Goal: Task Accomplishment & Management: Manage account settings

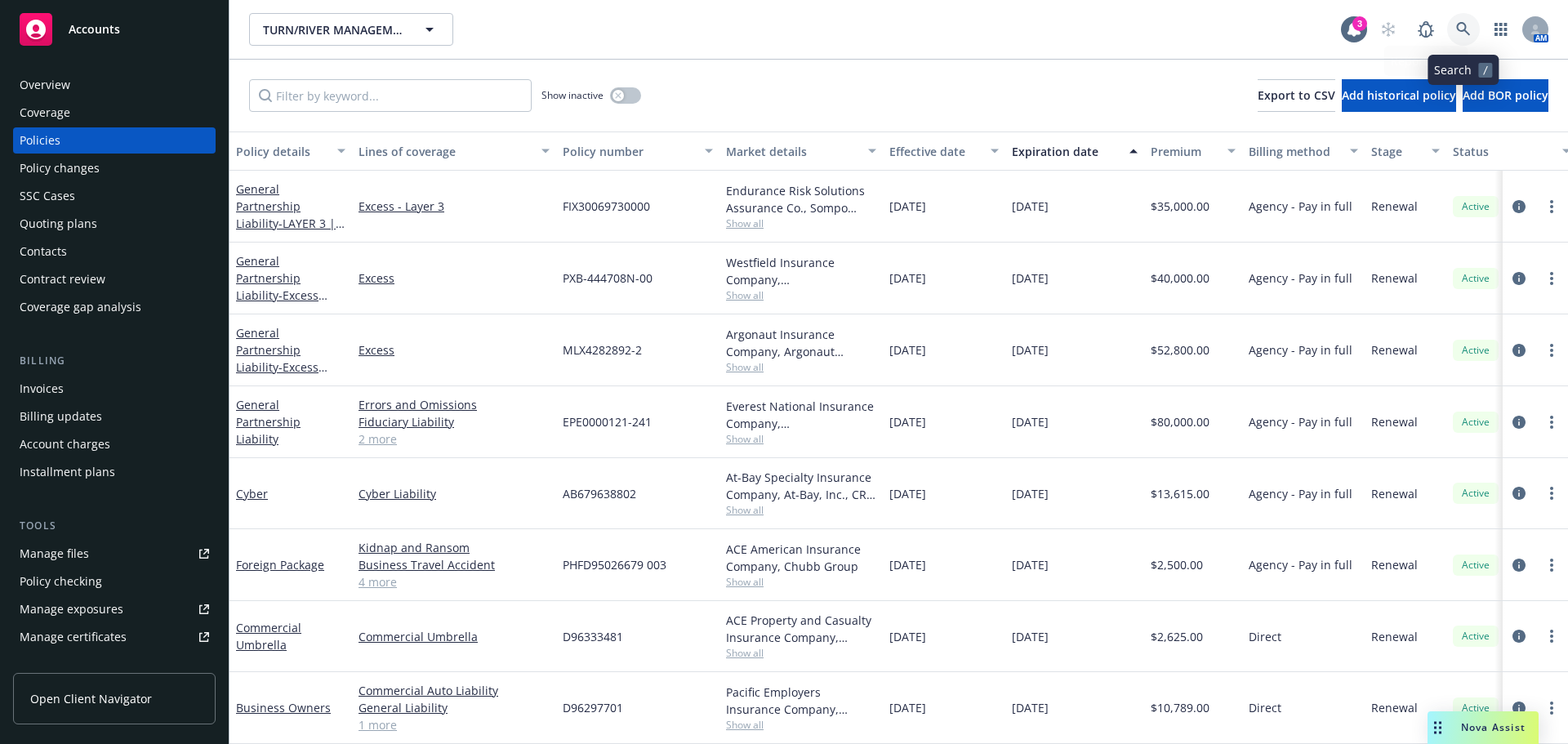
click at [1458, 16] on link at bounding box center [1463, 28] width 32 height 32
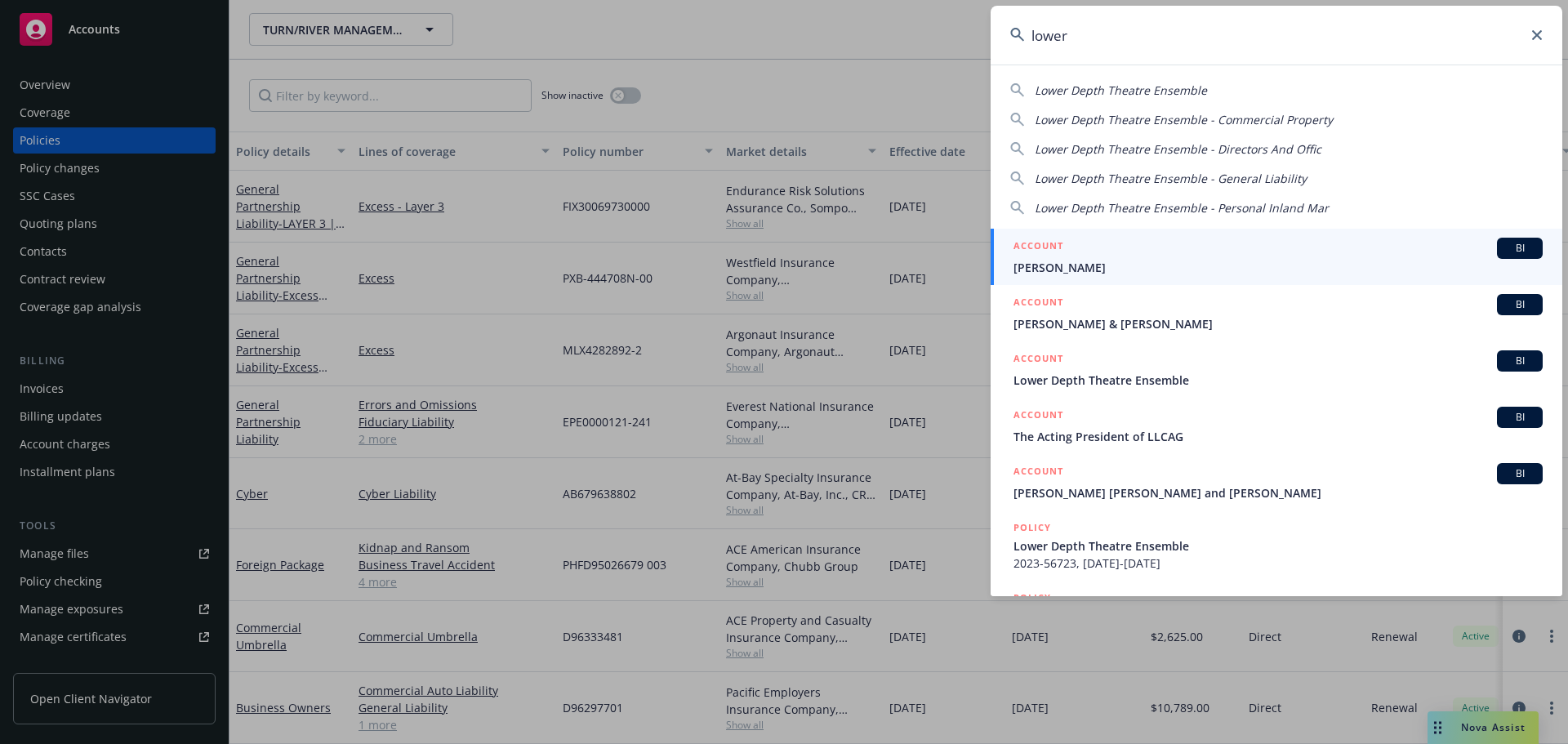
click at [1050, 90] on span "Lower Depth Theatre Ensemble" at bounding box center [1121, 91] width 173 height 16
type input "Lower Depth Theatre Ensemble"
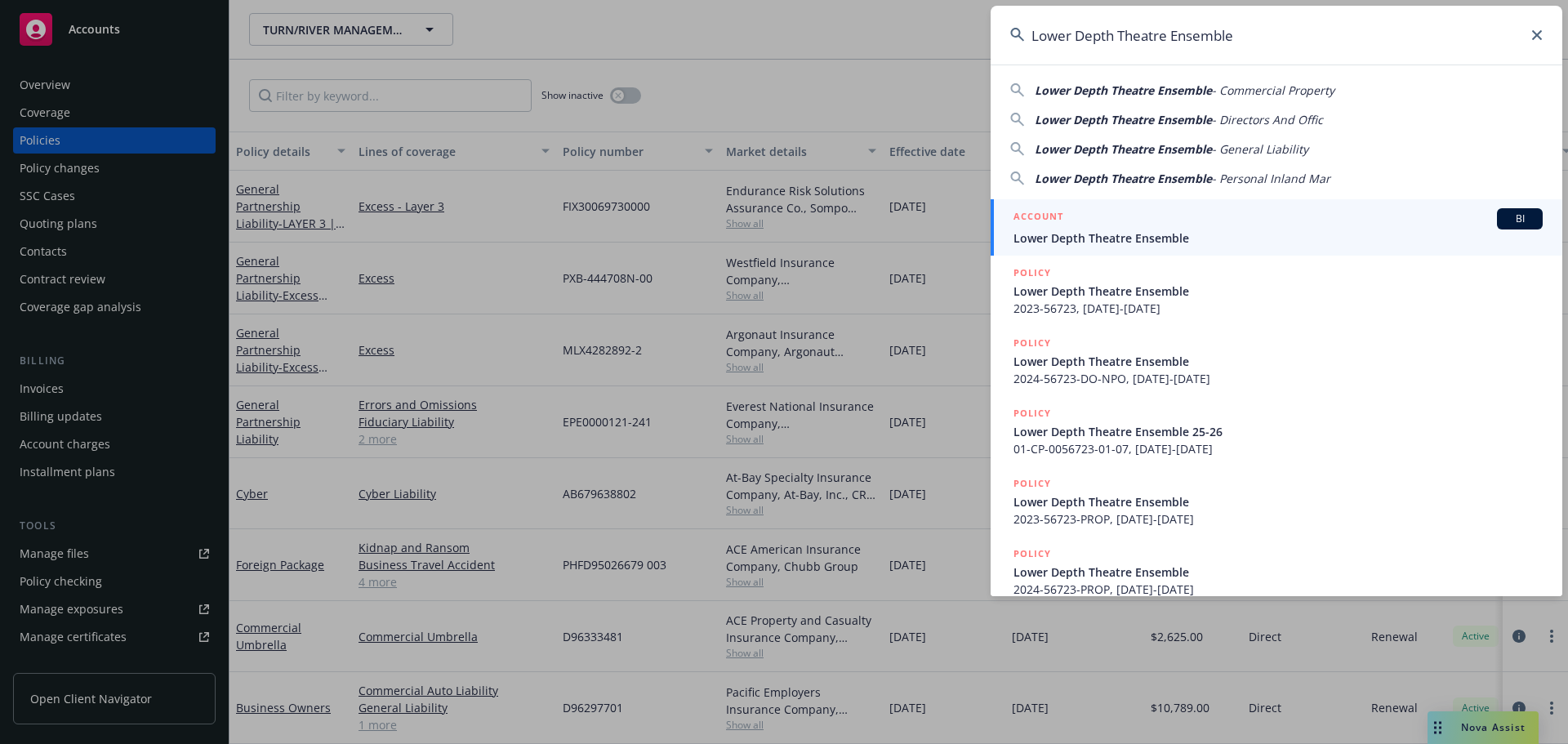
click at [1050, 214] on h5 "ACCOUNT" at bounding box center [1038, 217] width 50 height 20
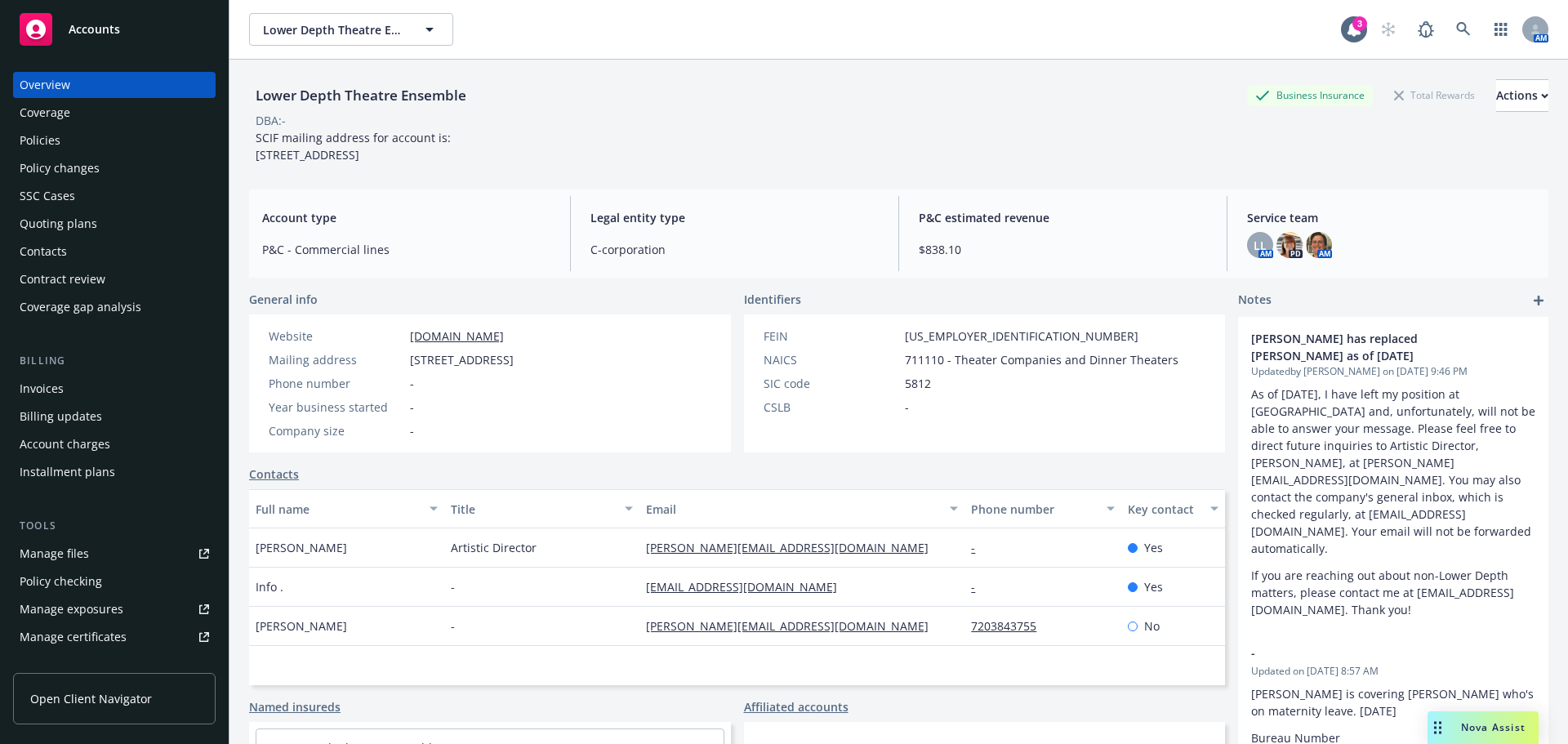
click at [92, 139] on div "Policies" at bounding box center [114, 140] width 189 height 26
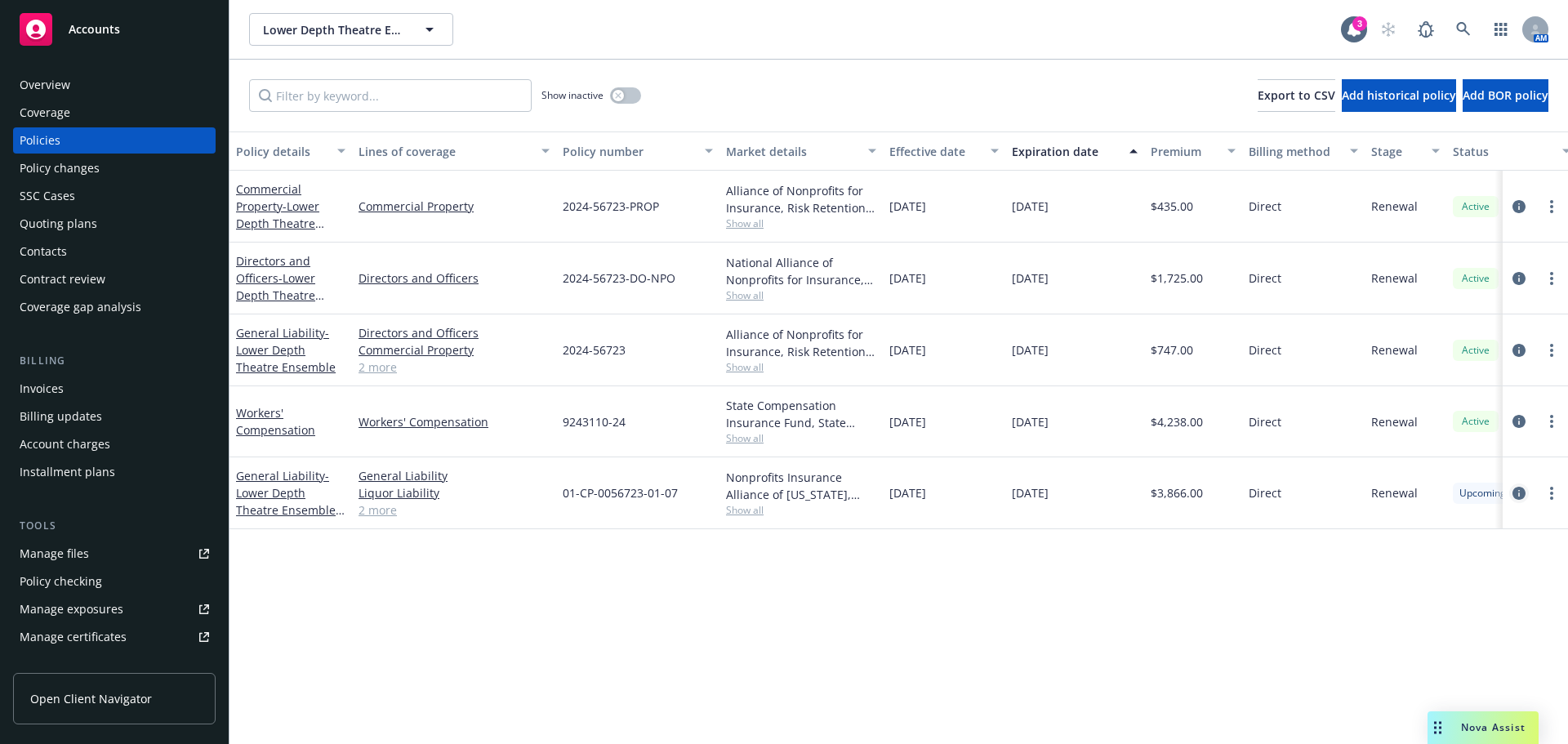
click at [1520, 490] on icon "circleInformation" at bounding box center [1518, 492] width 13 height 13
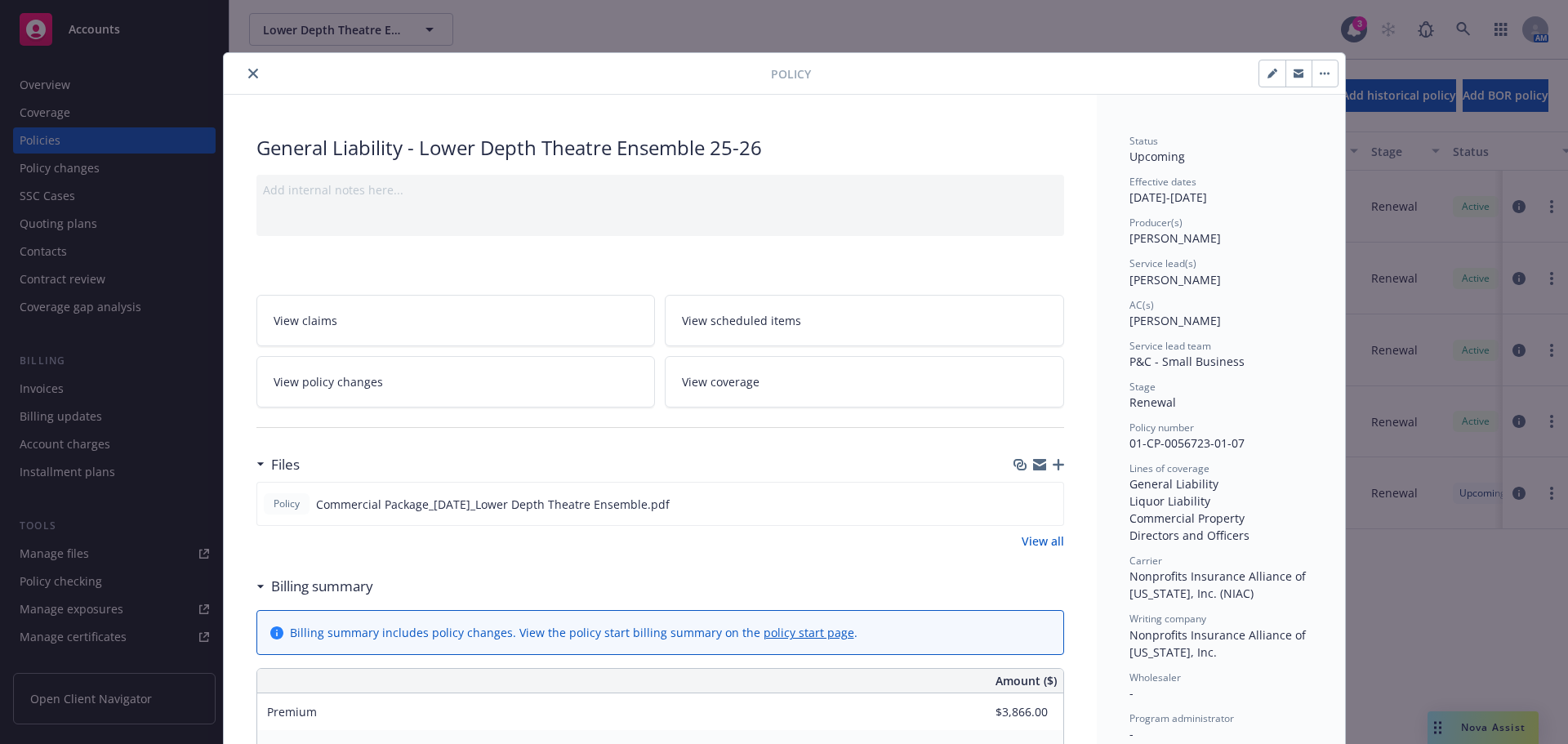
click at [1261, 73] on button "button" at bounding box center [1272, 73] width 26 height 26
select select "RENEWAL"
select select "12"
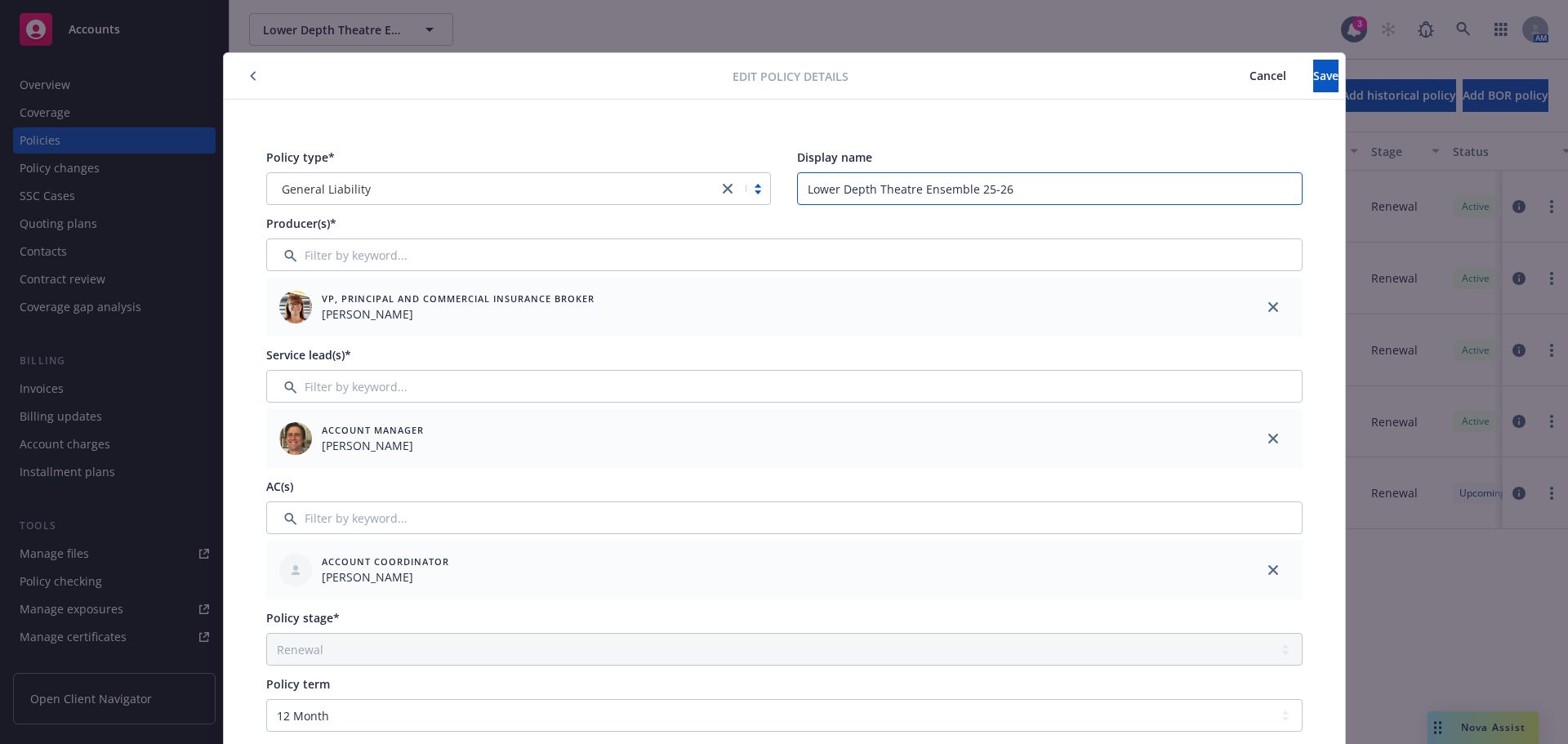
drag, startPoint x: 1019, startPoint y: 188, endPoint x: 810, endPoint y: 180, distance: 209.2
click at [810, 180] on input "Lower Depth Theatre Ensemble 25-26" at bounding box center [1050, 188] width 505 height 32
type input "L"
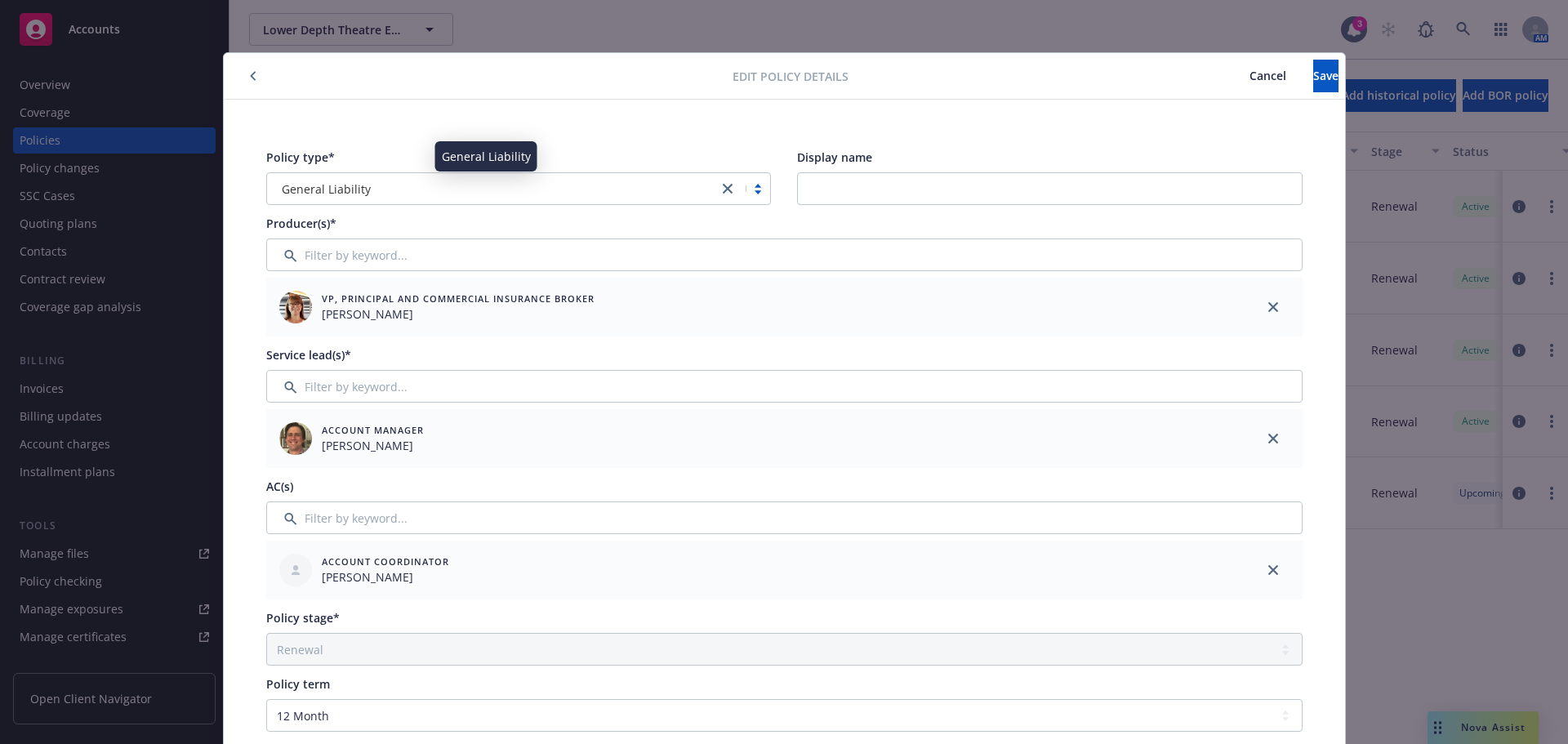
click at [565, 187] on div "General Liability" at bounding box center [493, 189] width 435 height 18
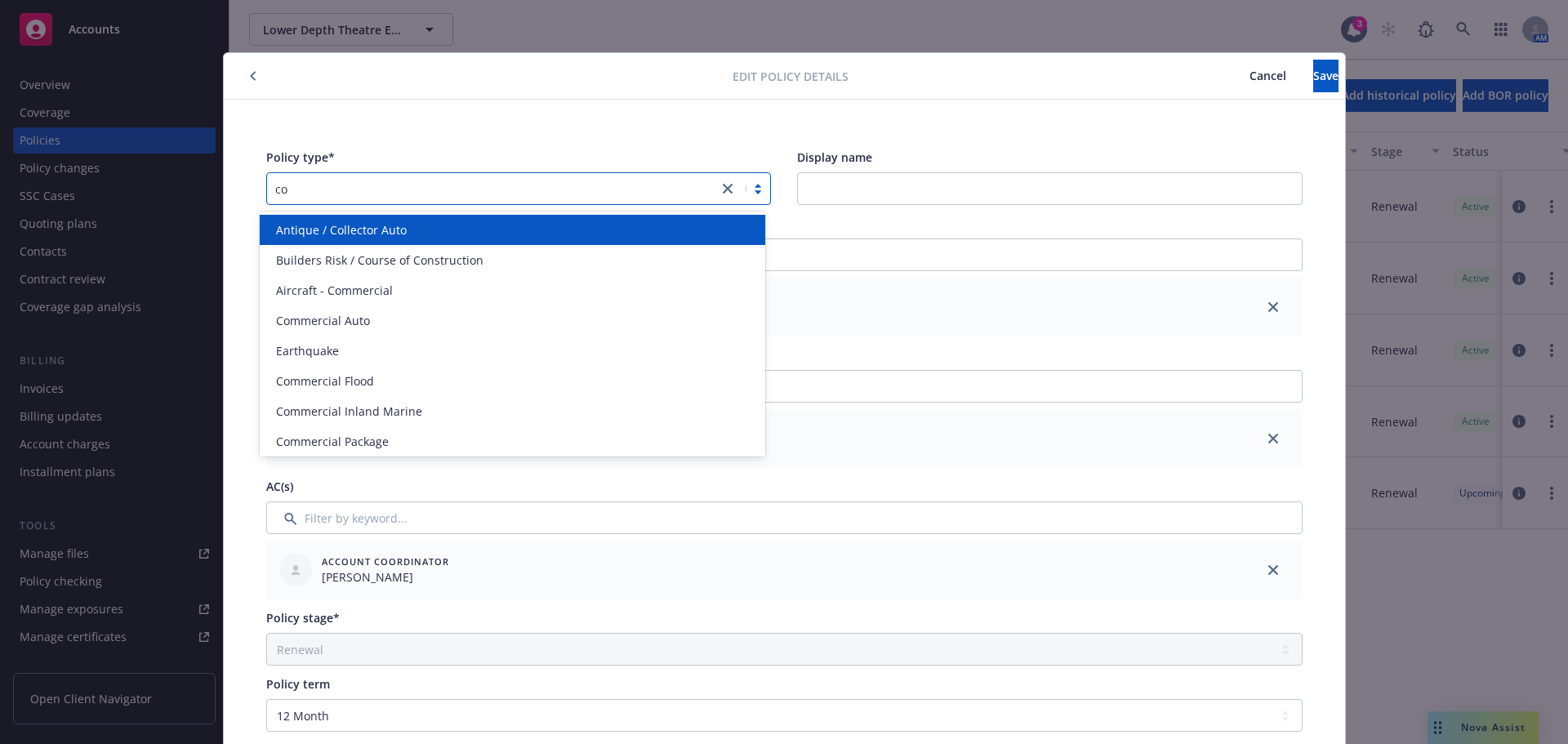
type input "com"
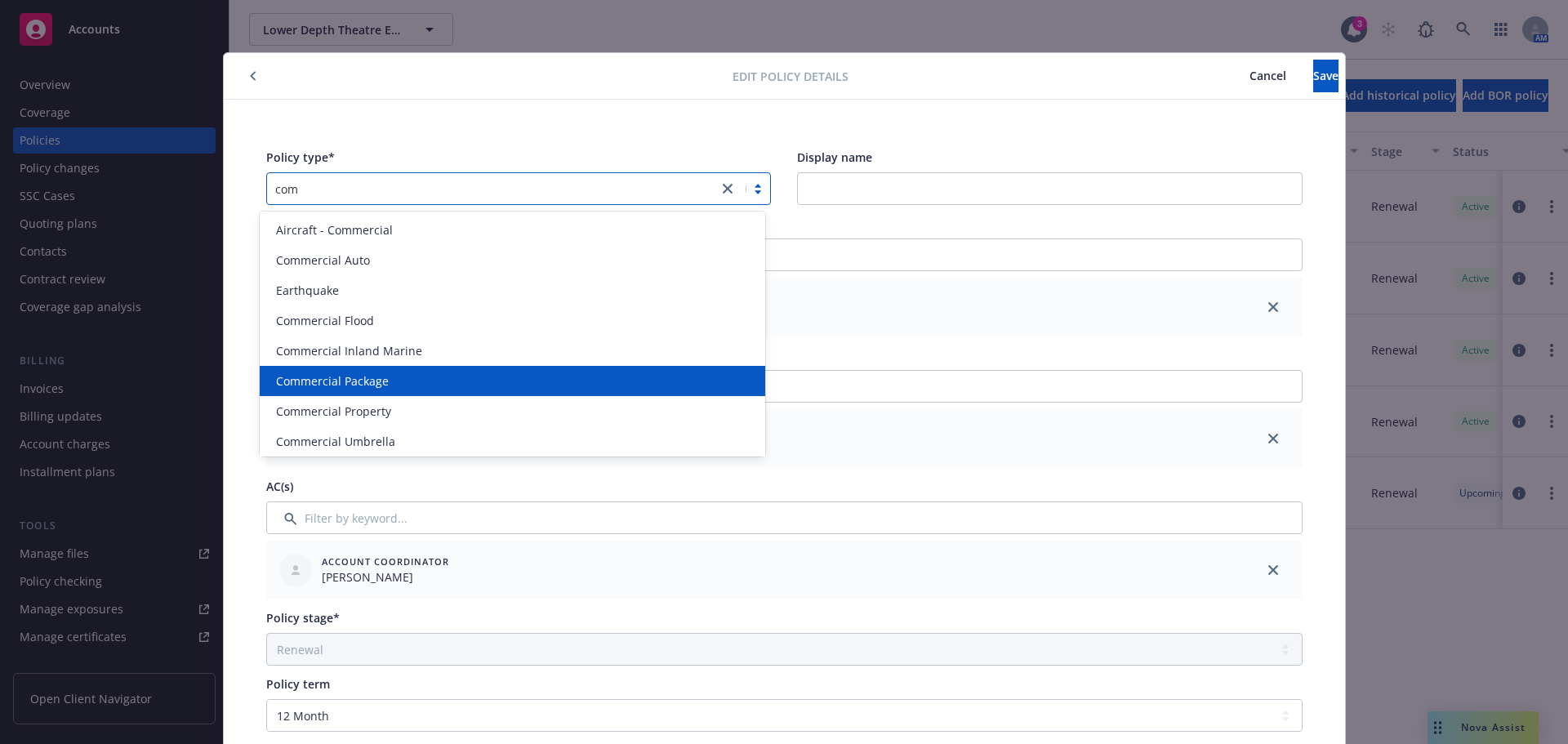
click at [391, 379] on div "Commercial Package" at bounding box center [512, 381] width 486 height 18
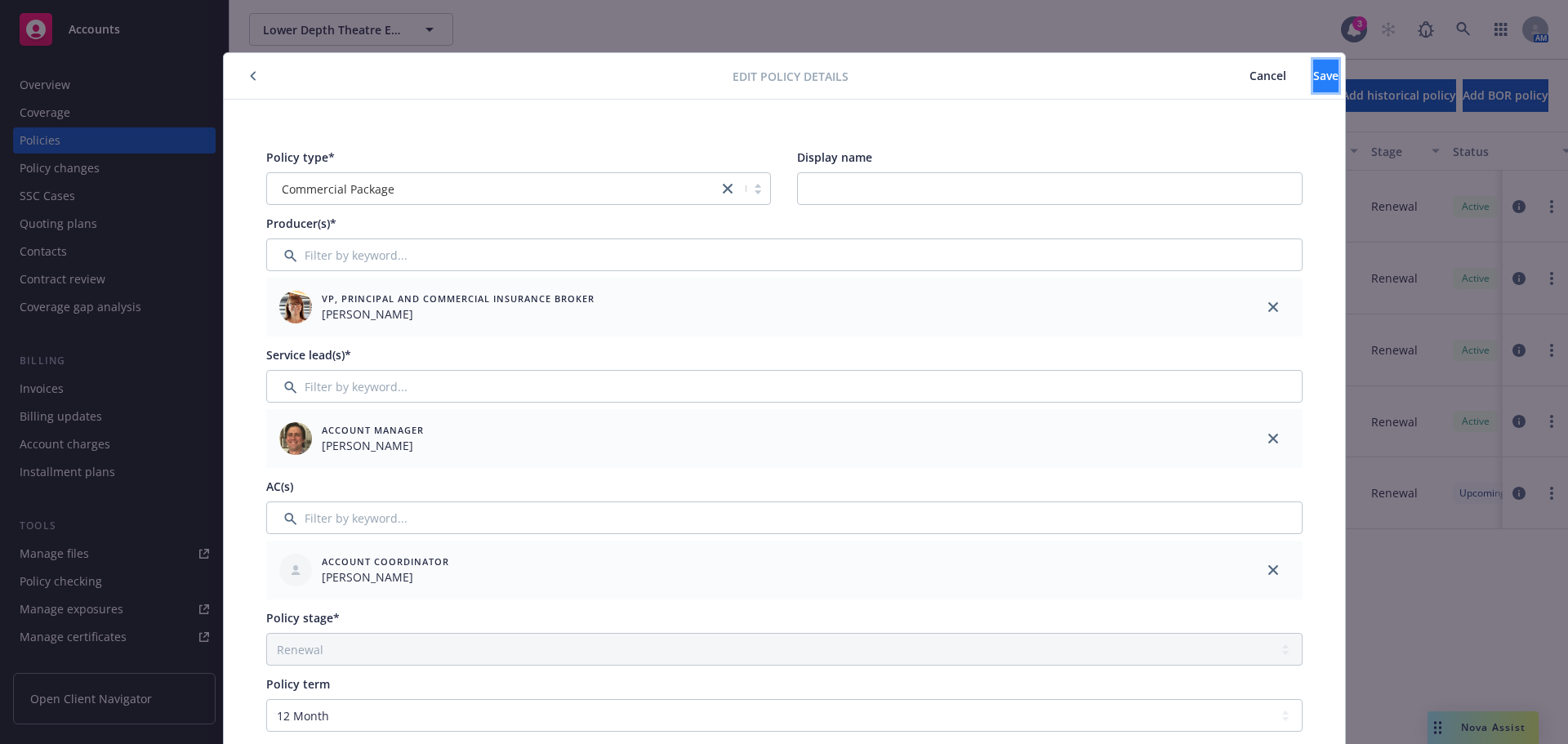
click at [1313, 77] on button "Save" at bounding box center [1326, 75] width 25 height 32
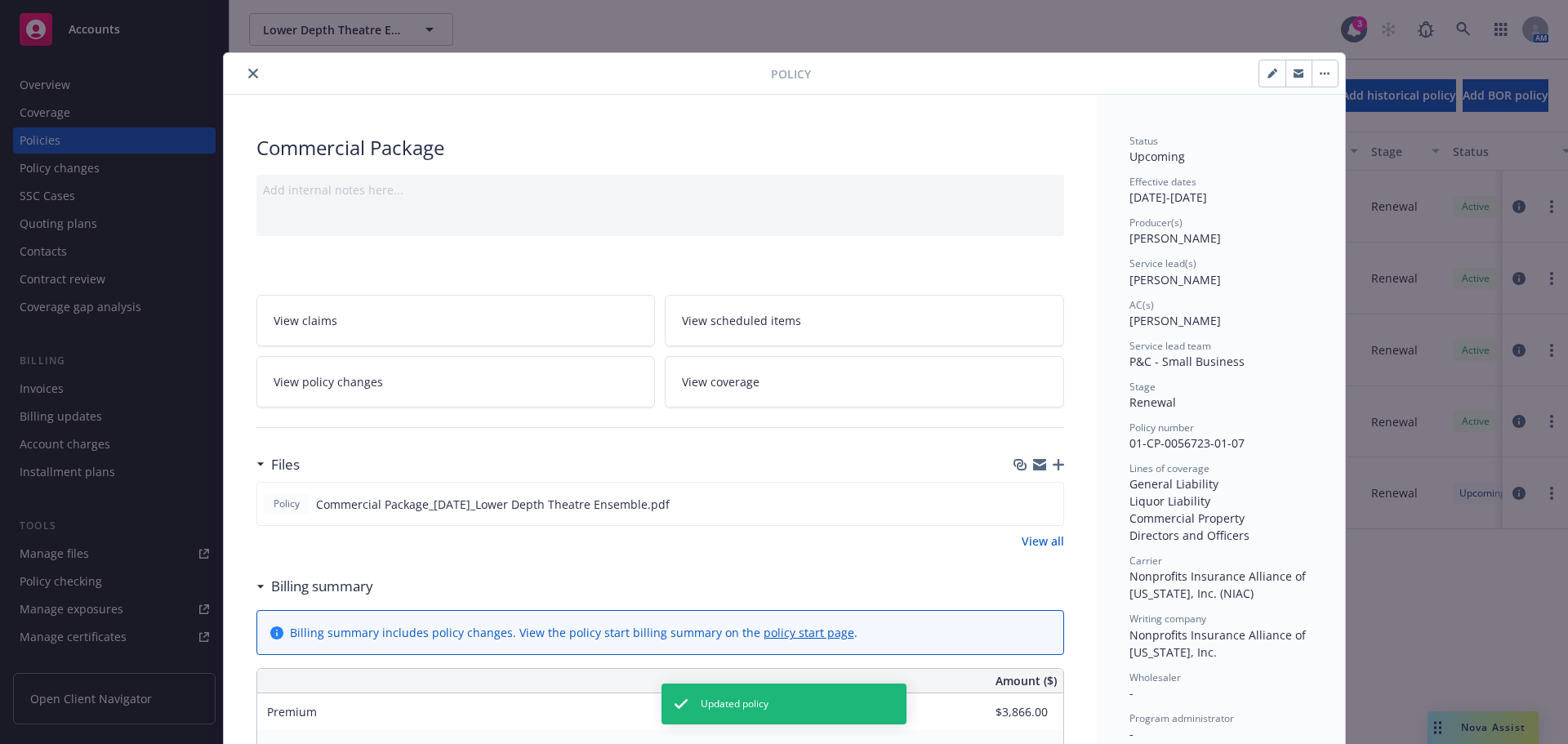
click at [249, 70] on icon "close" at bounding box center [254, 73] width 10 height 10
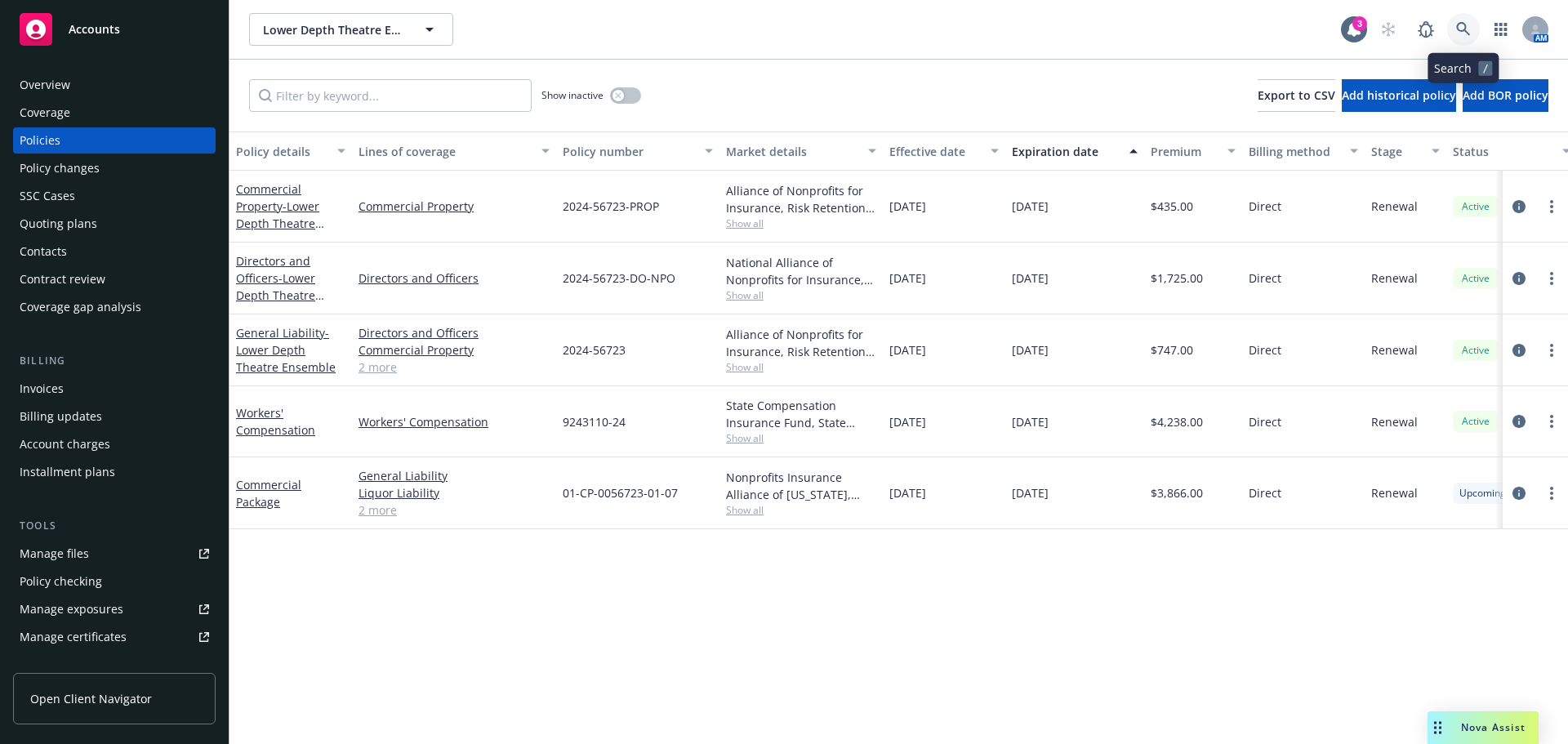
click at [1456, 38] on link at bounding box center [1463, 28] width 32 height 32
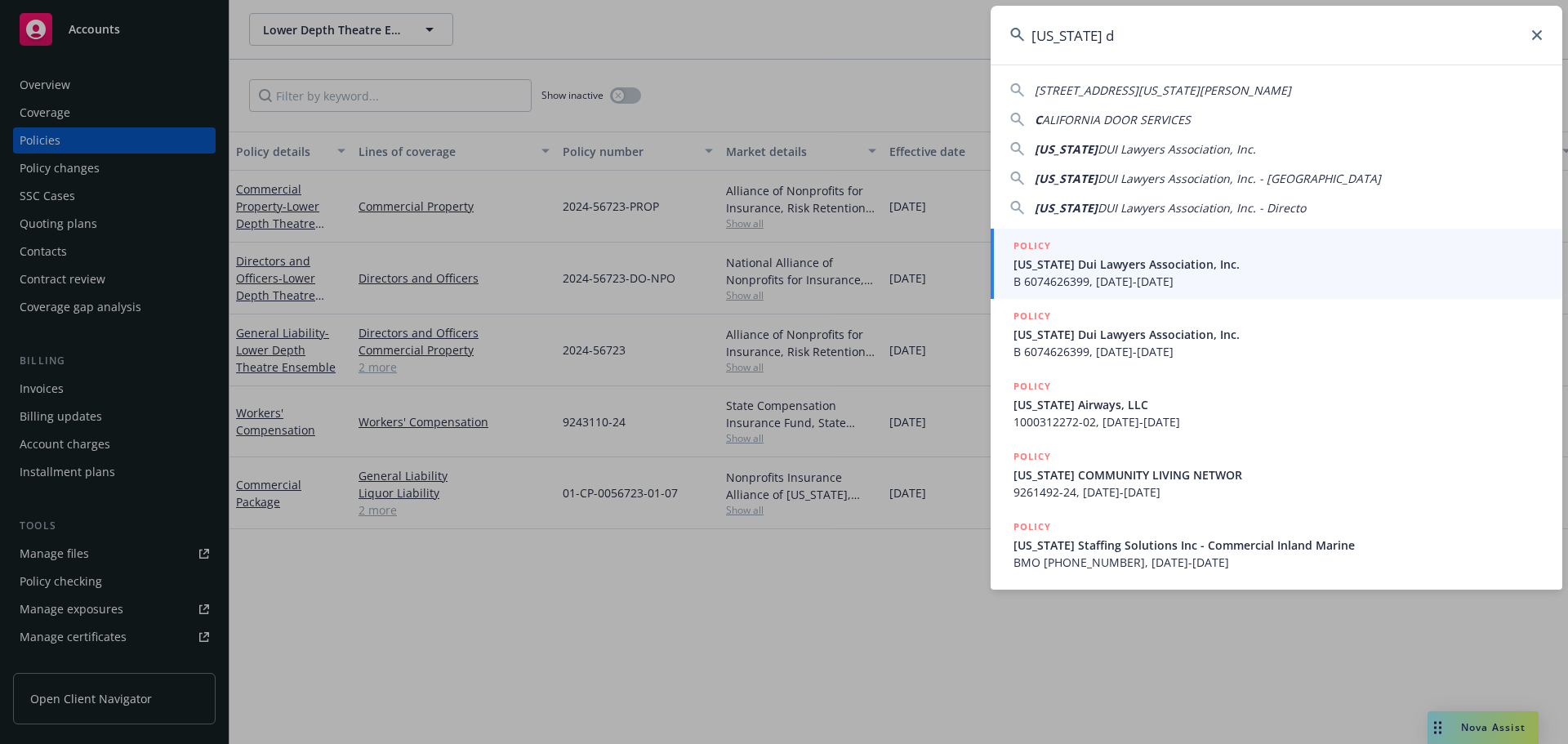
type input "California d"
click at [1047, 255] on span "California Dui Lawyers Association, Inc." at bounding box center [1278, 264] width 529 height 18
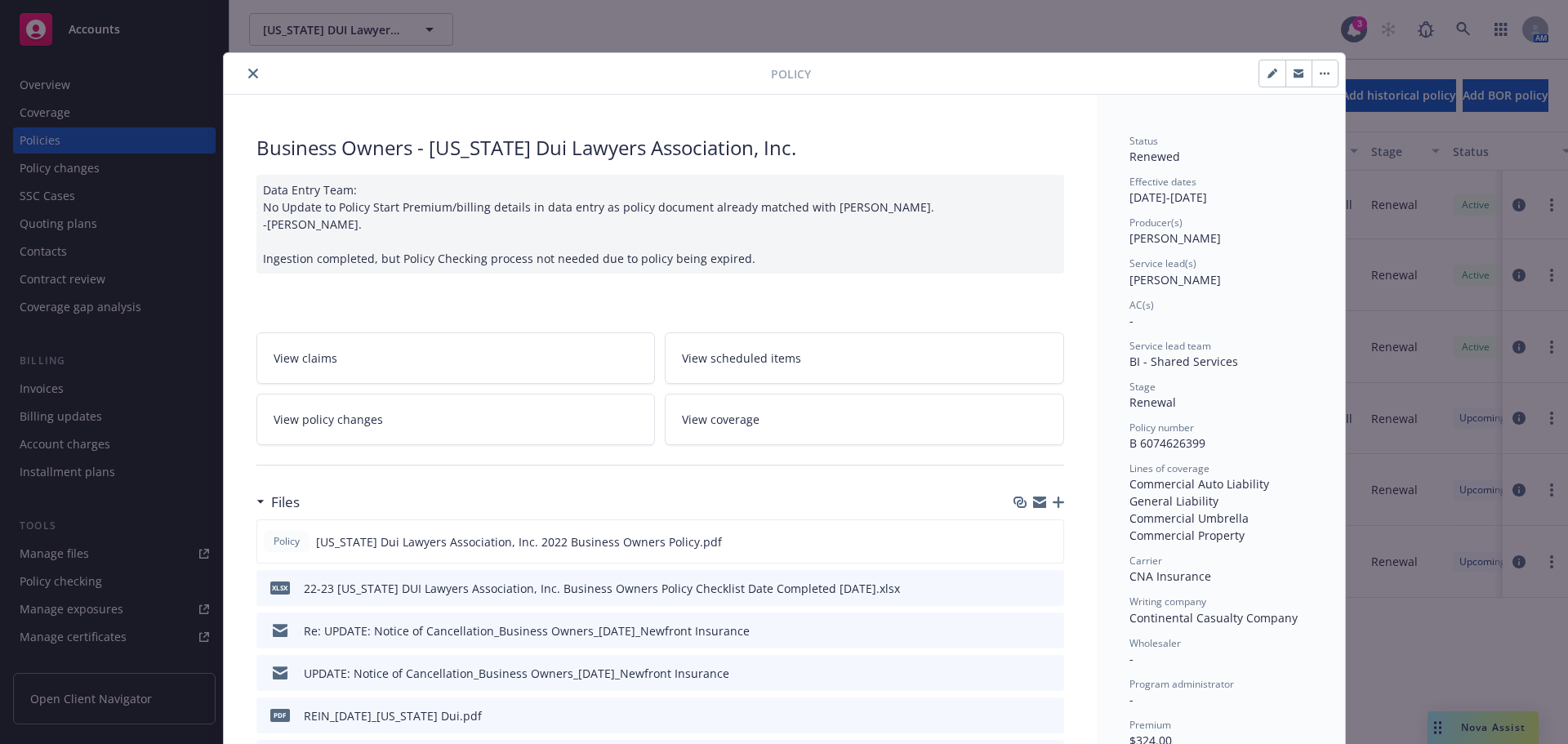
click at [249, 73] on icon "close" at bounding box center [254, 73] width 10 height 10
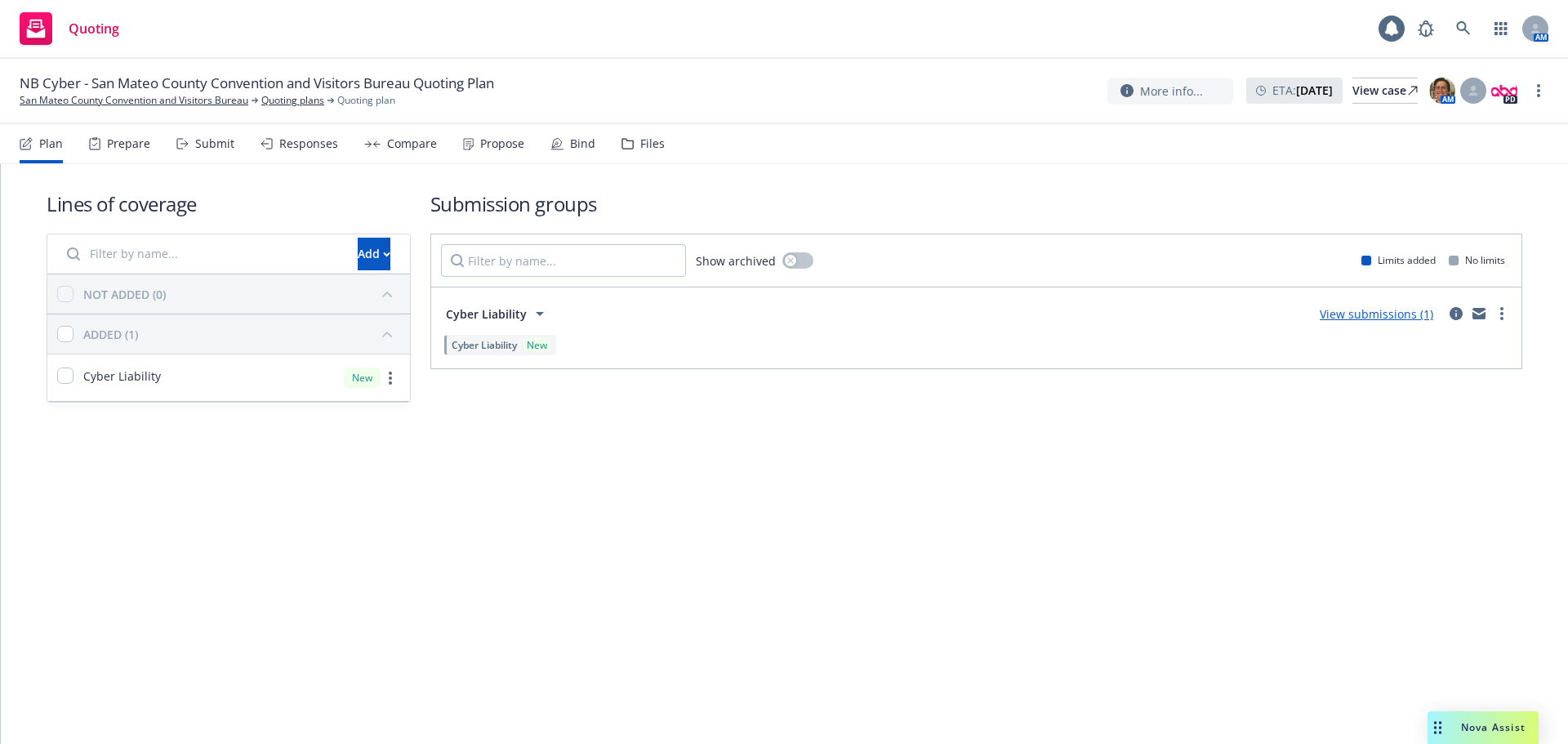
click at [493, 149] on div "Propose" at bounding box center [502, 143] width 44 height 13
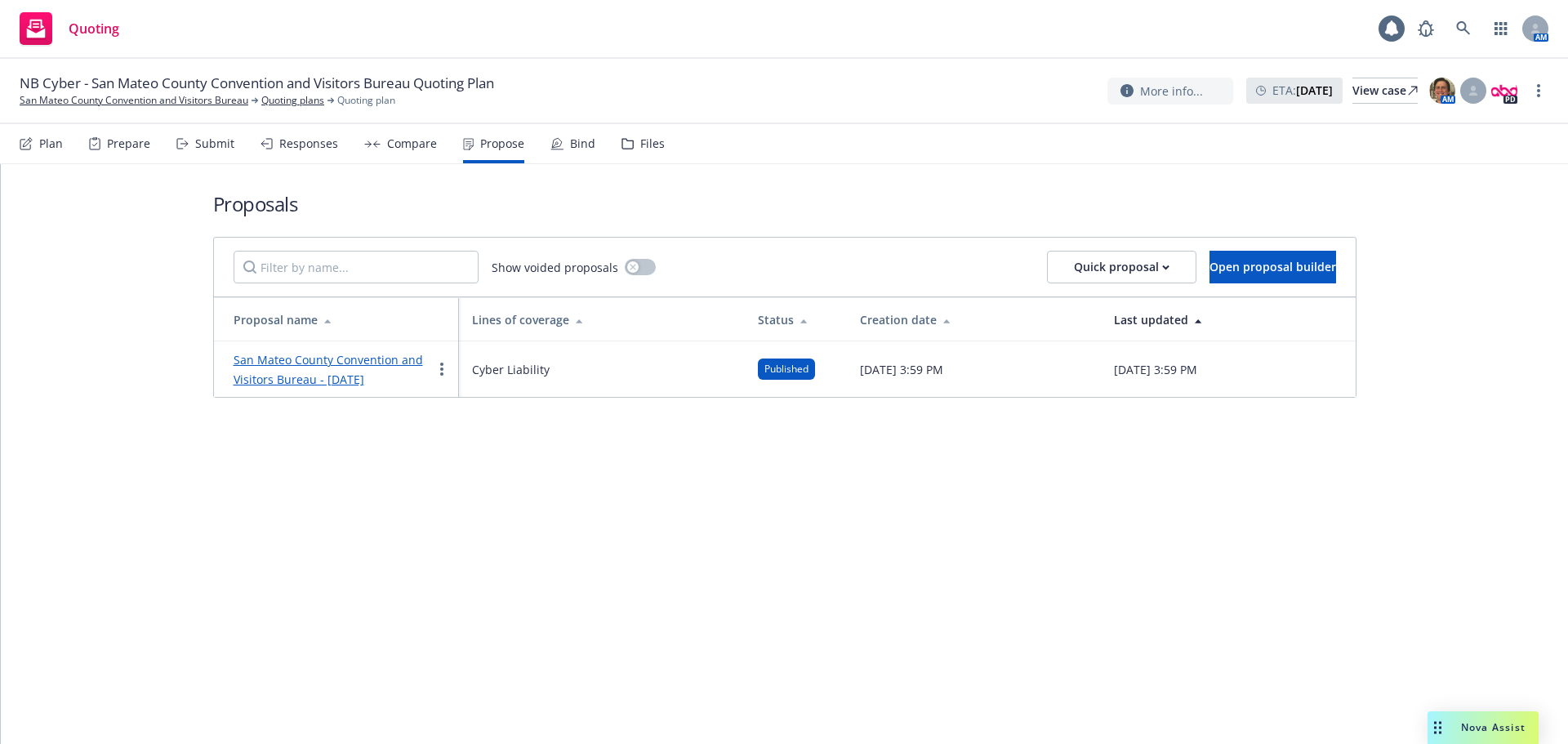
click at [572, 148] on div "Bind" at bounding box center [583, 143] width 25 height 13
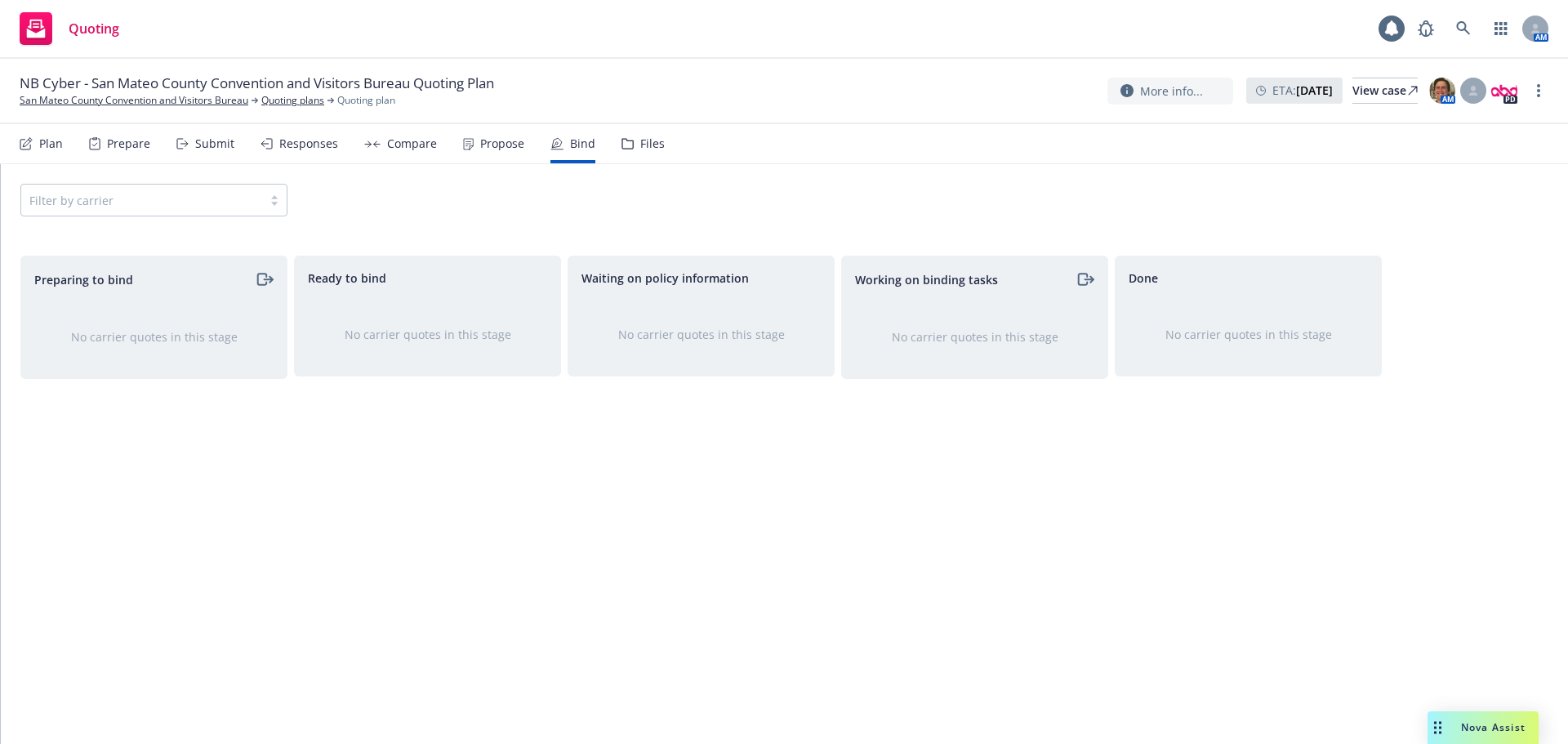
click at [480, 148] on div "Propose" at bounding box center [502, 143] width 44 height 13
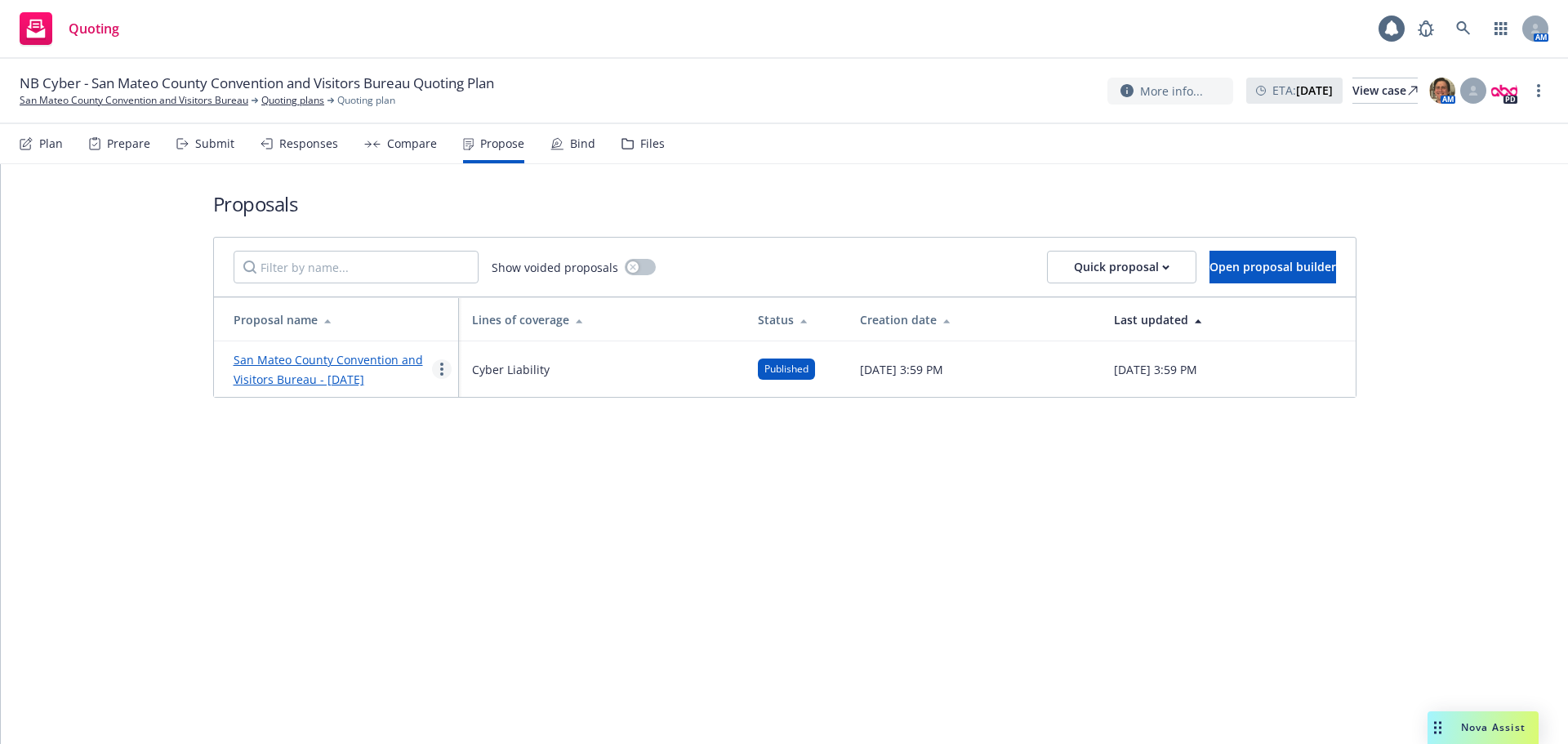
click at [440, 369] on icon "more" at bounding box center [441, 369] width 3 height 13
click at [504, 473] on span "Log client response" at bounding box center [505, 474] width 145 height 16
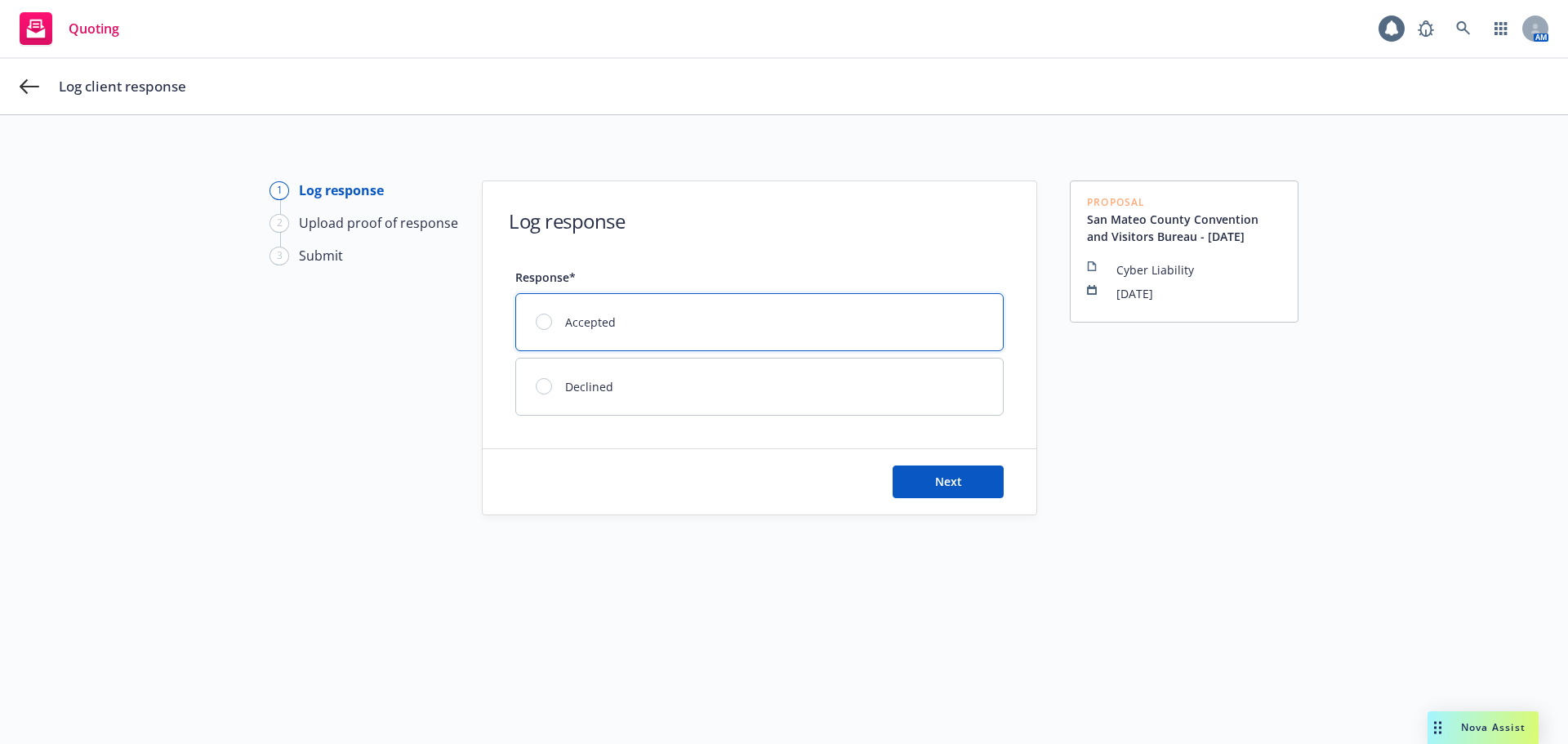
click at [538, 327] on div at bounding box center [543, 321] width 17 height 17
click at [908, 487] on button "Next" at bounding box center [948, 481] width 111 height 32
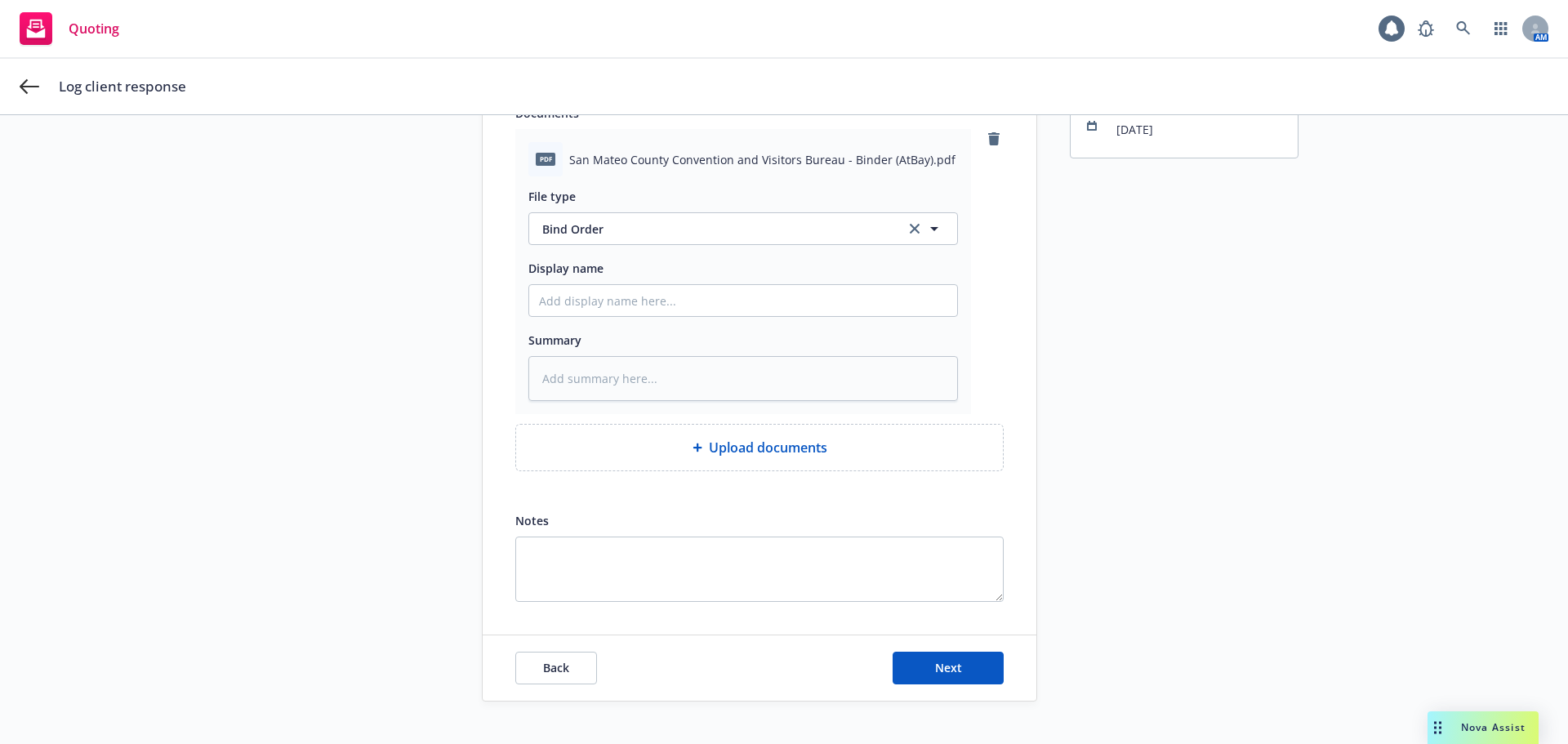
scroll to position [187, 0]
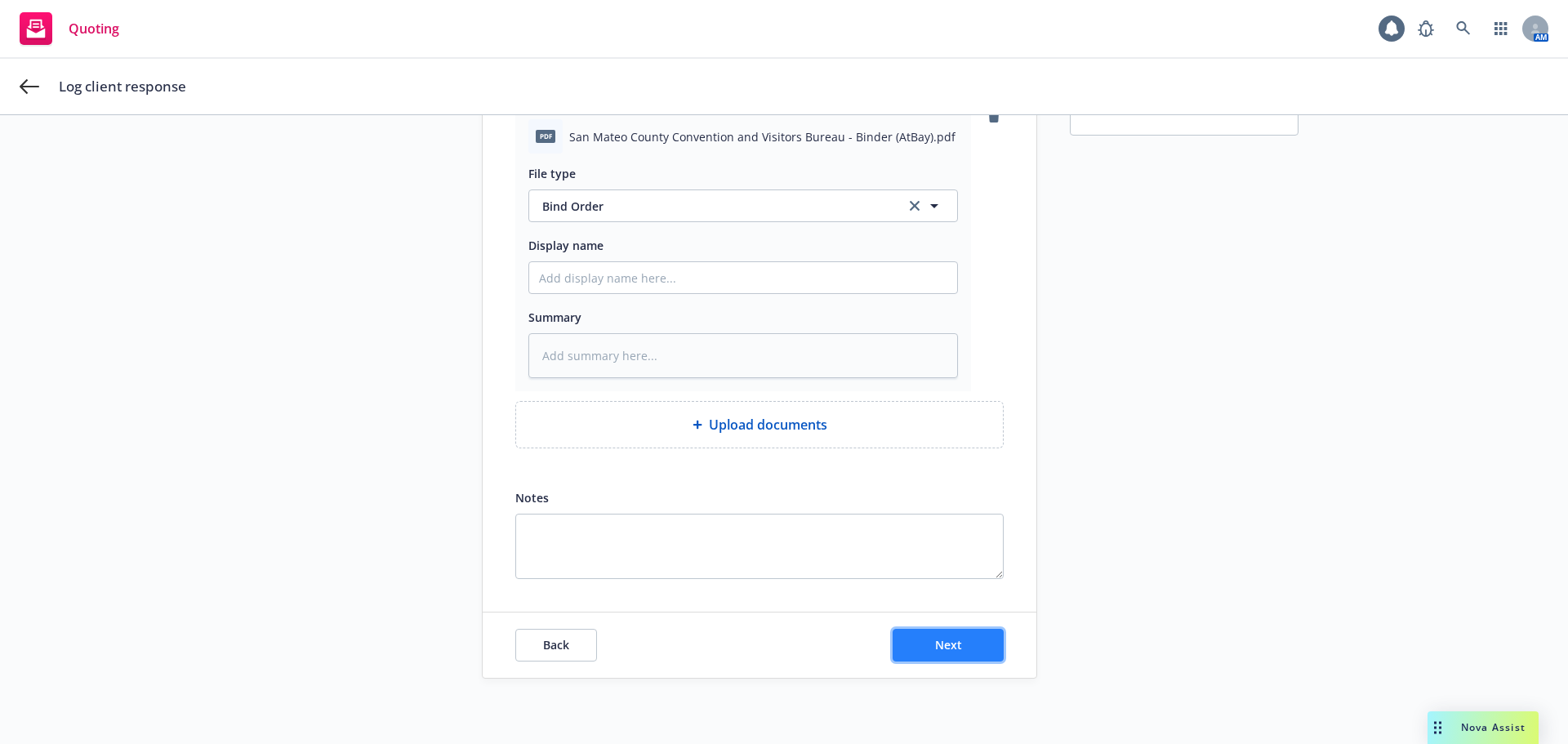
click at [894, 646] on button "Next" at bounding box center [948, 645] width 111 height 32
type textarea "x"
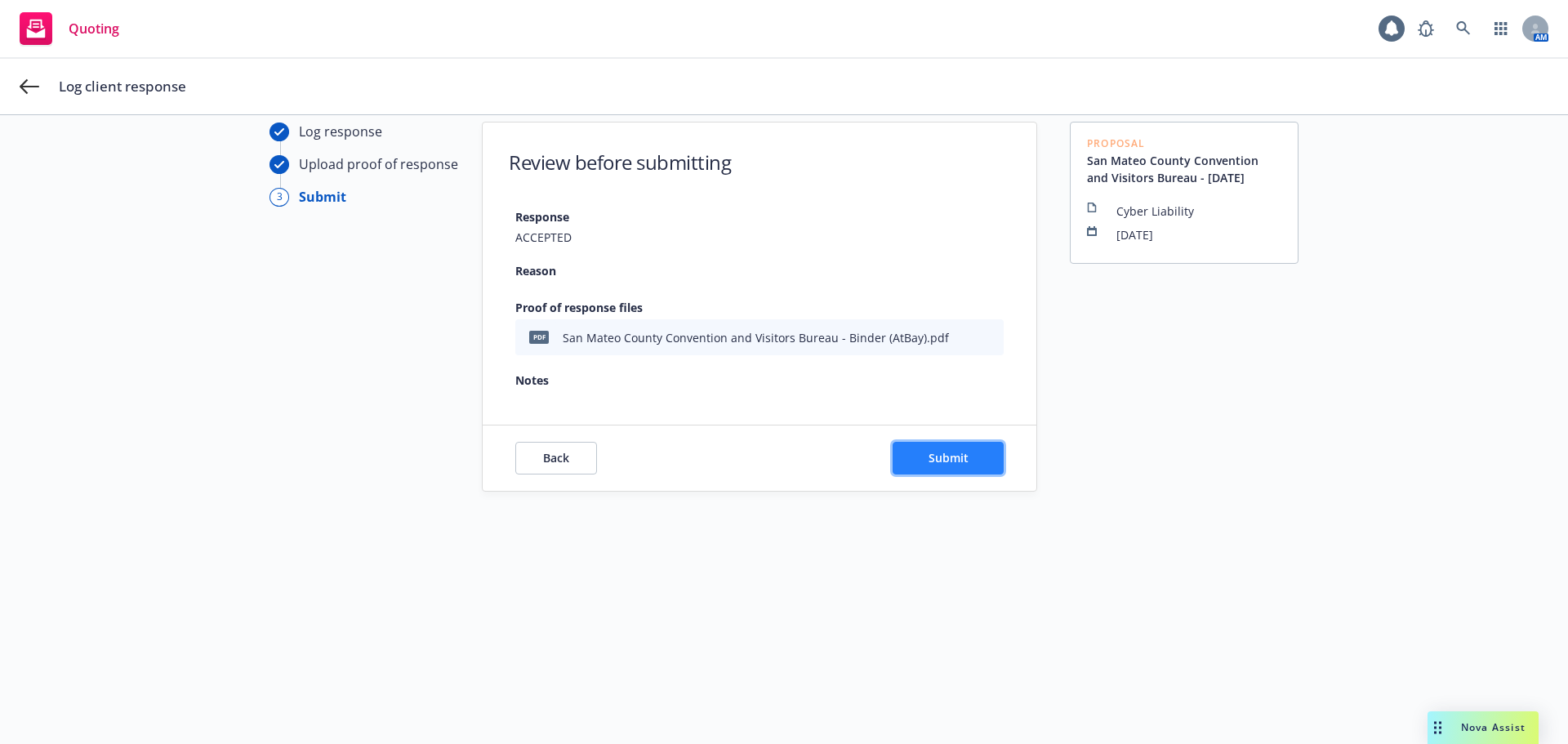
click at [899, 449] on button "Submit" at bounding box center [948, 457] width 111 height 32
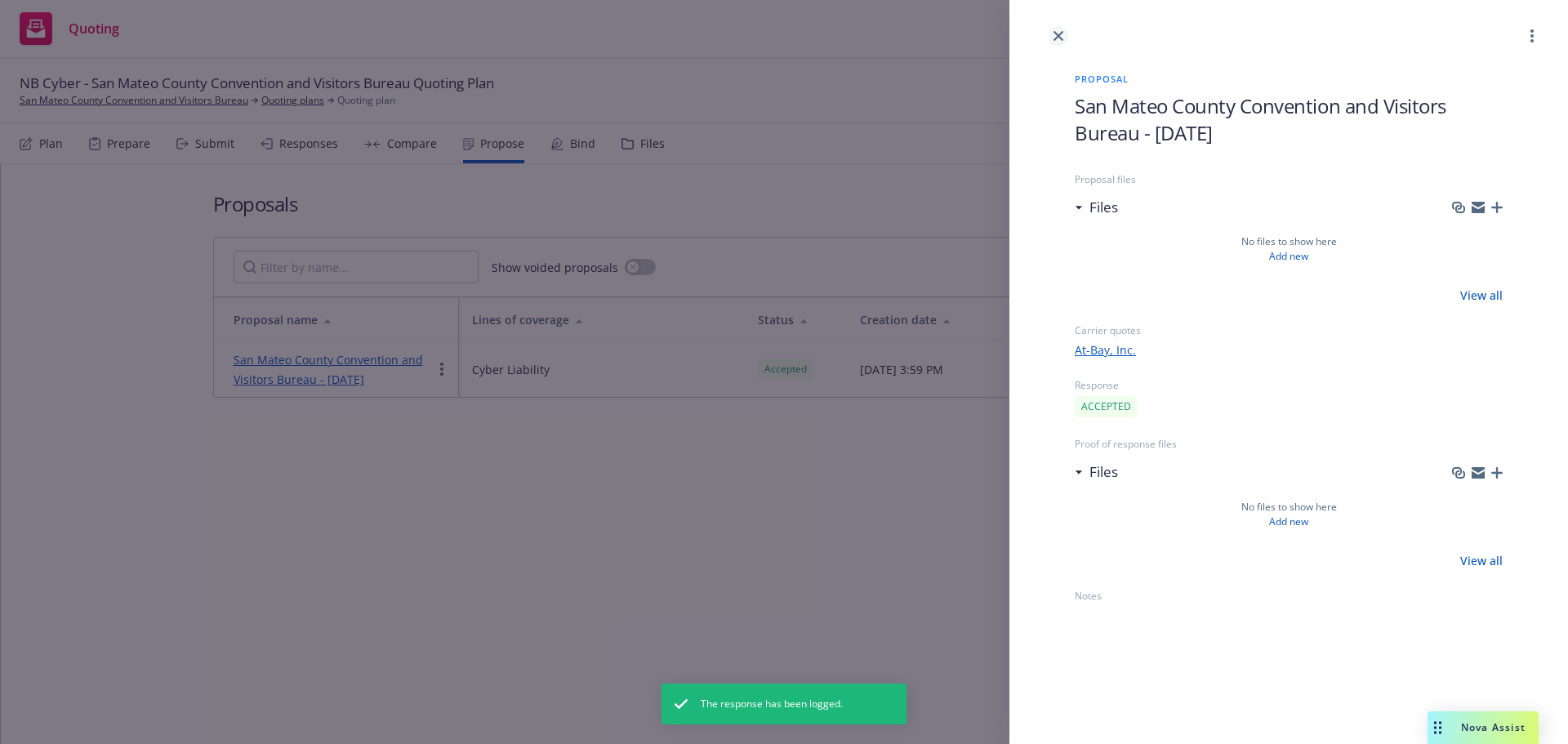
click at [1054, 32] on icon "close" at bounding box center [1059, 36] width 10 height 10
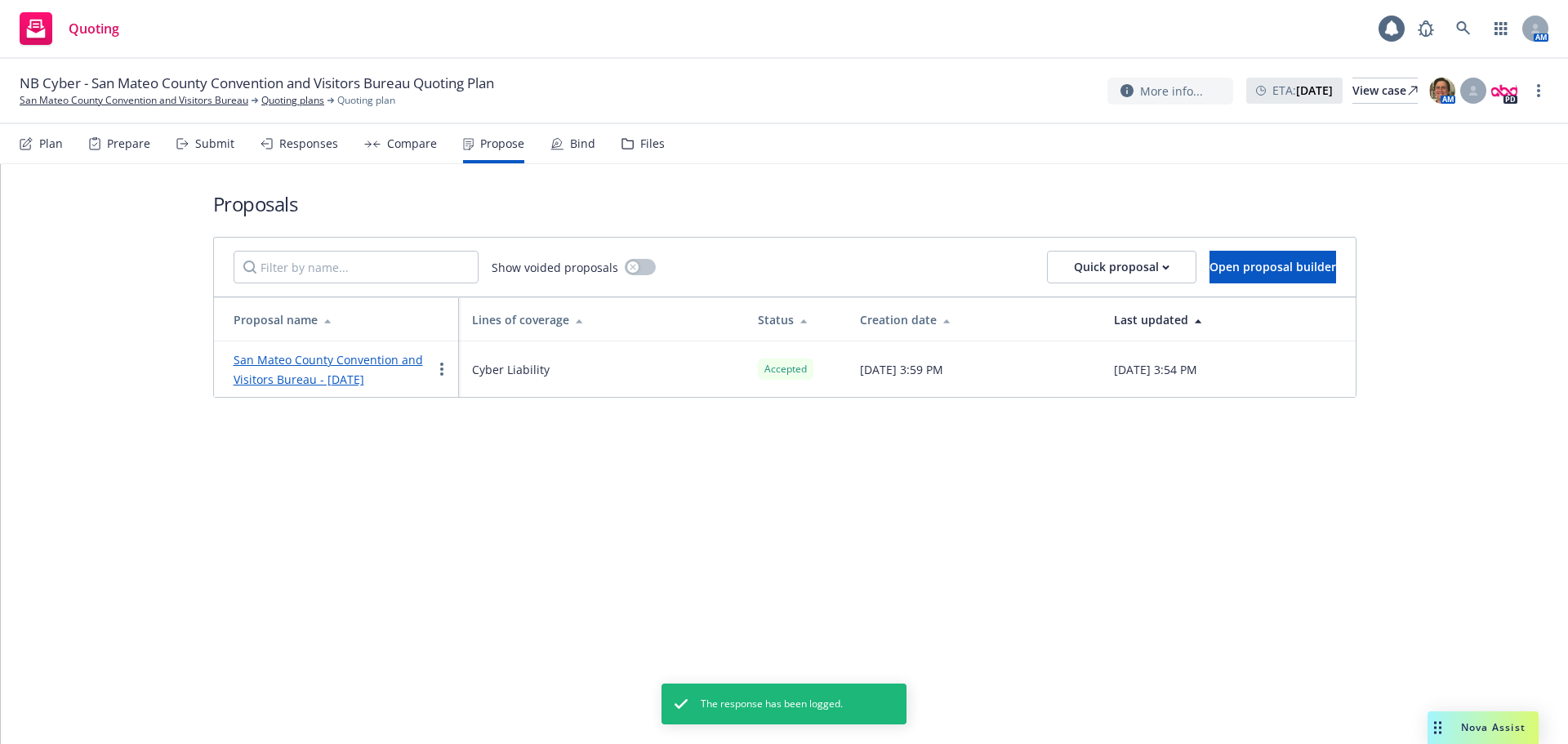
click at [582, 138] on div "Bind" at bounding box center [583, 143] width 25 height 13
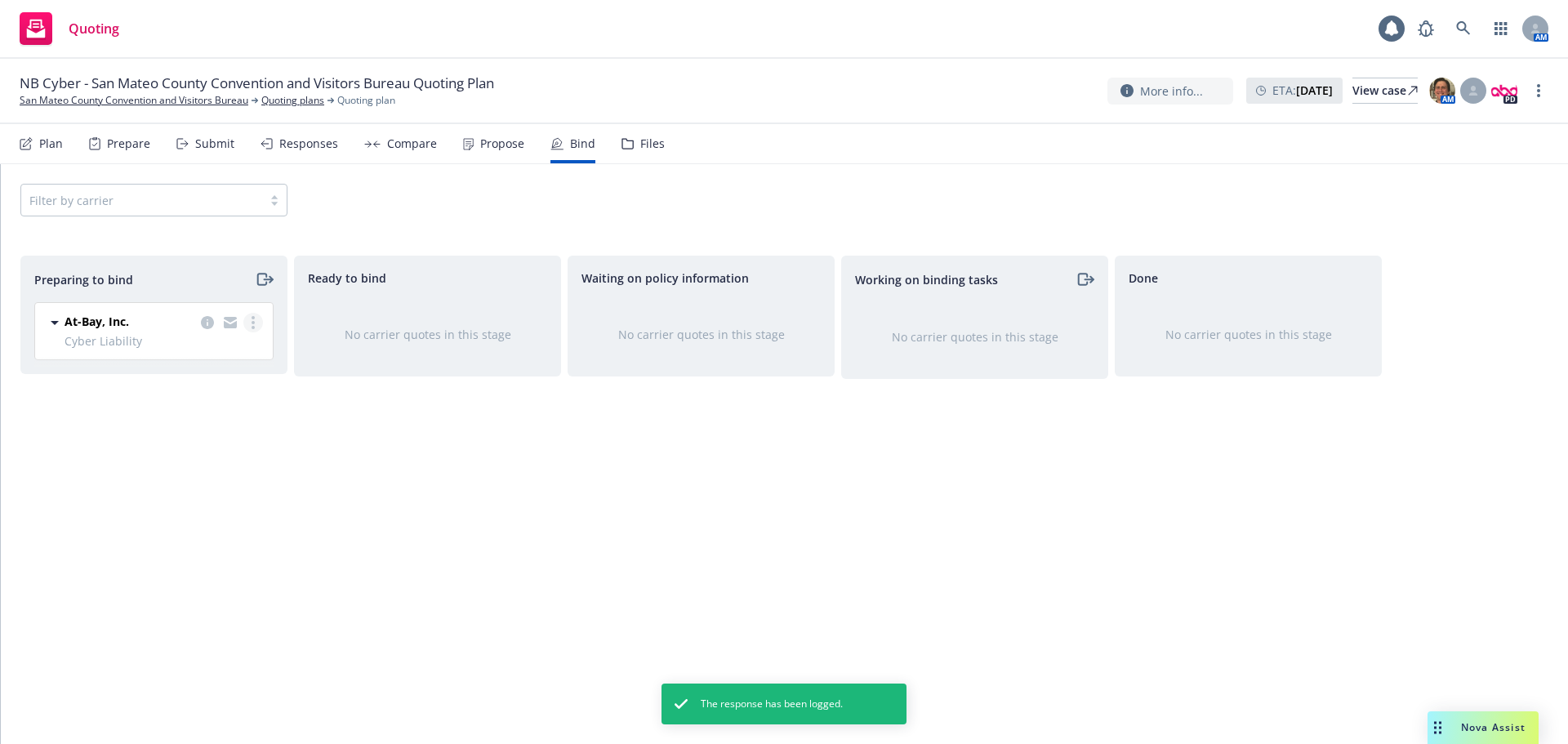
click at [249, 330] on link "more" at bounding box center [253, 323] width 20 height 20
click at [193, 359] on span "Complete preparation" at bounding box center [182, 356] width 160 height 16
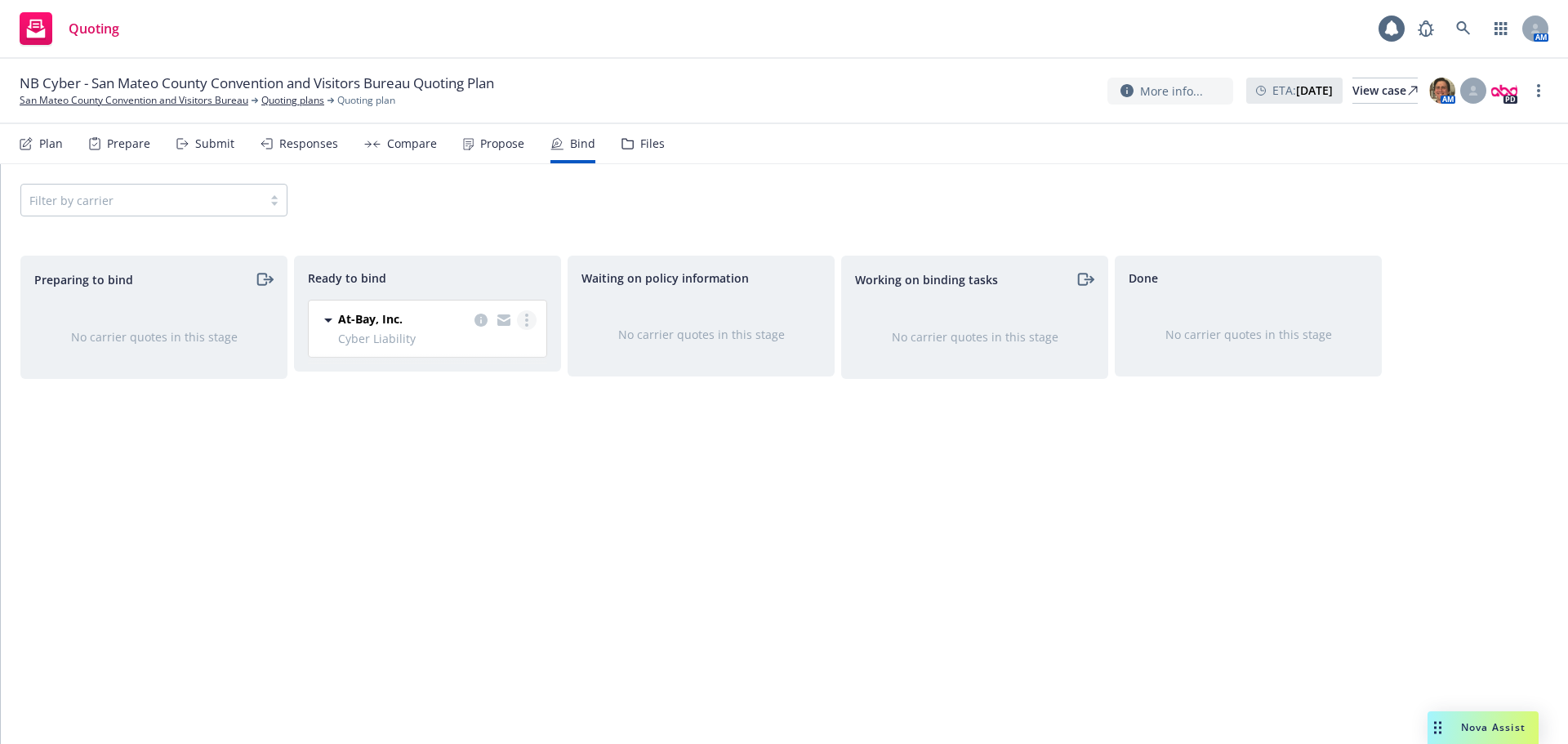
click at [529, 318] on link "more" at bounding box center [527, 320] width 20 height 20
click at [512, 356] on link "Log bind order" at bounding box center [462, 353] width 148 height 32
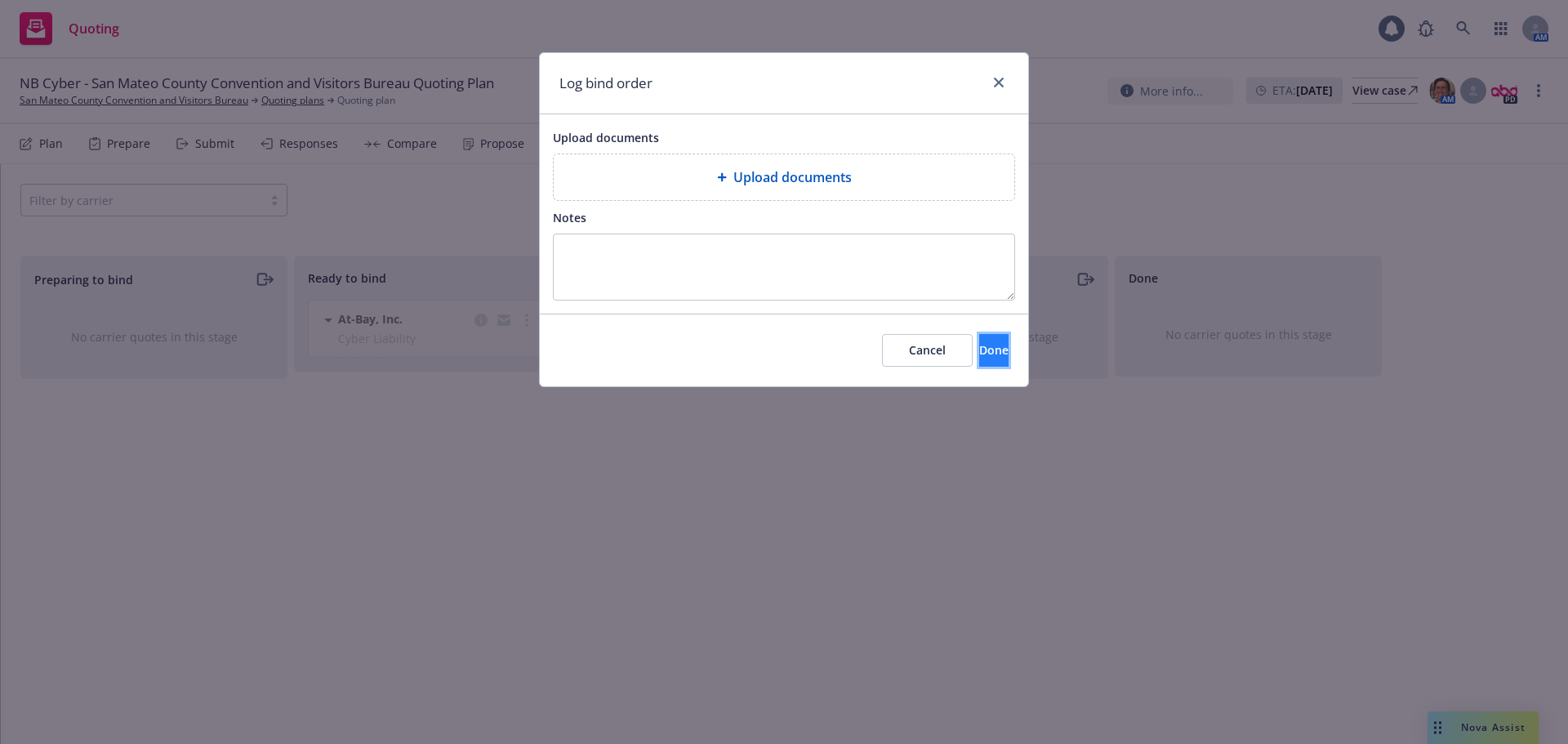
click at [980, 358] on span "Done" at bounding box center [994, 350] width 29 height 16
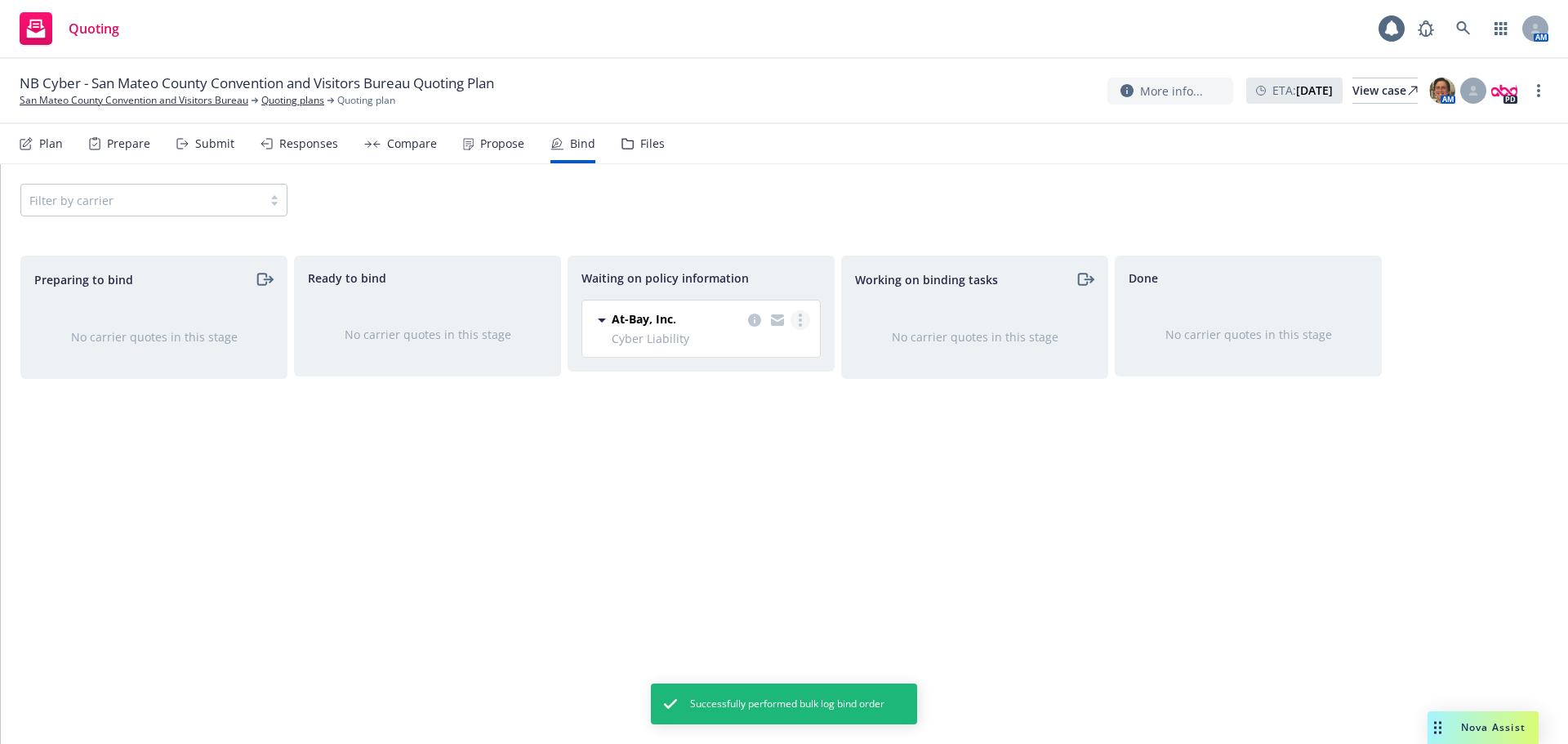
click at [800, 324] on circle "more" at bounding box center [800, 325] width 3 height 3
click at [790, 347] on link "Create policies" at bounding box center [736, 353] width 148 height 32
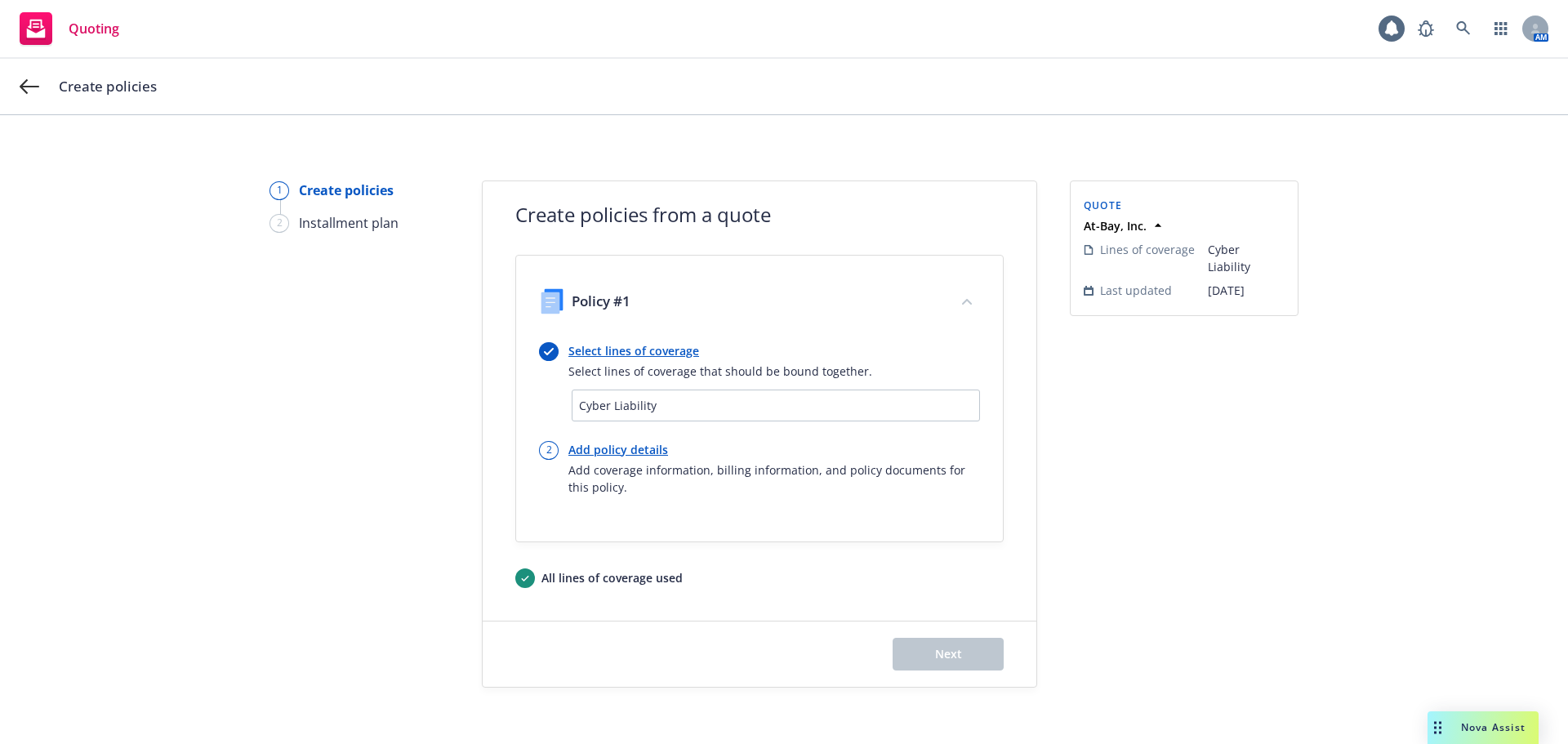
click at [577, 447] on link "Add policy details" at bounding box center [775, 450] width 412 height 18
select select "12"
select select "CA"
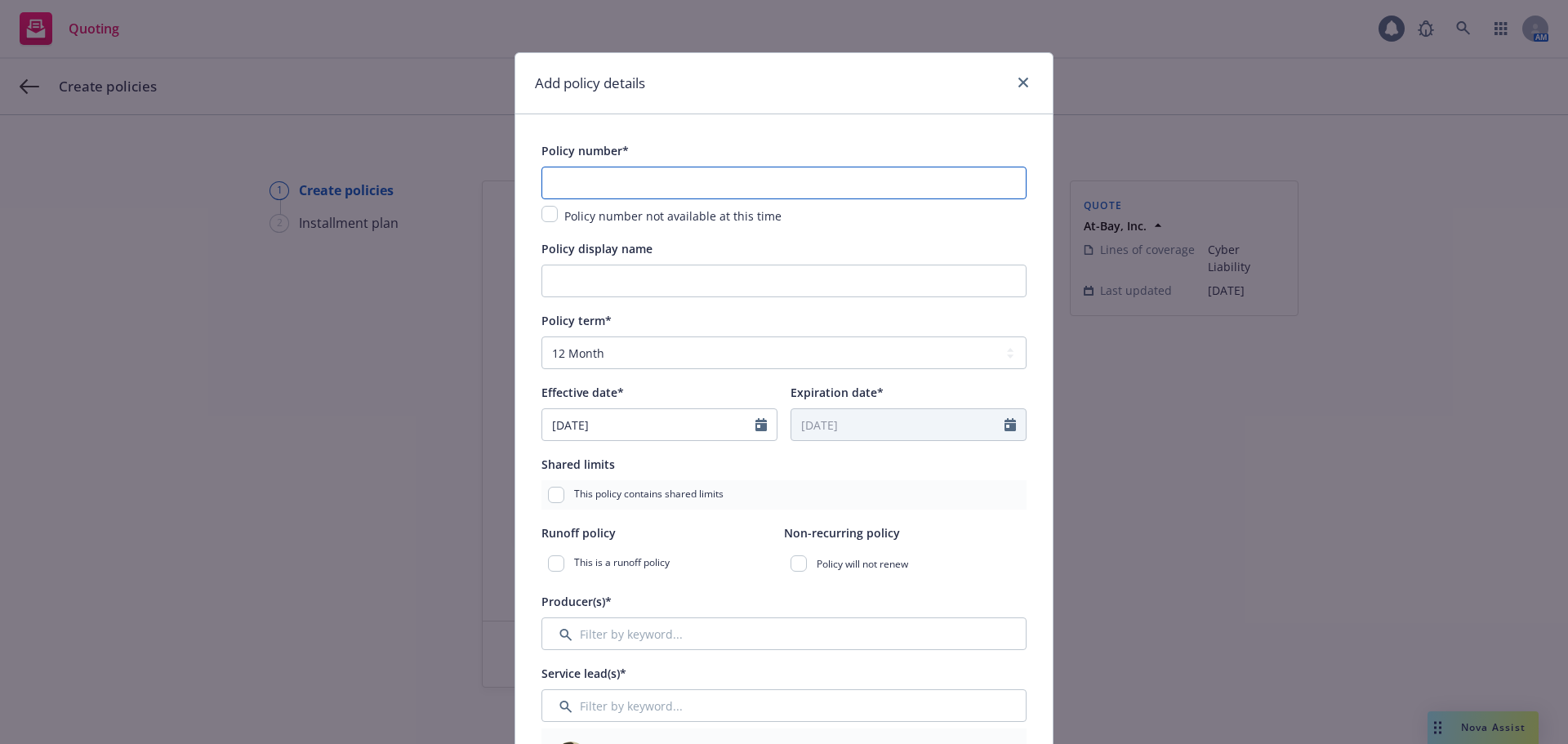
paste input "AB-6729074-01"
type input "AB-6729074-01"
click at [755, 423] on icon "Calendar" at bounding box center [761, 424] width 12 height 13
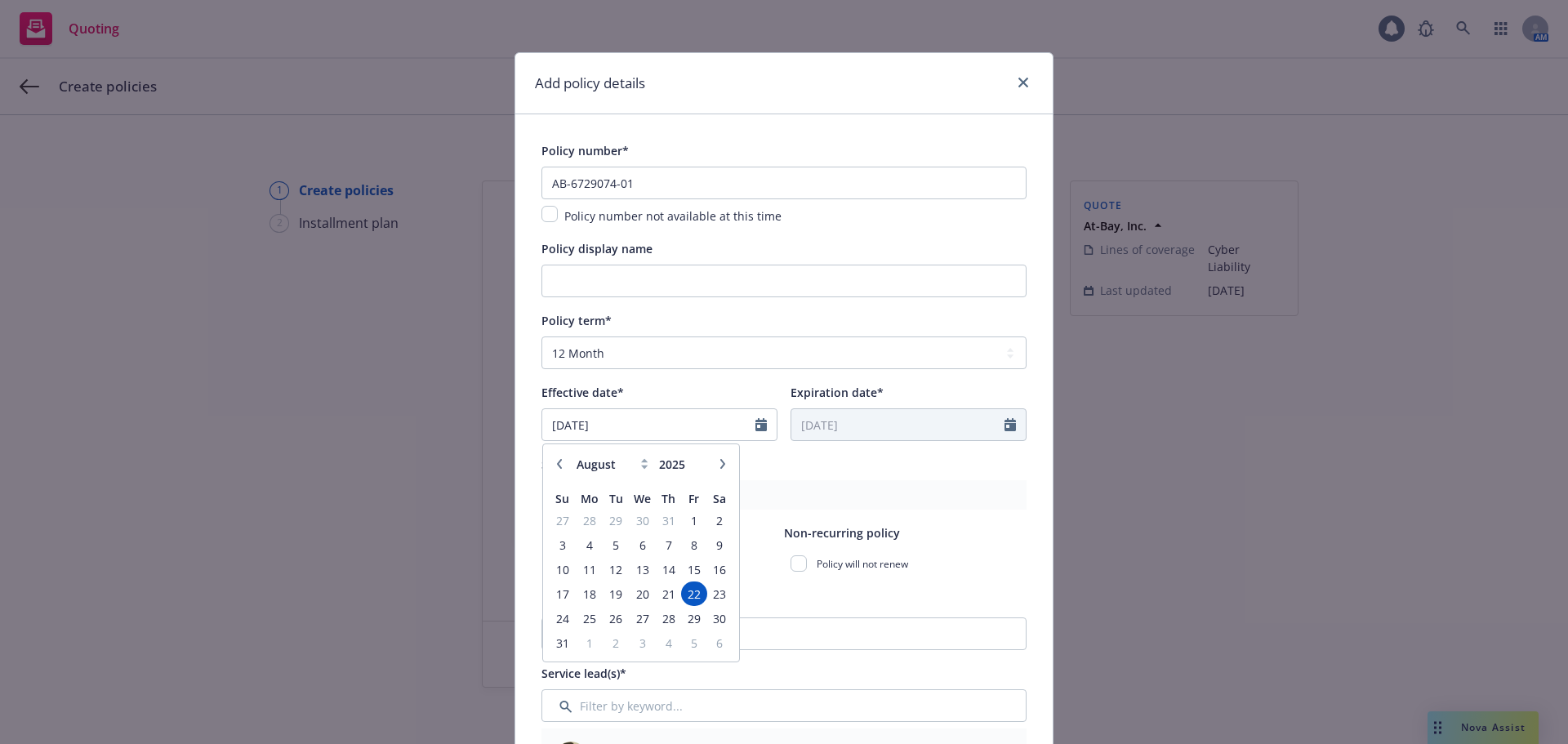
click at [720, 467] on icon "button" at bounding box center [723, 463] width 10 height 10
select select "9"
click at [583, 541] on span "8" at bounding box center [588, 544] width 24 height 20
type input "[DATE]"
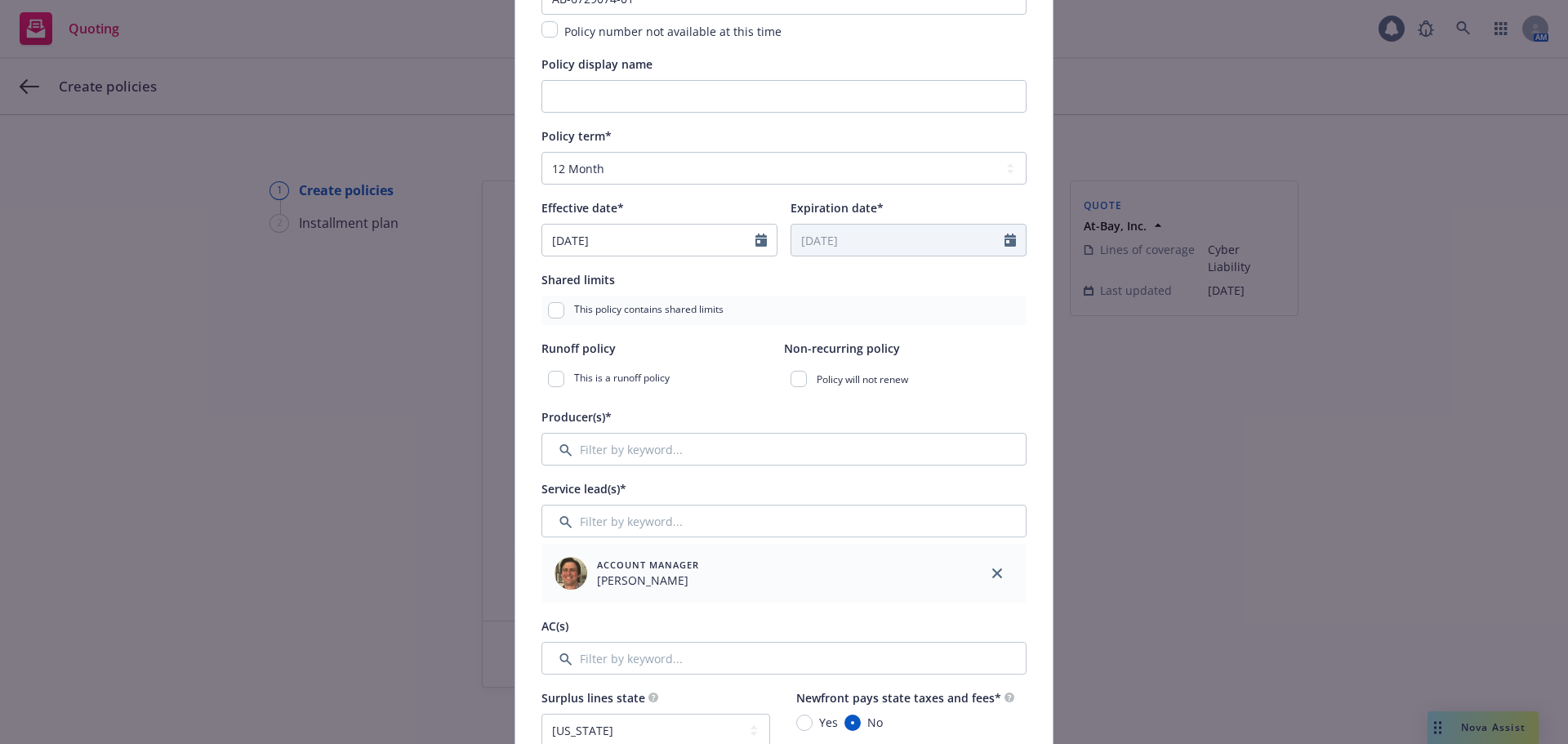
scroll to position [245, 0]
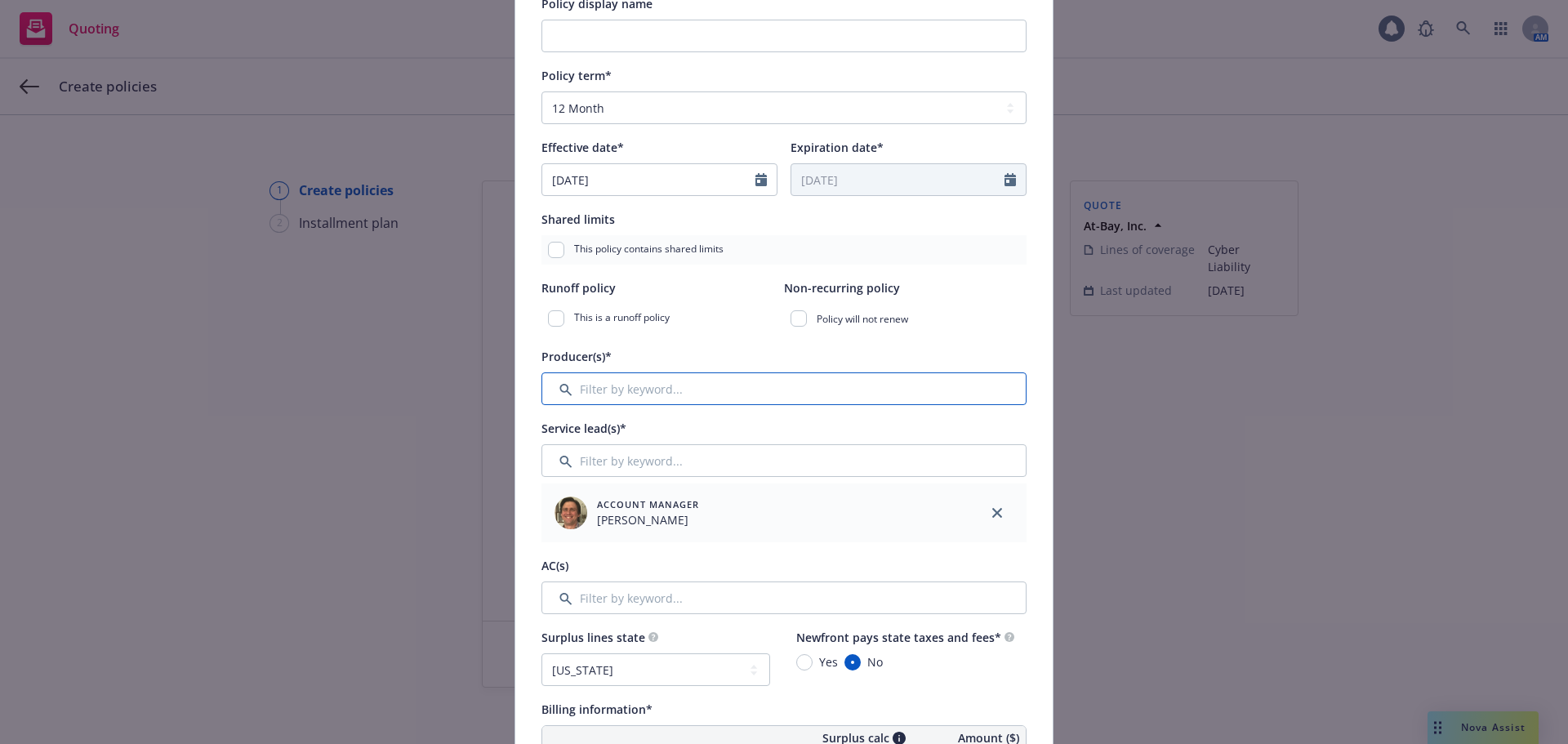
click at [627, 393] on input "Filter by keyword..." at bounding box center [784, 388] width 485 height 32
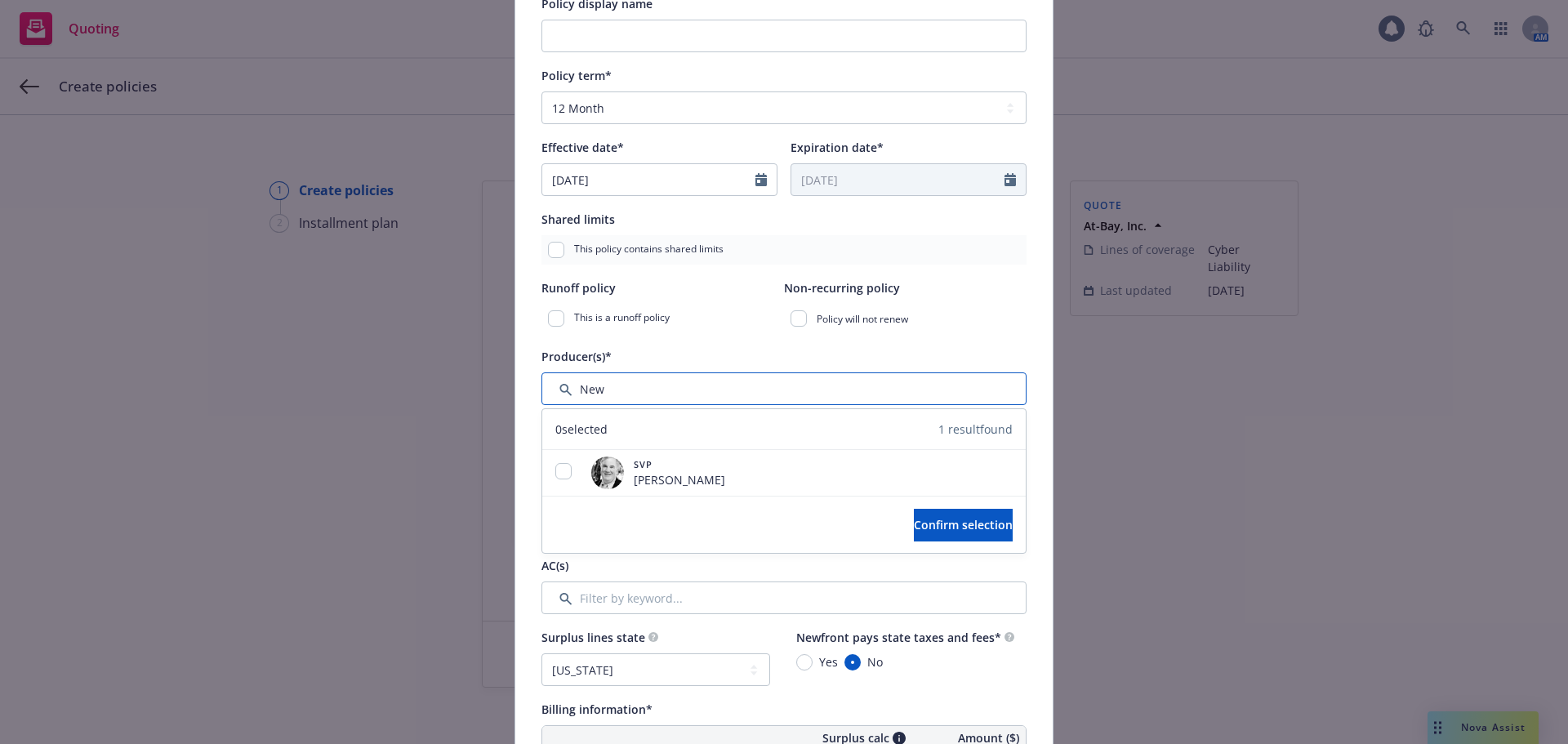
type input "New"
click at [562, 474] on input "checkbox" at bounding box center [563, 471] width 17 height 17
checkbox input "true"
click at [914, 515] on button "Confirm selection" at bounding box center [963, 525] width 99 height 32
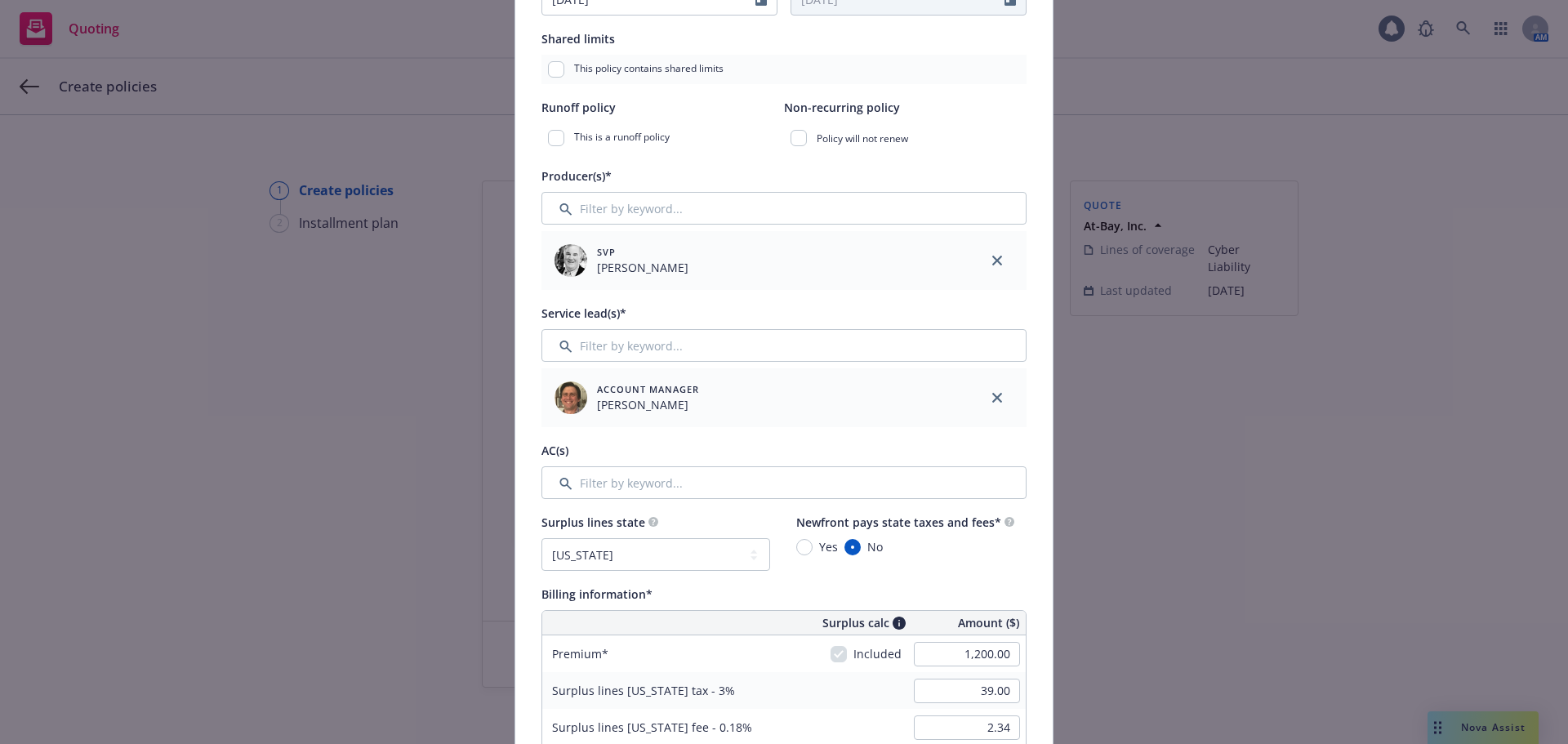
scroll to position [409, 0]
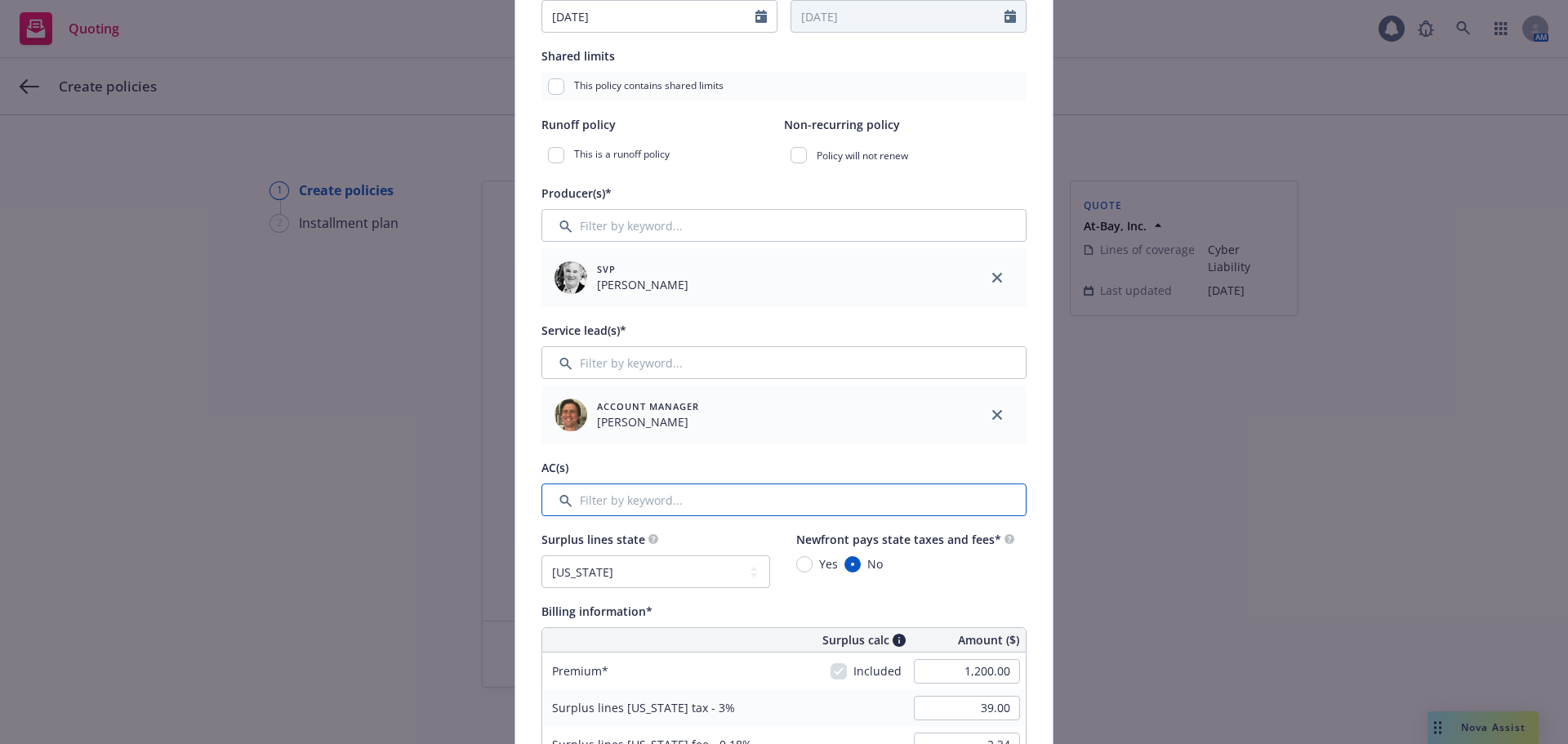
click at [620, 494] on input "Filter by keyword..." at bounding box center [784, 499] width 485 height 32
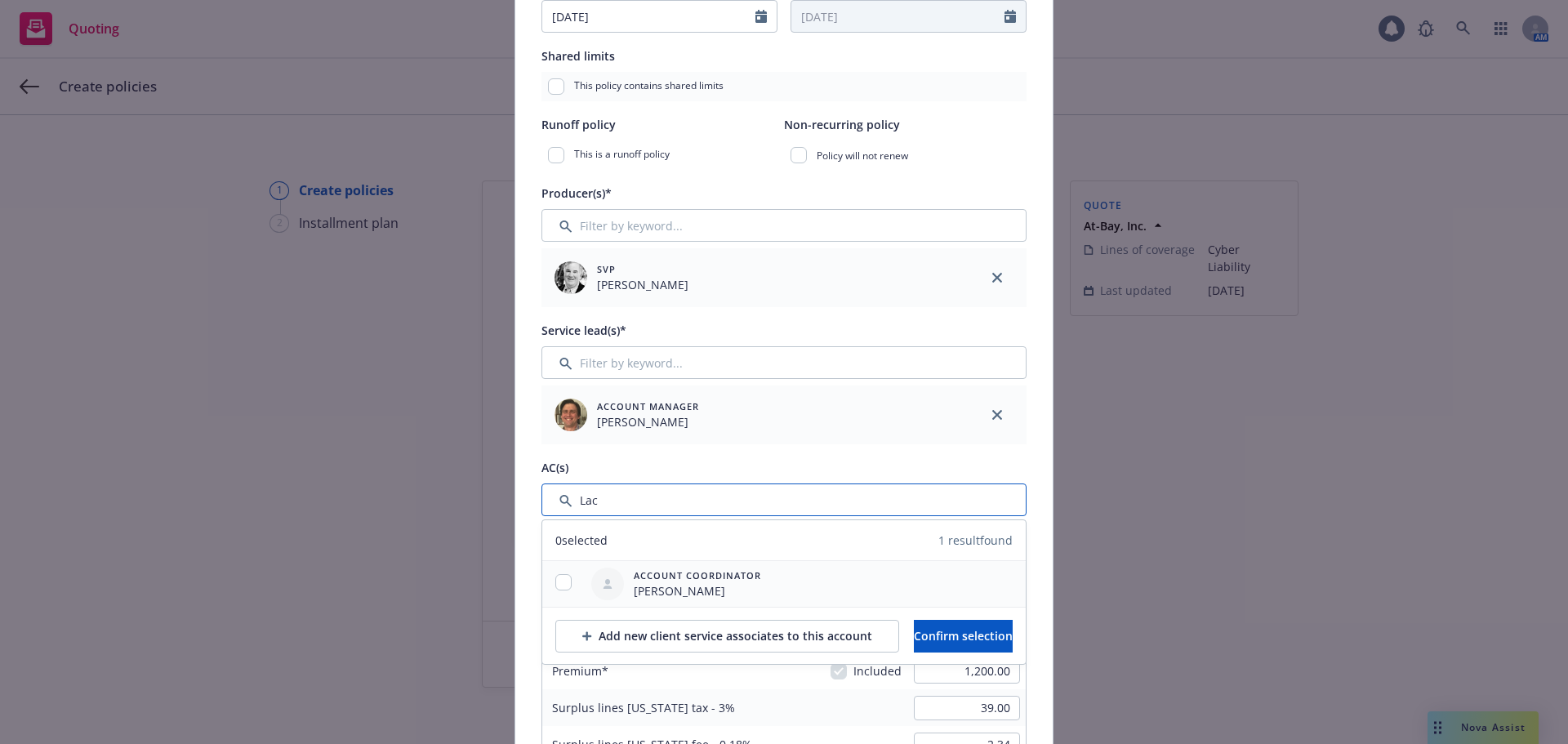
type input "Lac"
click at [555, 584] on input "checkbox" at bounding box center [563, 582] width 17 height 17
checkbox input "true"
click at [954, 636] on span "Confirm selection" at bounding box center [963, 636] width 99 height 16
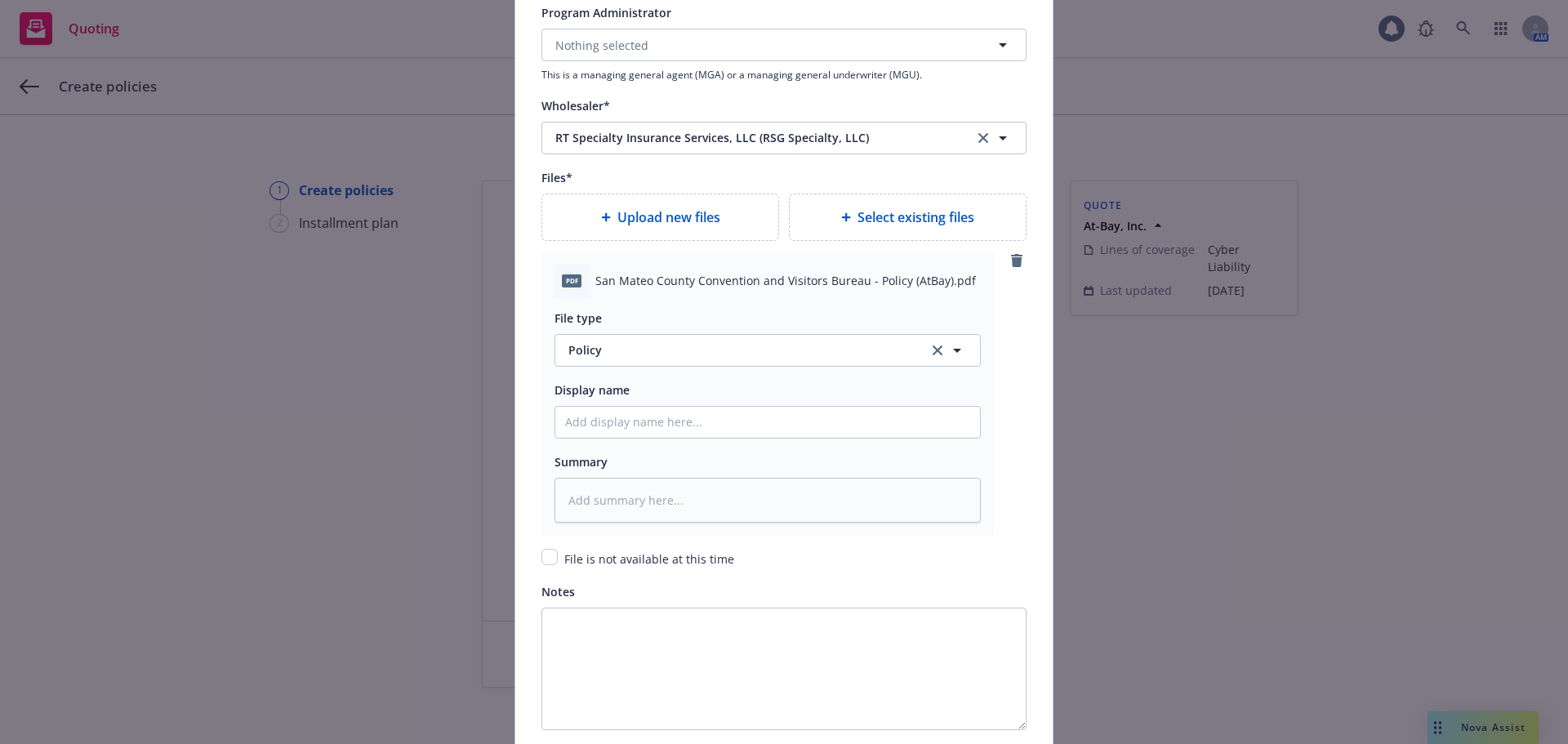
scroll to position [1878, 0]
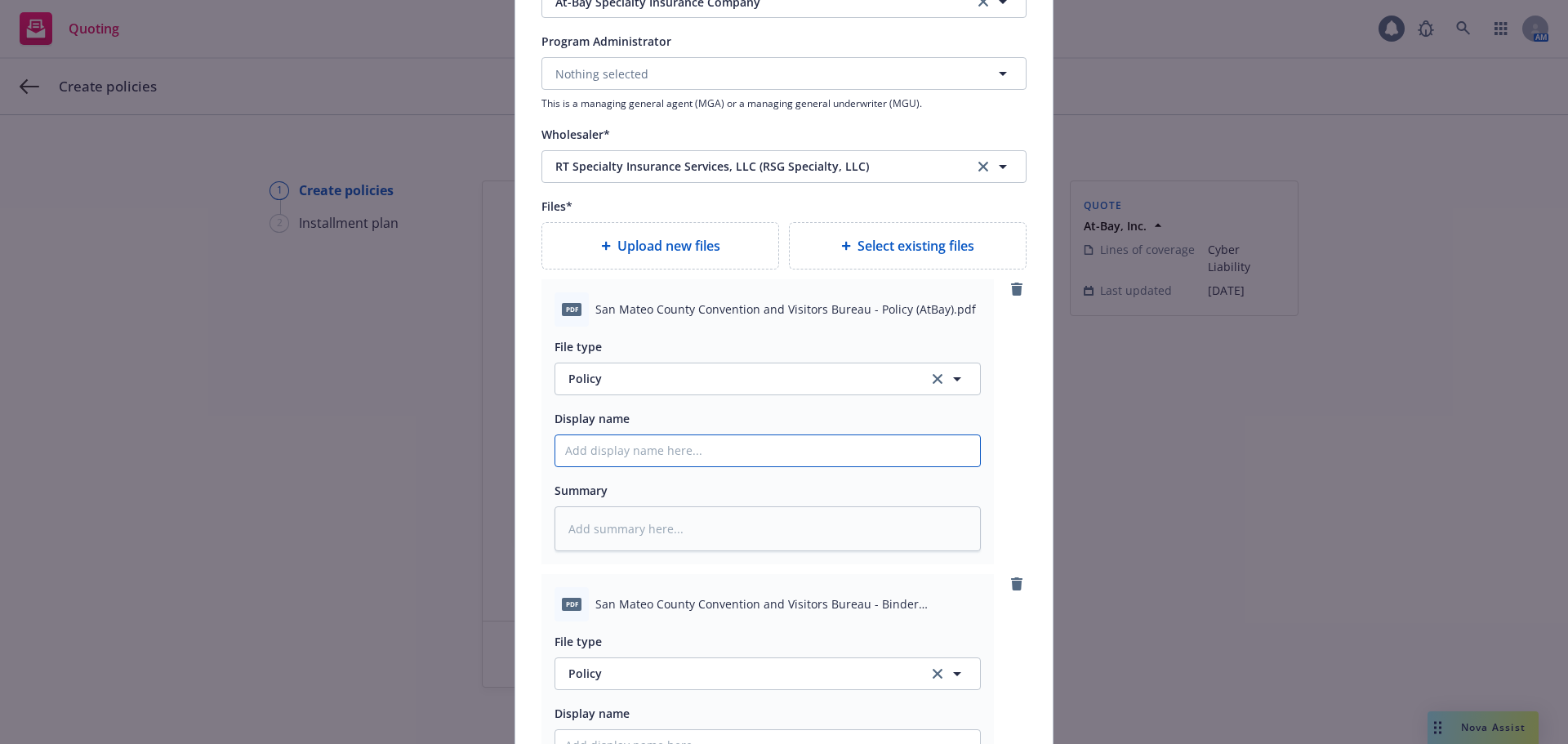
click at [635, 450] on input "Policy display name" at bounding box center [767, 450] width 424 height 31
type textarea "x"
type input "2"
type textarea "x"
type input "25"
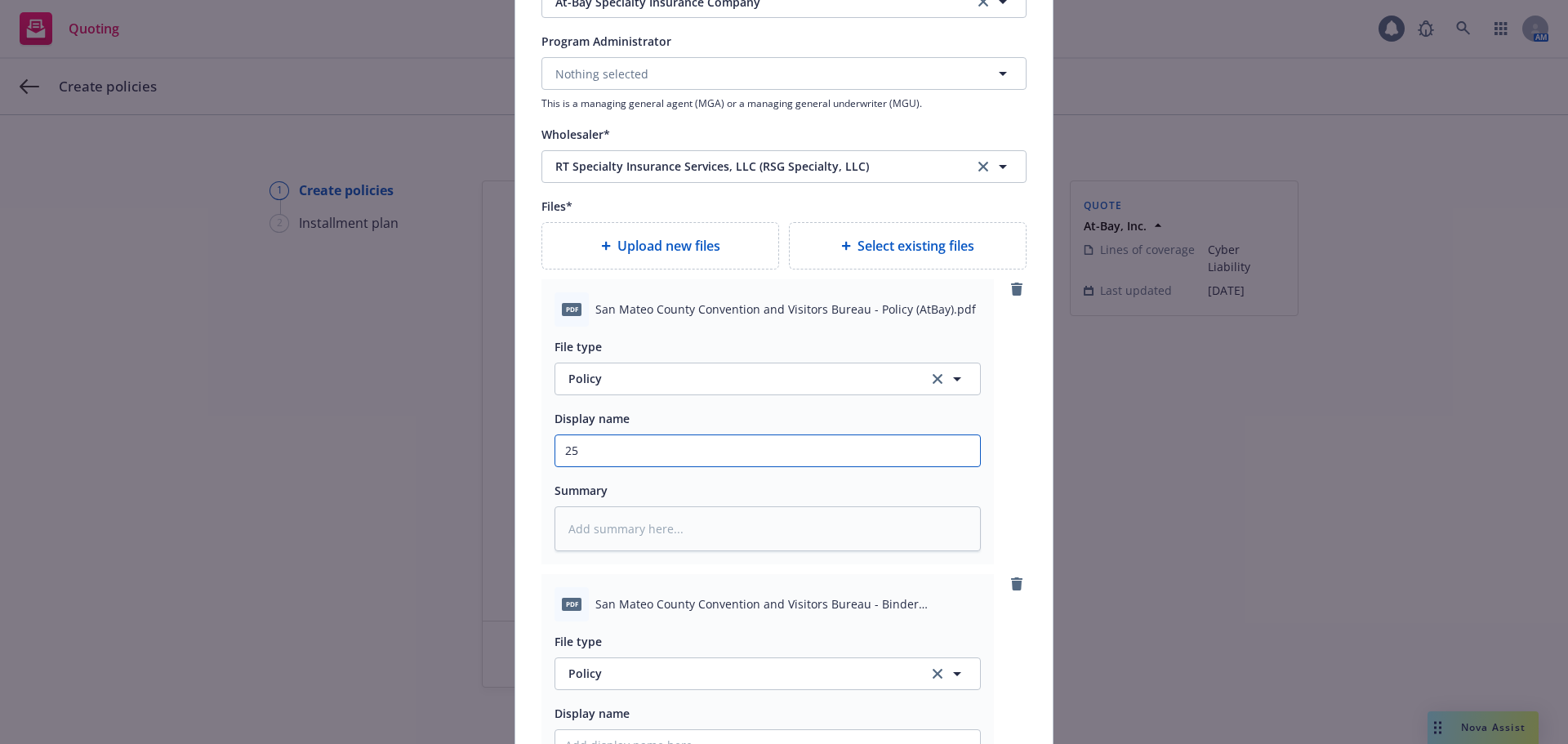
type textarea "x"
type input "25-"
type textarea "x"
type input "25-2"
type textarea "x"
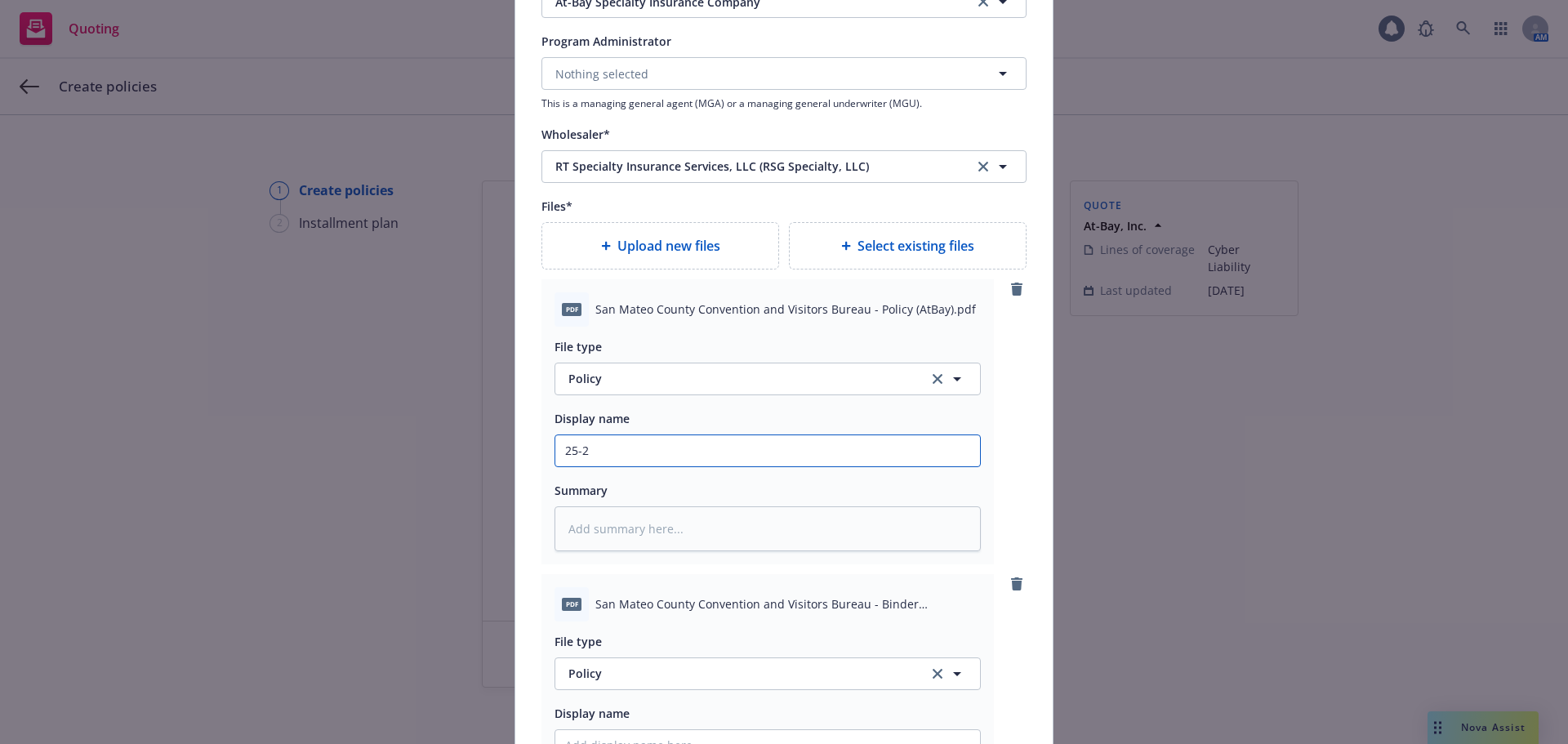
type input "25-26"
type textarea "x"
type input "25-26"
type textarea "x"
type input "25-26 C"
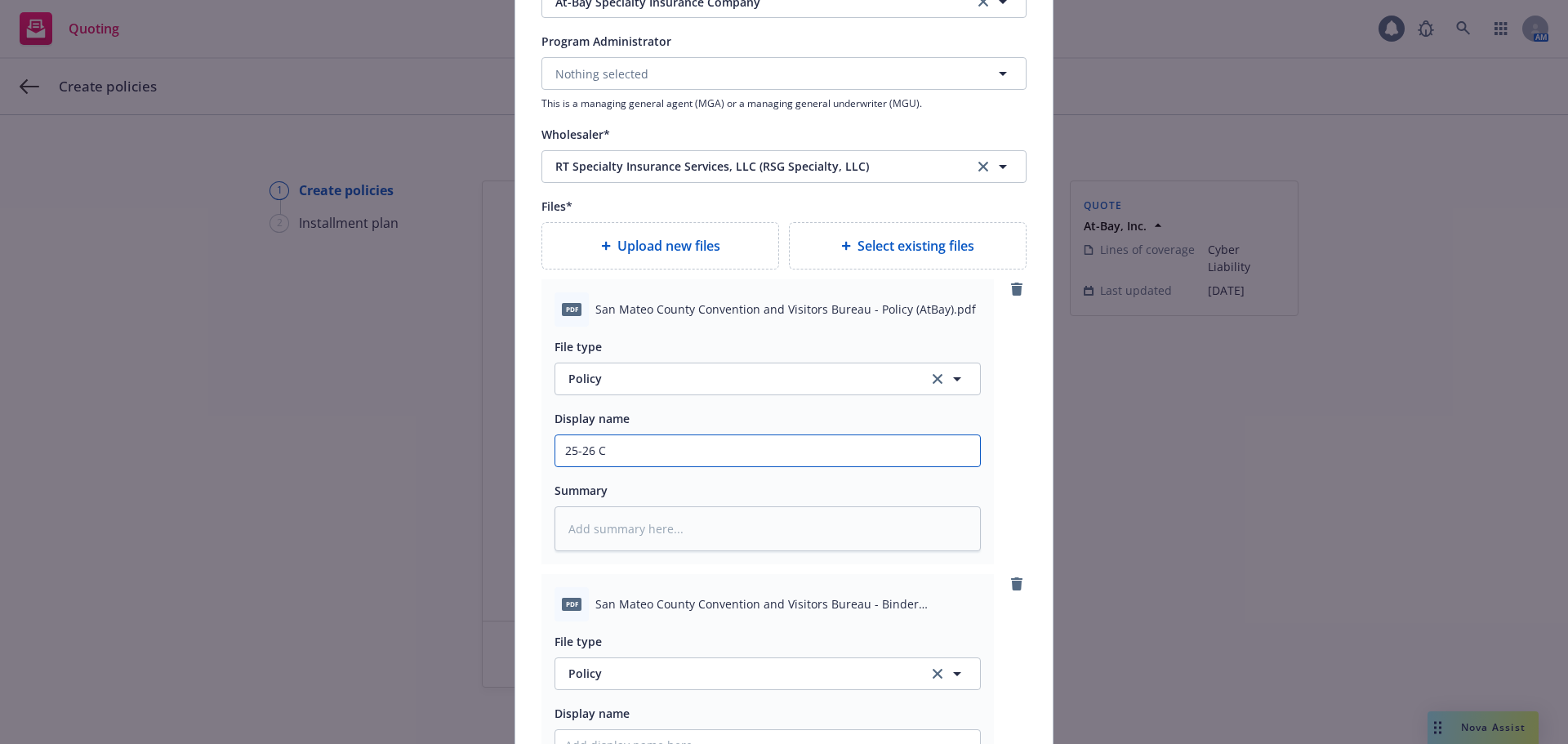
type textarea "x"
type input "25-26 Cy"
type textarea "x"
type input "25-26 Cyb"
type textarea "x"
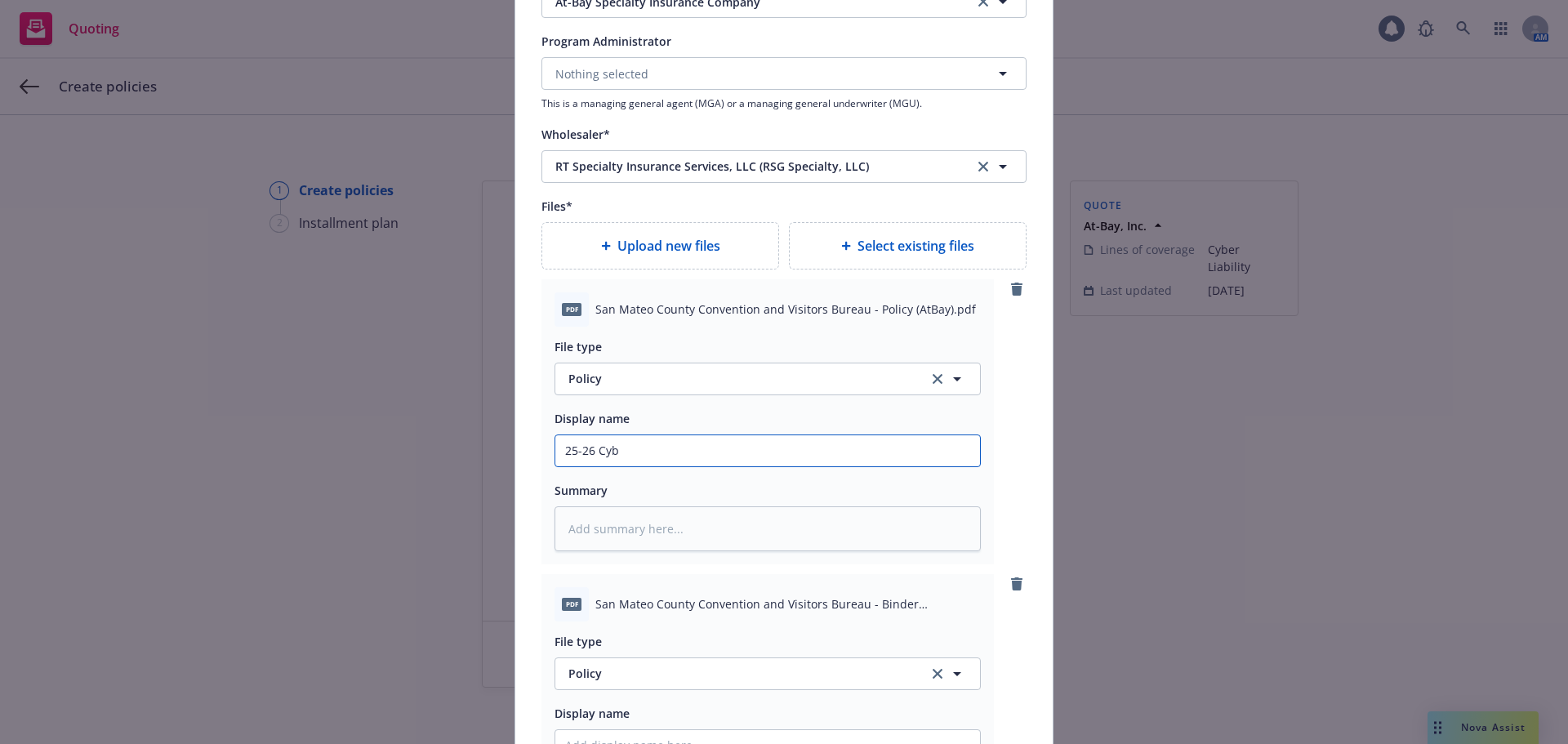
type input "25-26 Cybe"
type textarea "x"
type input "25-26 Cyber"
type textarea "x"
type input "25-26 Cyber"
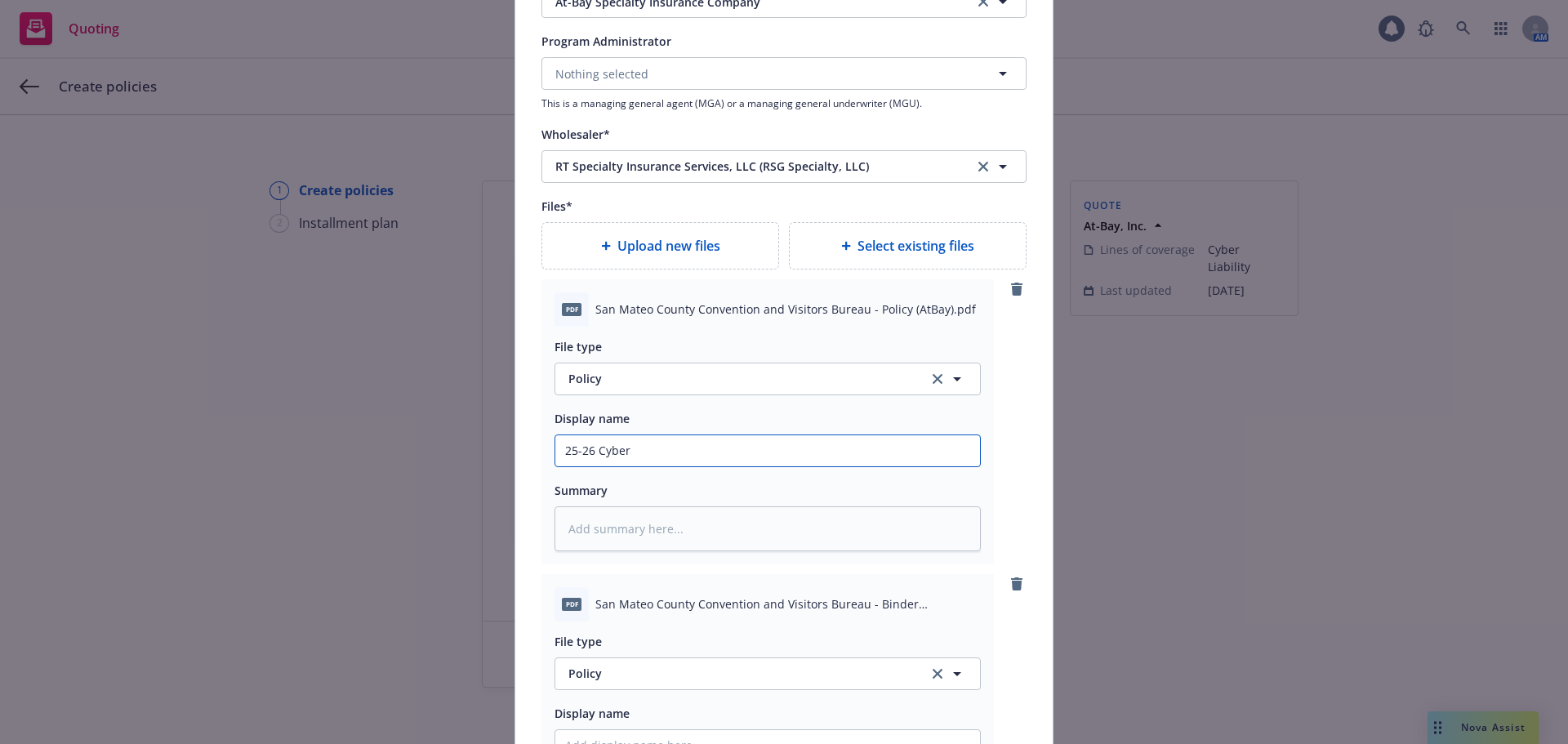
type textarea "x"
type input "25-26 Cyber P"
type textarea "x"
type input "25-26 Cyber Po"
type textarea "x"
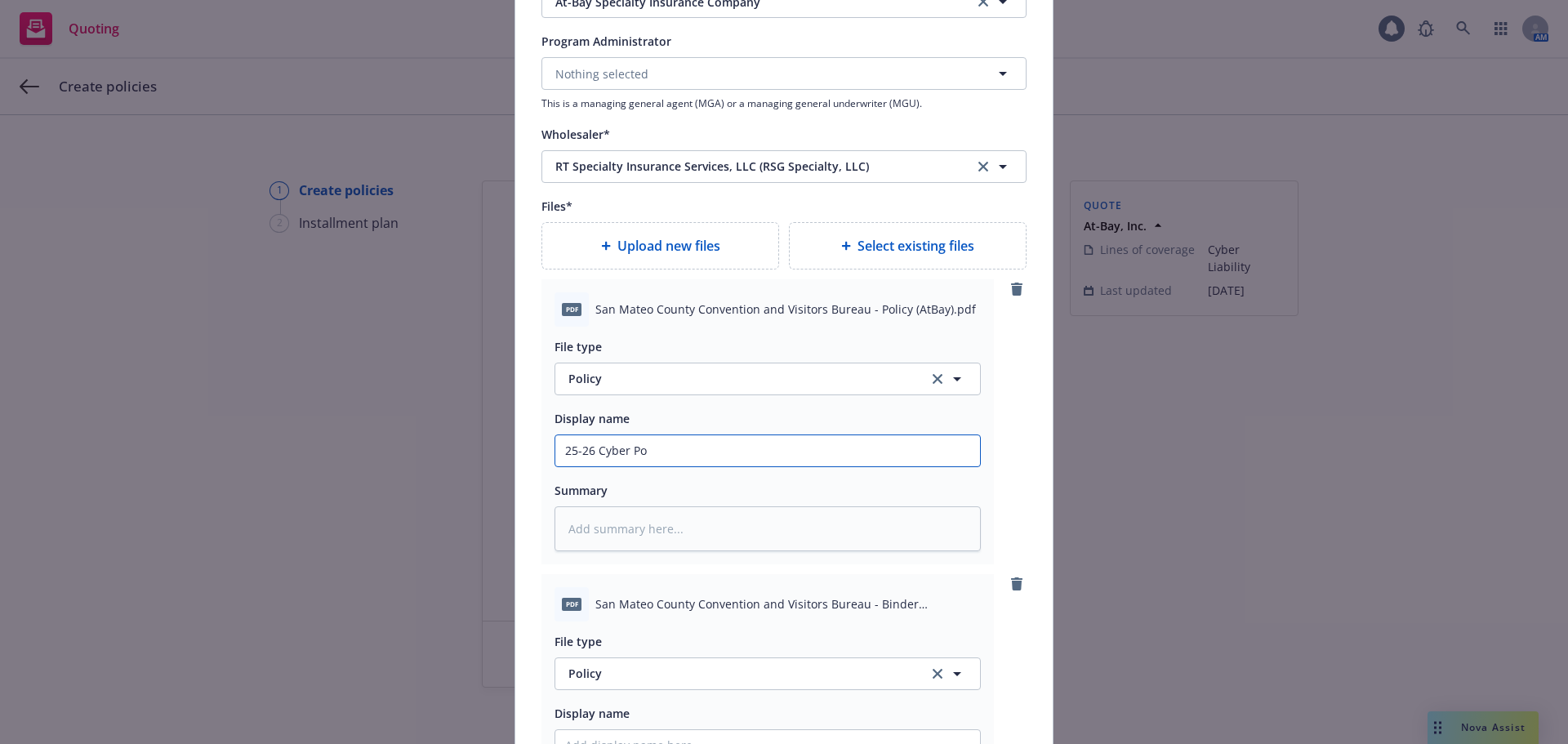
type input "25-26 Cyber Pol"
type textarea "x"
type input "25-26 Cyber Poli"
type textarea "x"
type input "25-26 Cyber Polic"
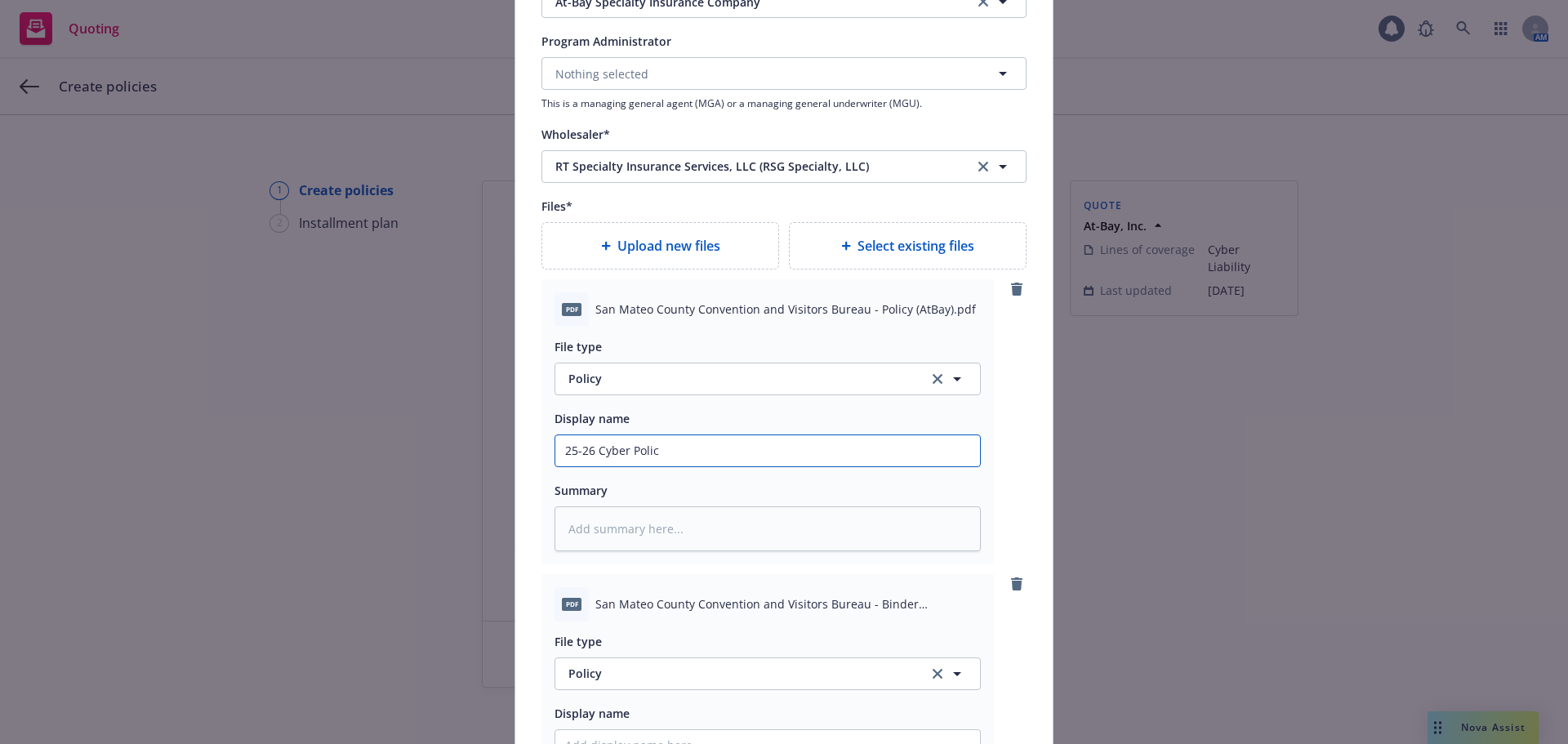
type textarea "x"
type input "25-26 Cyber Policy"
type textarea "x"
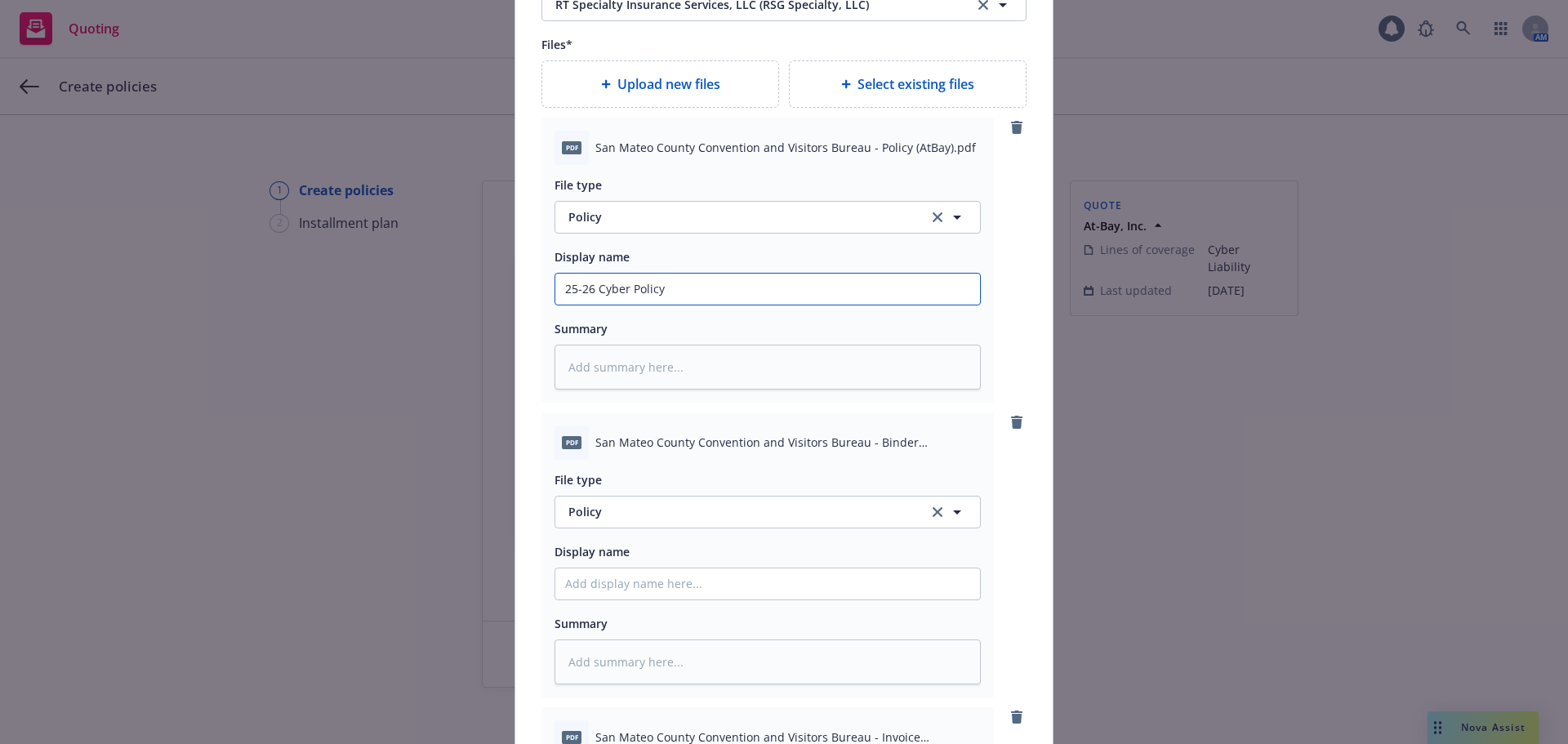
scroll to position [2041, 0]
type input "25-26 Cyber Policy"
click at [640, 517] on span "Policy" at bounding box center [740, 510] width 342 height 18
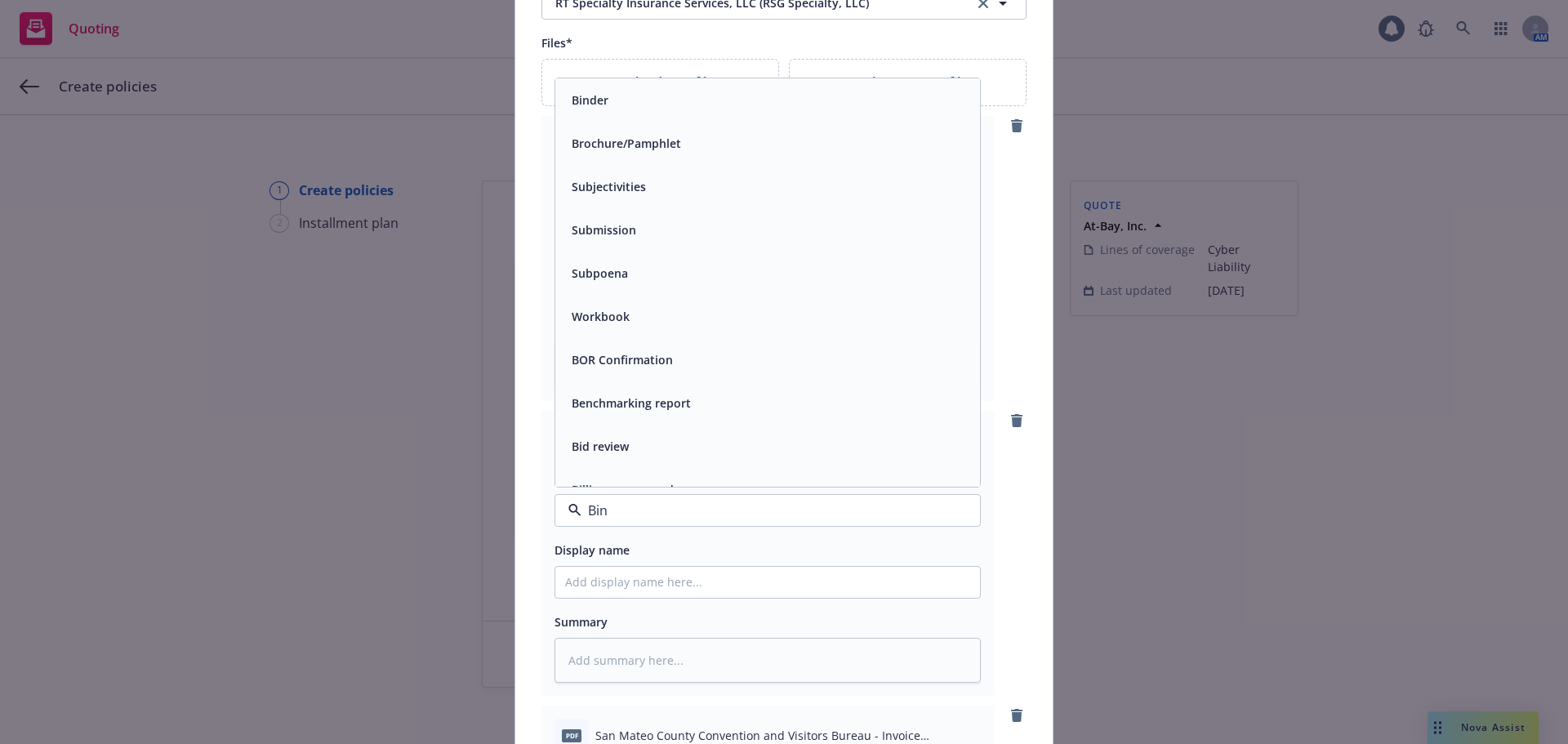
type input "Bind"
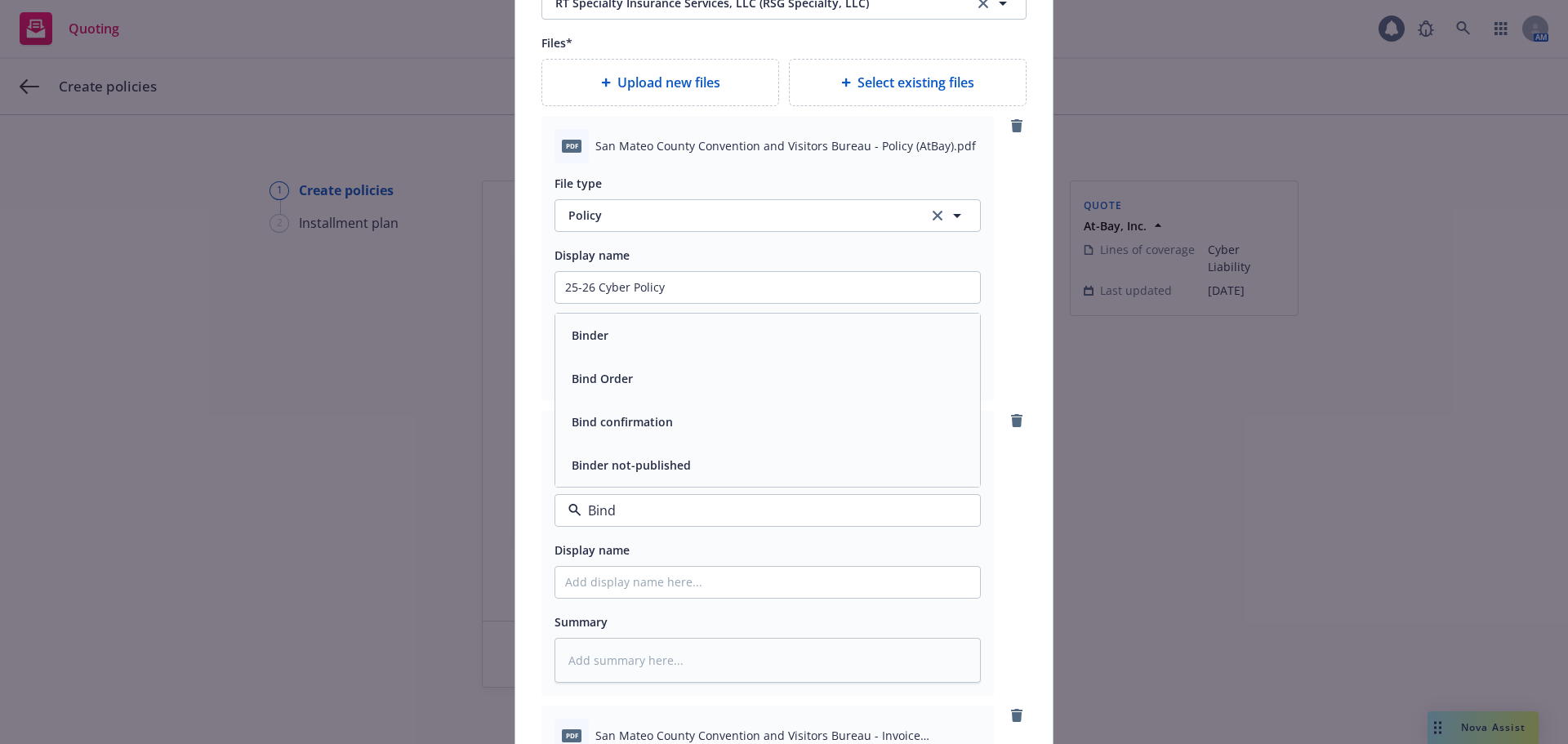
click at [583, 344] on div "Binder" at bounding box center [588, 335] width 47 height 23
click at [613, 584] on input "Policy display name" at bounding box center [767, 582] width 424 height 31
type textarea "x"
type input "2"
type textarea "x"
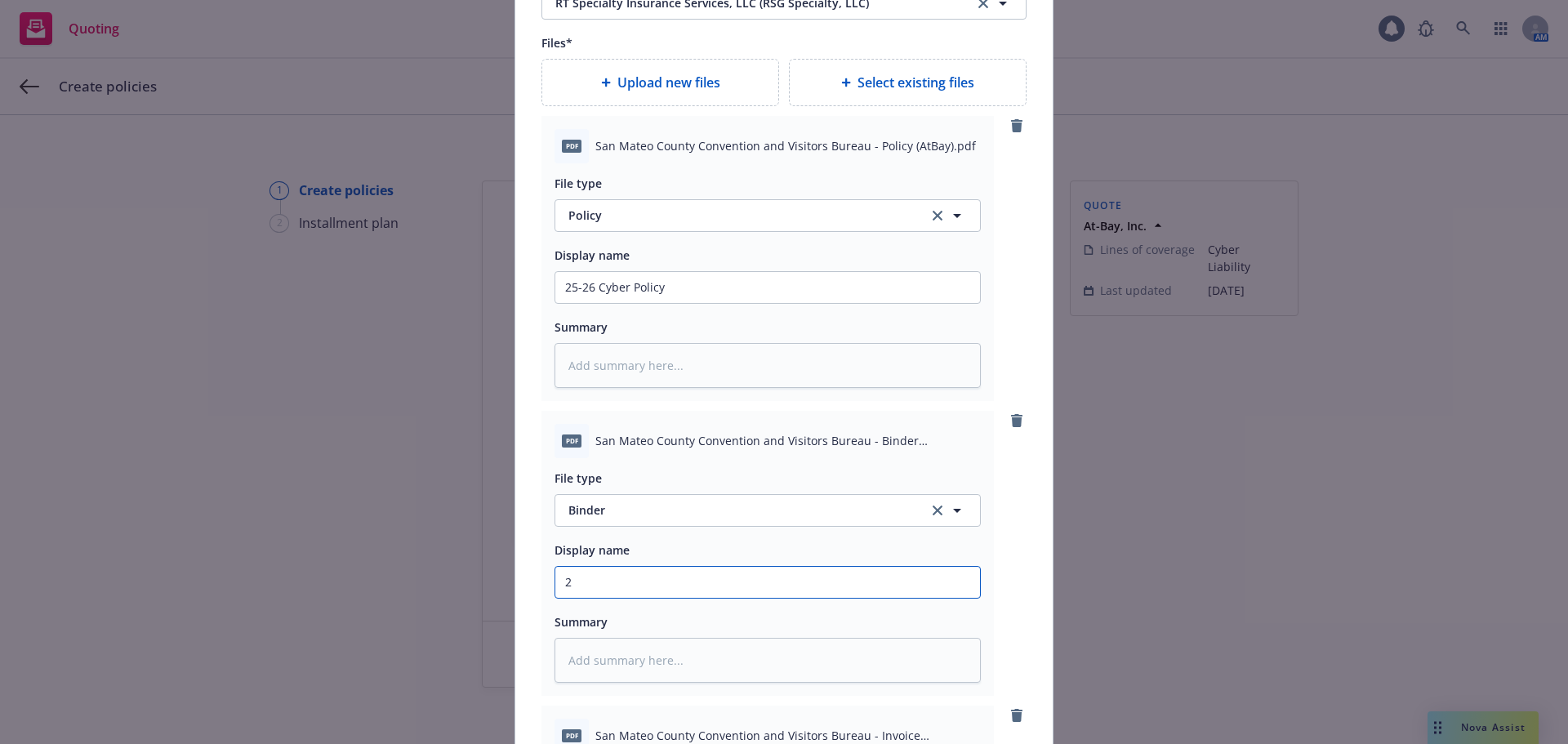
type input "25"
type textarea "x"
type input "25-"
type textarea "x"
type input "25-2"
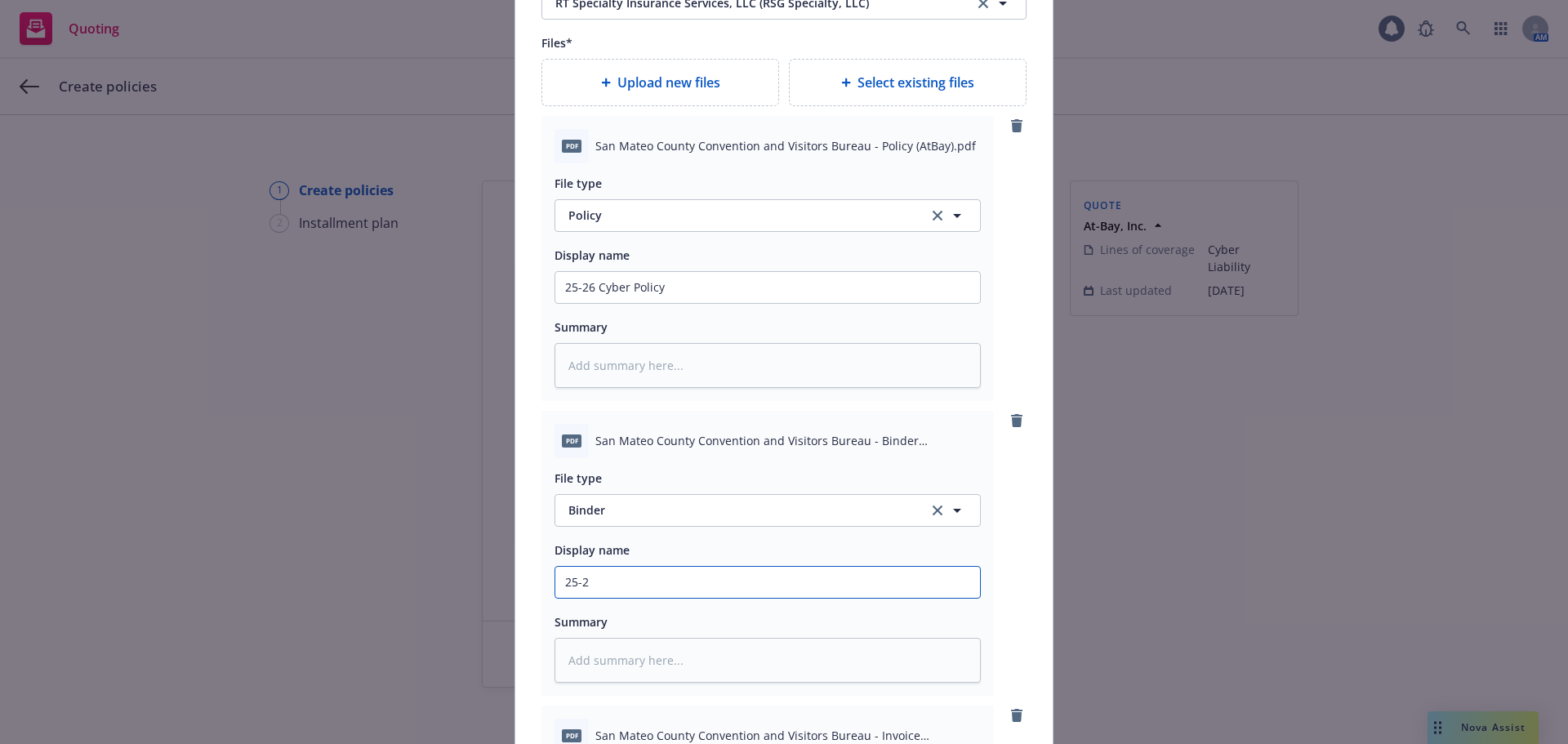
type textarea "x"
type input "25-26"
type textarea "x"
type input "25-26"
type textarea "x"
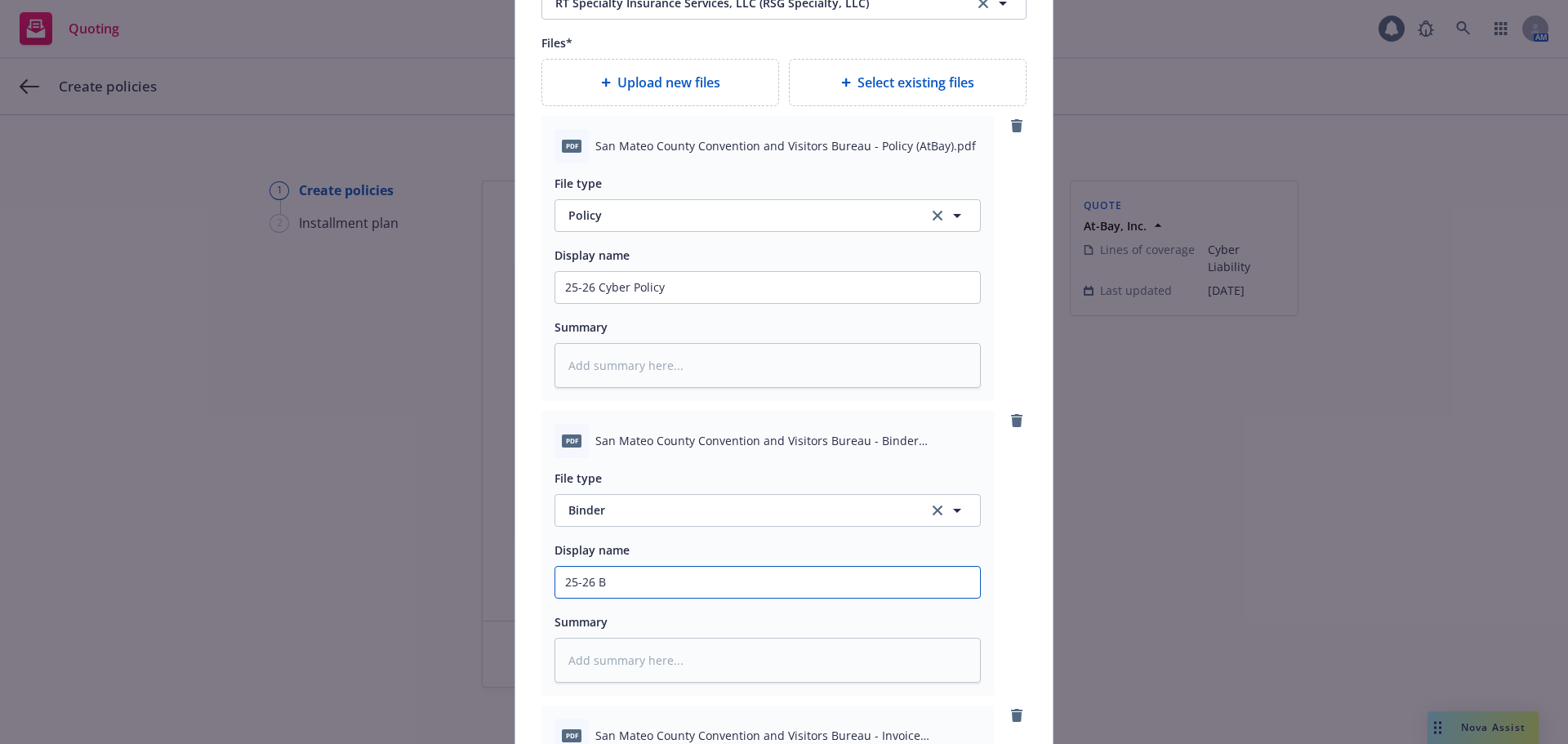
type input "25-26 Bi"
type textarea "x"
type input "25-26 Bin"
type textarea "x"
type input "25-26 Bind"
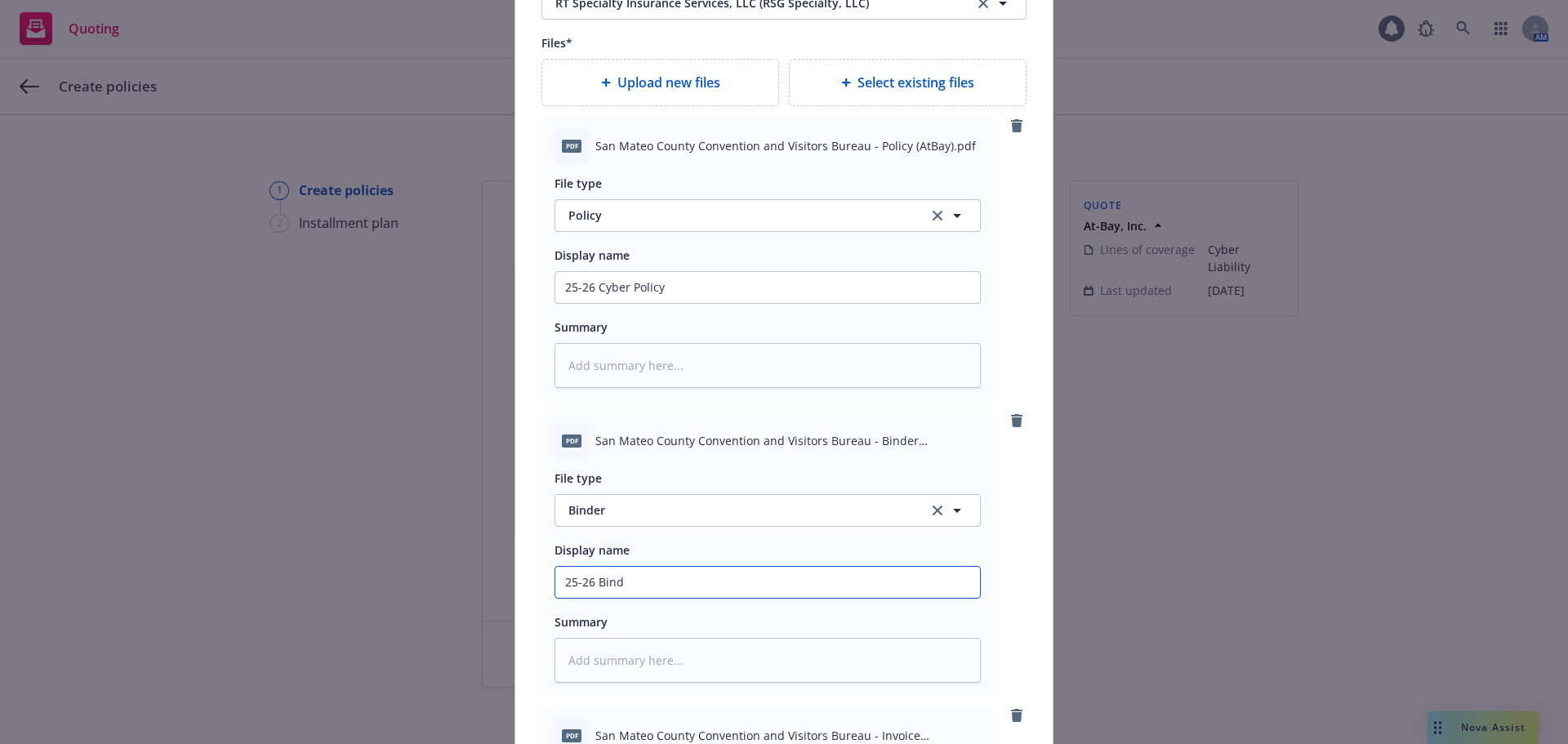
type textarea "x"
type input "25-26 Binde"
type textarea "x"
type input "25-26 Binder"
type textarea "x"
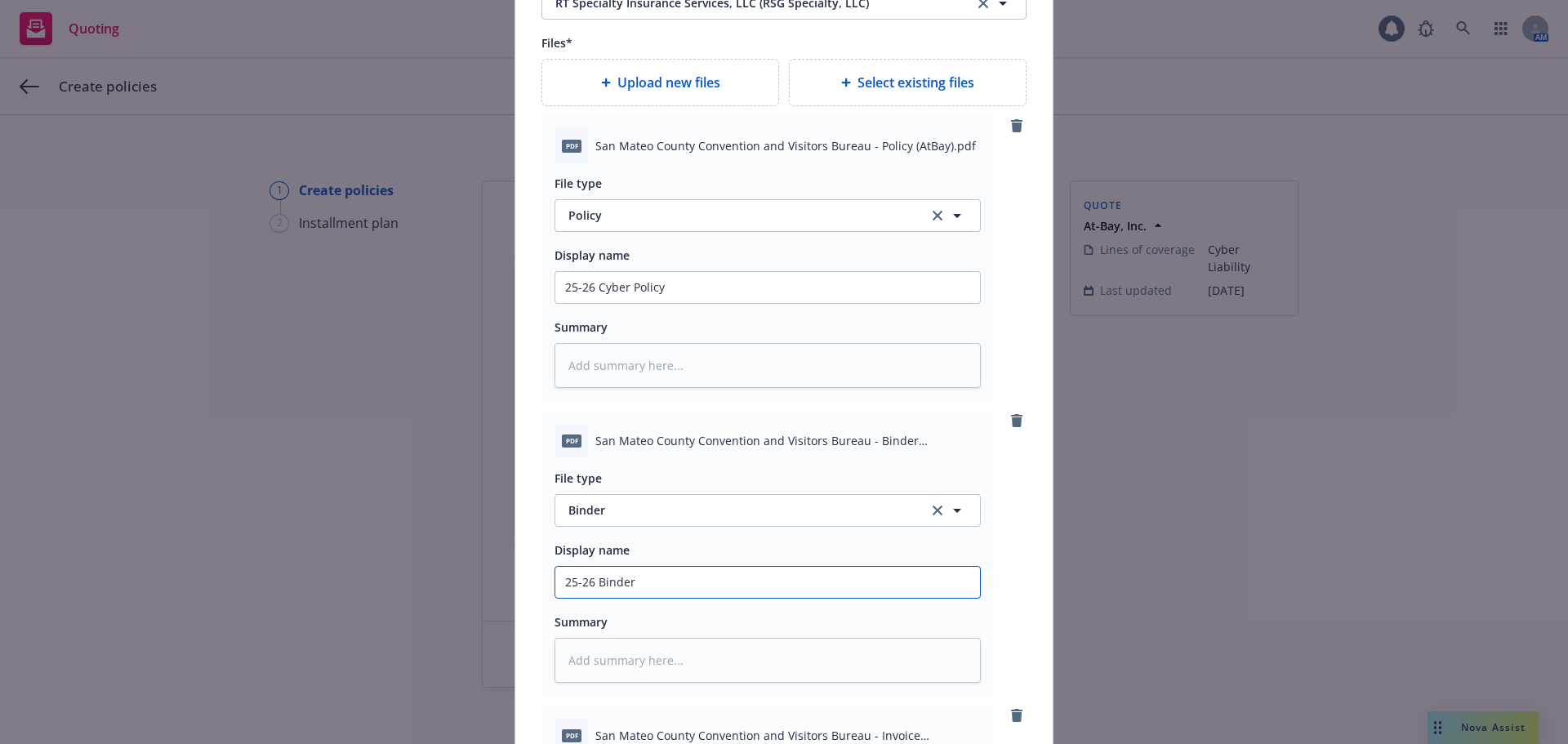
type input "25-26 Binder"
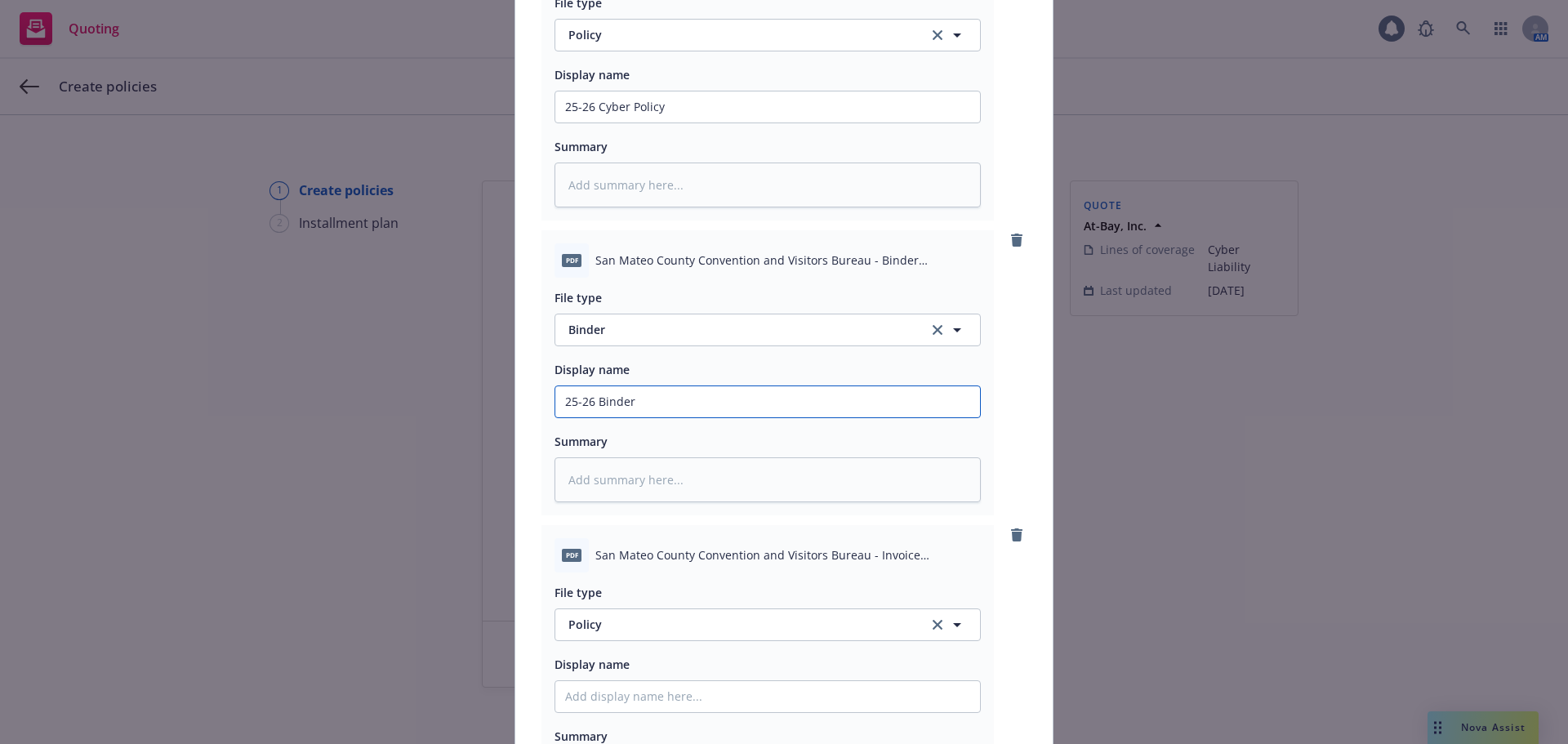
scroll to position [2286, 0]
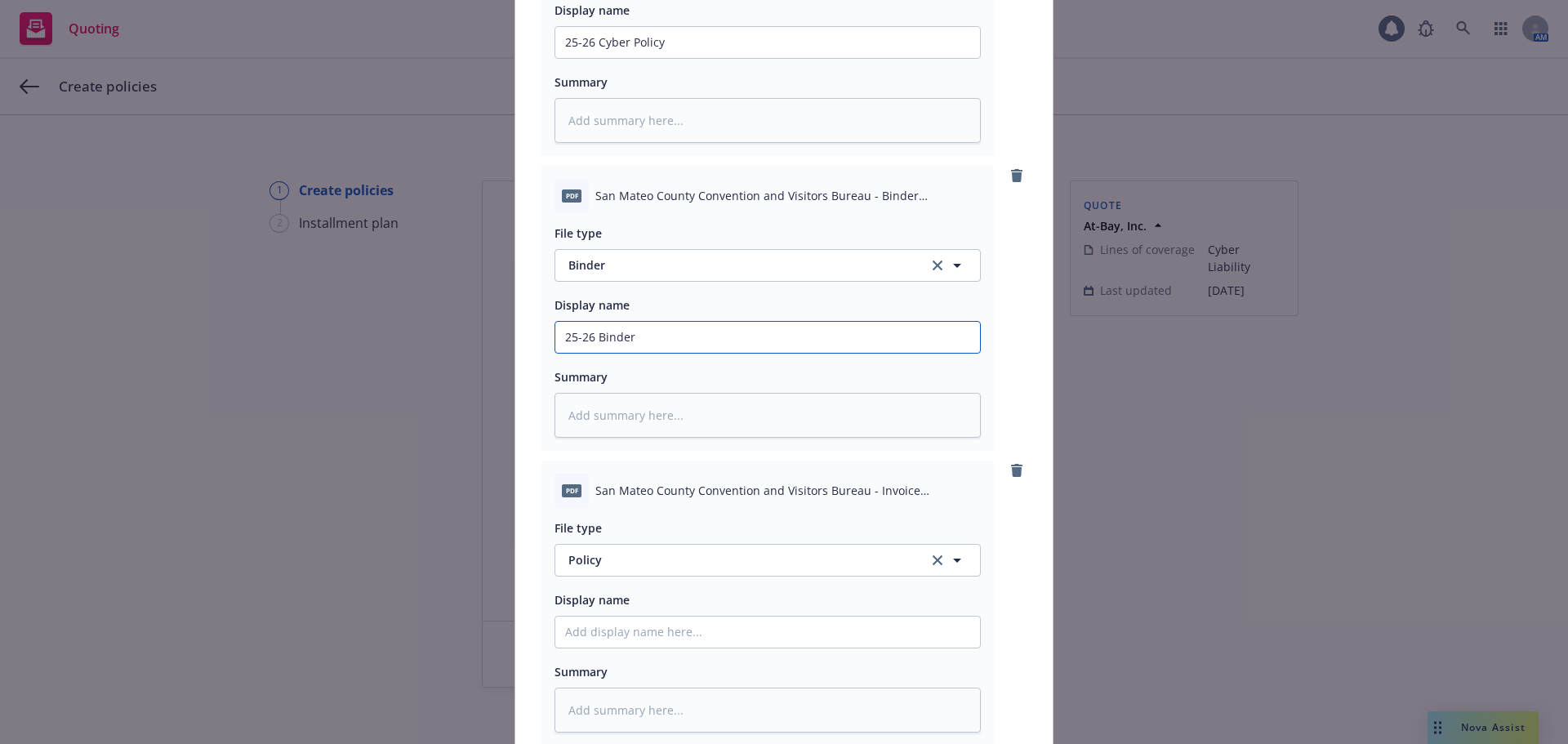
type textarea "x"
type input "25-26 Binder"
type textarea "x"
type input "25-26 Binde"
type textarea "x"
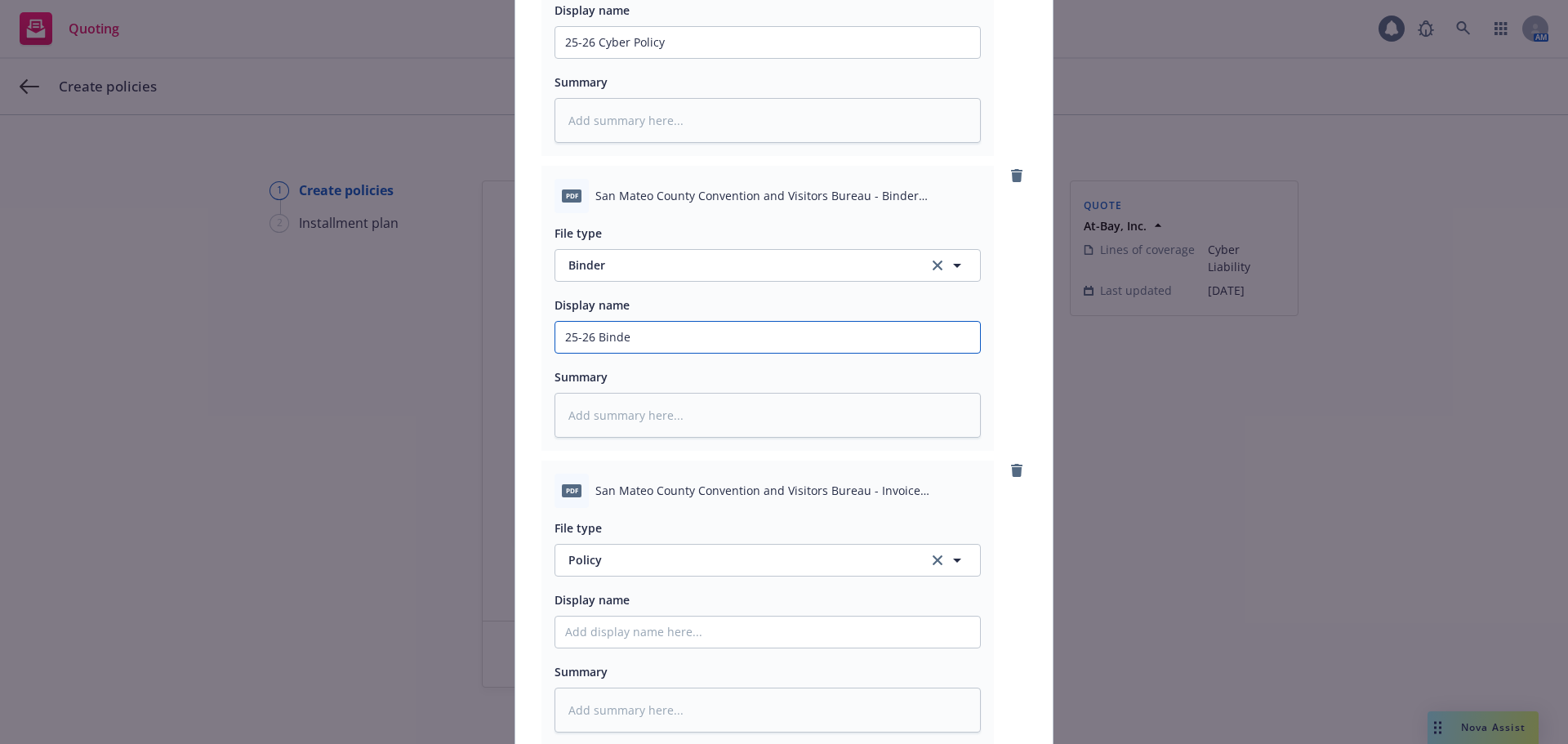
type input "25-26 Bind"
type textarea "x"
type input "25-26 Bin"
type textarea "x"
type input "25-26 Bi"
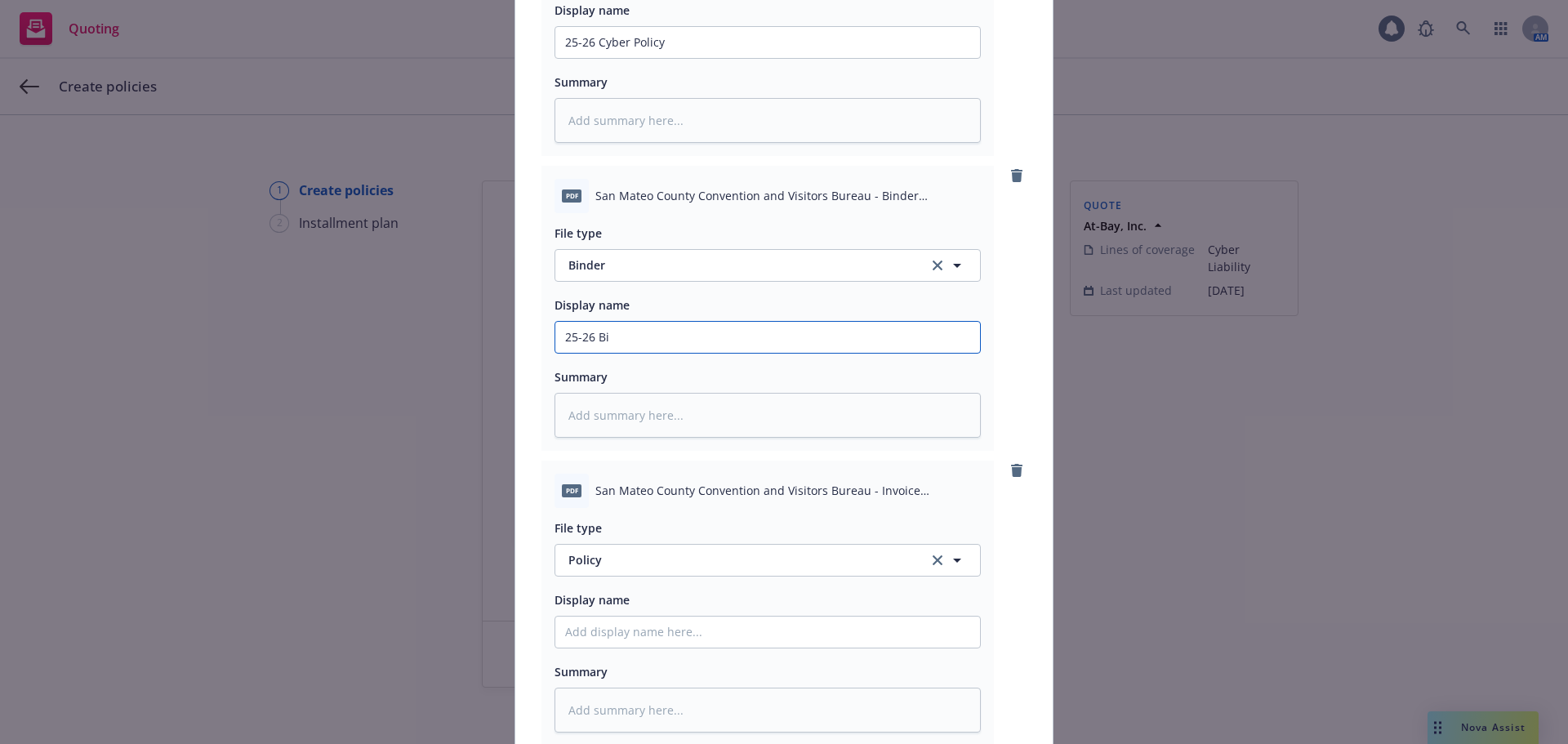
type textarea "x"
type input "25-26 B"
type textarea "x"
type input "25-26"
type textarea "x"
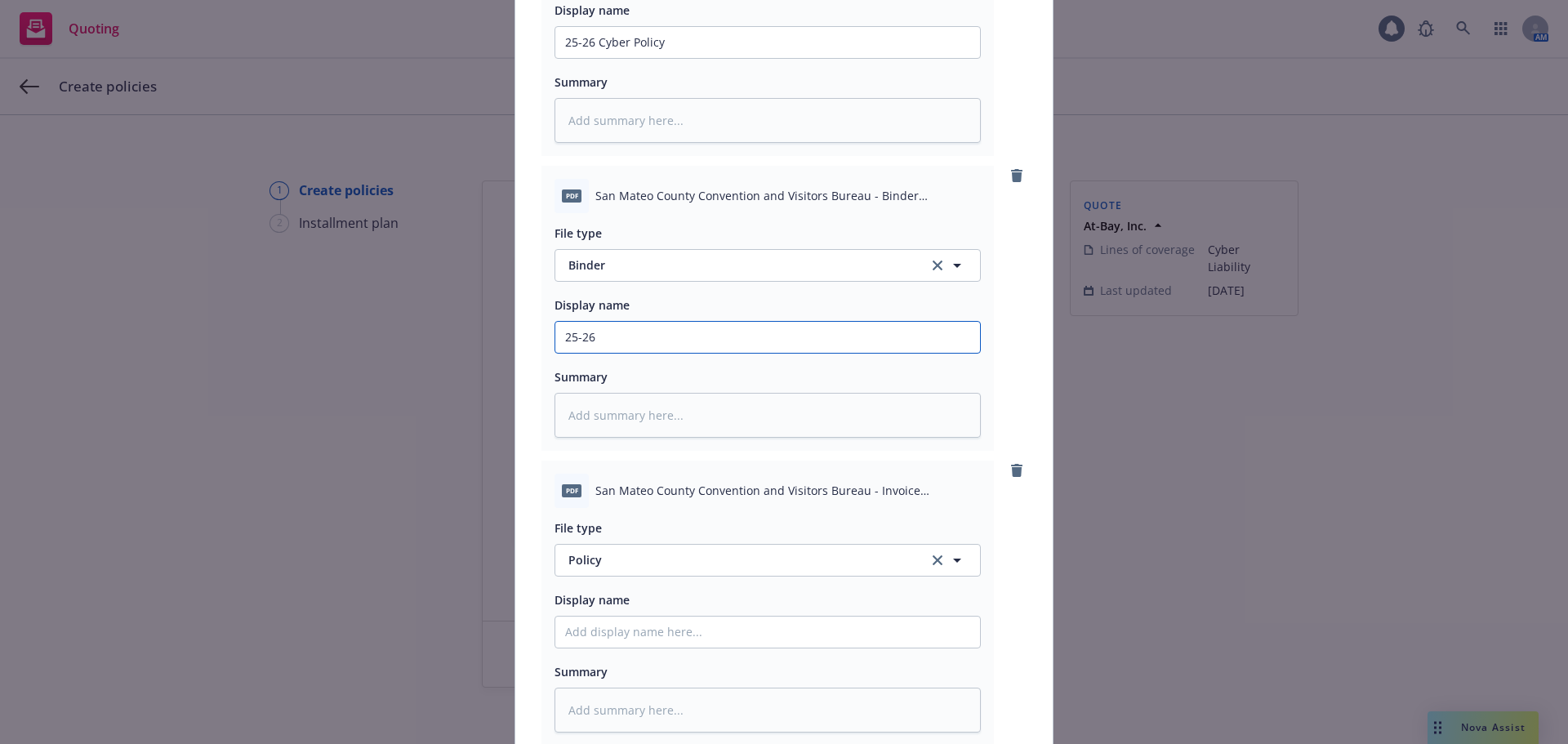
type input "25-26 C"
type textarea "x"
type input "25-26 Cy"
type textarea "x"
type input "25-26 Cyb"
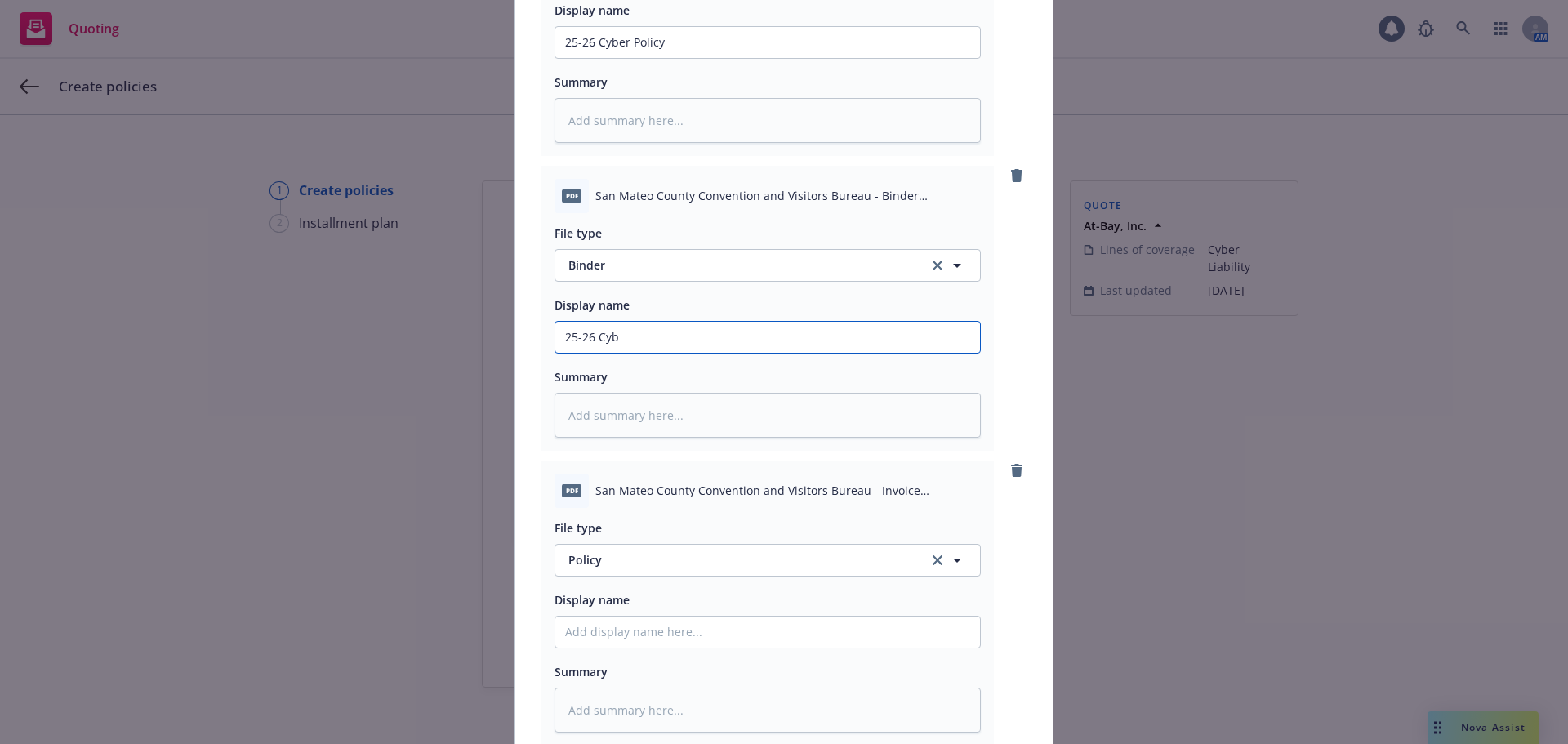
type textarea "x"
type input "25-26 Cybe"
type textarea "x"
type input "25-26 Cyber"
type textarea "x"
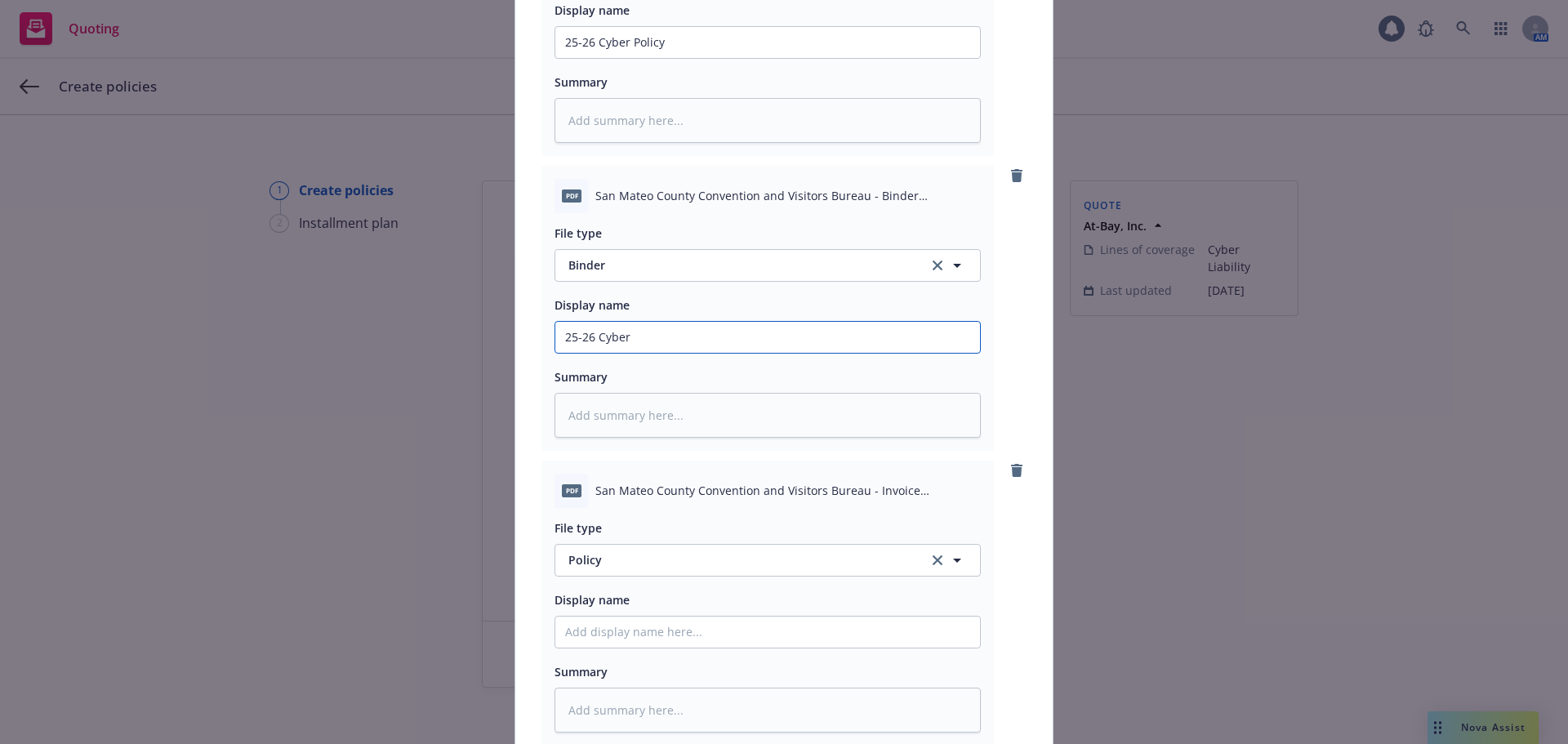
type input "25-26 Cyber"
type textarea "x"
type input "25-26 Cyber B"
type textarea "x"
type input "25-26 Cyber BI"
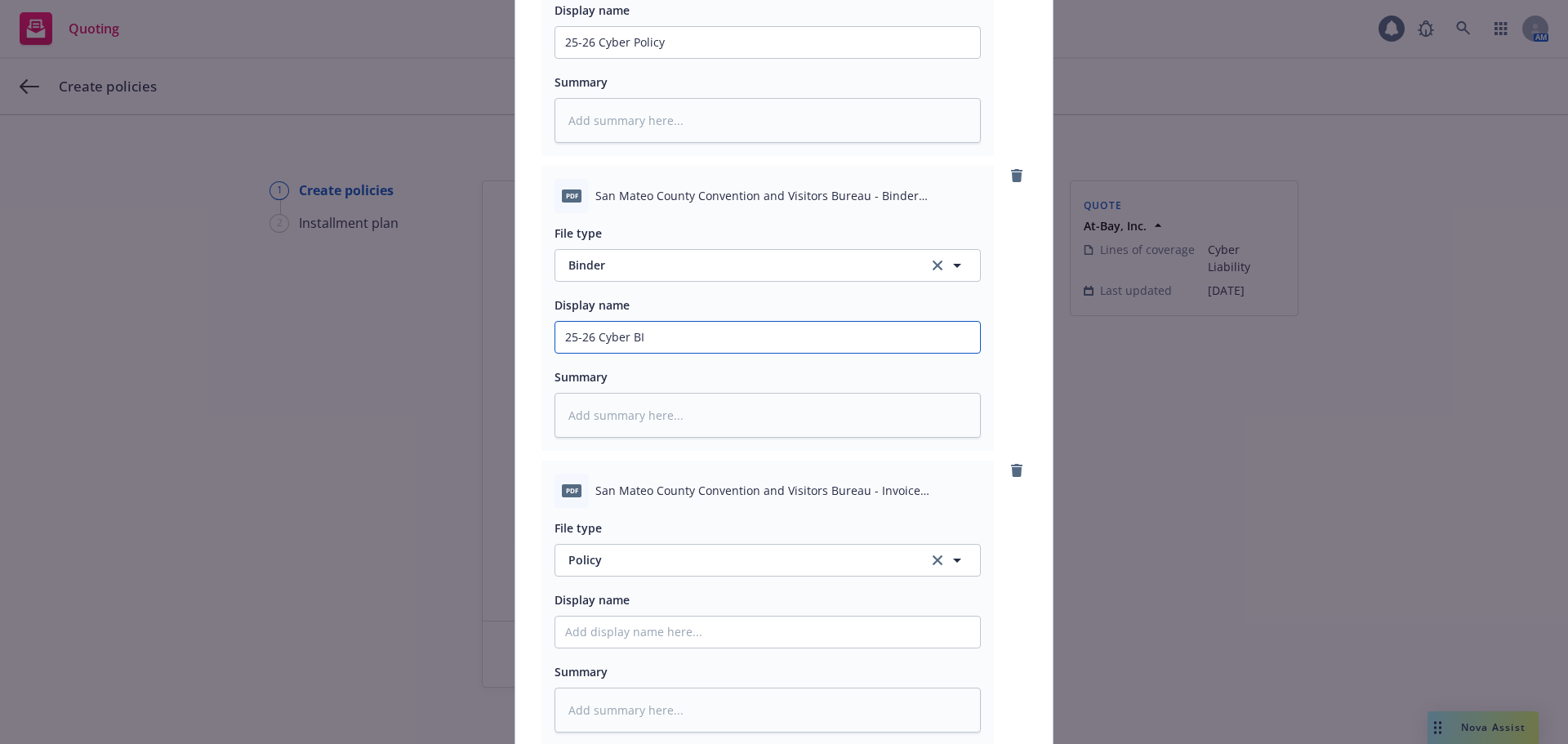
type textarea "x"
type input "25-26 Cyber BIn"
type textarea "x"
type input "25-26 Cyber BInd"
type textarea "x"
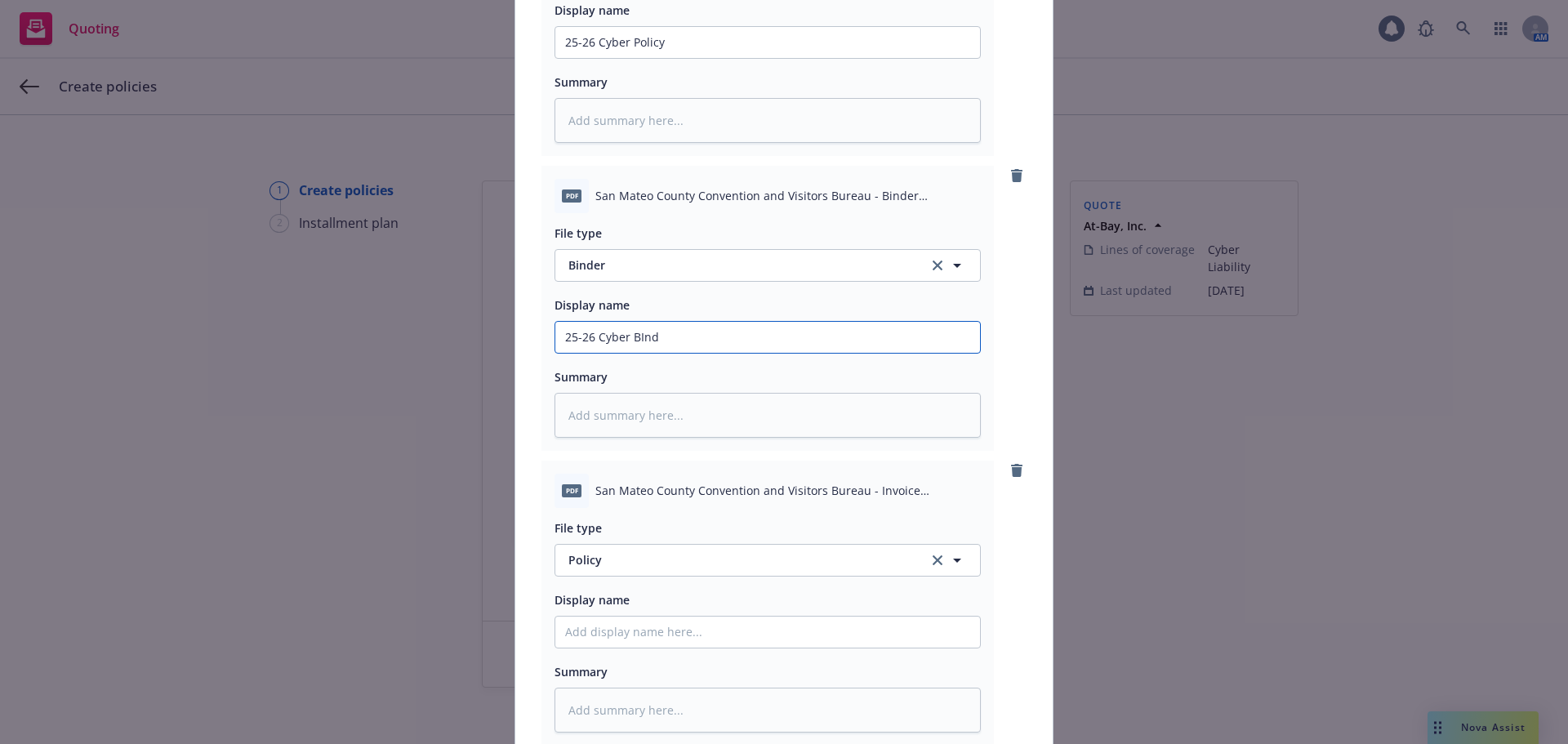
type input "25-26 Cyber BIn"
type textarea "x"
type input "25-26 Cyber BI"
type textarea "x"
type input "25-26 Cyber B"
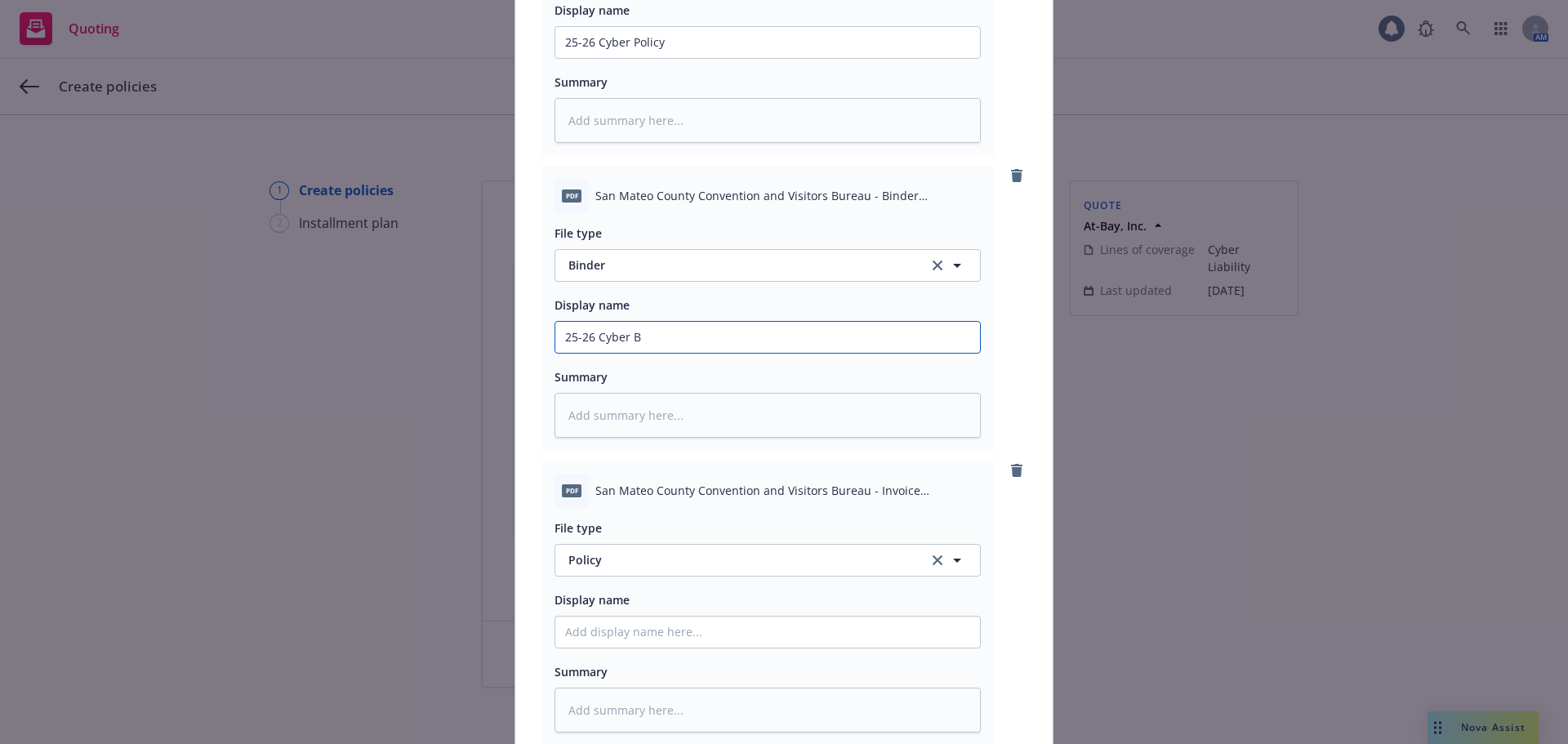
type textarea "x"
type input "25-26 Cyber Bi"
type textarea "x"
type input "25-26 Cyber Bin"
type textarea "x"
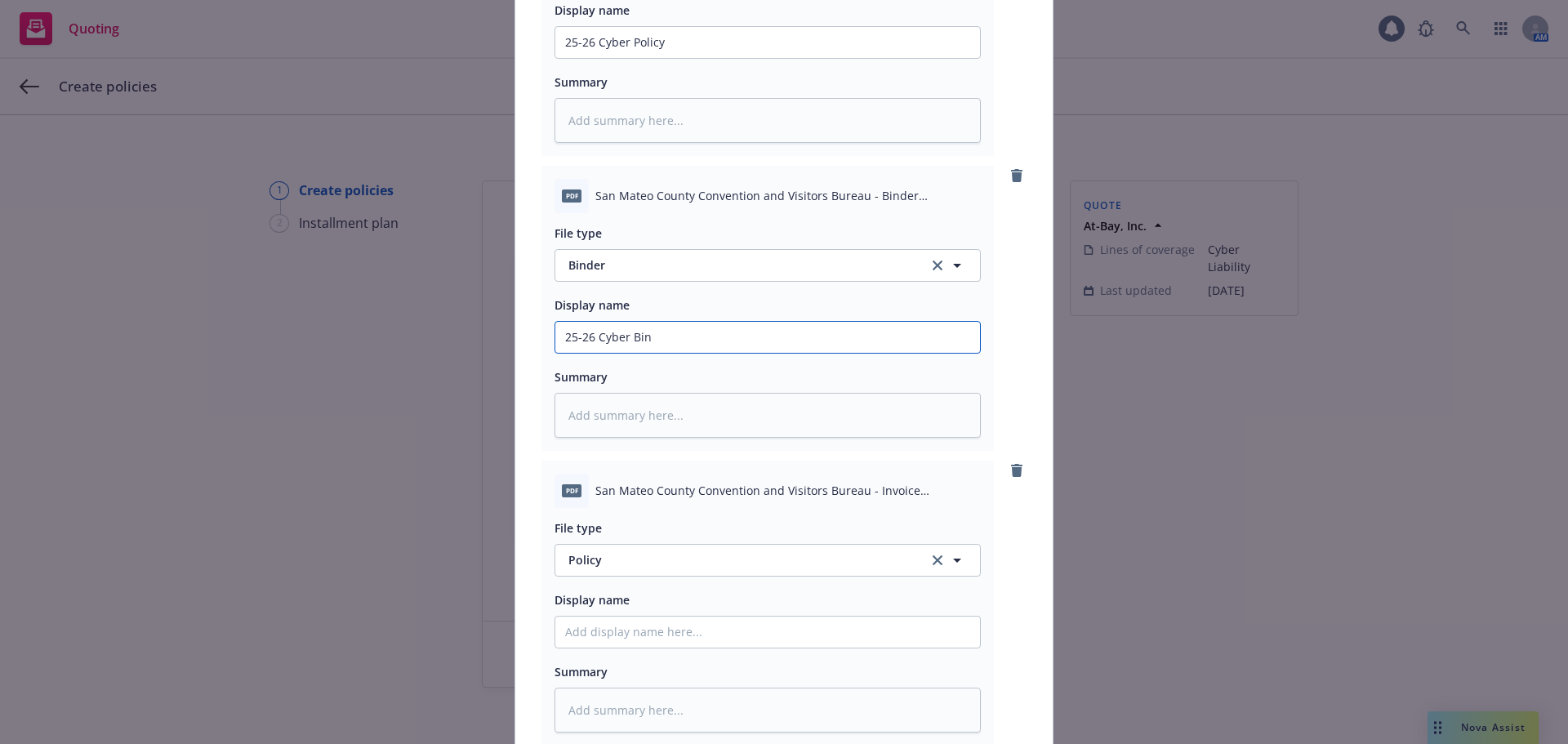
type input "25-26 Cyber Bind"
type textarea "x"
type input "25-26 Cyber Binde"
type textarea "x"
type input "25-26 Cyber Binder"
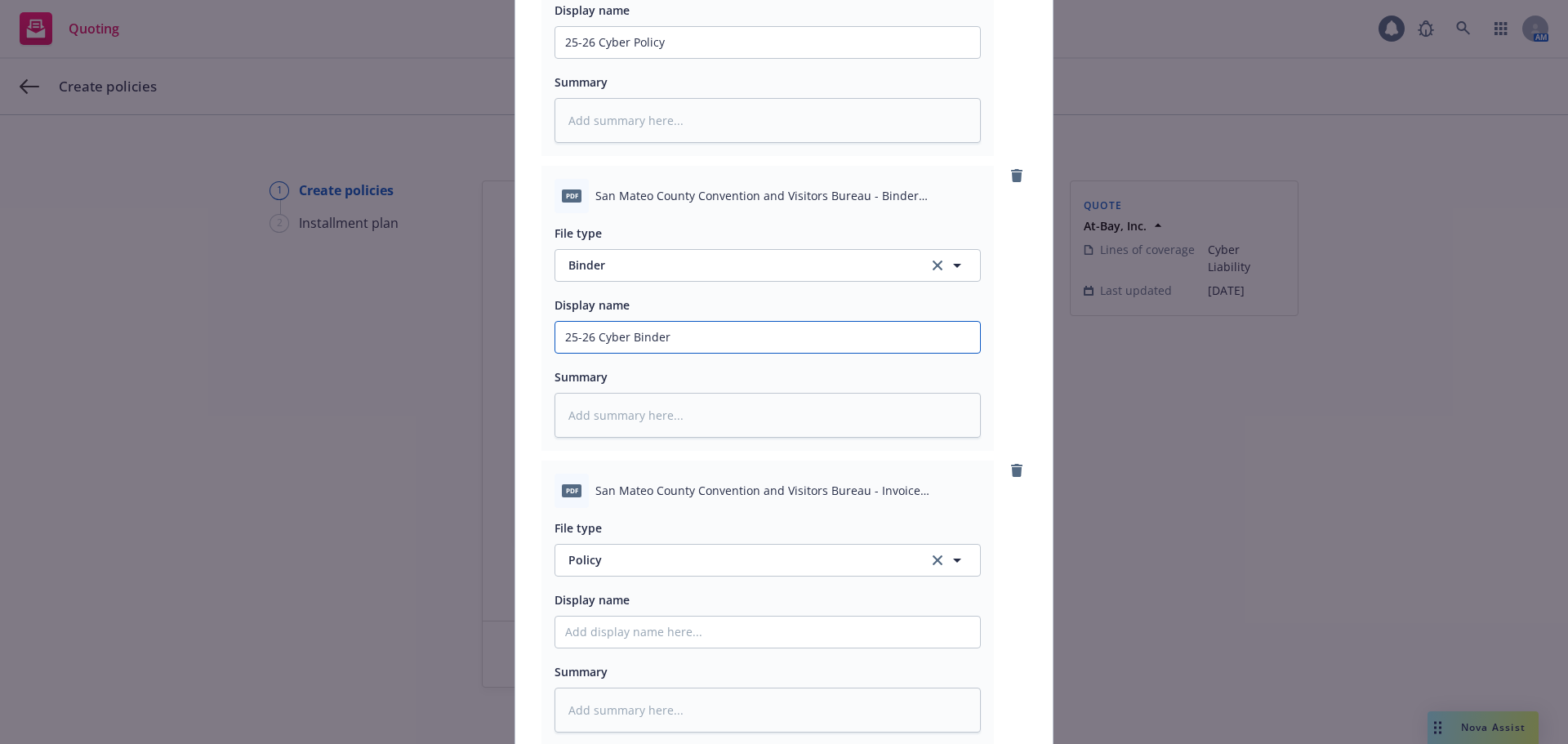
type textarea "x"
type input "25-26 Cyber Binder"
click at [603, 559] on span "Policy" at bounding box center [740, 560] width 342 height 18
type input "thir"
click at [589, 523] on span "Invoice - Third Party" at bounding box center [628, 515] width 113 height 18
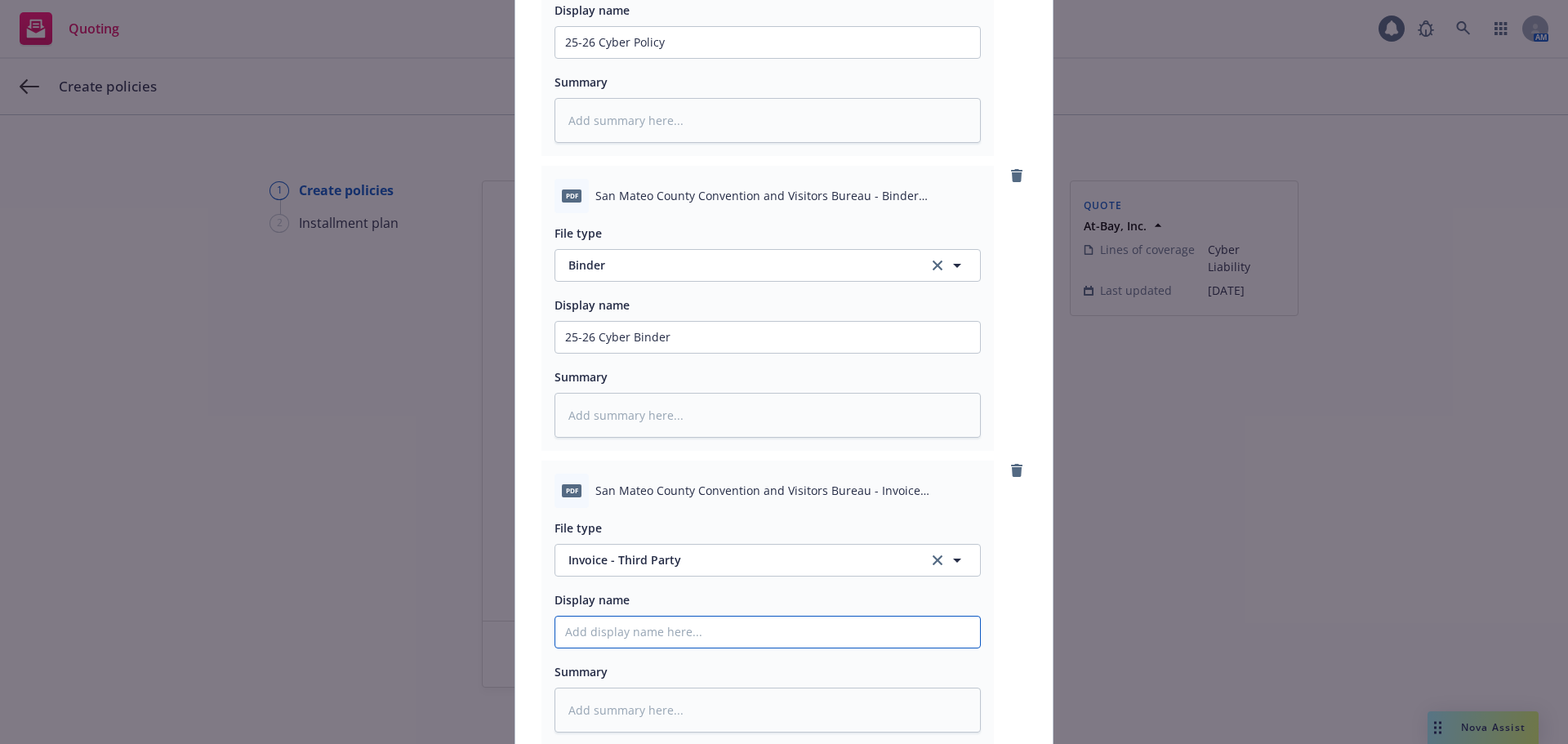
click at [583, 631] on input "Policy display name" at bounding box center [767, 632] width 424 height 31
type textarea "x"
type input "2"
type textarea "x"
type input "25"
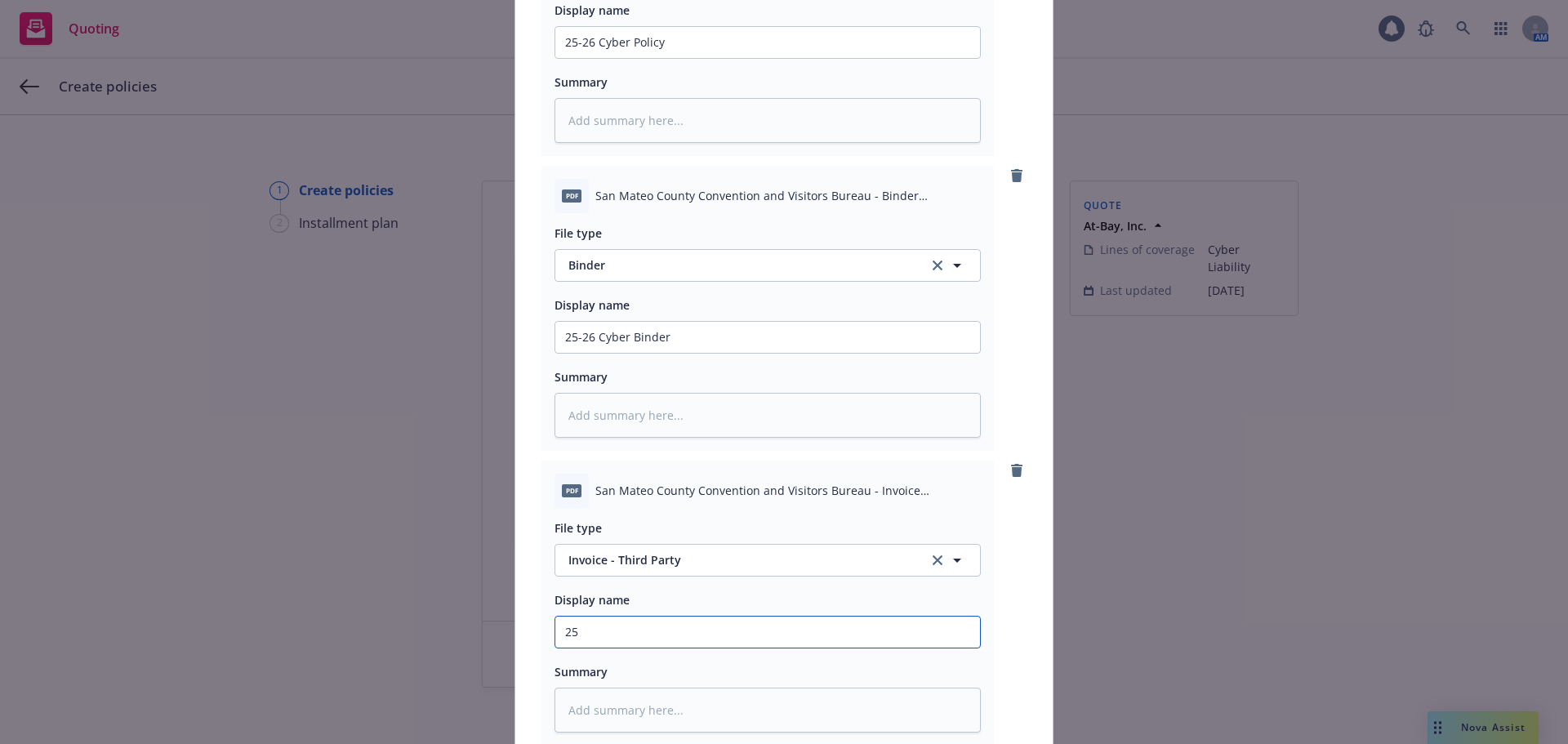
type textarea "x"
type input "25-"
type textarea "x"
type input "25-2"
type textarea "x"
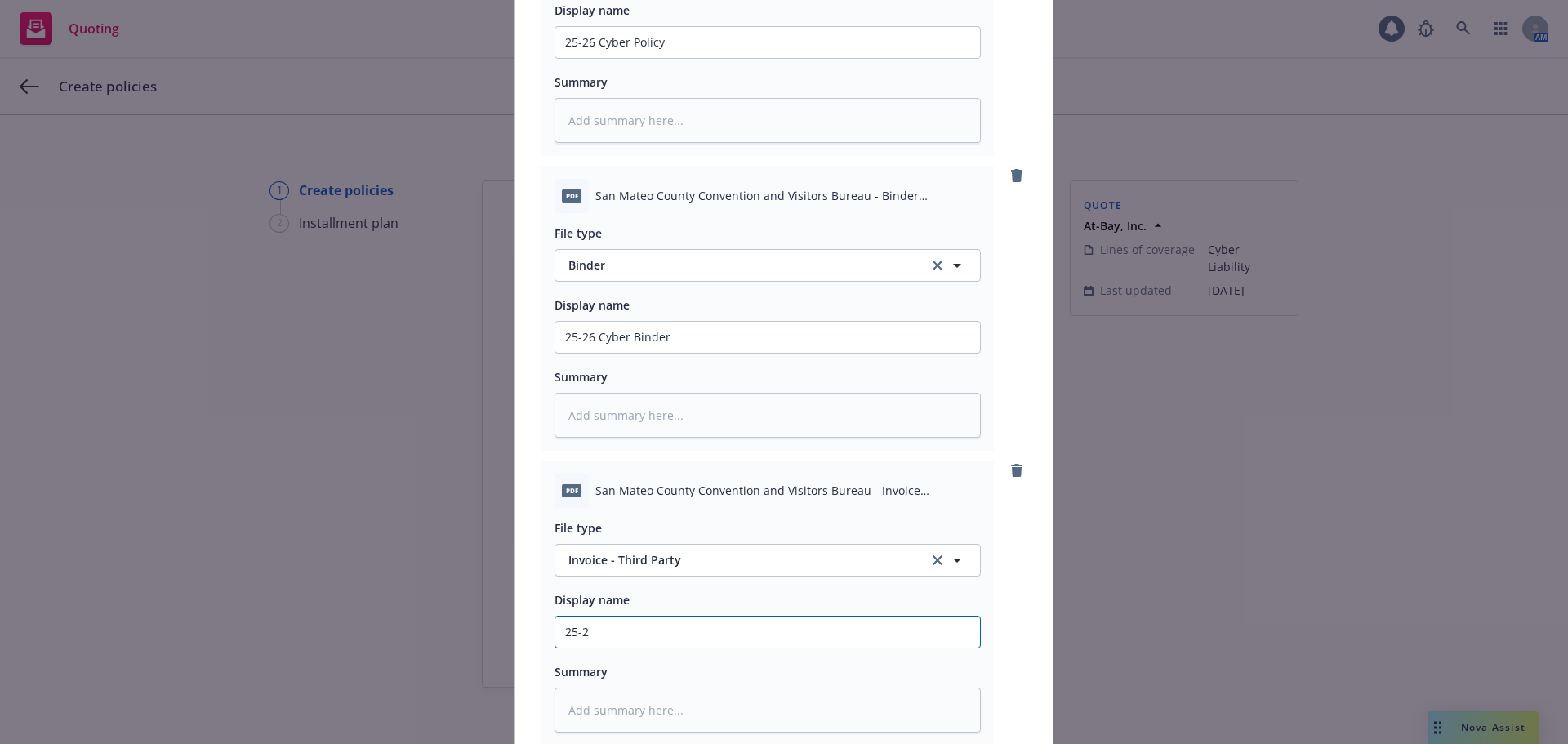
type input "25-26"
type textarea "x"
type input "25-26"
type textarea "x"
type input "25-26 C"
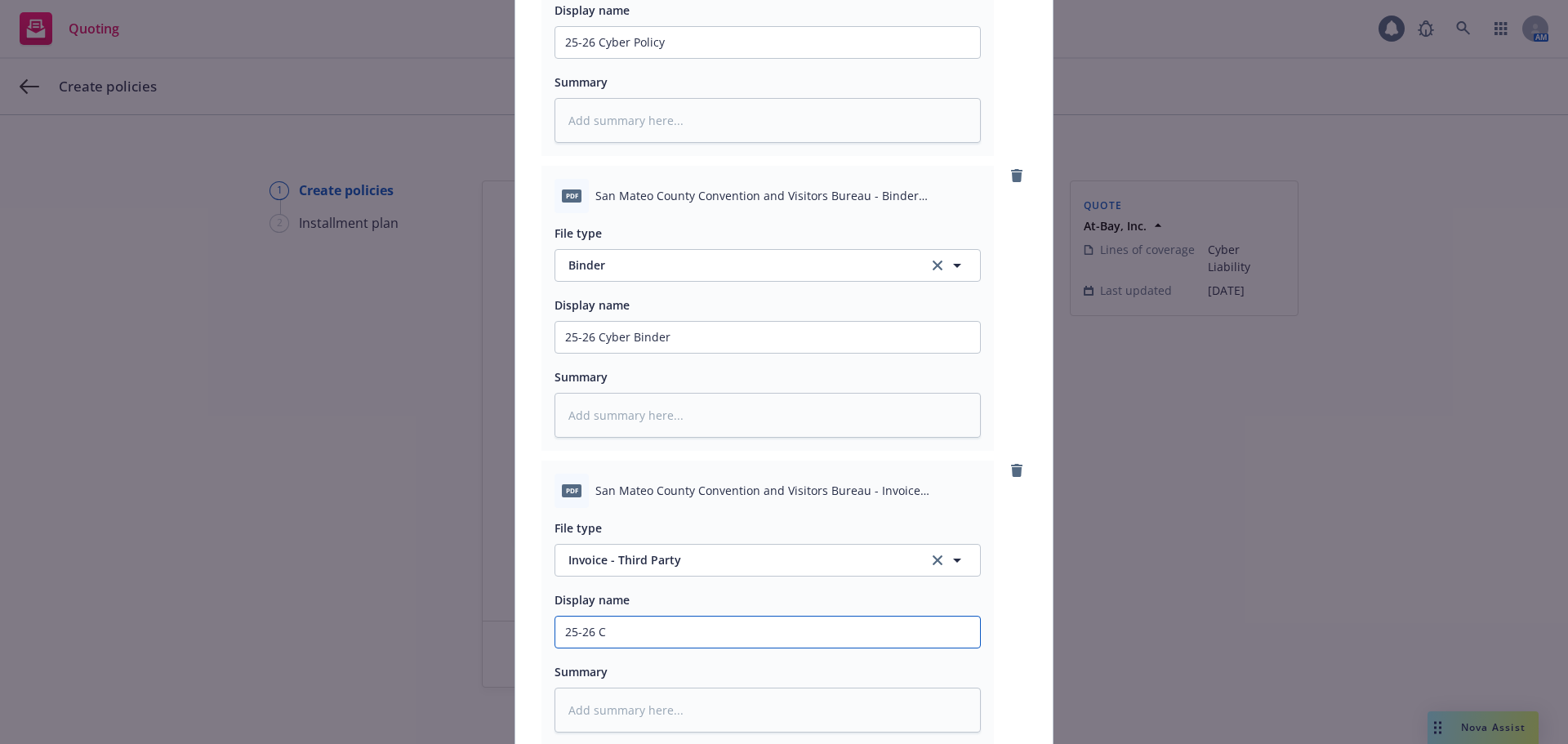
type textarea "x"
type input "25-26 Cy"
type textarea "x"
type input "25-26 Cyb"
type textarea "x"
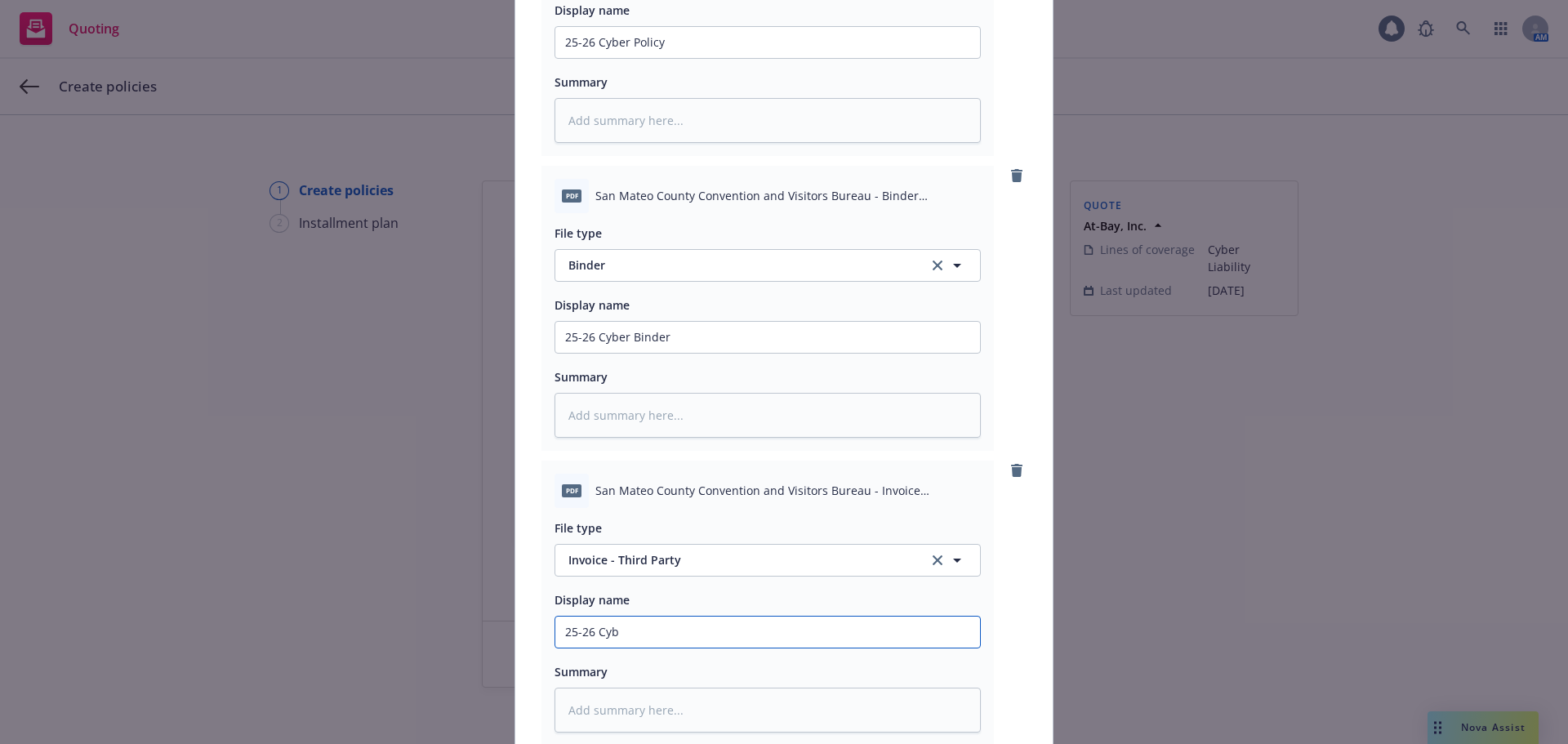
type input "25-26 Cybe"
type textarea "x"
type input "25-26 Cyber"
type textarea "x"
type input "25-26 Cyber t"
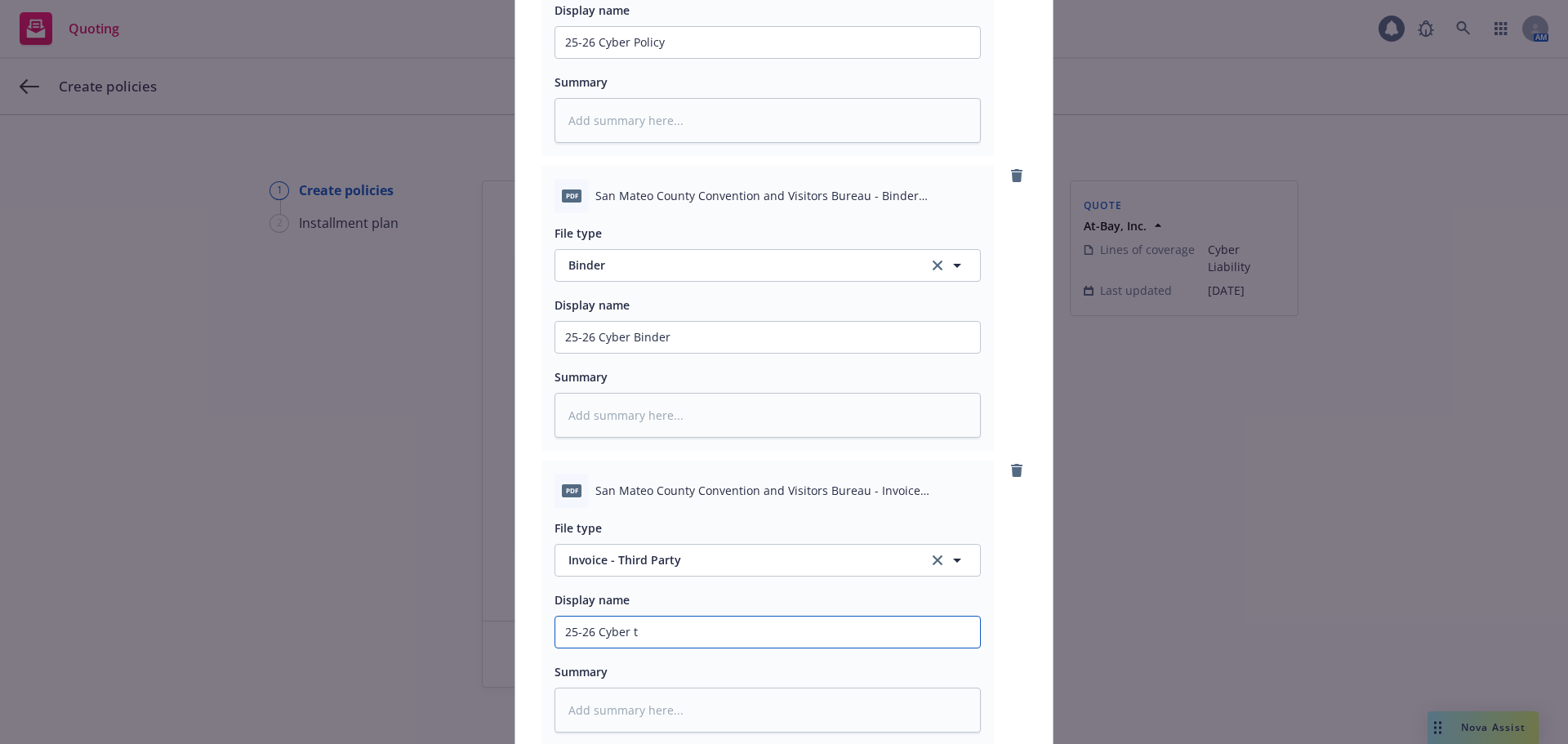
type textarea "x"
type input "25-26 Cyber th"
type textarea "x"
type input "25-26 Cyber thi"
type textarea "x"
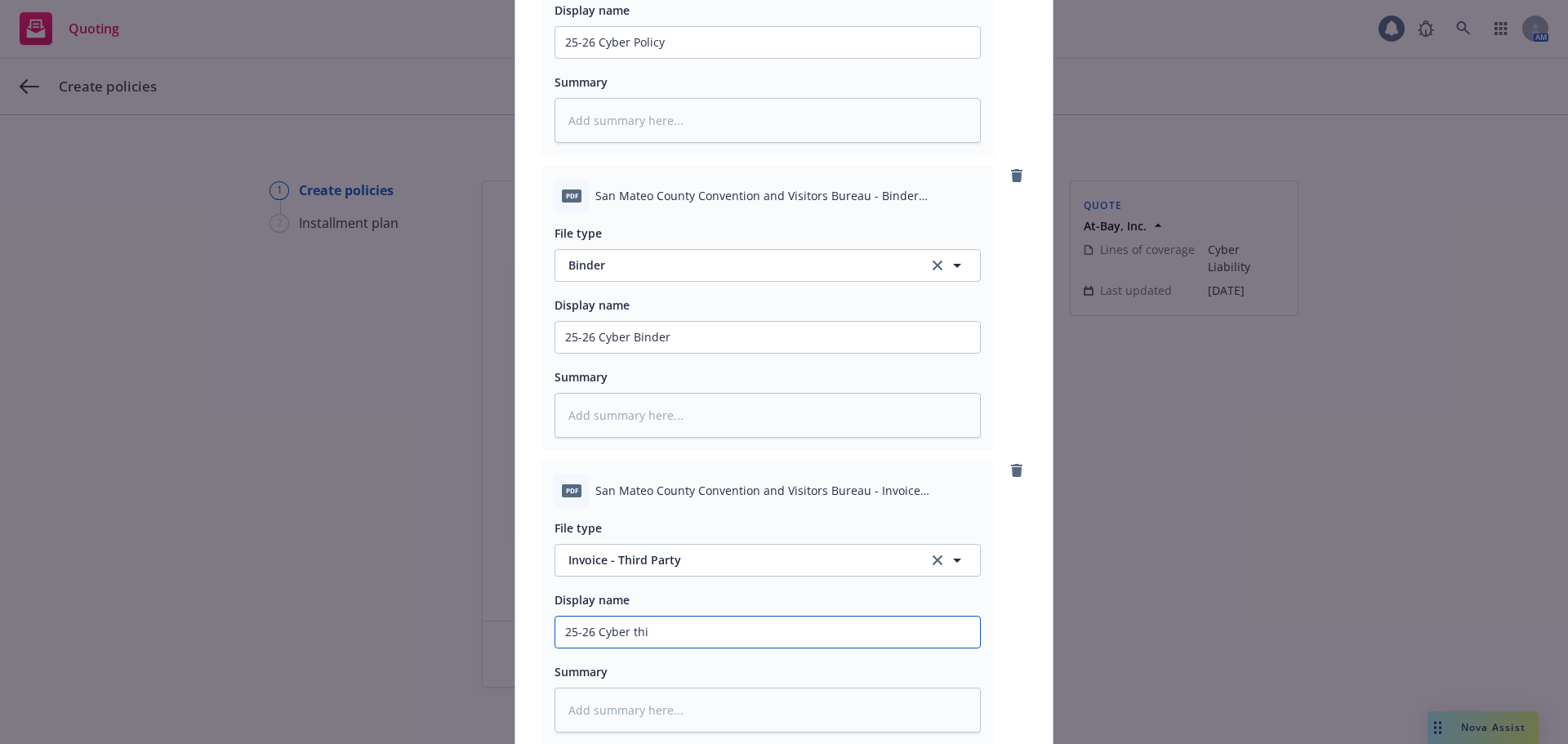
type input "25-26 Cyber thir"
type textarea "x"
type input "25-26 Cyber third"
type textarea "x"
type input "25-26 Cyber third"
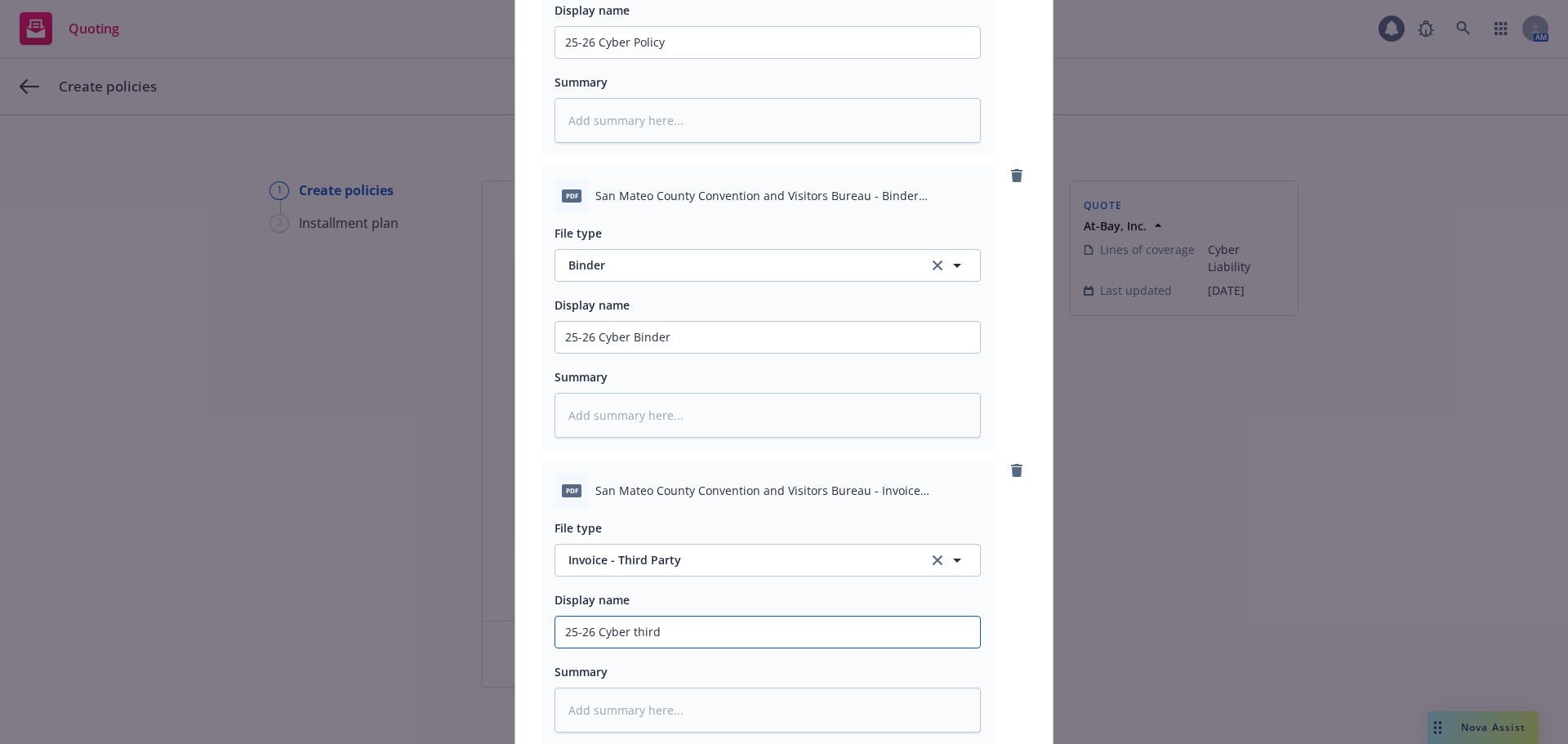
type textarea "x"
type input "25-26 Cyber third pa"
type textarea "x"
type input "25-26 Cyber third par"
type textarea "x"
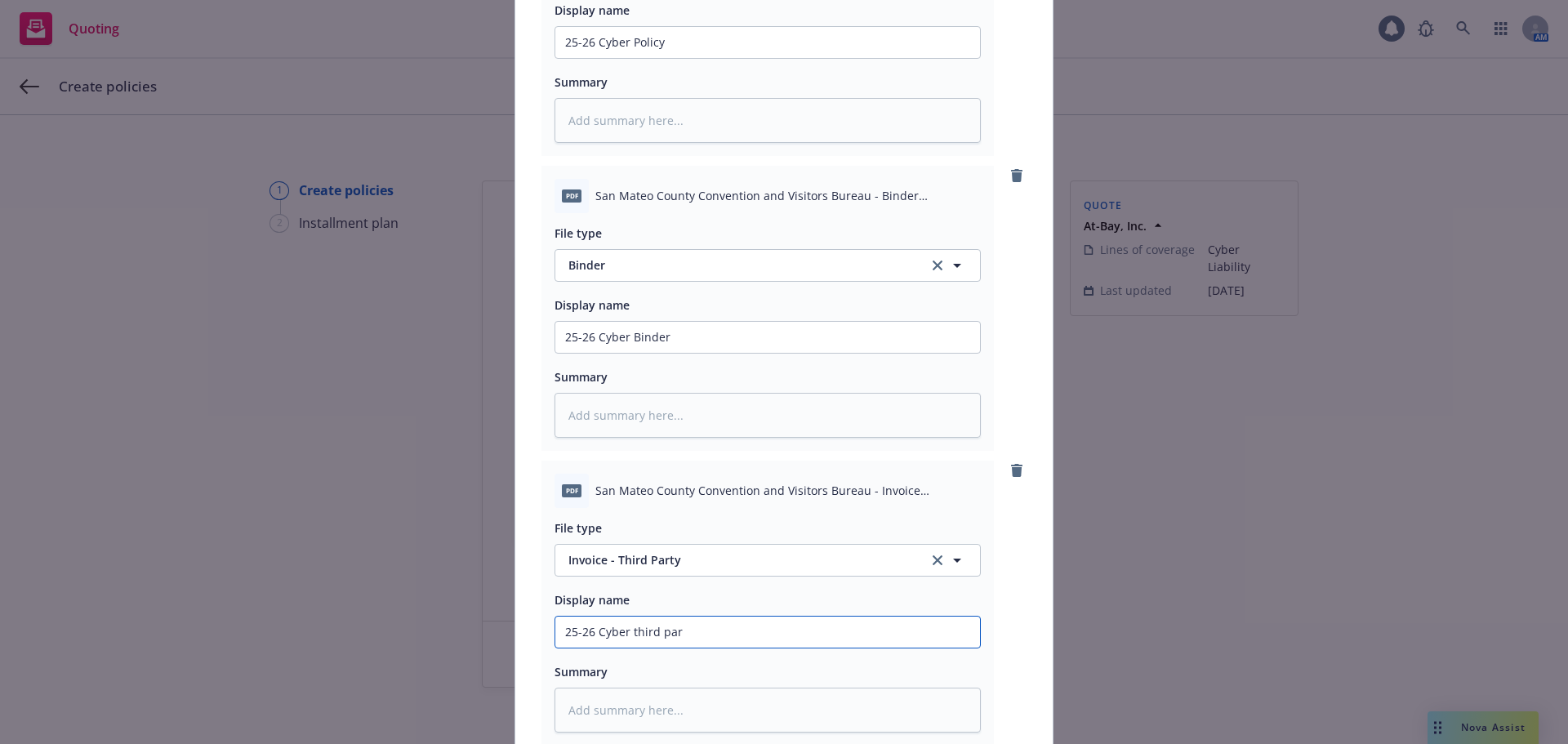
type input "25-26 Cyber third part"
type textarea "x"
type input "25-26 Cyber third party"
type textarea "x"
type input "25-26 Cyber third party"
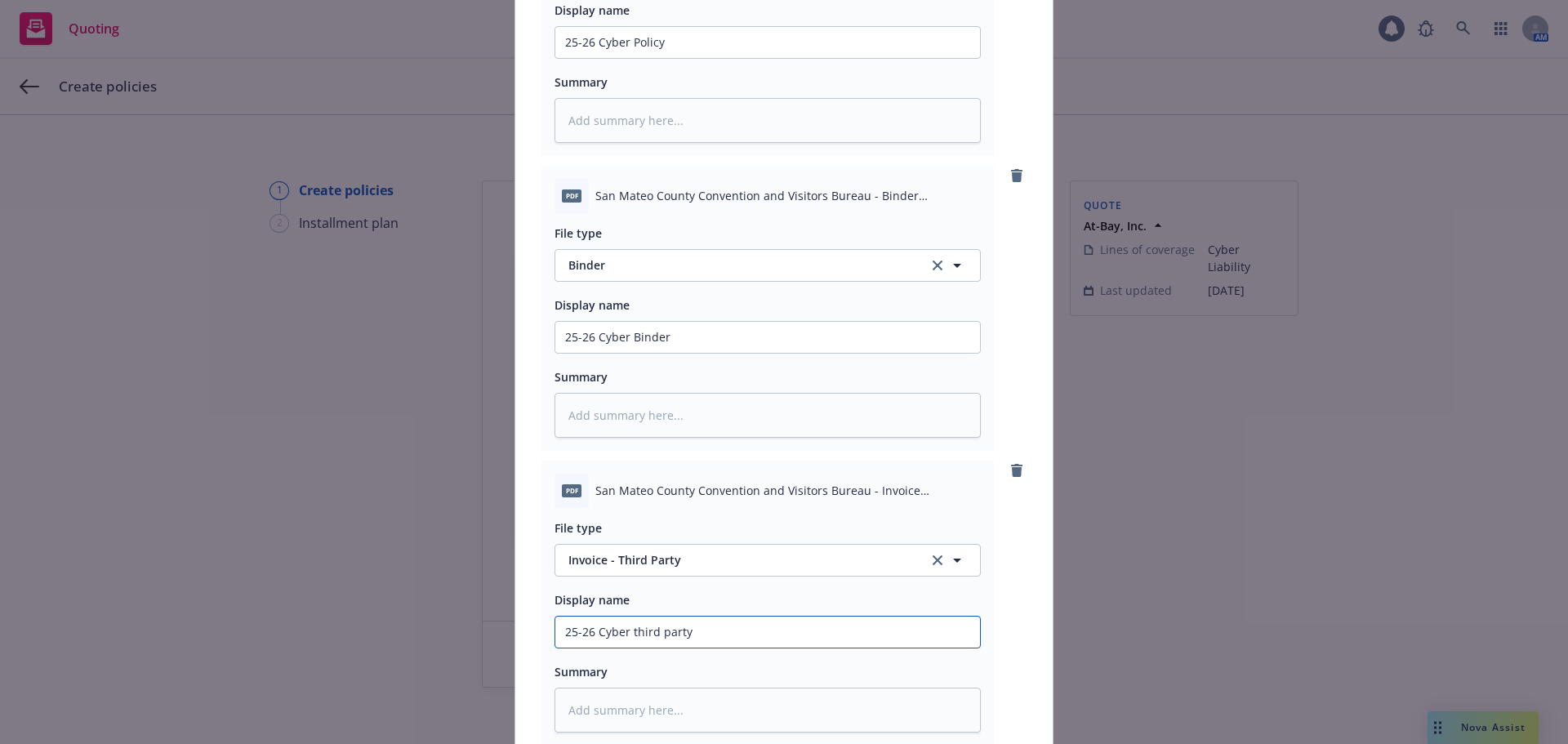
type textarea "x"
type input "25-26 Cyber third party i"
type textarea "x"
type input "25-26 Cyber third party in"
type textarea "x"
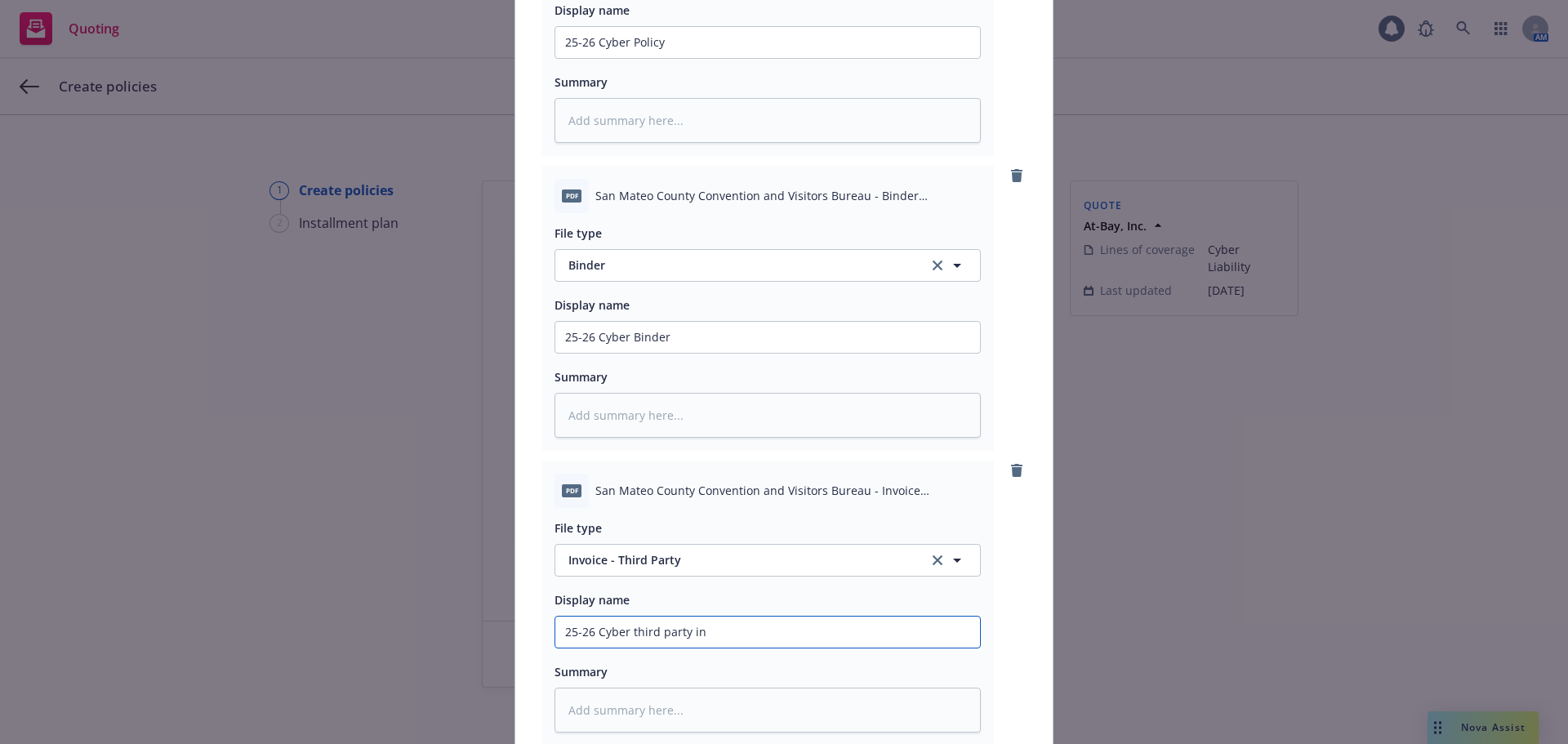
type input "25-26 Cyber third party inv"
type textarea "x"
type input "25-26 Cyber third party invo"
type textarea "x"
type input "25-26 Cyber third party invoi"
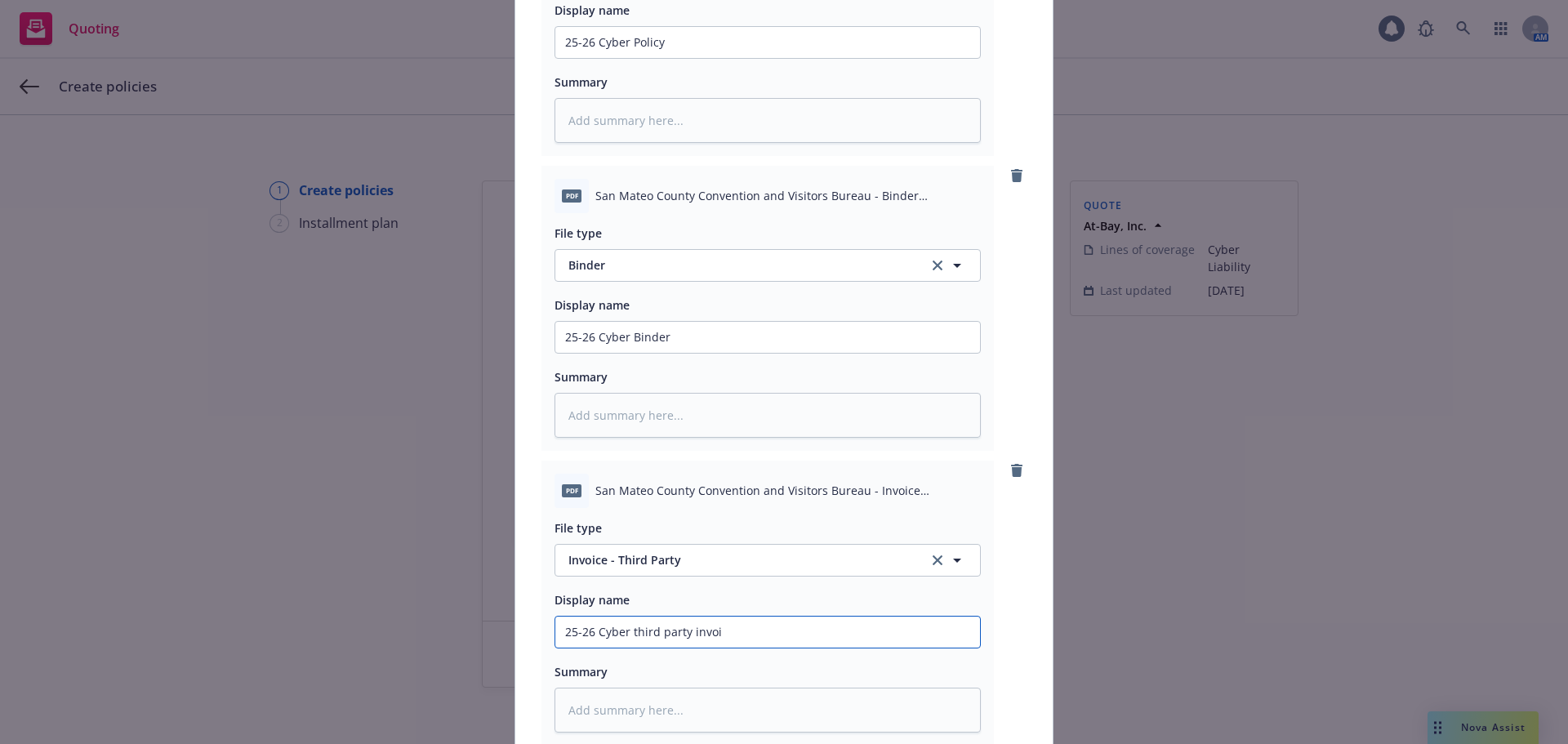
type textarea "x"
type input "25-26 Cyber third party invoic"
type textarea "x"
type input "25-26 Cyber third party invoice"
type textarea "x"
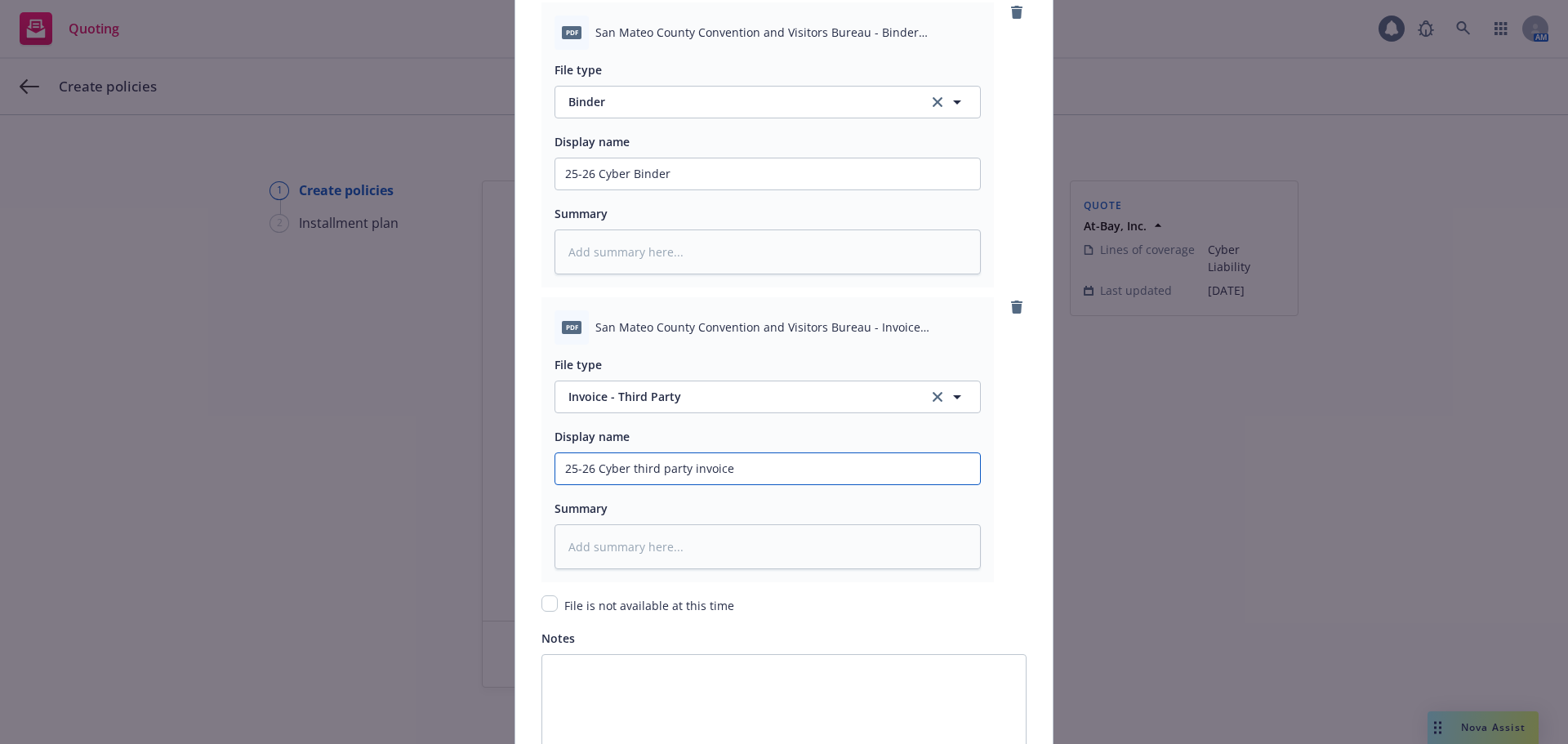
scroll to position [2634, 0]
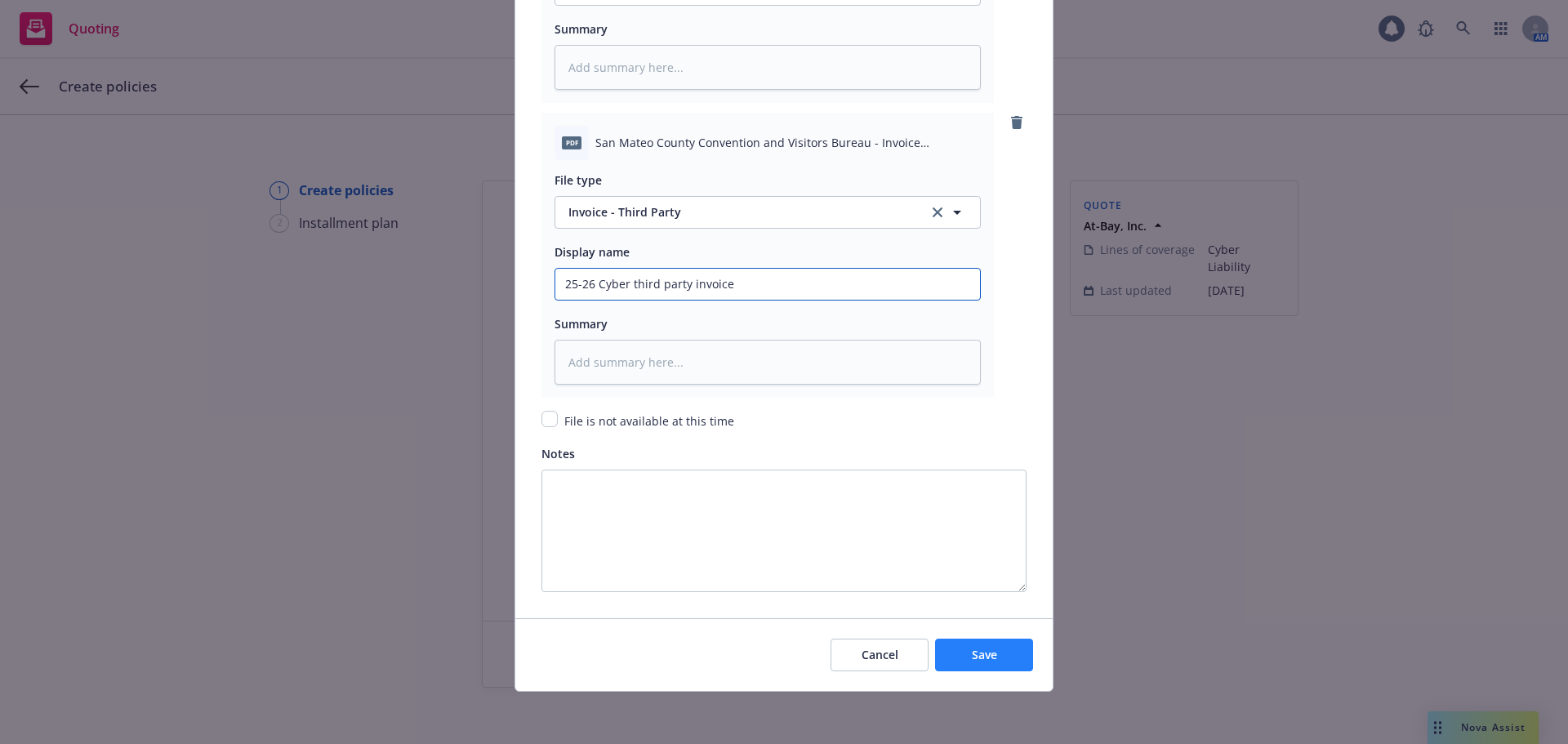
type input "25-26 Cyber third party invoice"
click at [969, 662] on button "Save" at bounding box center [985, 654] width 98 height 32
type textarea "x"
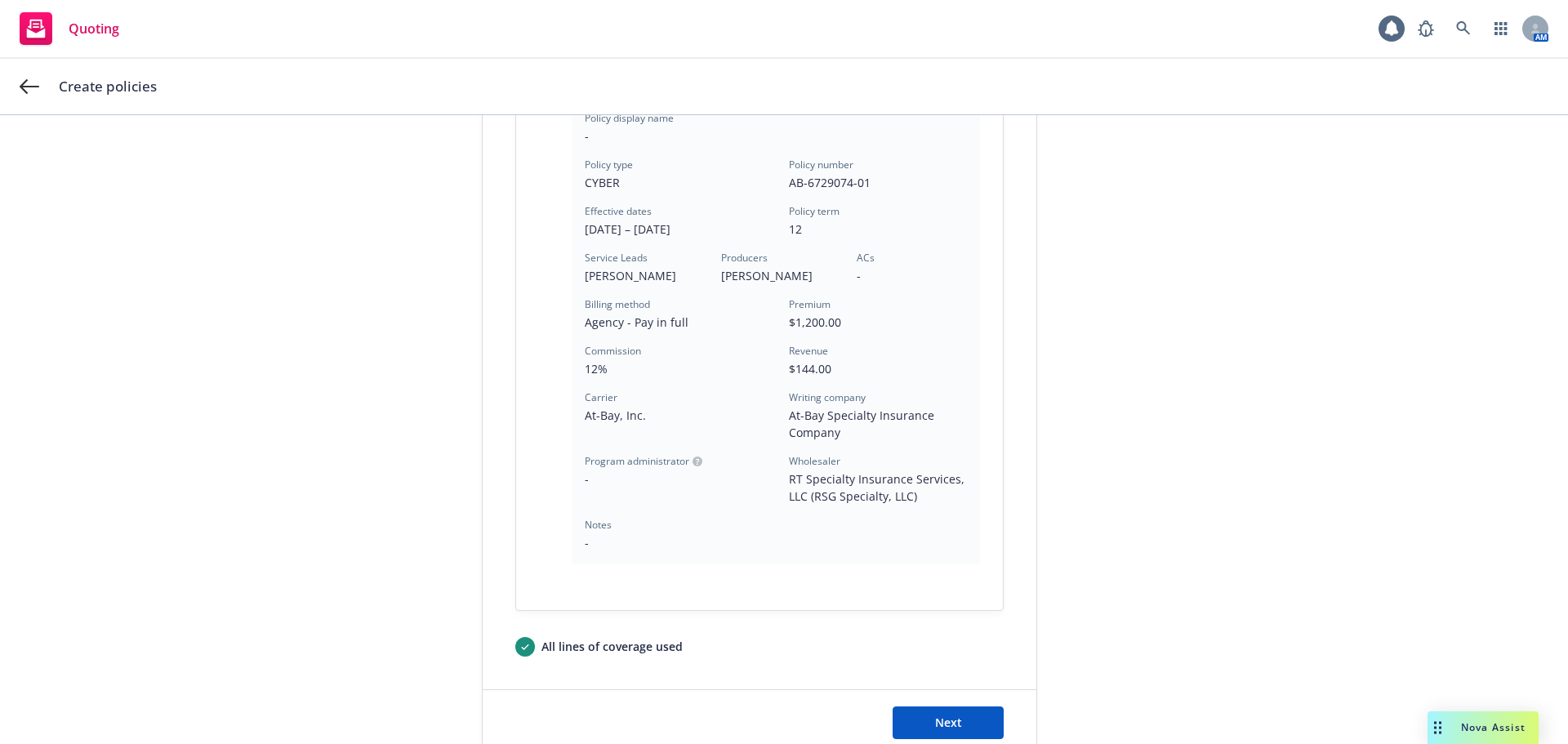
scroll to position [409, 0]
click at [893, 718] on button "Next" at bounding box center [948, 721] width 111 height 32
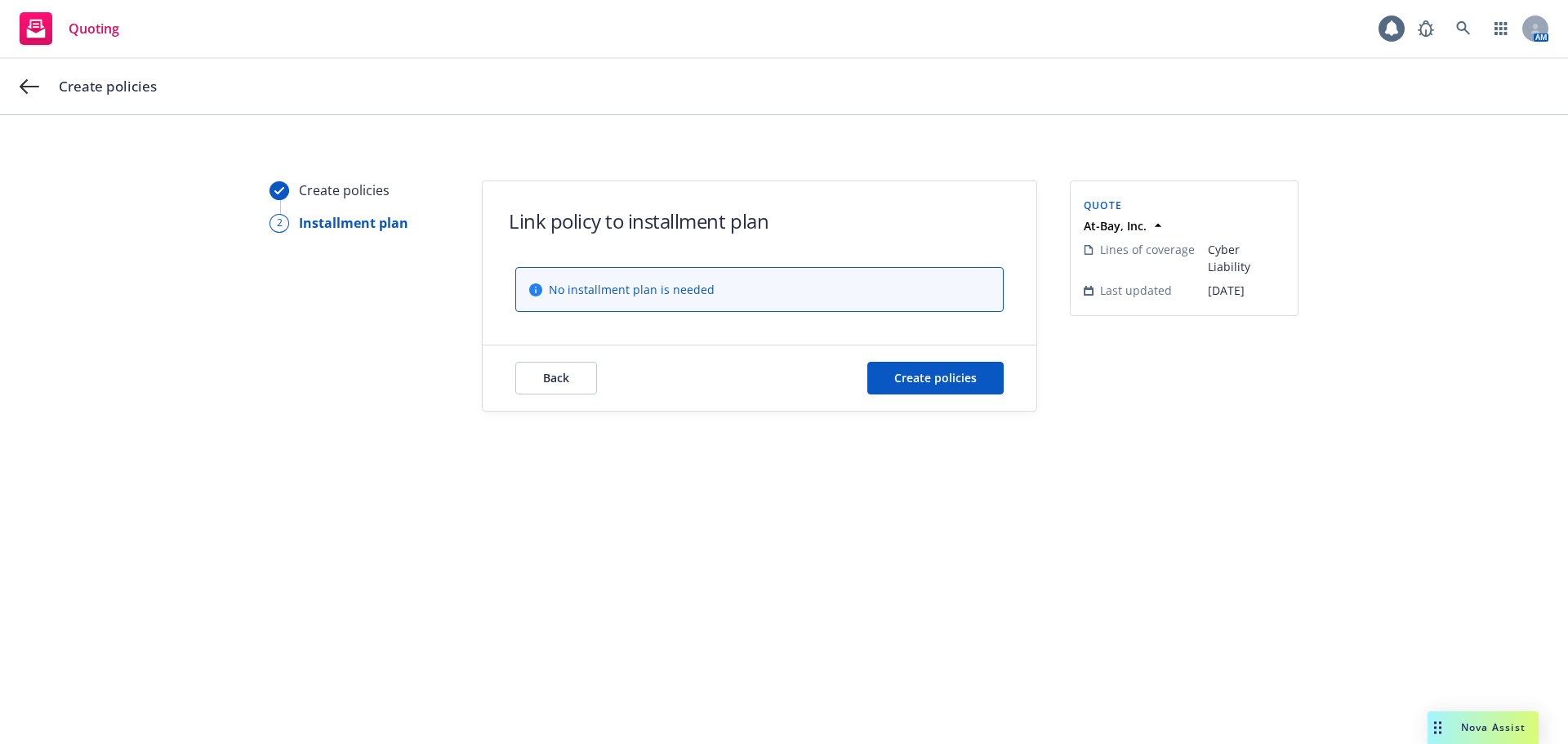
scroll to position [0, 0]
click at [920, 382] on span "Create policies" at bounding box center [936, 377] width 83 height 16
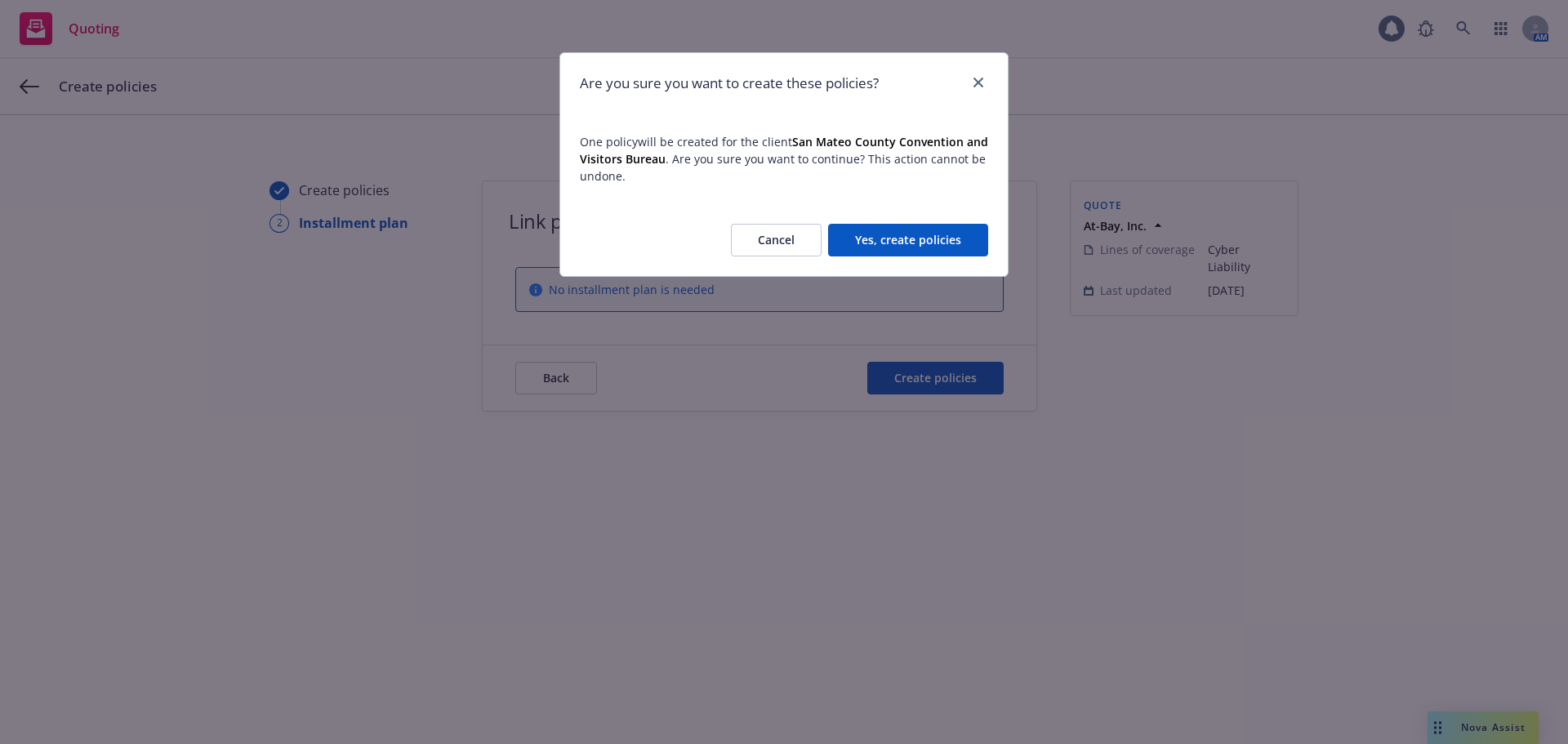
click at [900, 234] on button "Yes, create policies" at bounding box center [908, 239] width 160 height 32
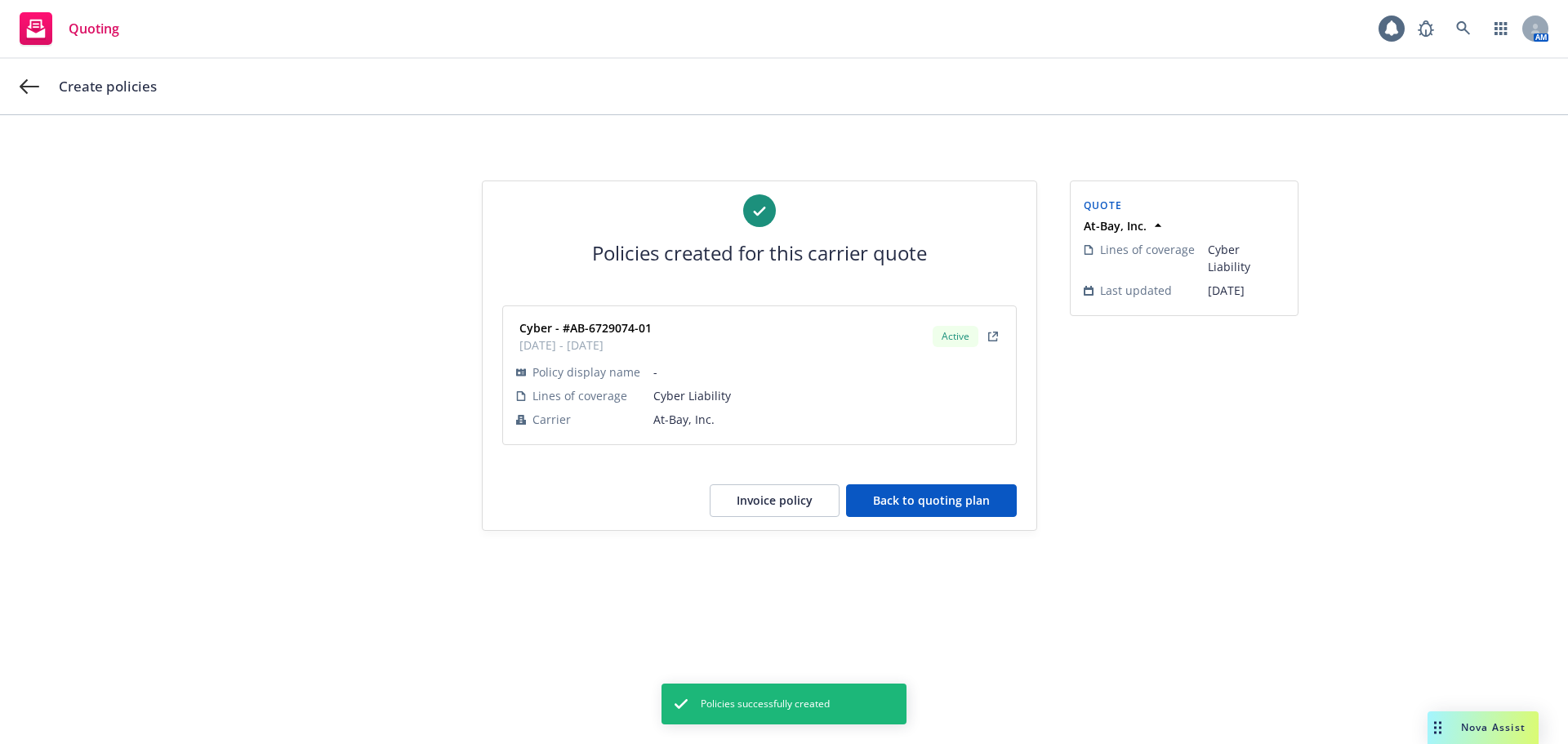
click at [796, 502] on button "Invoice policy" at bounding box center [775, 499] width 130 height 32
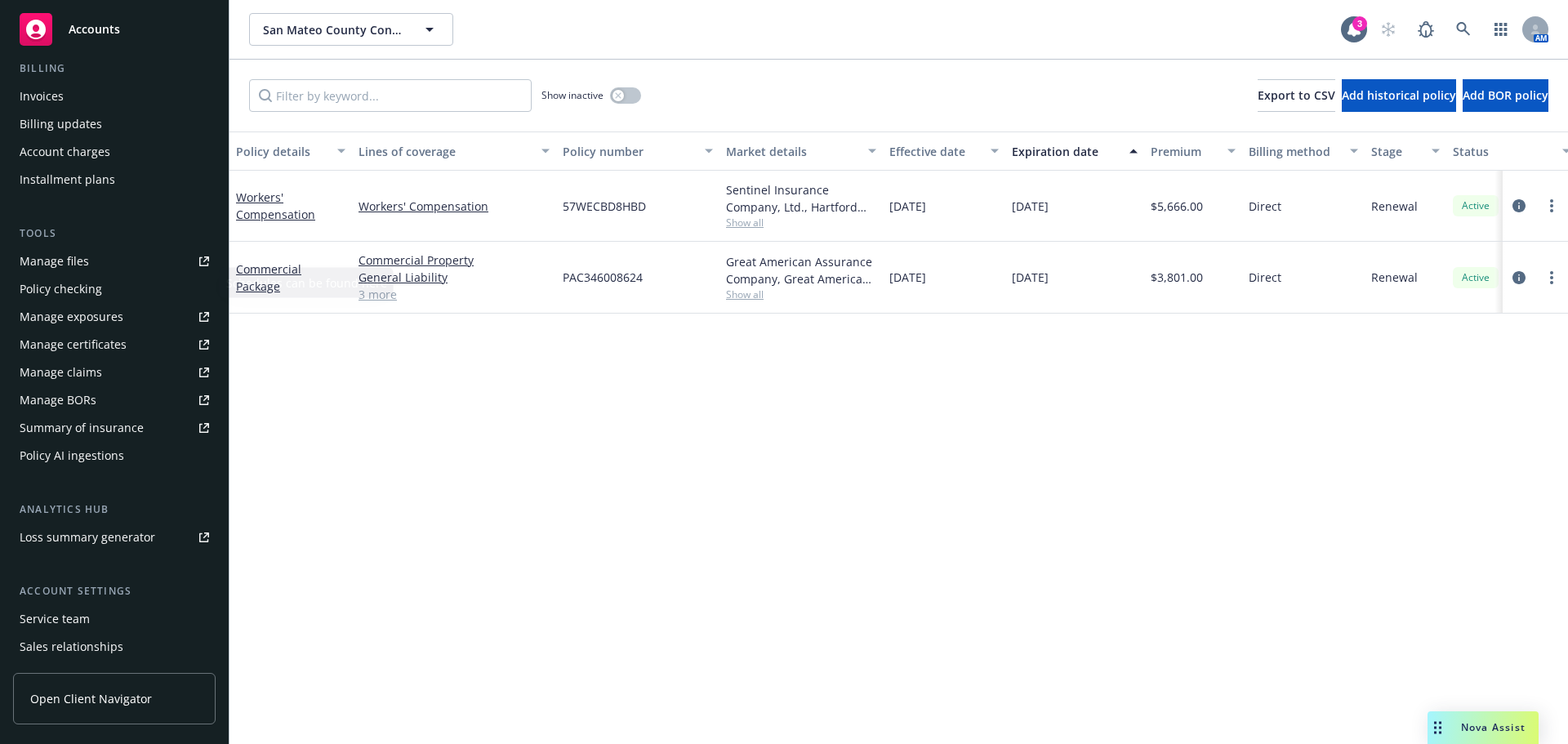
scroll to position [327, 0]
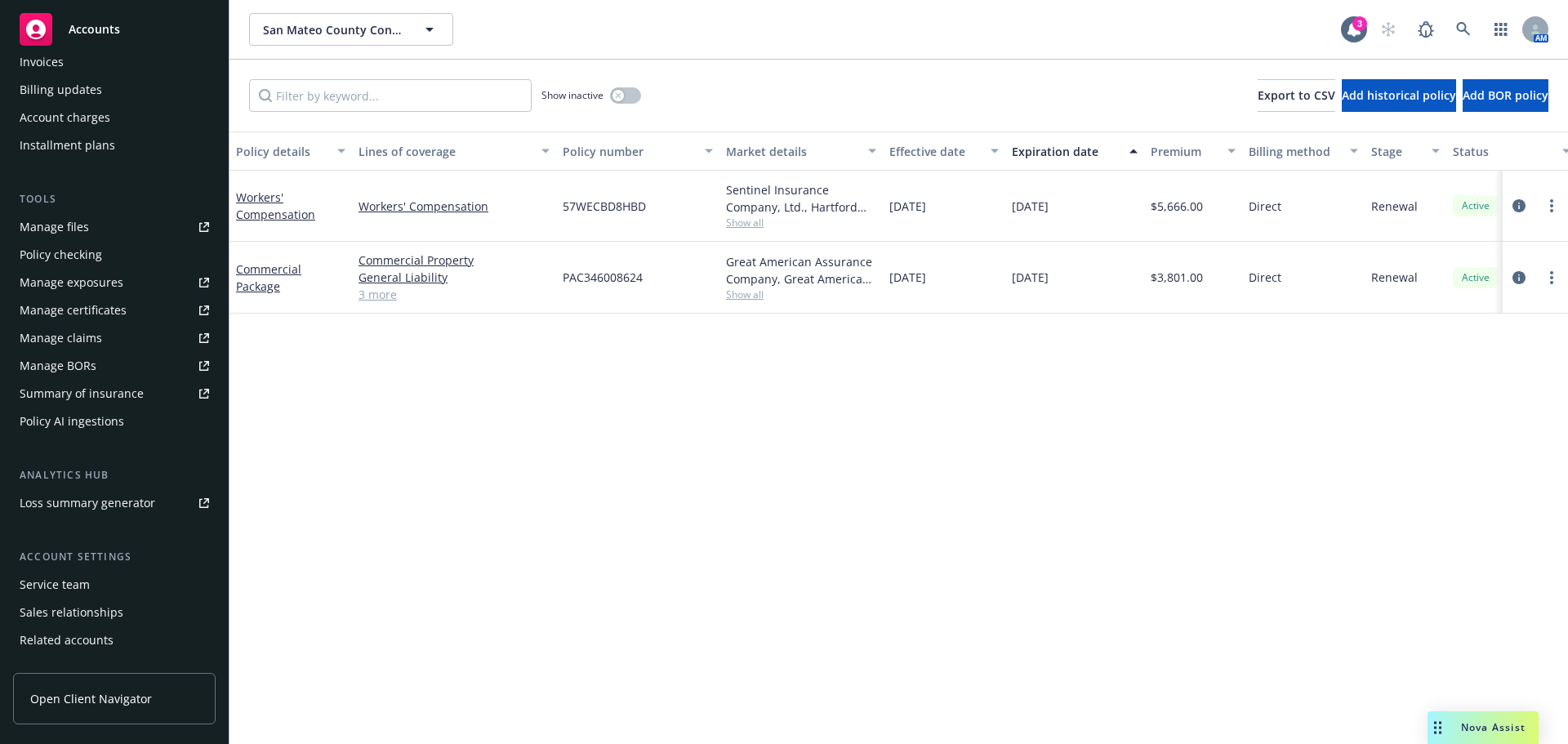
click at [98, 585] on div "Service team" at bounding box center [114, 584] width 189 height 26
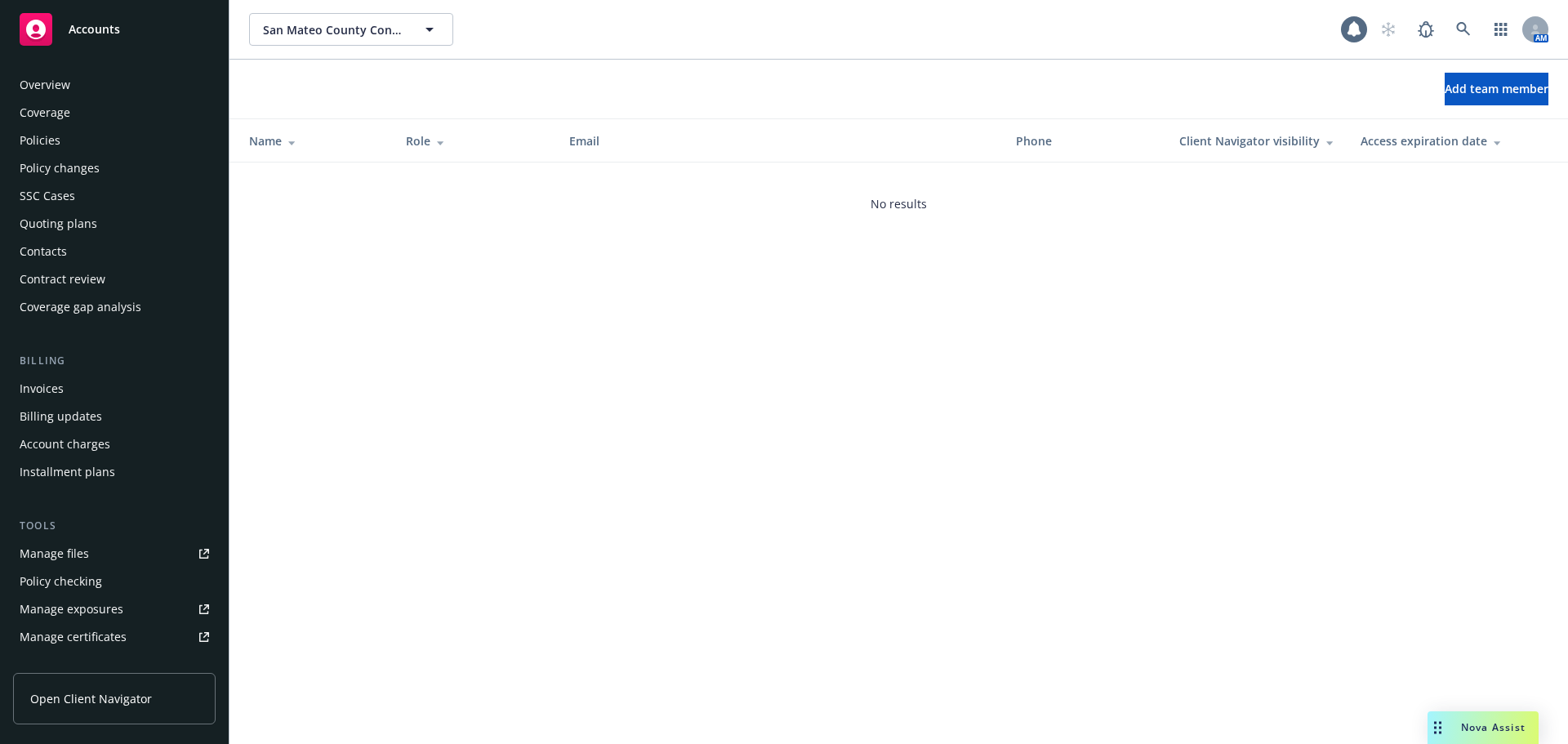
scroll to position [375, 0]
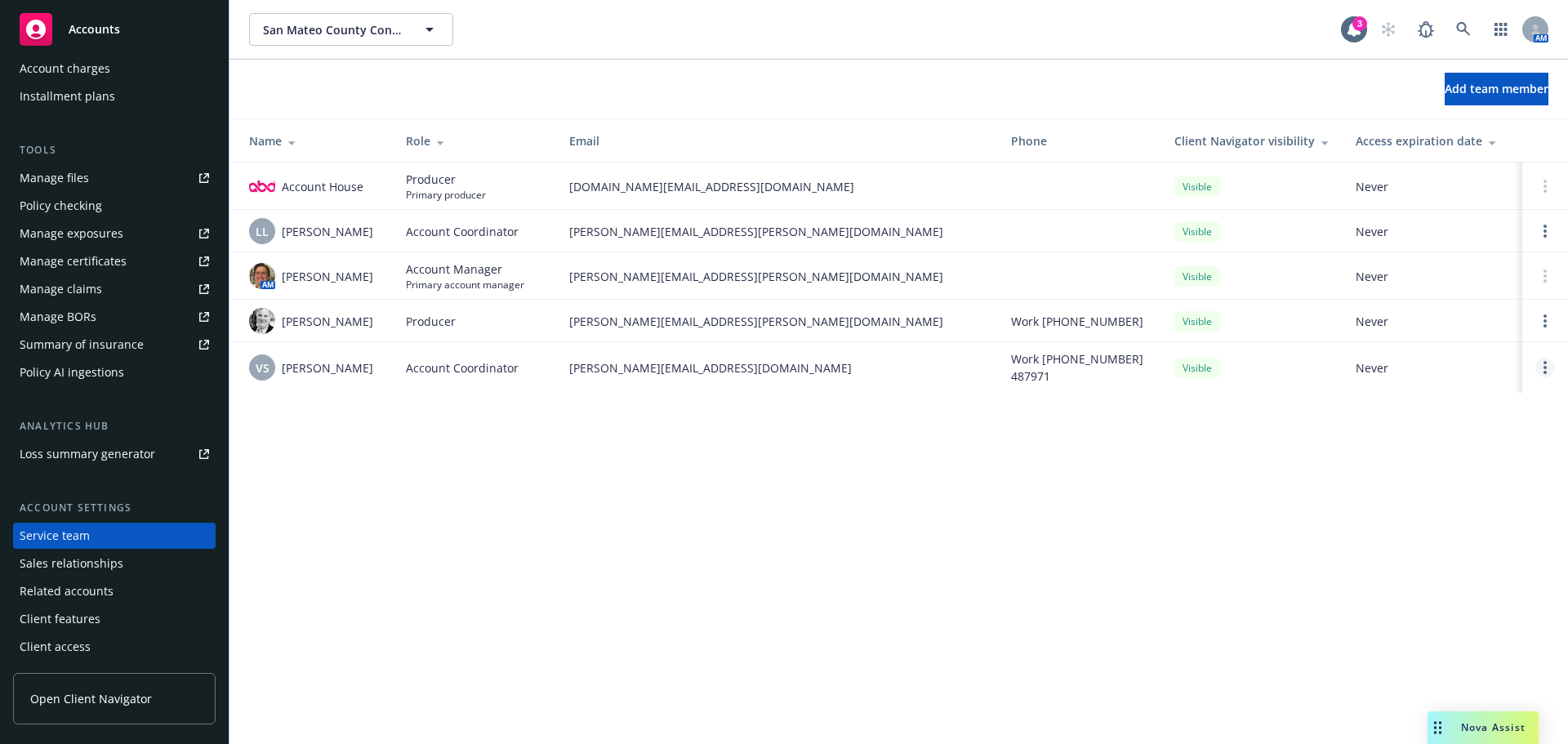
click at [1541, 367] on link "Open options" at bounding box center [1546, 368] width 20 height 20
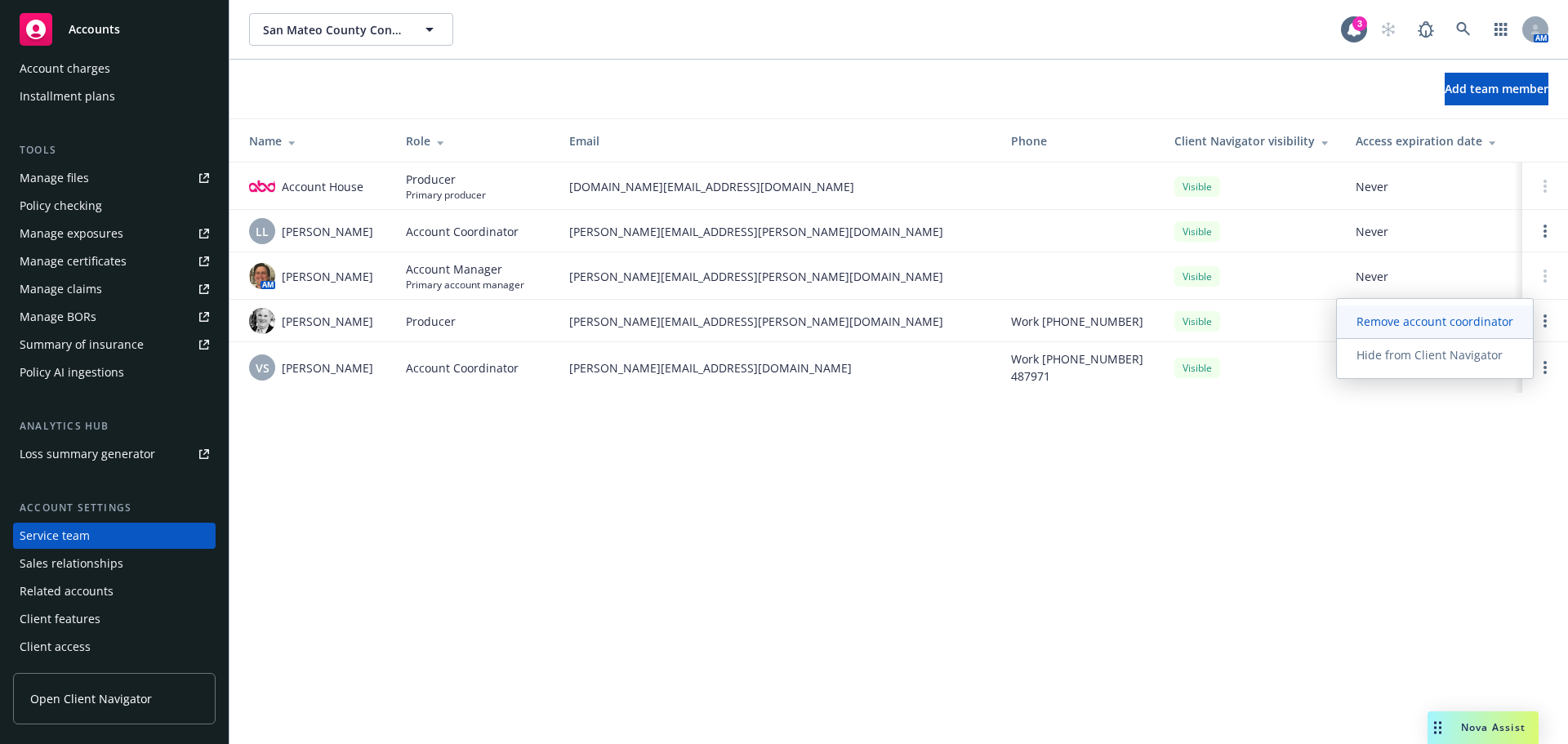
click at [1405, 322] on span "Remove account coordinator" at bounding box center [1434, 321] width 196 height 16
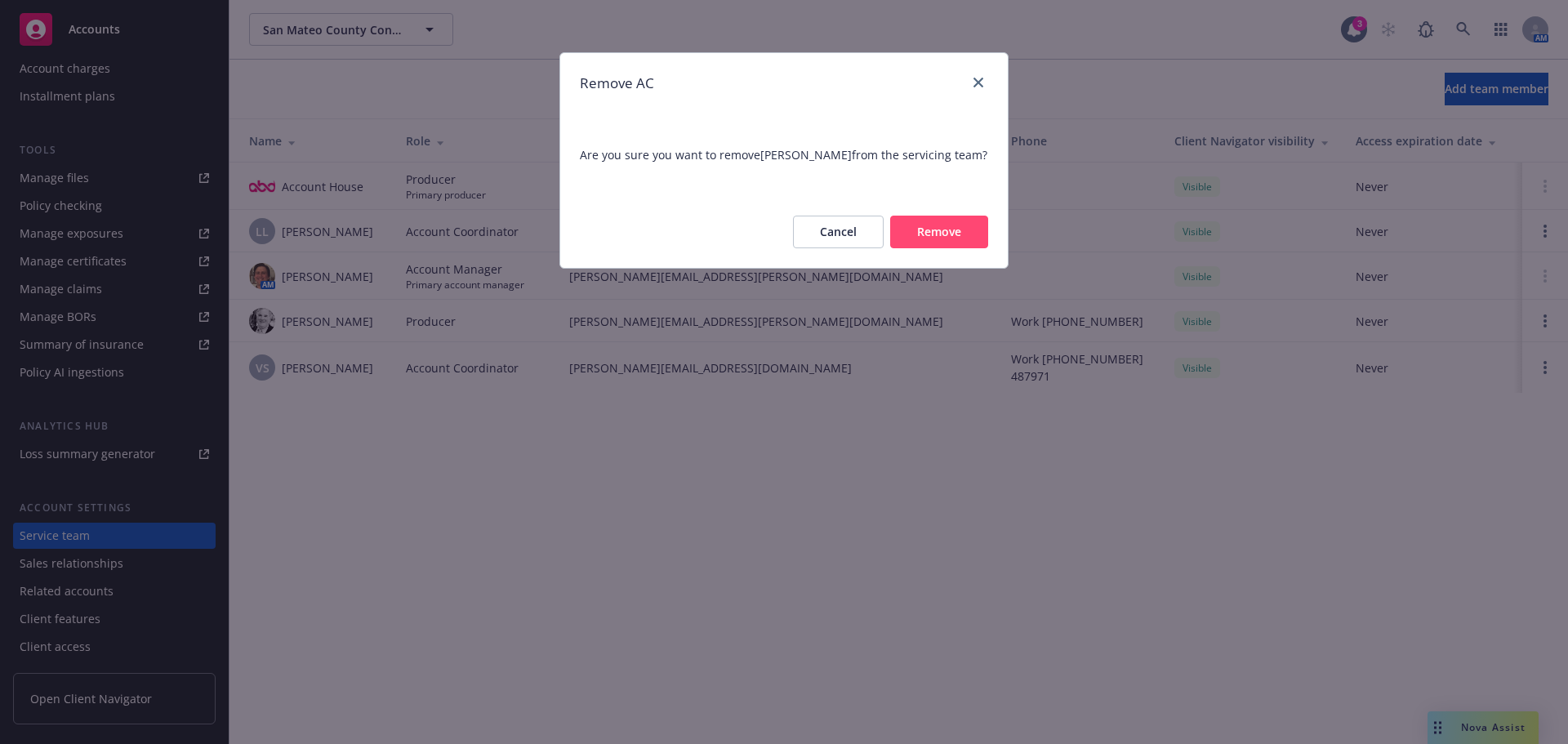
click at [921, 229] on button "Remove" at bounding box center [940, 231] width 98 height 32
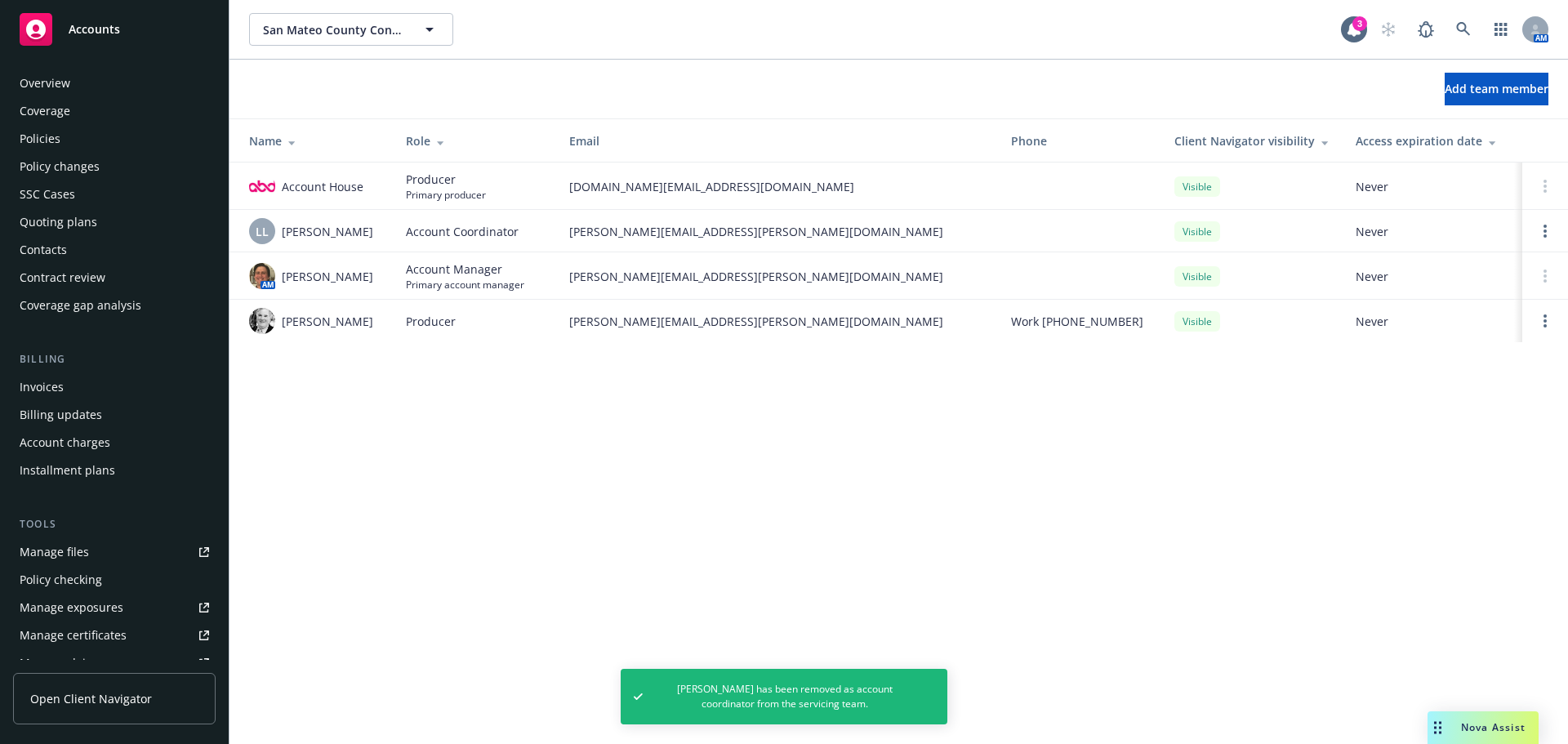
scroll to position [0, 0]
click at [60, 153] on div "Overview Coverage Policies Policy changes SSC Cases Quoting plans Contacts Cont…" at bounding box center [114, 196] width 203 height 249
click at [59, 141] on div "Policies" at bounding box center [40, 140] width 41 height 26
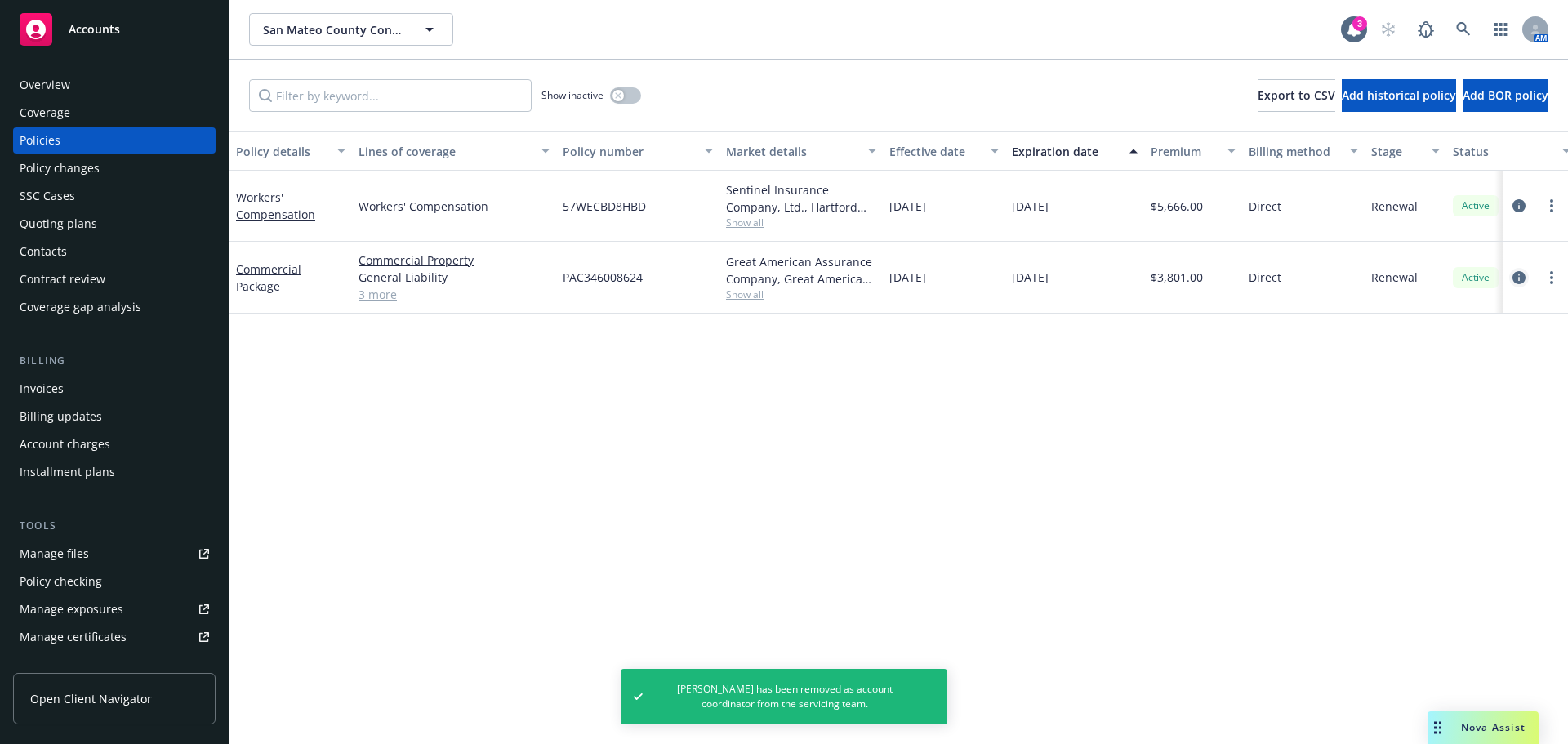
click at [1521, 279] on icon "circleInformation" at bounding box center [1518, 277] width 13 height 13
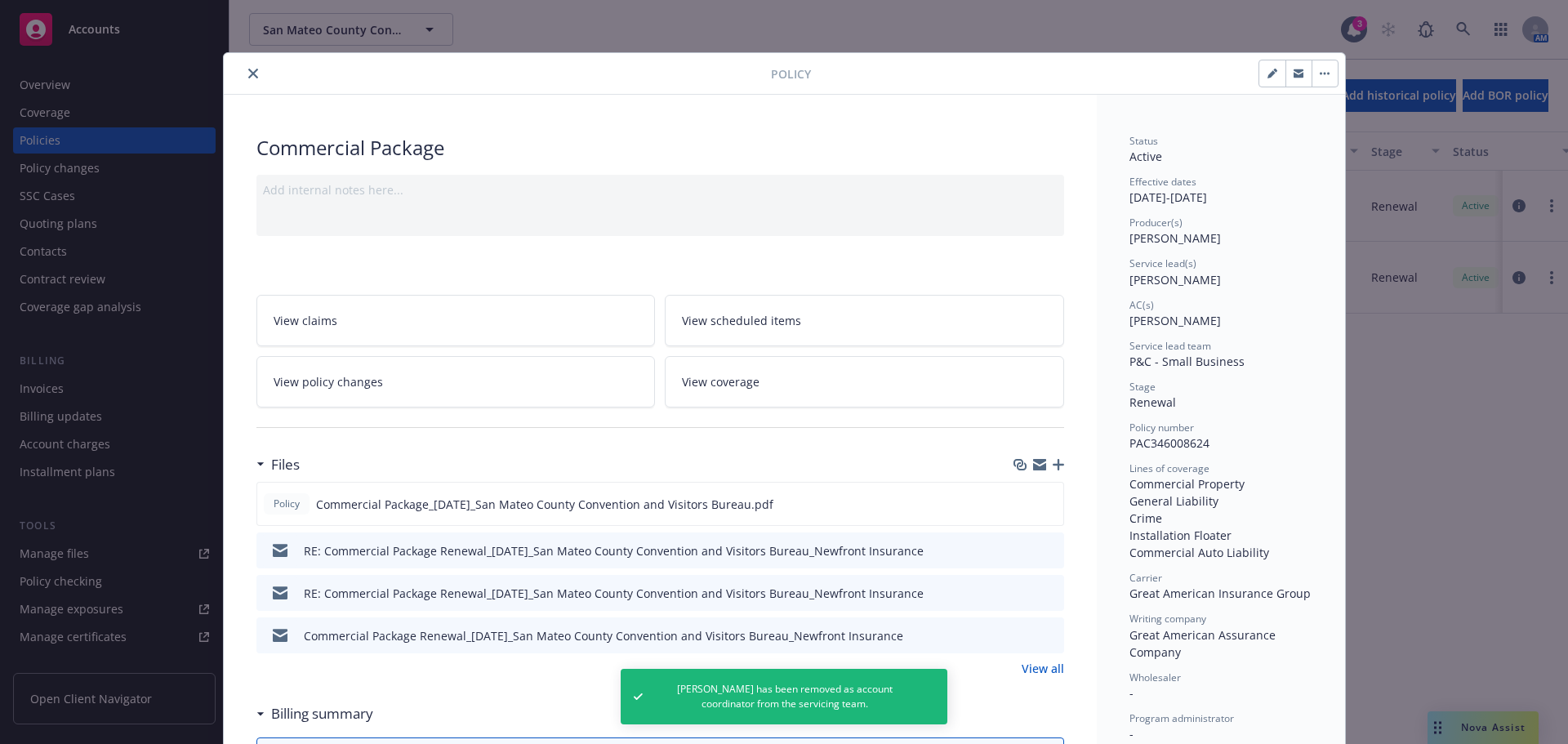
click at [1266, 64] on button "button" at bounding box center [1272, 73] width 26 height 26
select select "RENEWAL"
select select "12"
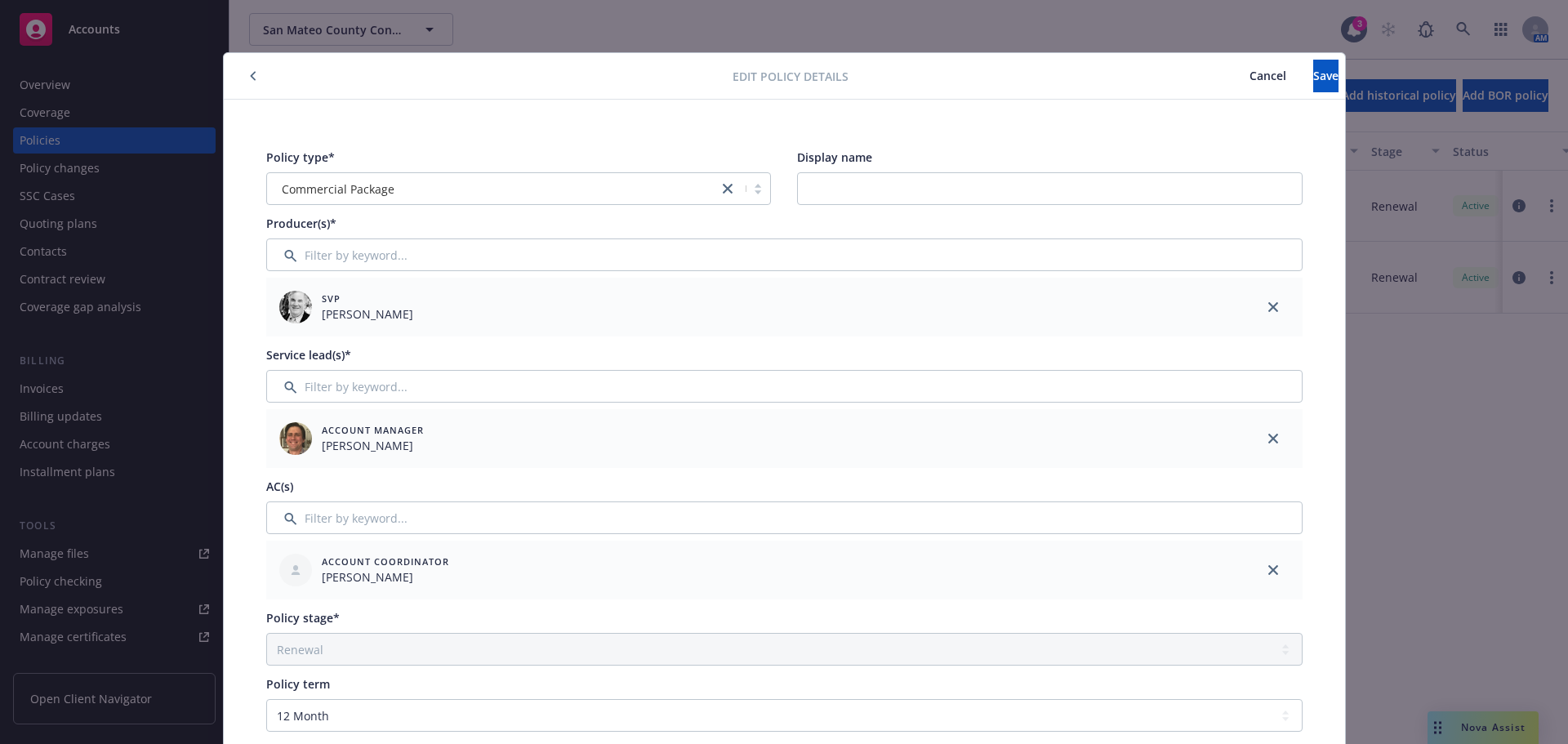
click at [243, 71] on button "button" at bounding box center [253, 76] width 20 height 20
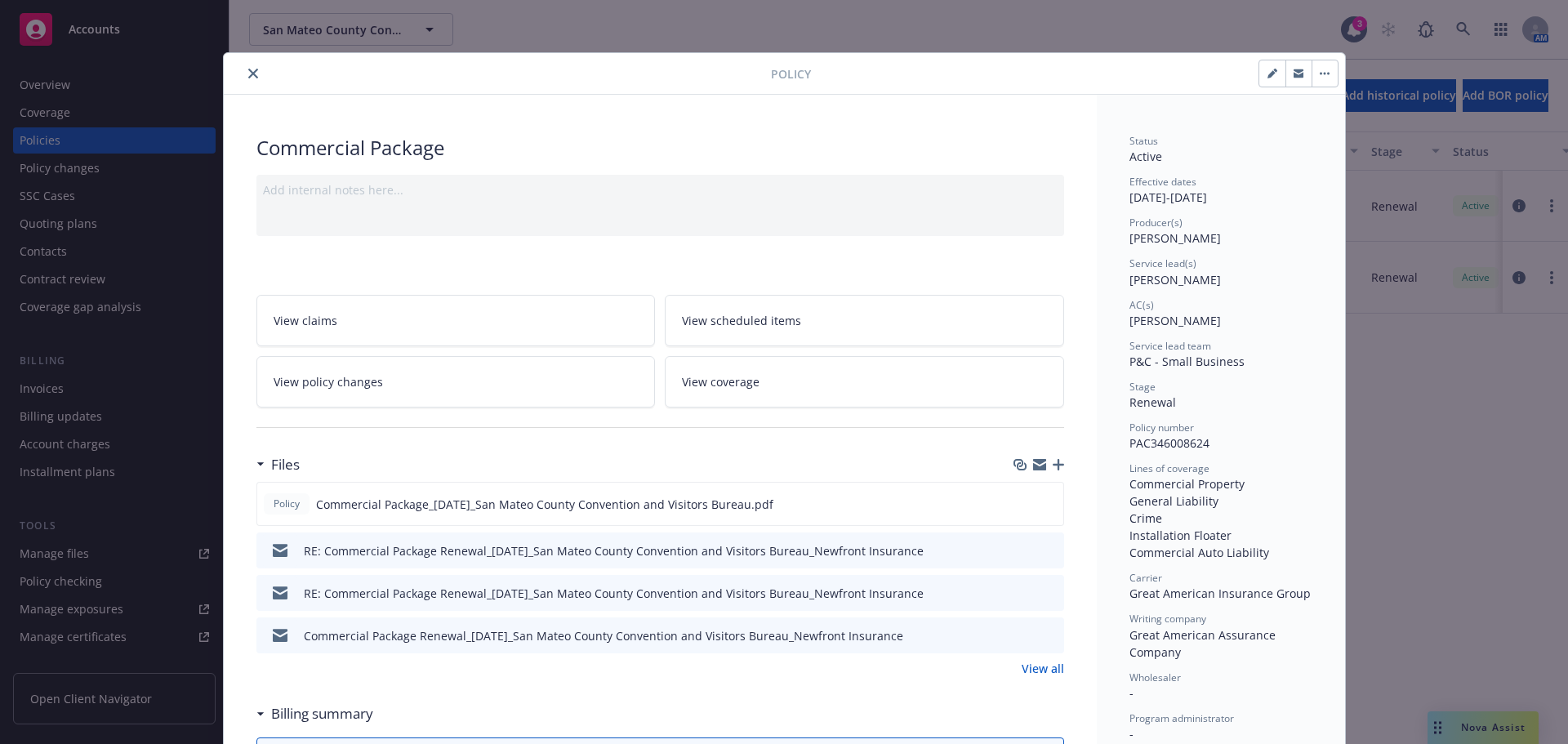
click at [249, 74] on icon "close" at bounding box center [254, 73] width 10 height 10
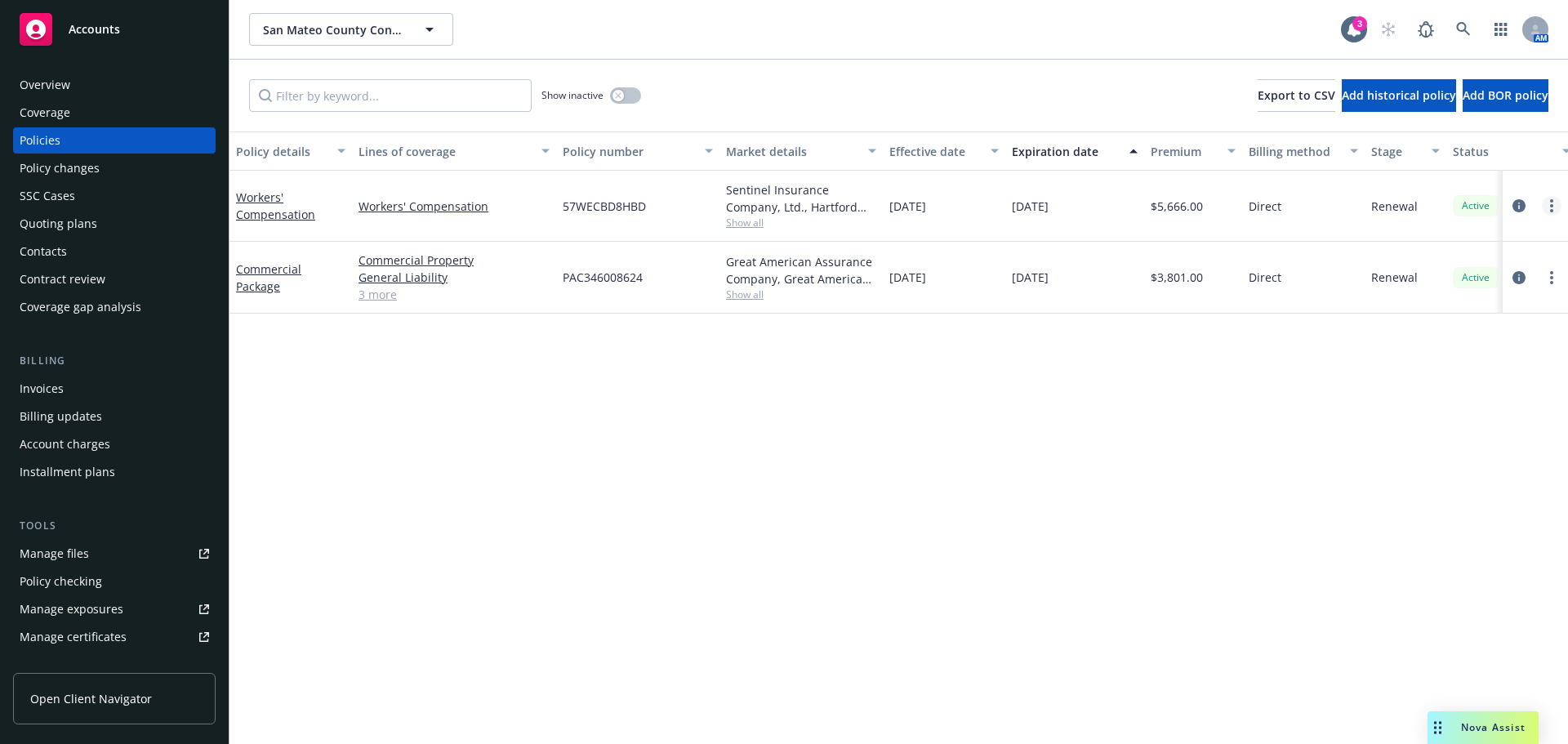
click at [1548, 208] on link "more" at bounding box center [1552, 206] width 20 height 20
click at [1514, 206] on icon "circleInformation" at bounding box center [1518, 205] width 13 height 13
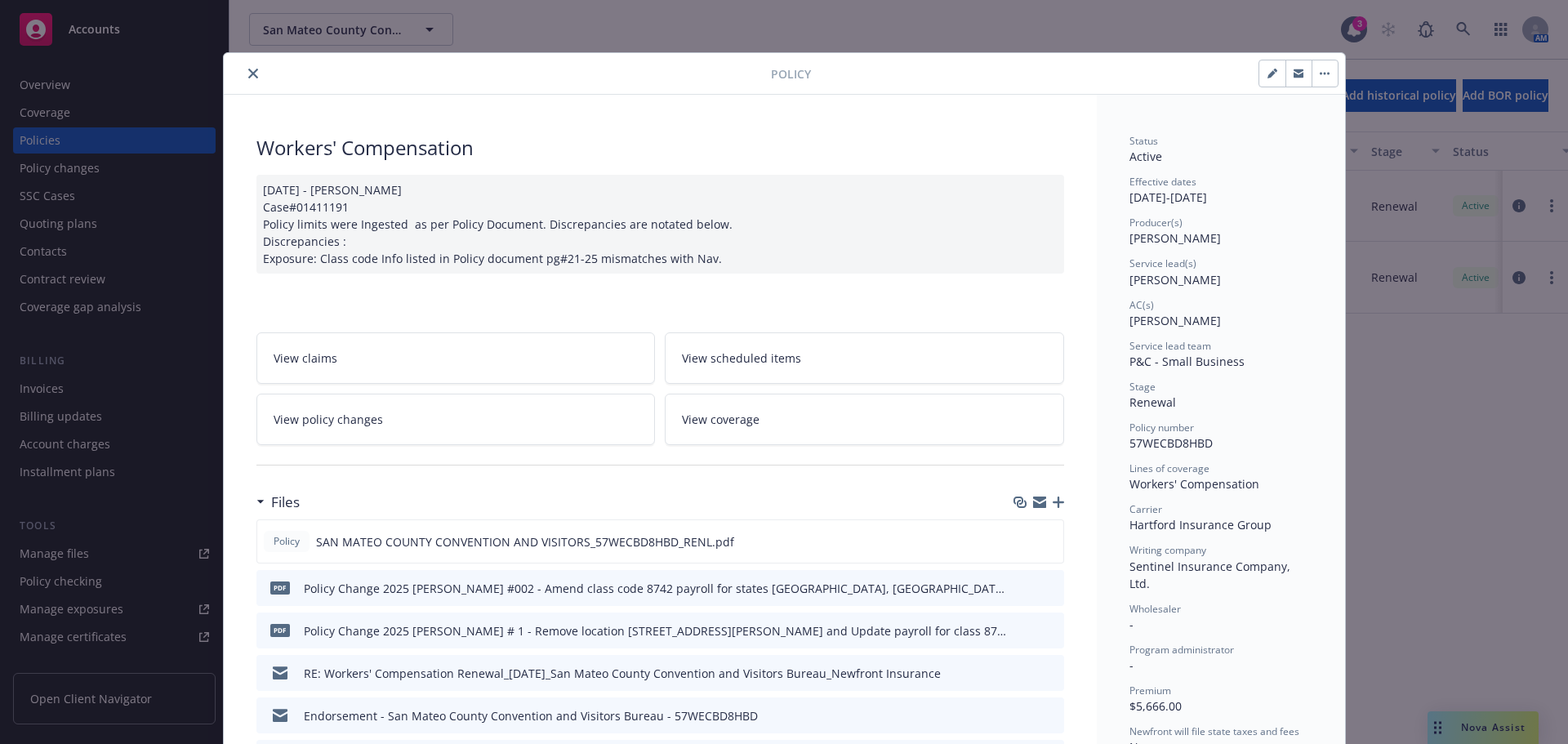
click at [1269, 80] on button "button" at bounding box center [1272, 73] width 26 height 26
select select "RENEWAL"
select select "12"
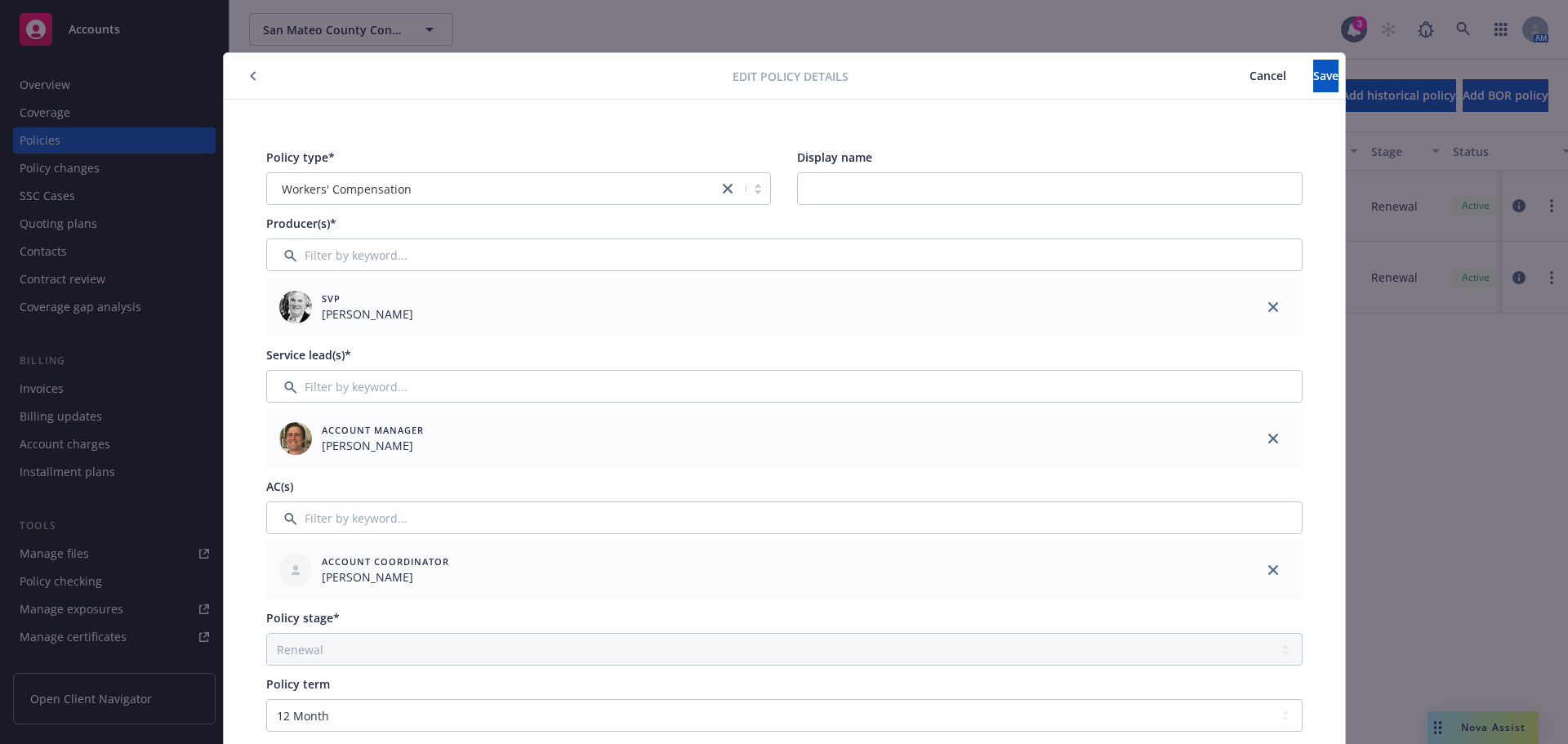
click at [243, 72] on button "button" at bounding box center [253, 76] width 20 height 20
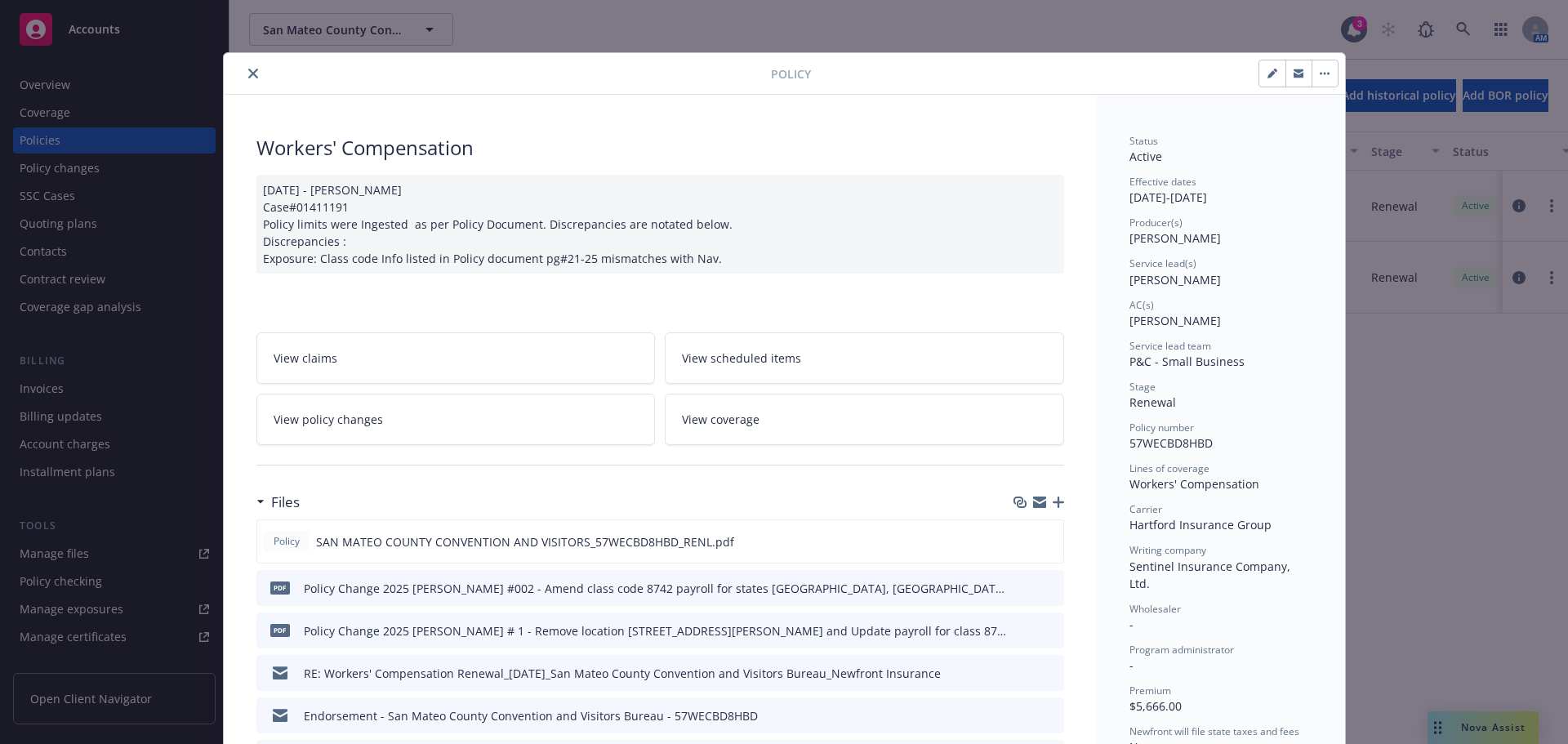
click at [249, 72] on icon "close" at bounding box center [254, 73] width 10 height 10
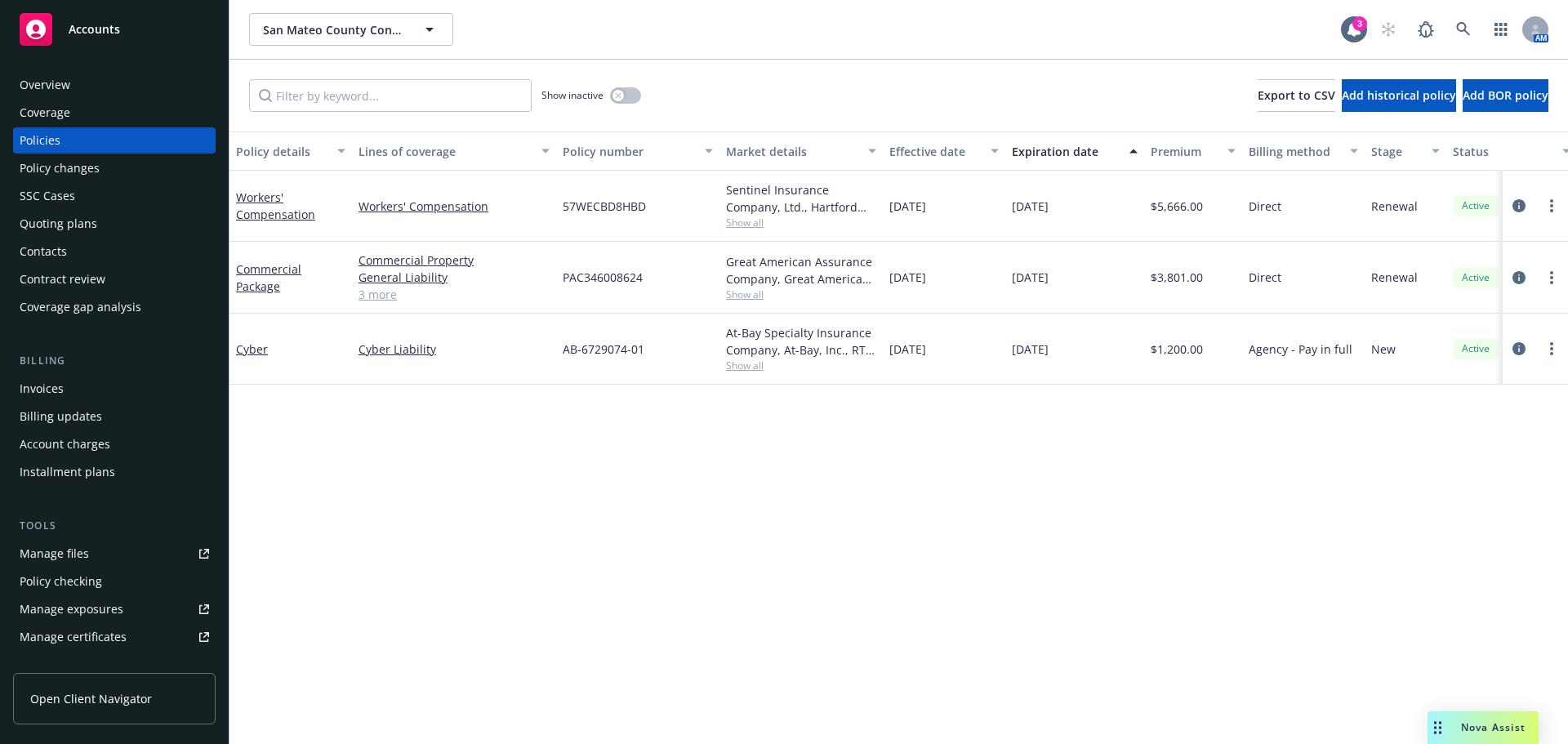
click at [29, 247] on div "Contacts" at bounding box center [43, 251] width 48 height 26
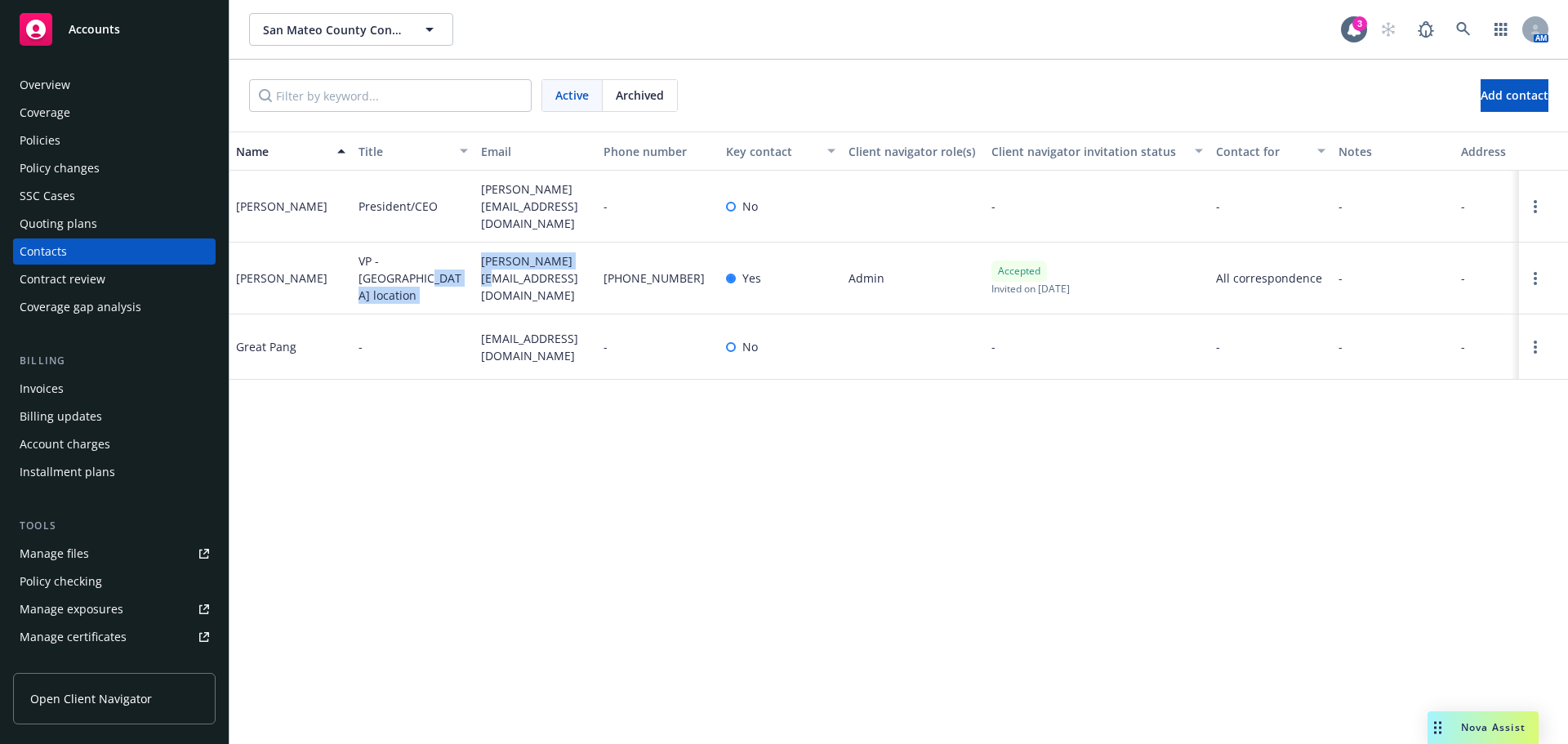
drag, startPoint x: 473, startPoint y: 255, endPoint x: 584, endPoint y: 272, distance: 112.3
click at [584, 272] on div "Gina Atwood VP - TX location gina@smccvb.com (650) 348-7600 Yes Admin Accepted …" at bounding box center [899, 279] width 1339 height 72
copy div "gina@smccvb.com"
click at [60, 137] on div "Policies" at bounding box center [114, 140] width 189 height 26
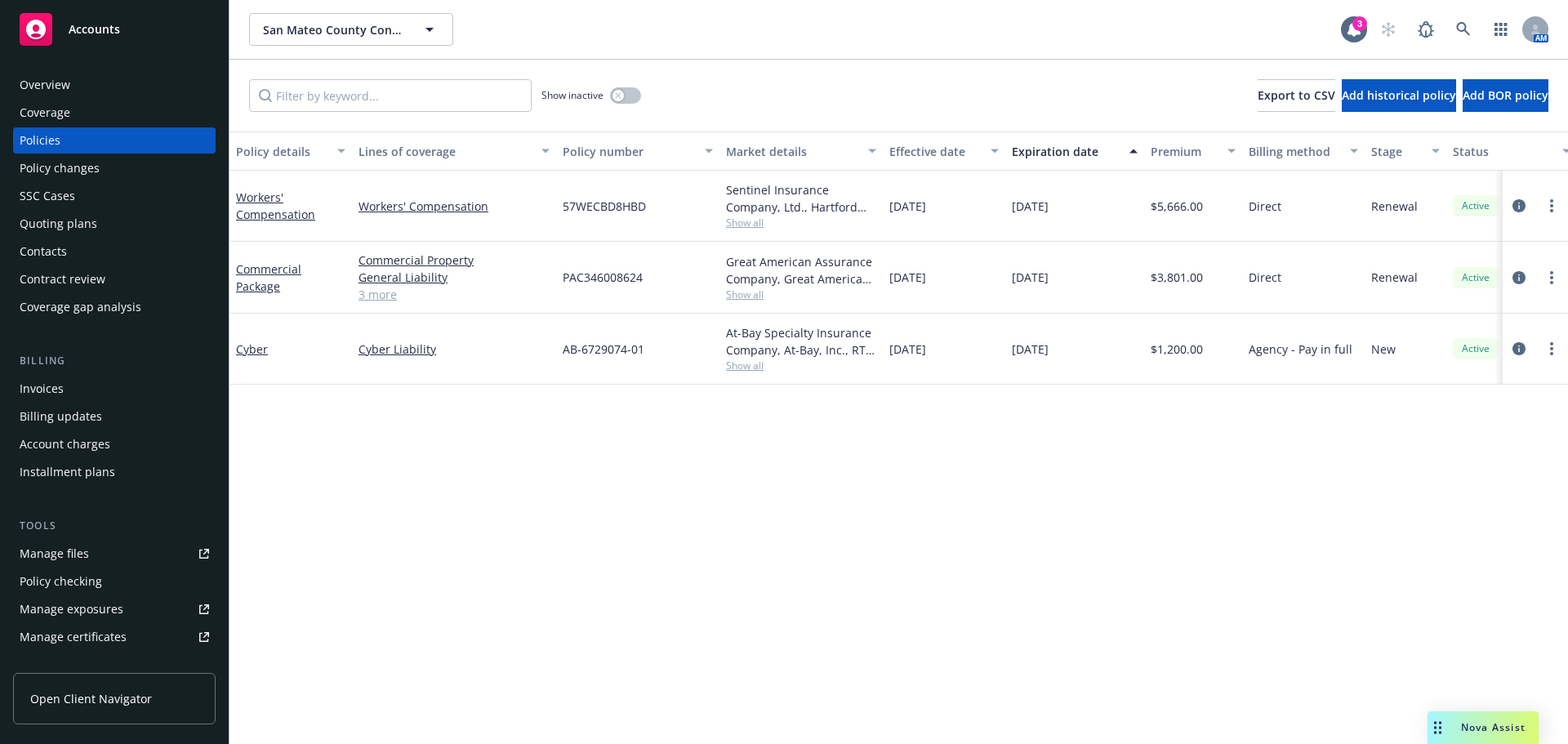
click at [84, 399] on div "Invoices" at bounding box center [114, 388] width 189 height 26
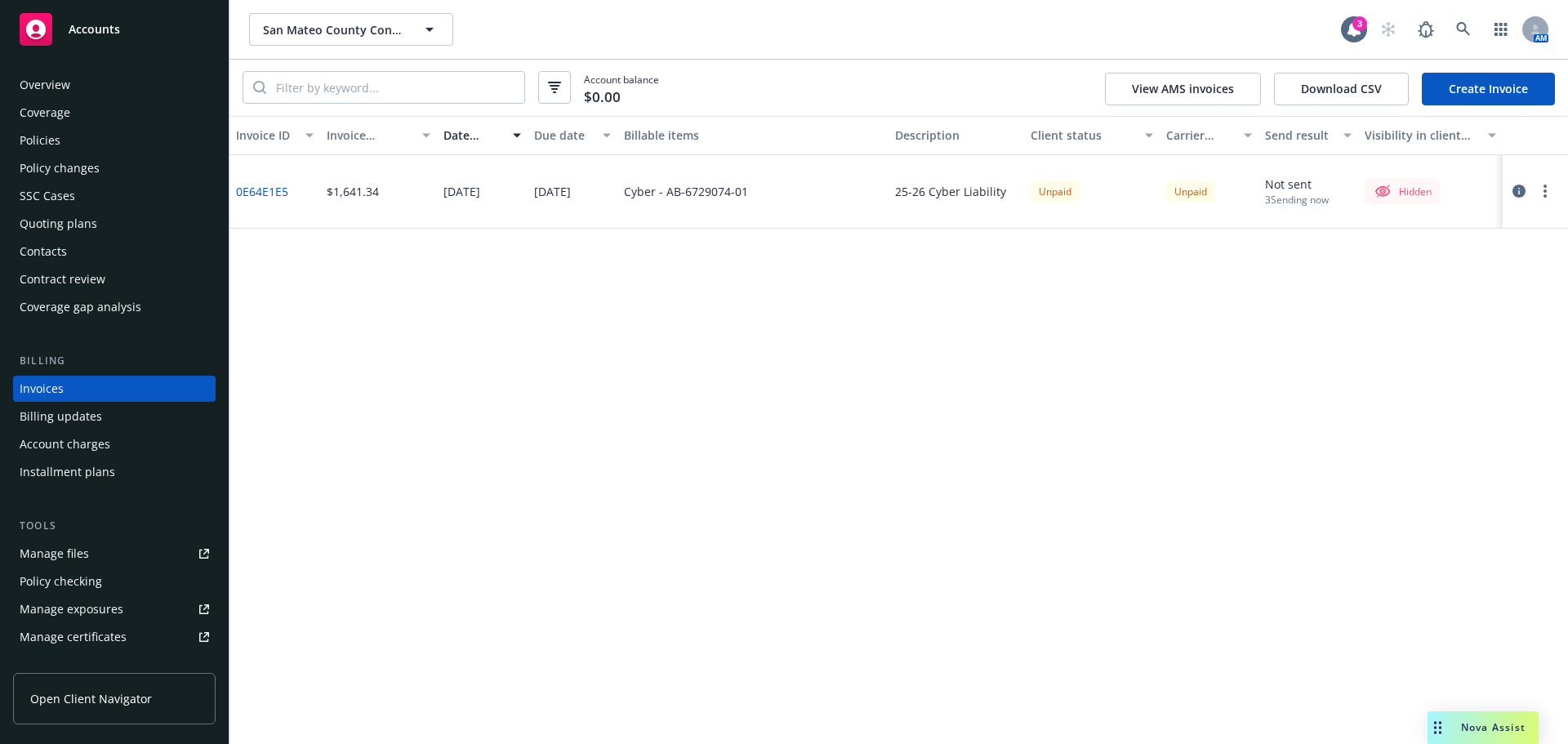
click at [1521, 197] on icon "button" at bounding box center [1518, 190] width 13 height 13
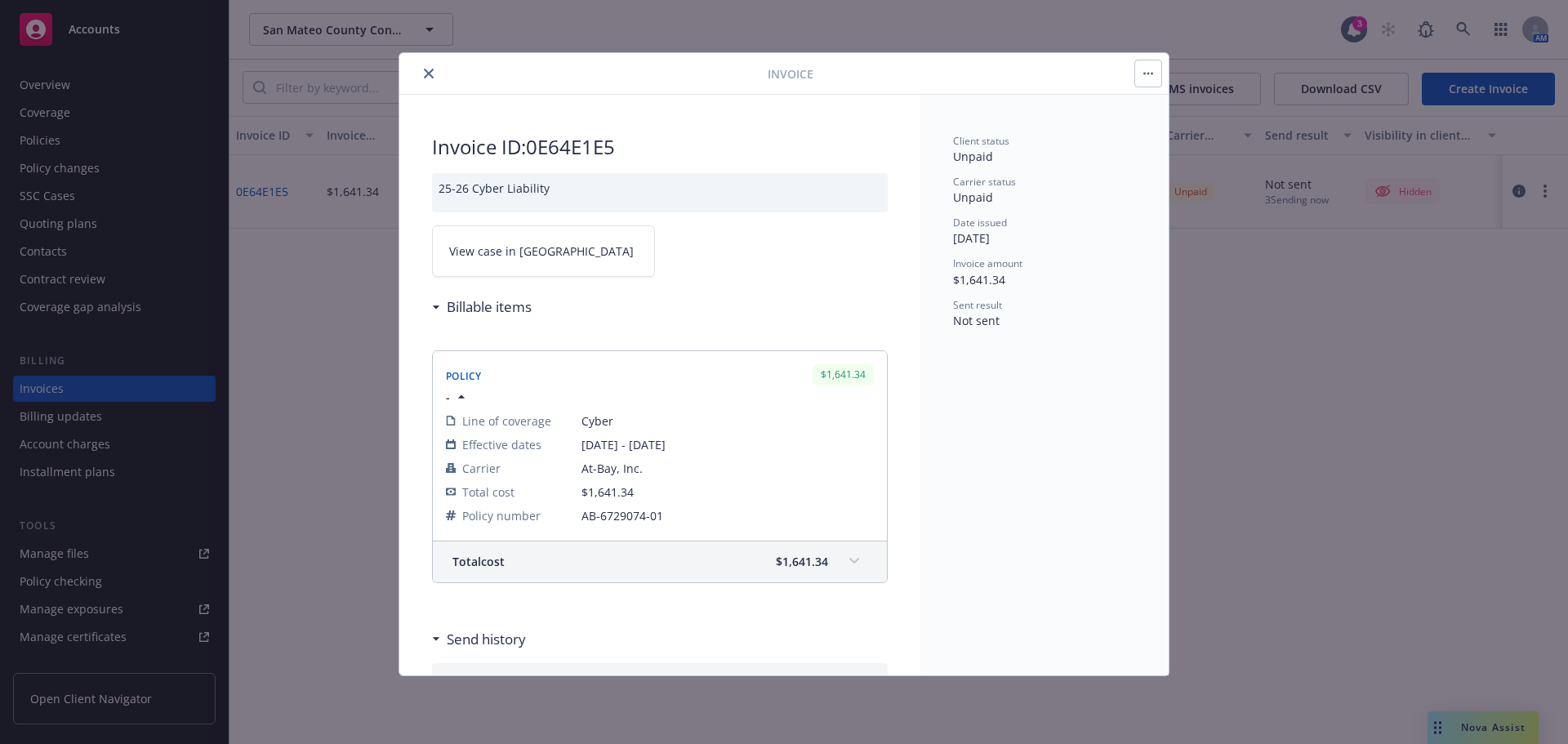
click at [1145, 75] on button "button" at bounding box center [1148, 73] width 26 height 26
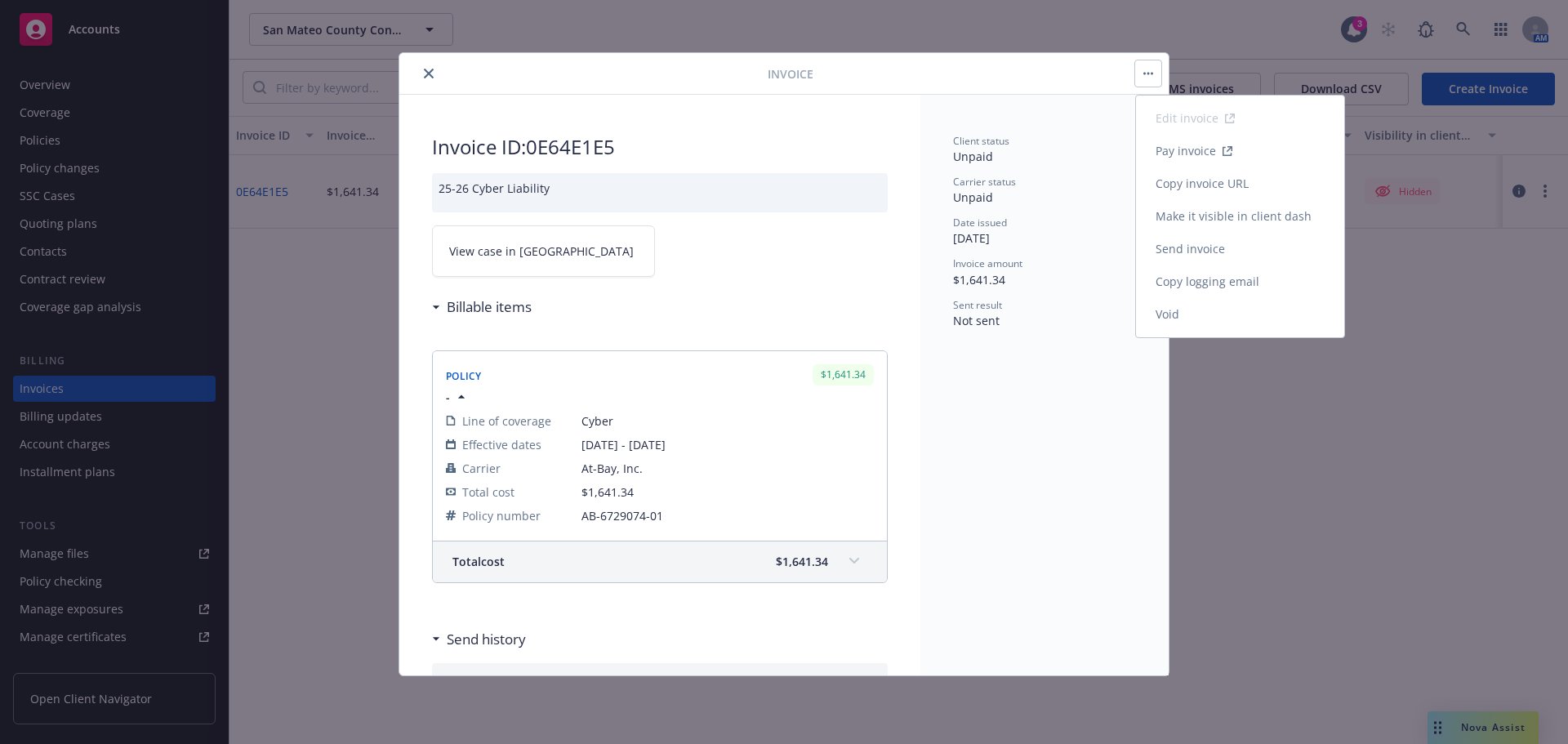
click at [1190, 218] on link "Make it visible in client dash" at bounding box center [1240, 215] width 208 height 32
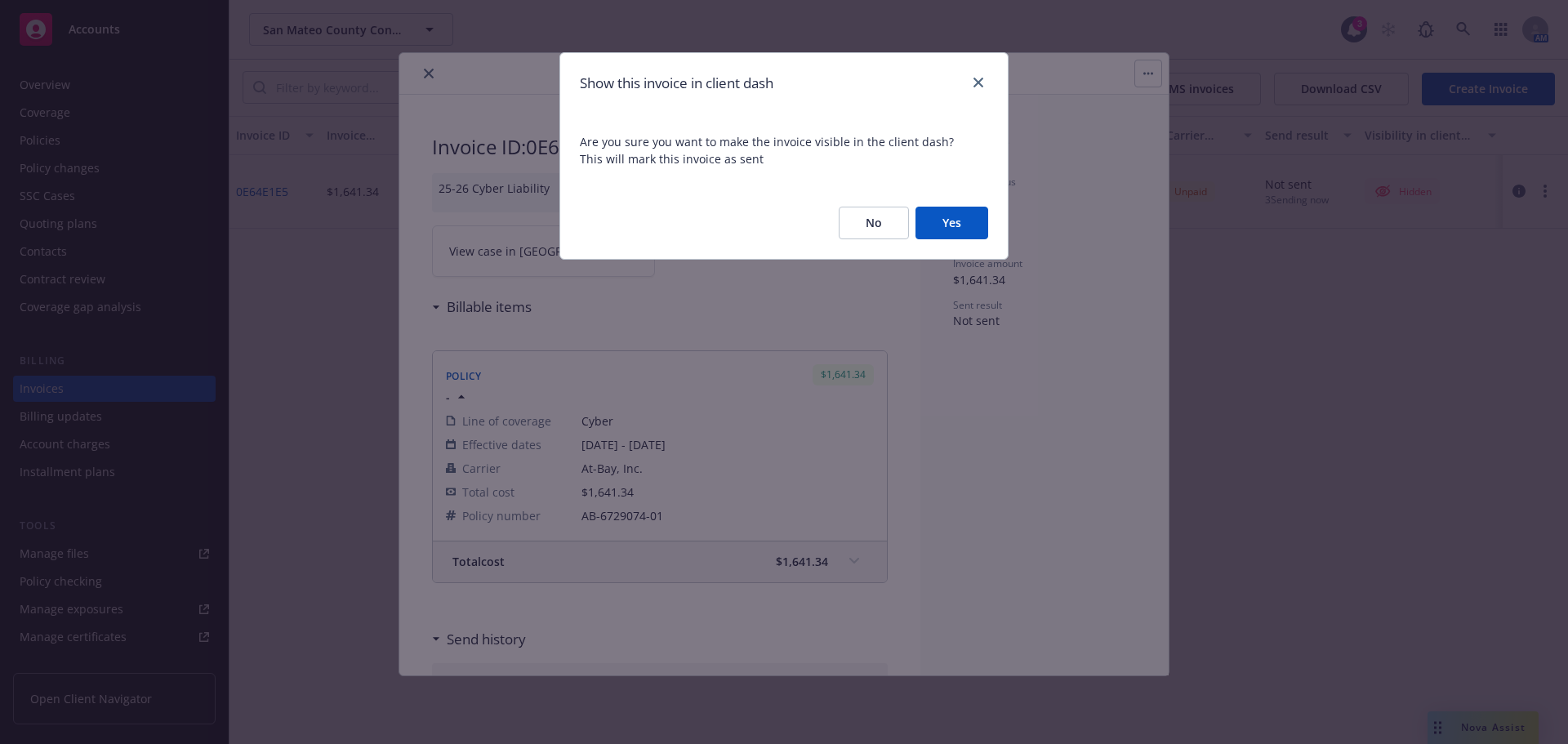
click at [942, 219] on button "Yes" at bounding box center [951, 222] width 73 height 32
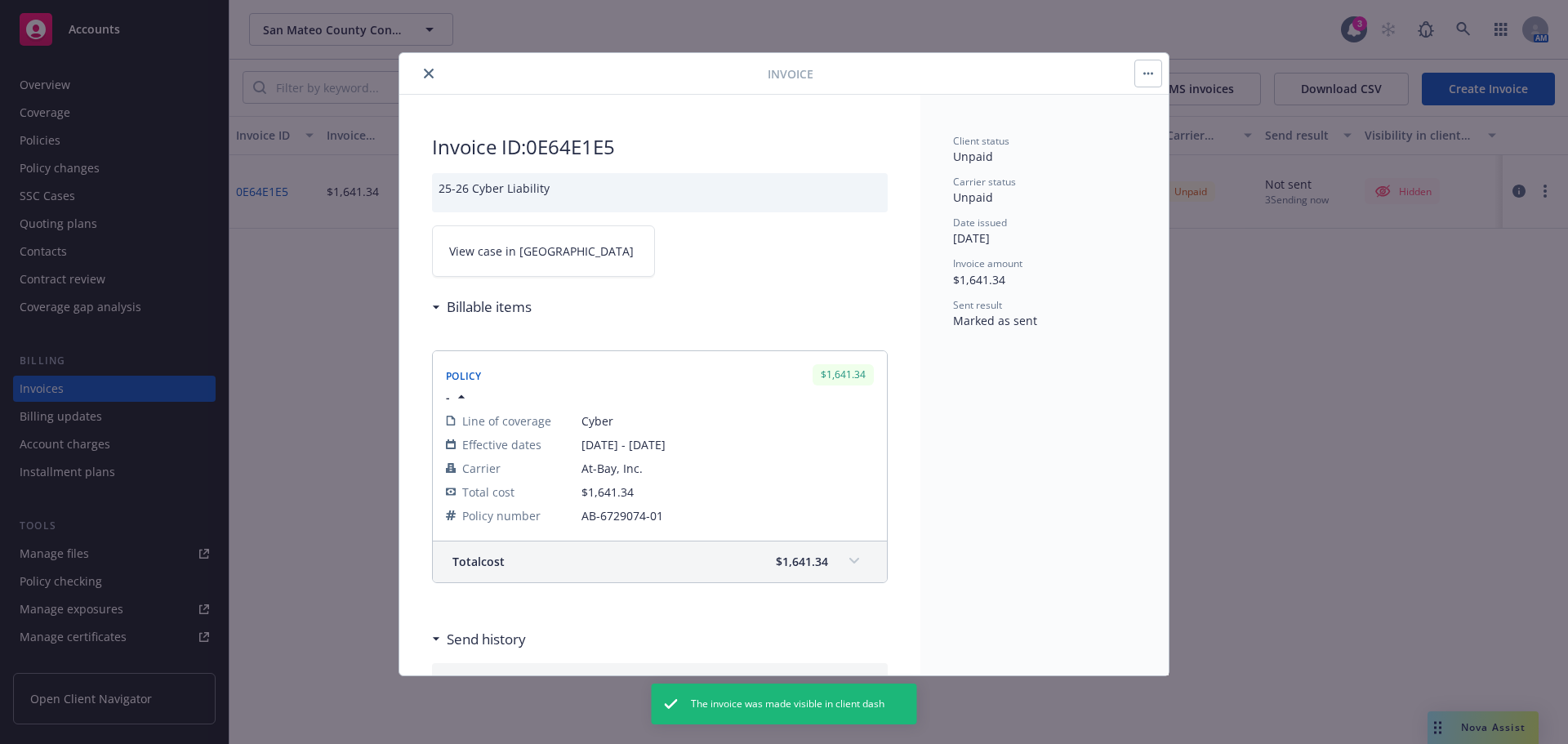
click at [1146, 66] on button "button" at bounding box center [1148, 73] width 26 height 26
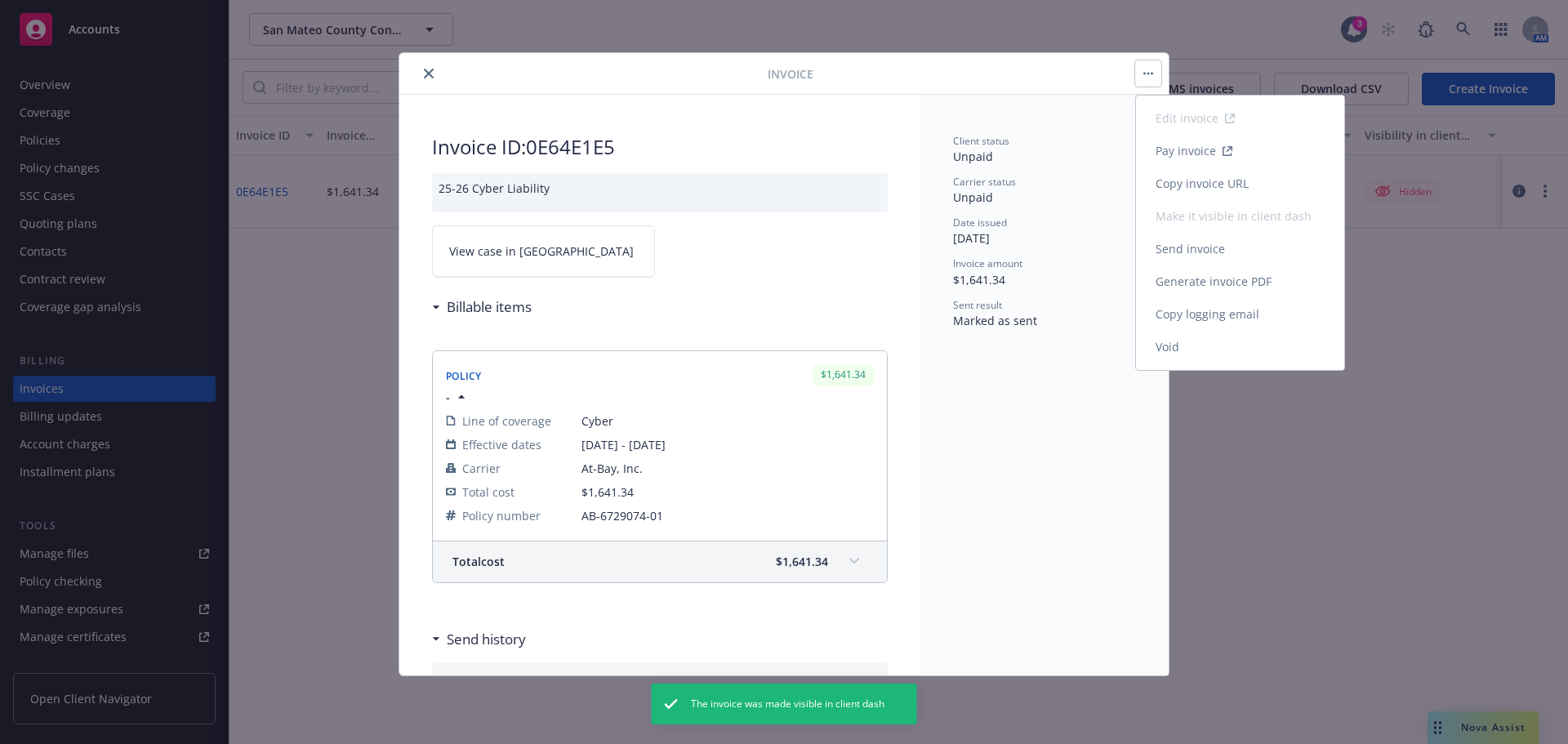
click at [1172, 185] on link "Copy invoice URL" at bounding box center [1240, 183] width 208 height 32
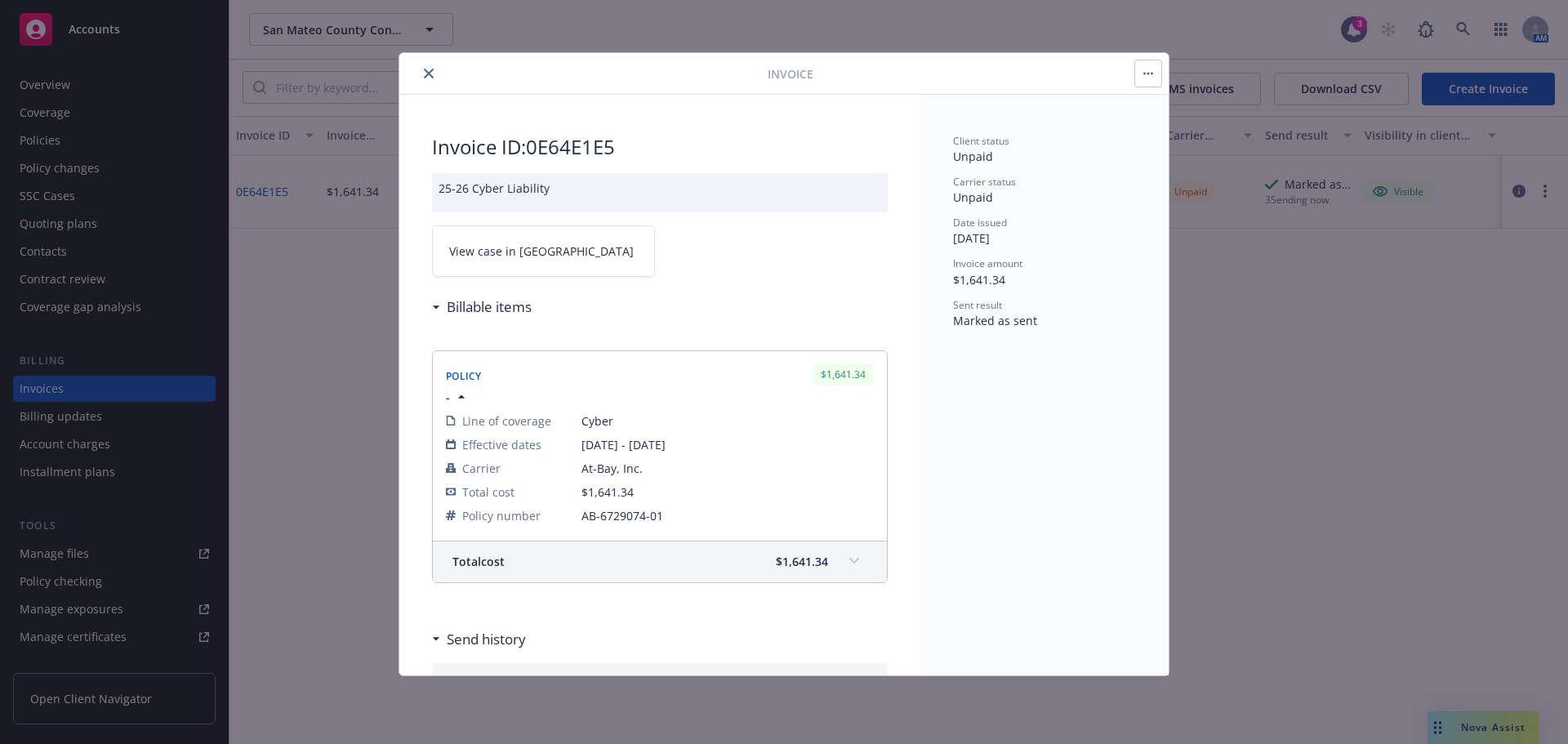
click at [1142, 76] on button "button" at bounding box center [1148, 73] width 26 height 26
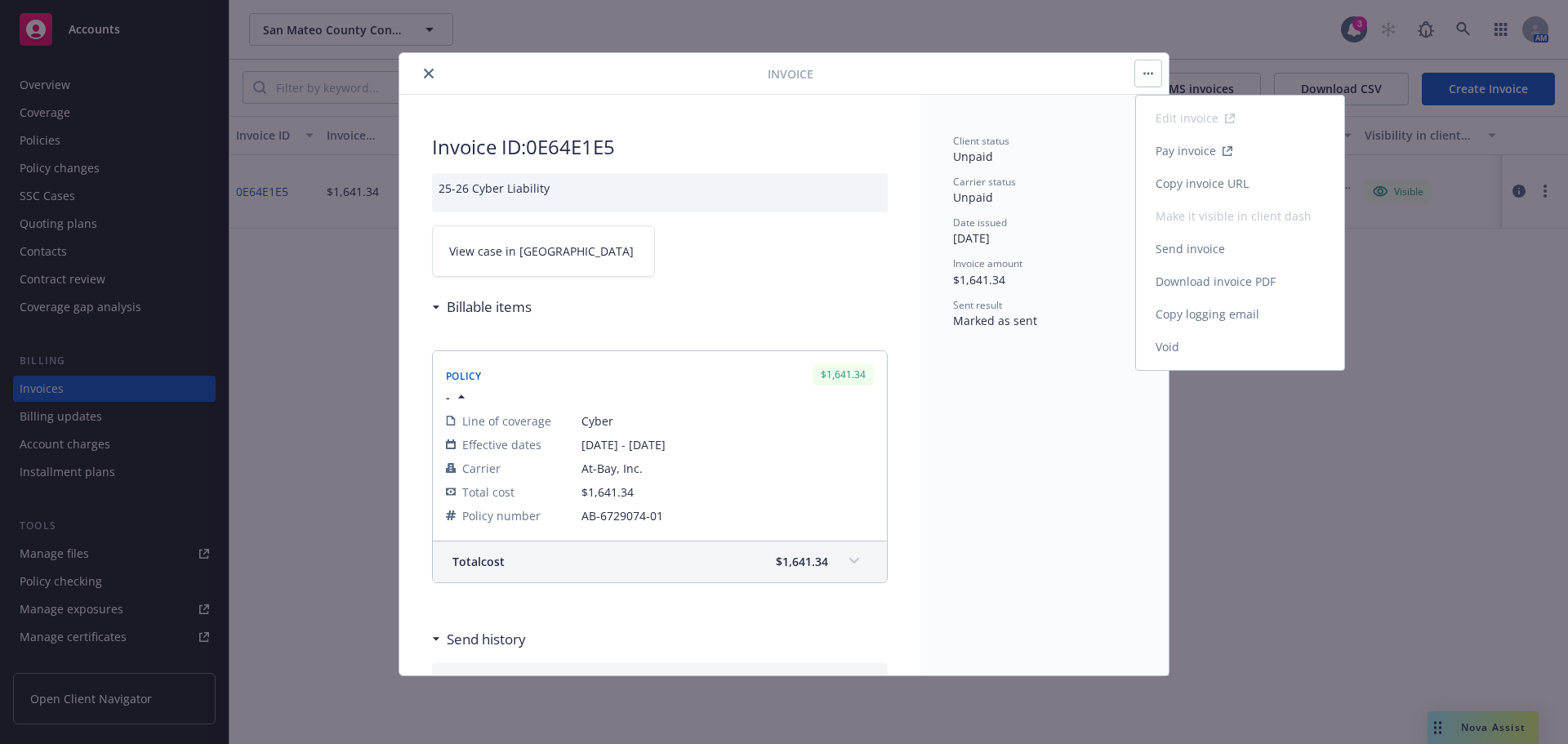
click at [1188, 316] on link "Copy logging email" at bounding box center [1240, 314] width 208 height 32
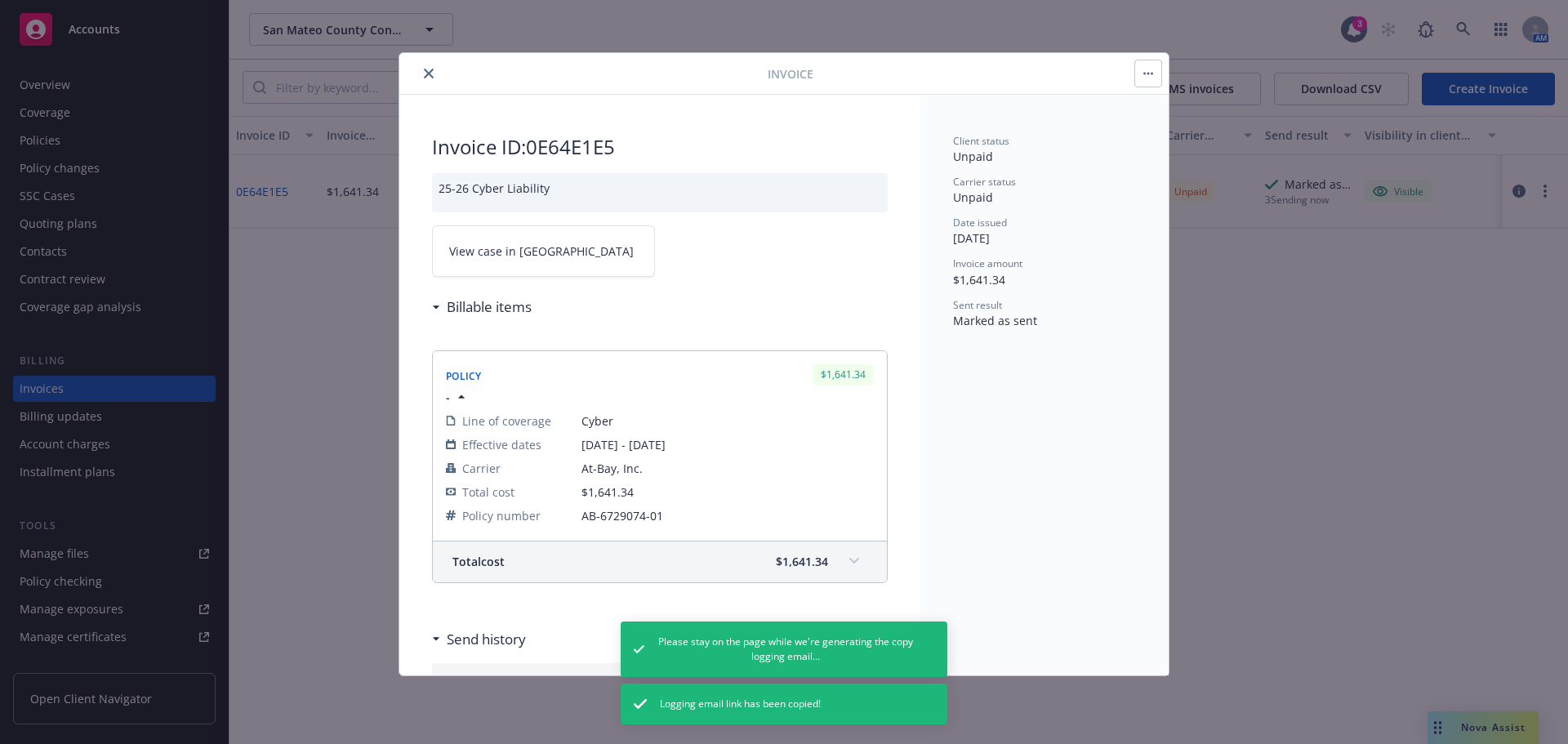
click at [1149, 75] on button "button" at bounding box center [1148, 73] width 26 height 26
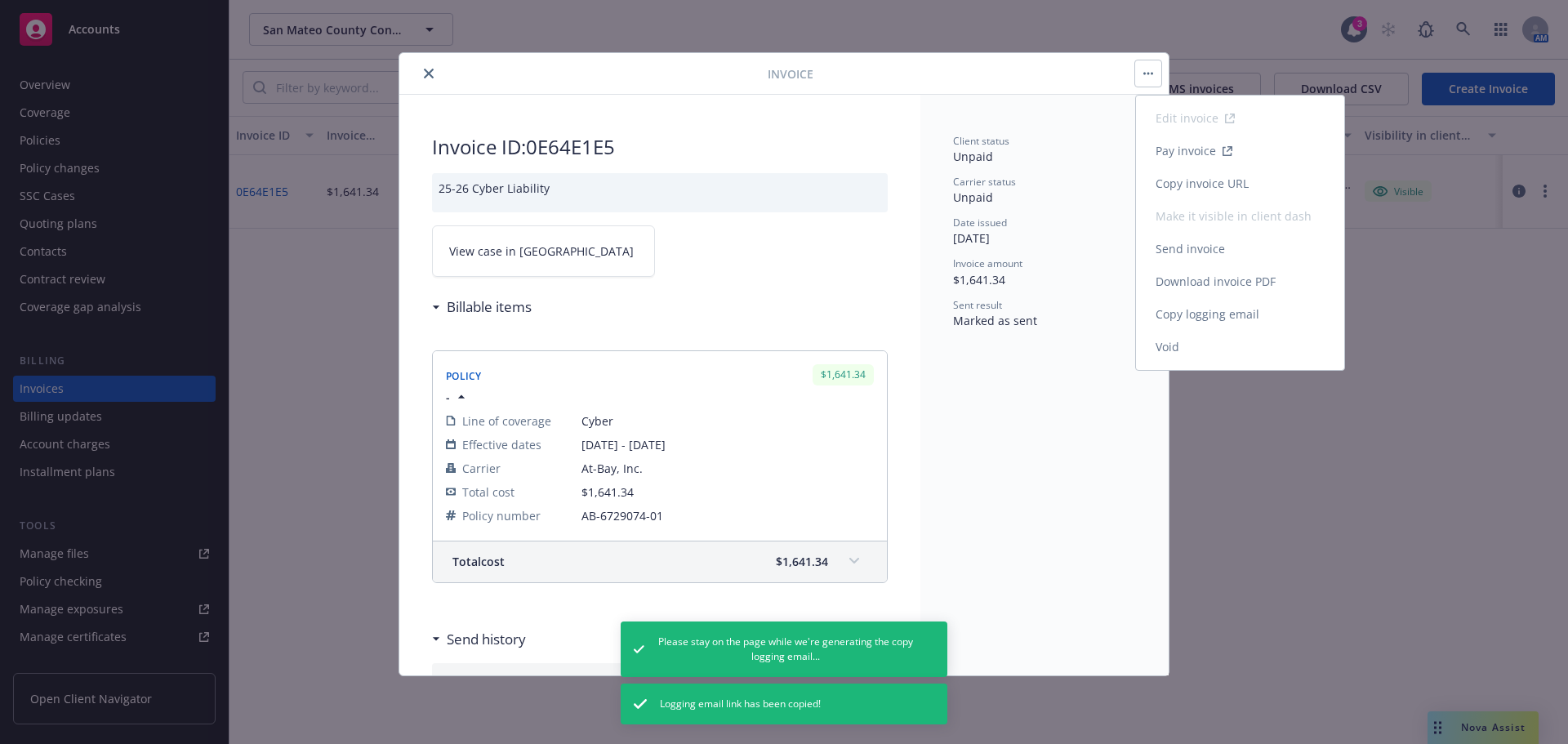
click at [1220, 276] on link "Download invoice PDF" at bounding box center [1240, 281] width 208 height 32
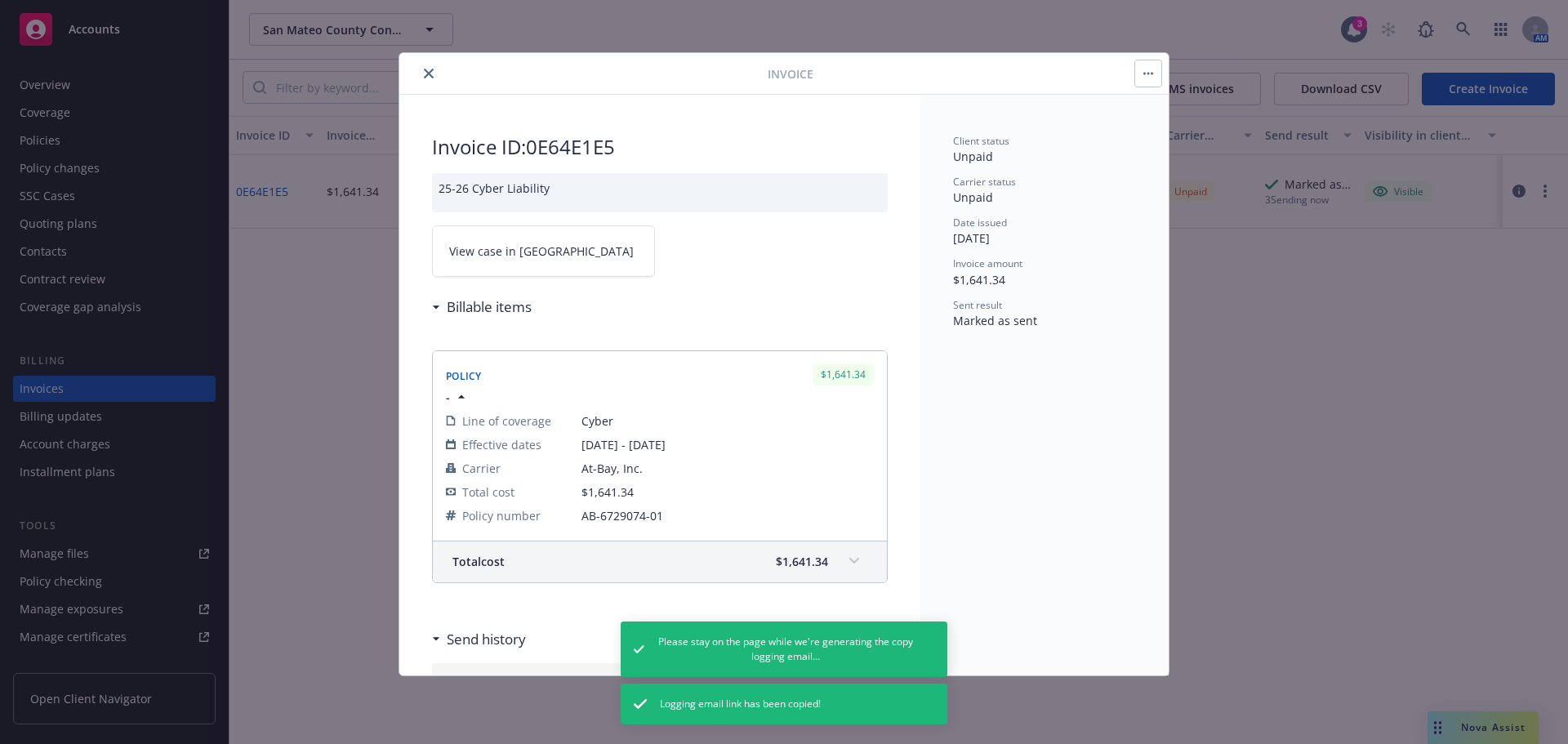
click at [430, 74] on icon "close" at bounding box center [429, 73] width 10 height 10
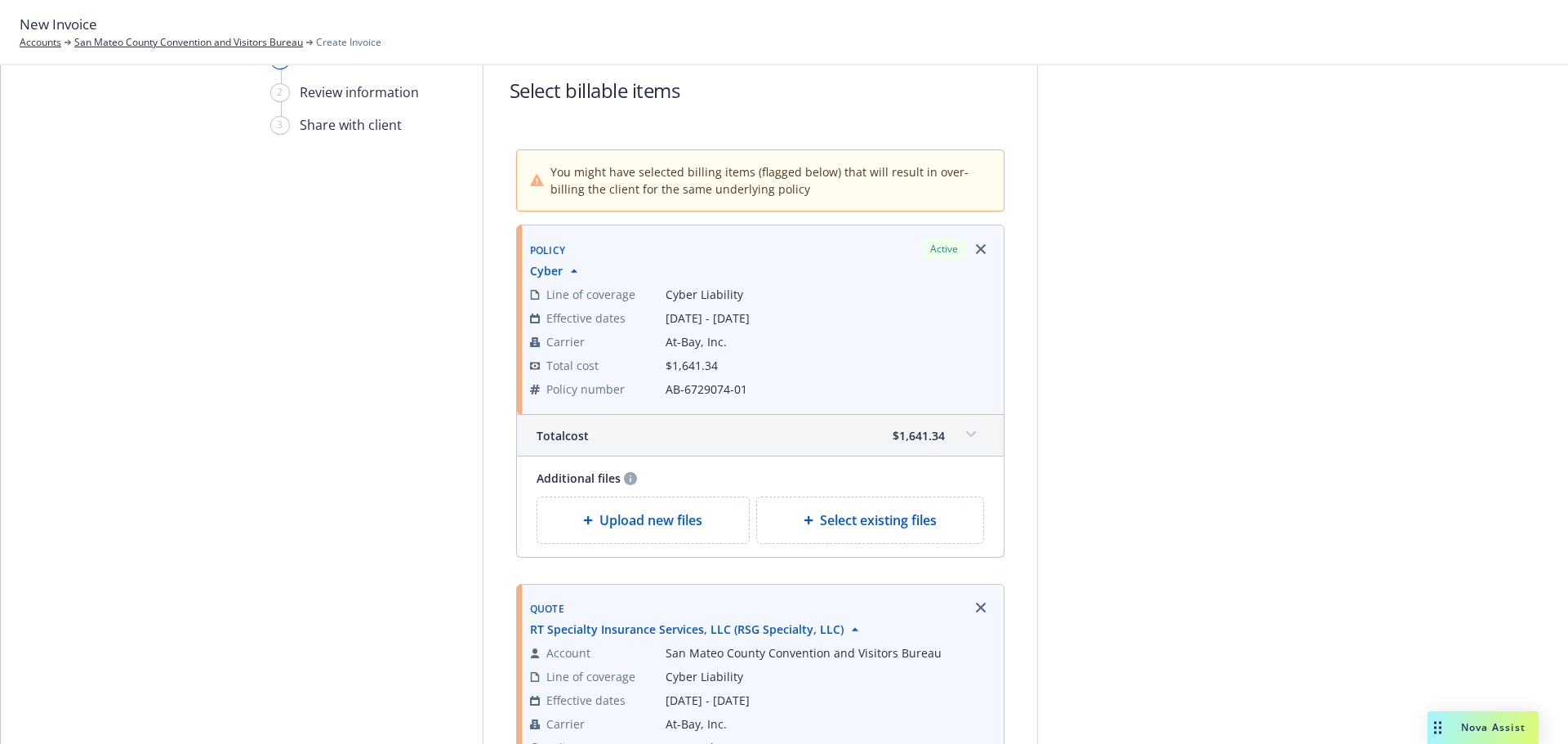
scroll to position [327, 0]
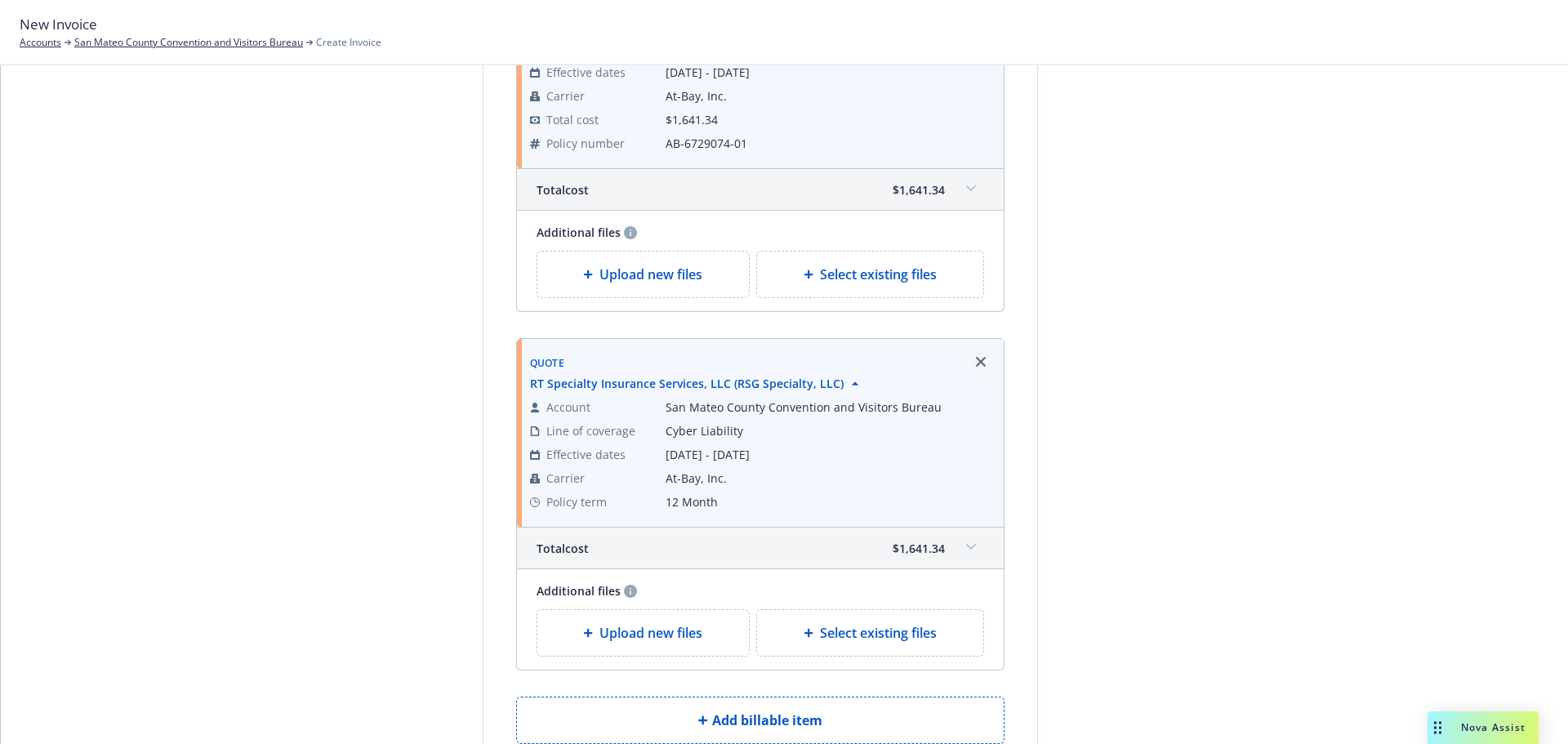
click at [976, 360] on icon "Remove browser" at bounding box center [981, 362] width 10 height 10
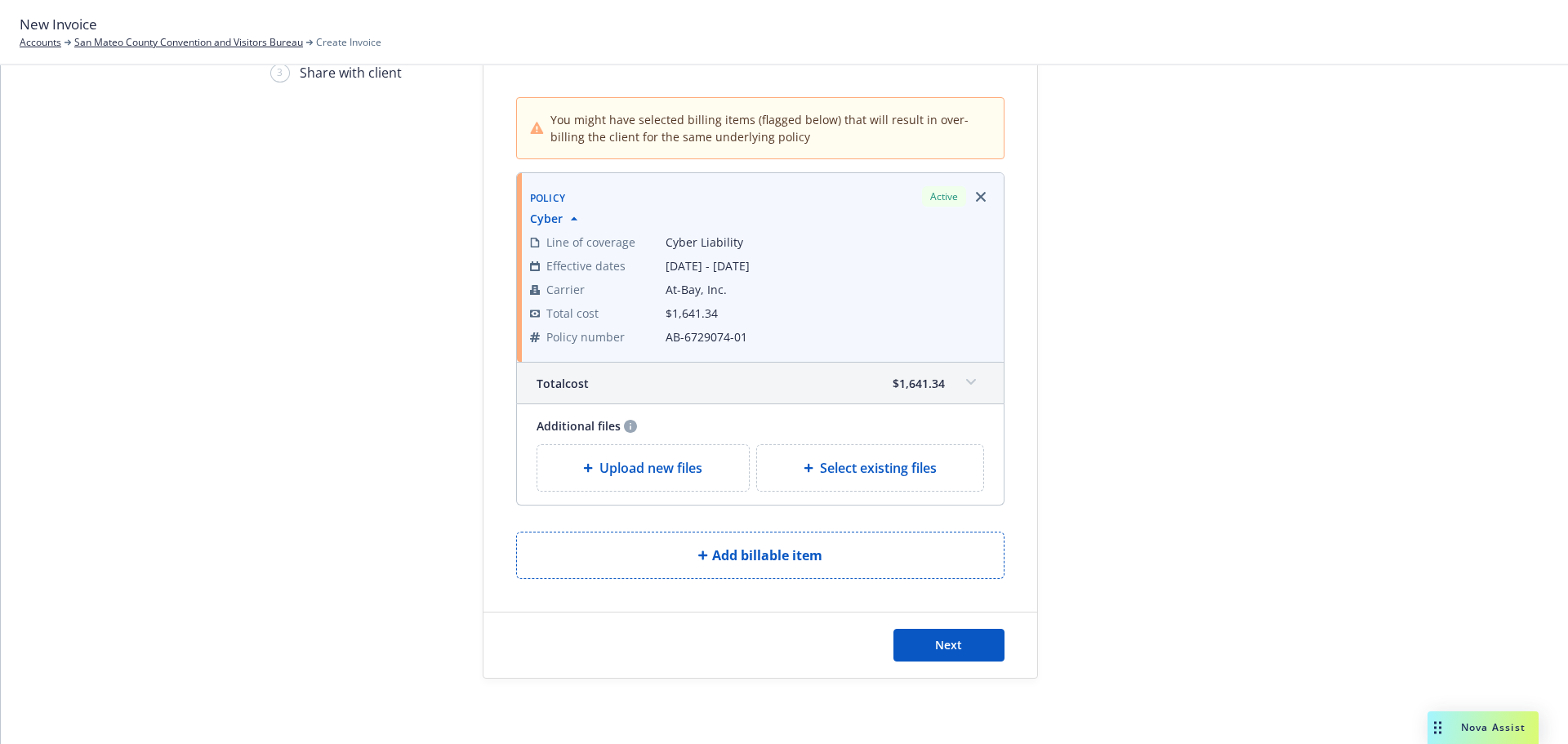
scroll to position [45, 0]
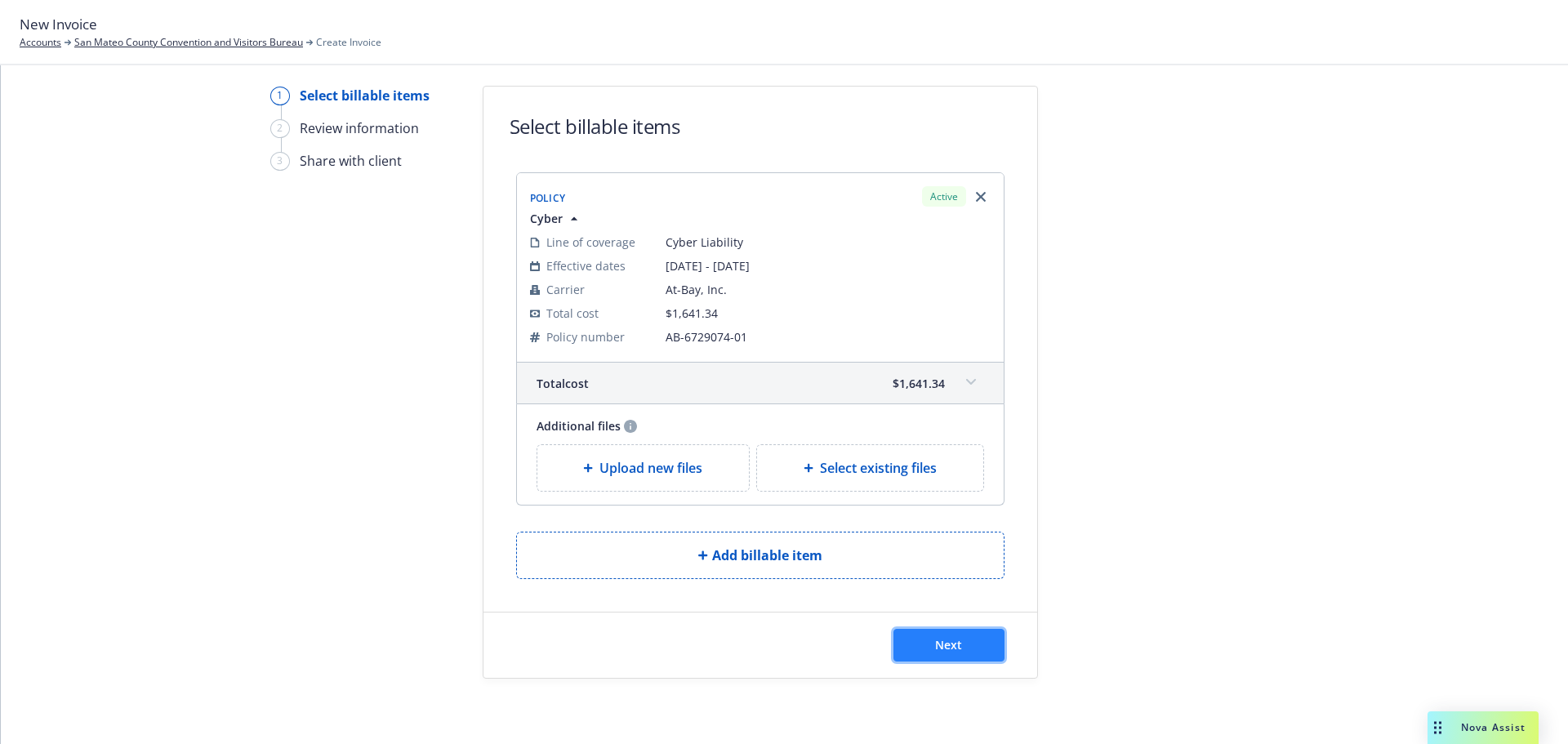
click at [935, 653] on button "Next" at bounding box center [949, 645] width 111 height 32
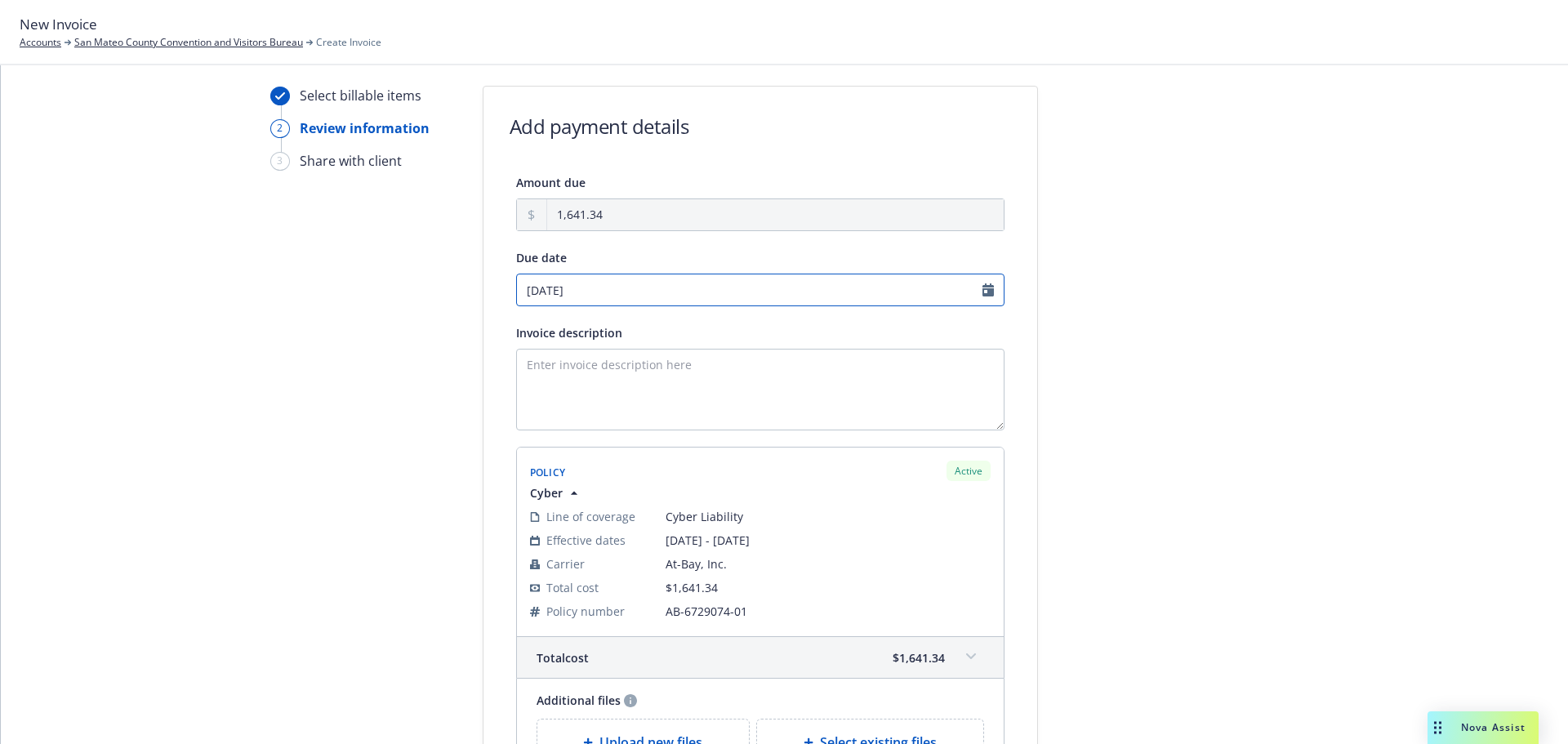
click at [985, 294] on input "10/09/2025" at bounding box center [760, 289] width 489 height 32
select select "October"
select select "2025"
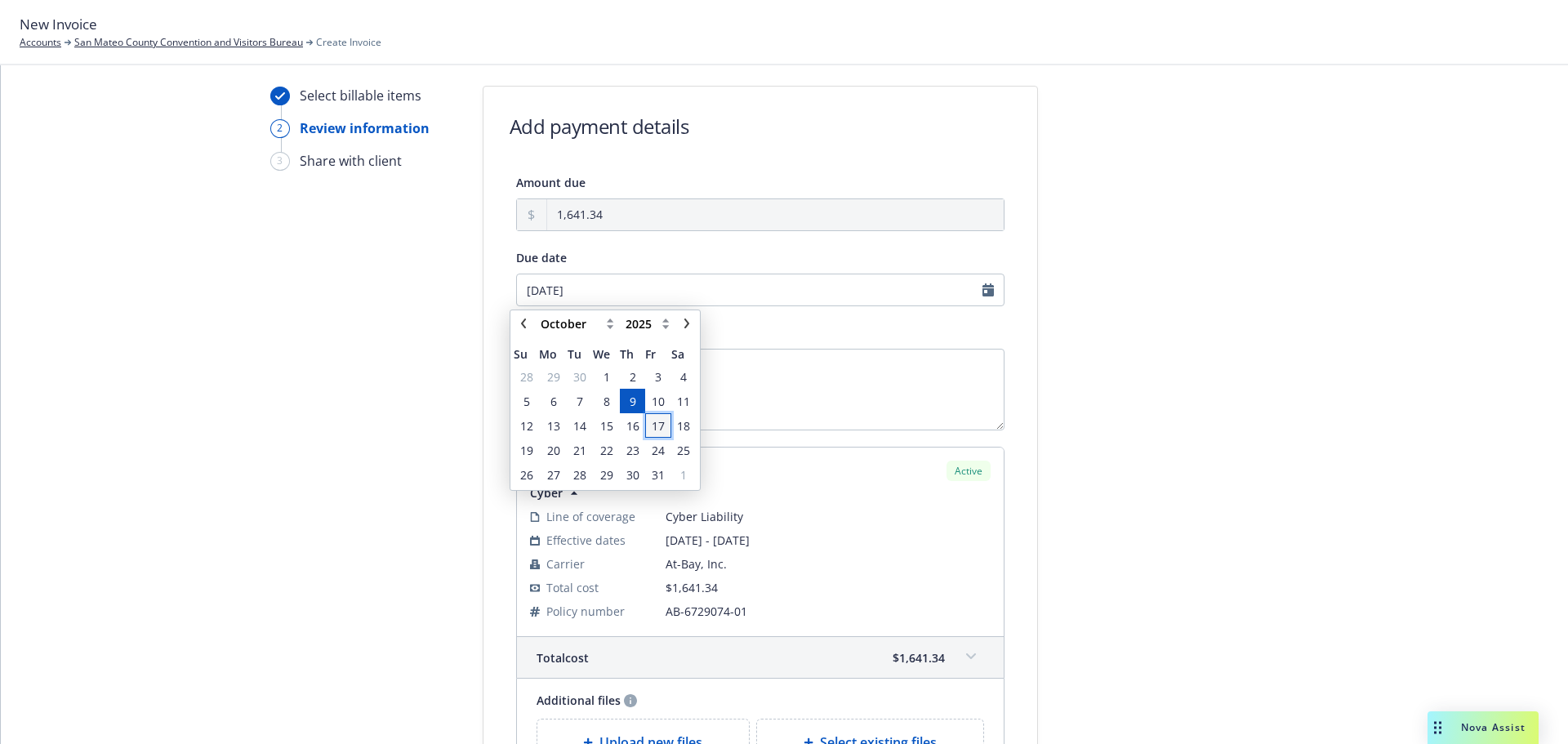
click at [658, 433] on span "17" at bounding box center [658, 426] width 13 height 18
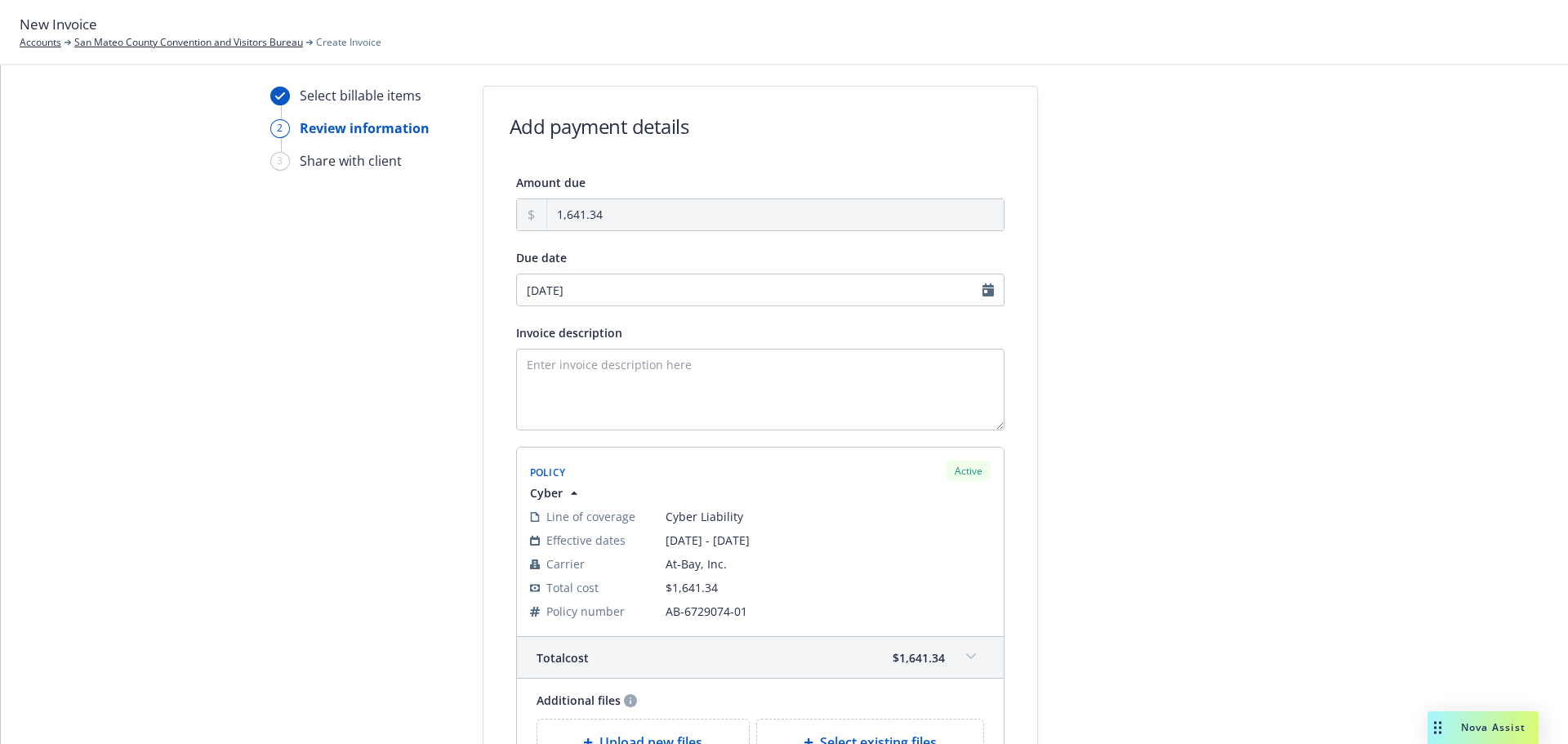
type input "10/17/2025"
click at [594, 372] on textarea "Invoice description" at bounding box center [760, 389] width 489 height 82
click at [981, 294] on input "10/17/2025" at bounding box center [760, 289] width 489 height 32
select select "October"
select select "2025"
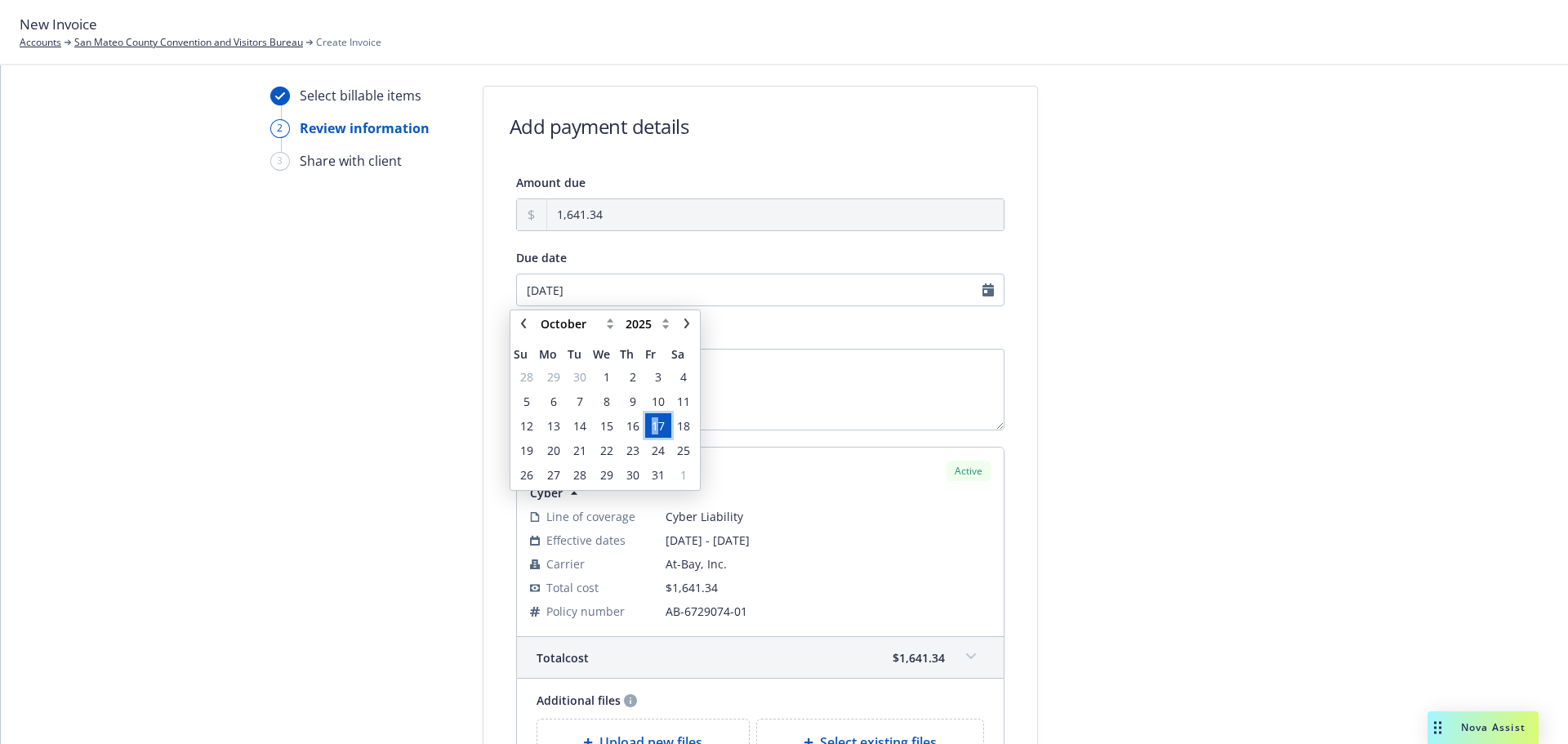
click at [655, 433] on span "17" at bounding box center [658, 426] width 13 height 18
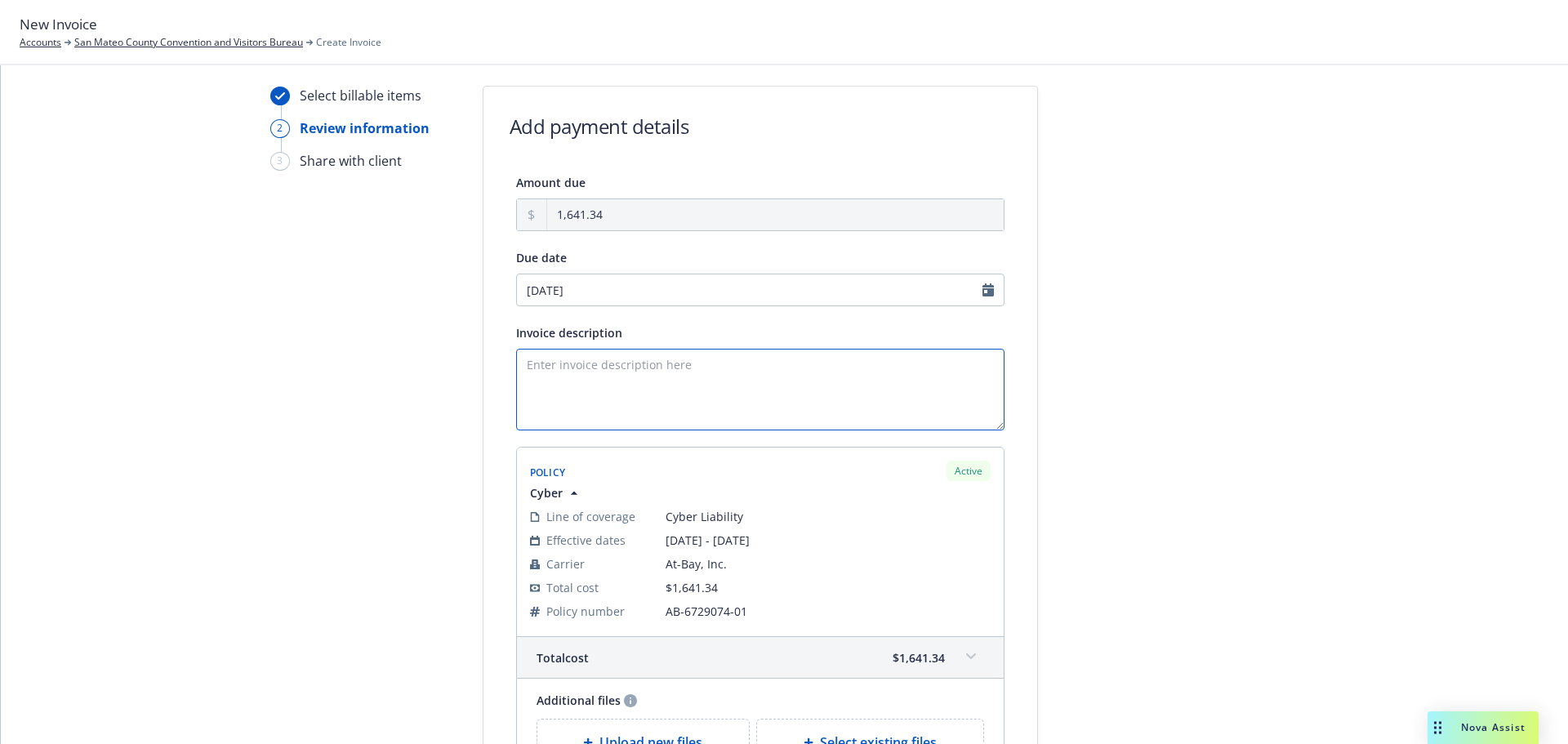
click at [617, 372] on textarea "Invoice description" at bounding box center [760, 389] width 489 height 82
type textarea "25-26 Cyber Liability"
click at [976, 287] on input "10/17/2025" at bounding box center [760, 289] width 489 height 32
select select "October"
select select "2025"
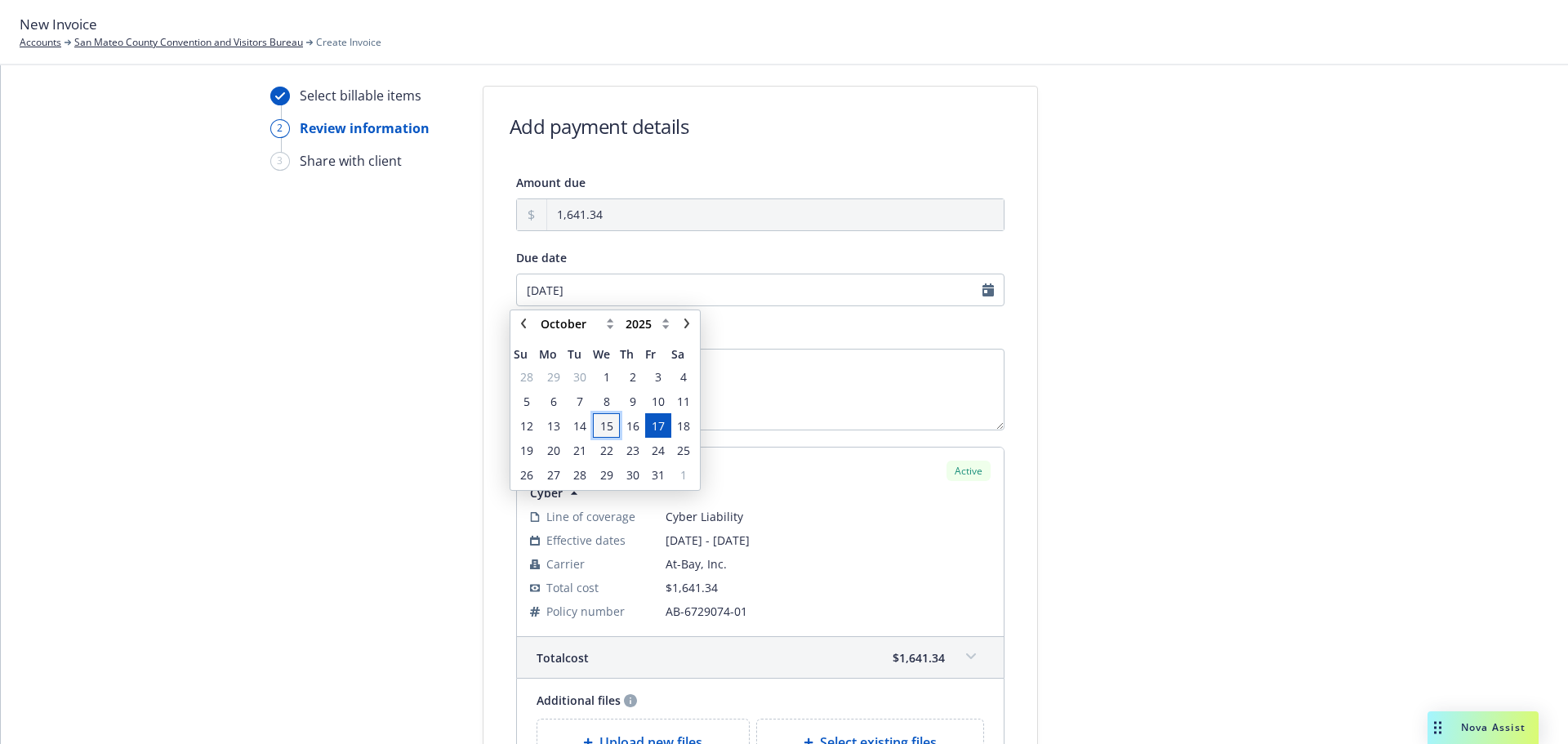
click at [603, 430] on span "15" at bounding box center [606, 426] width 13 height 18
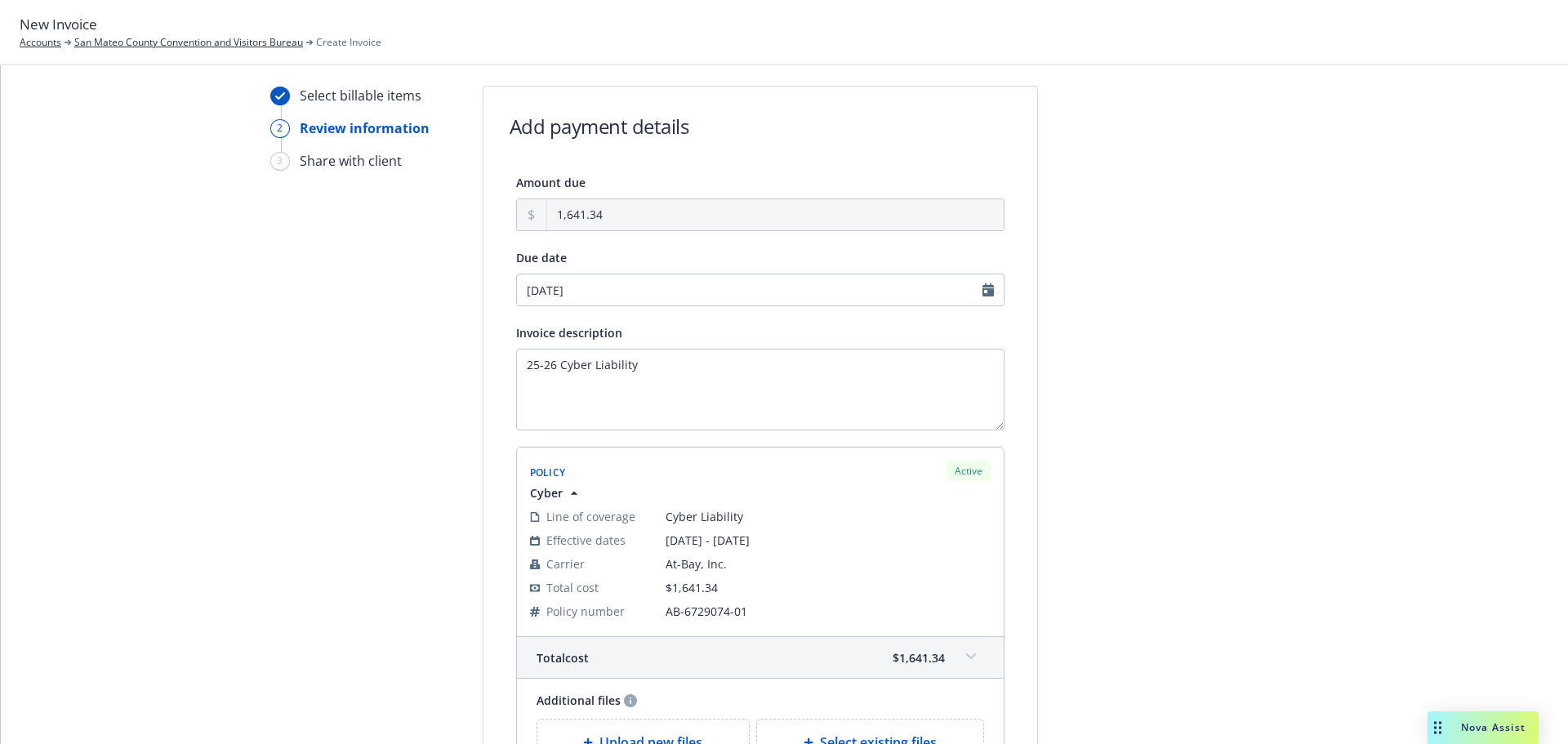
type input "[DATE]"
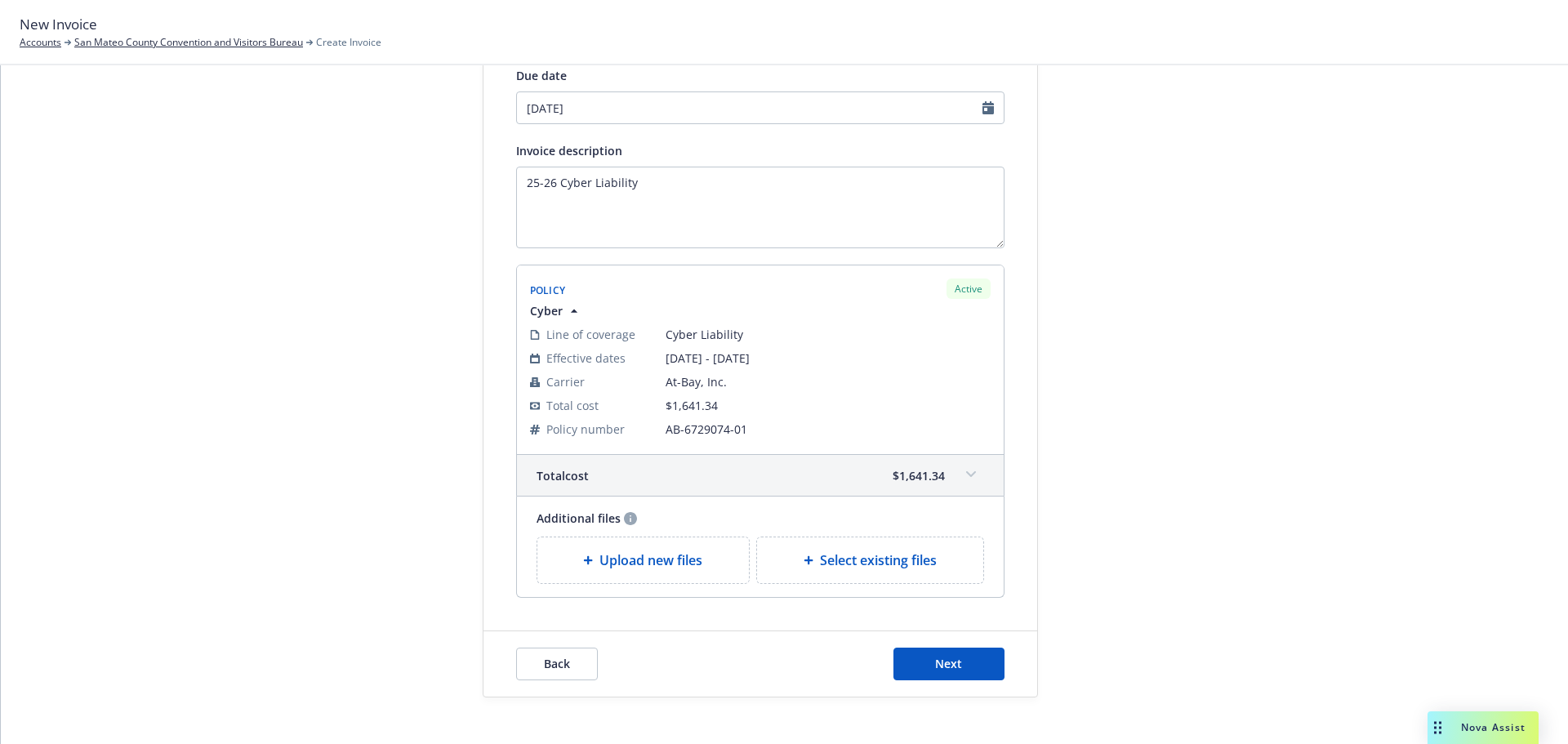
scroll to position [246, 0]
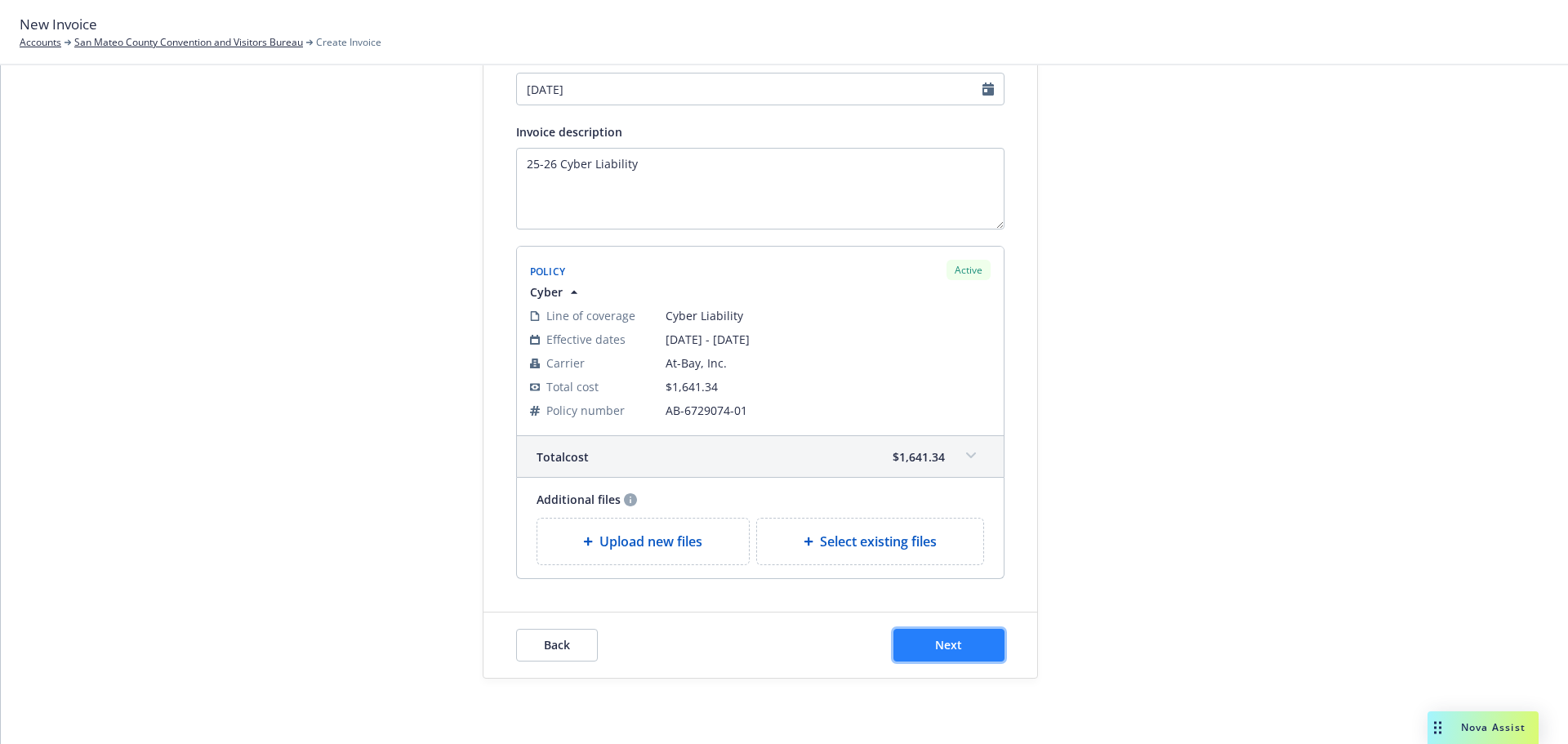
click at [961, 644] on button "Next" at bounding box center [949, 645] width 111 height 32
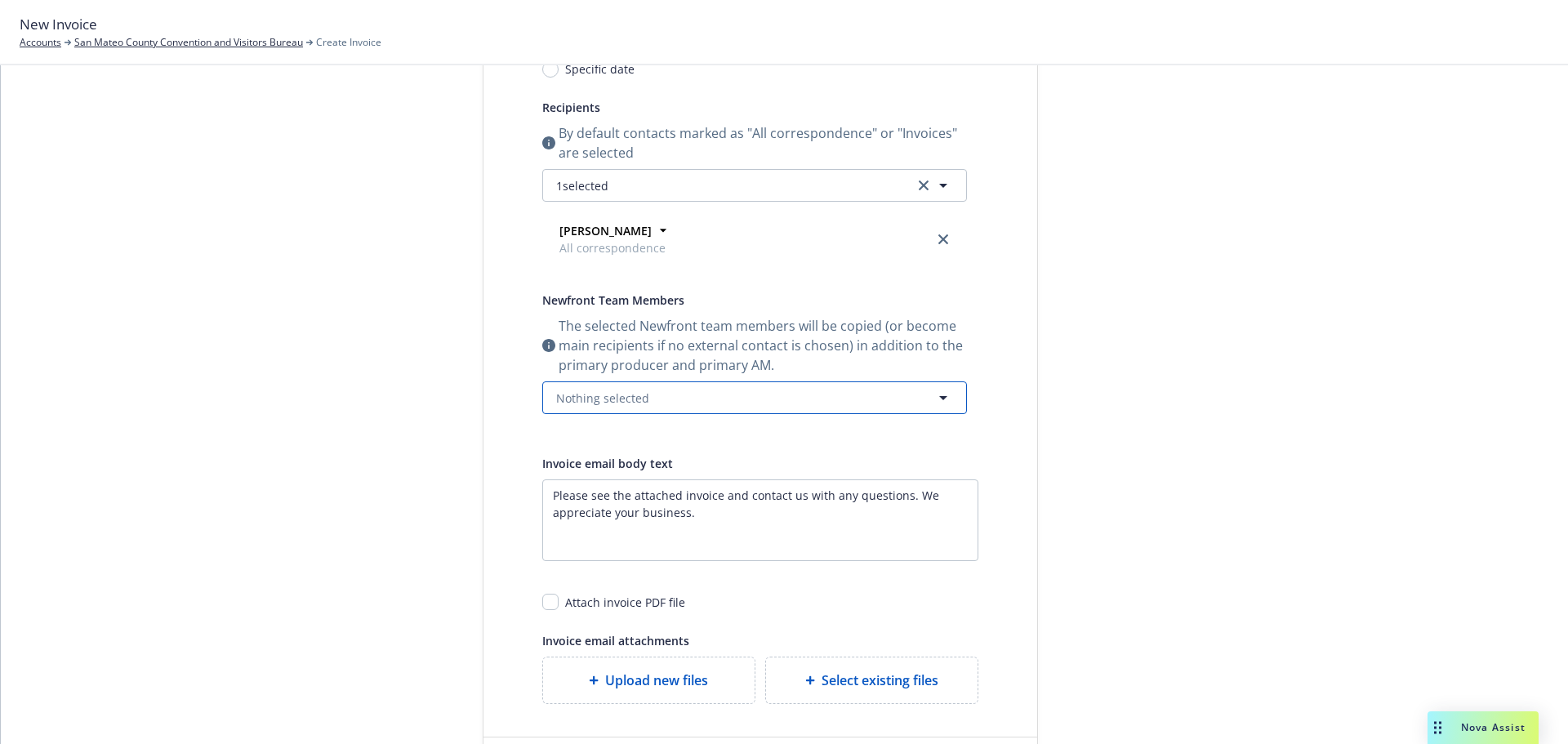
click at [633, 407] on button "Nothing selected" at bounding box center [754, 397] width 424 height 32
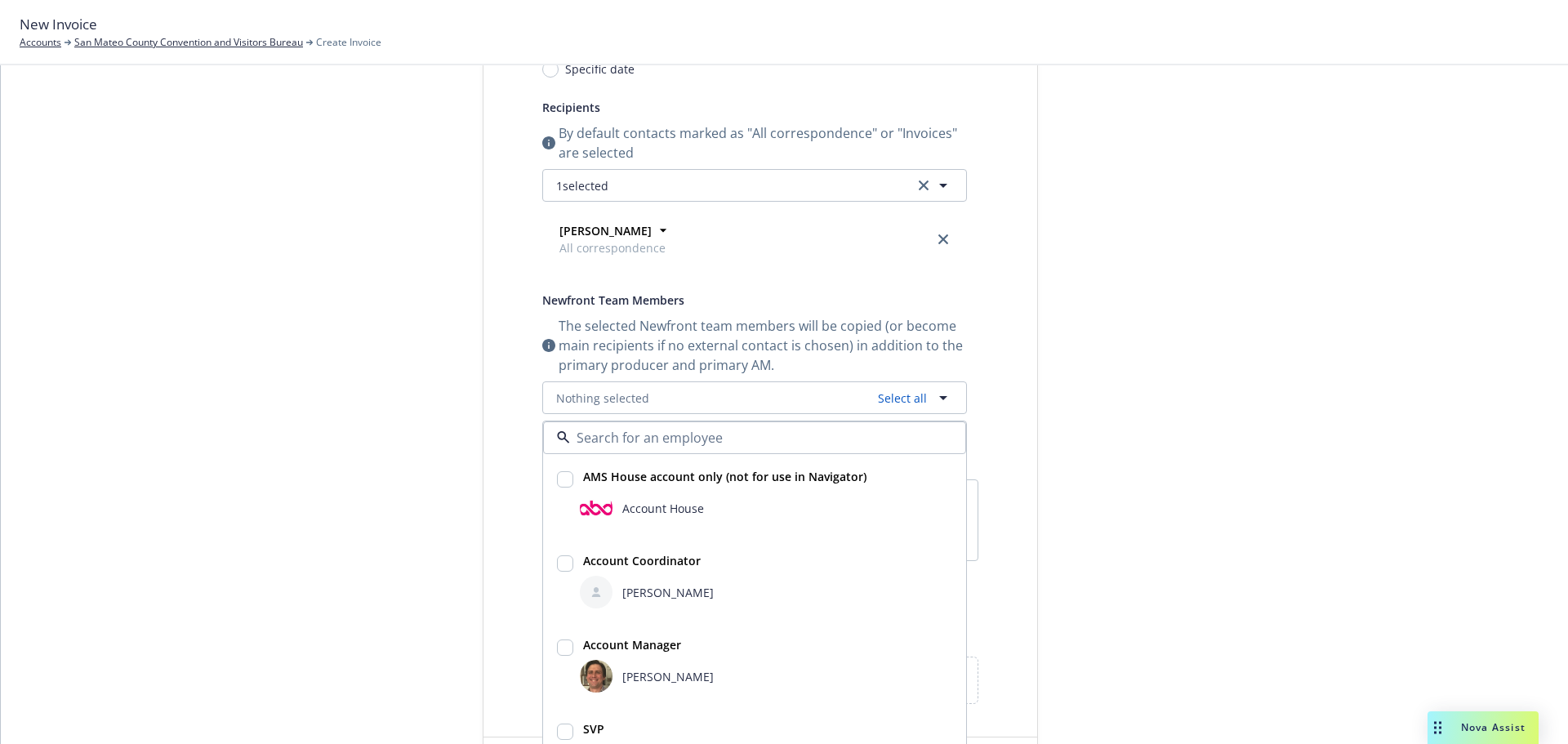
click at [558, 651] on input "checkbox" at bounding box center [565, 647] width 17 height 17
checkbox input "true"
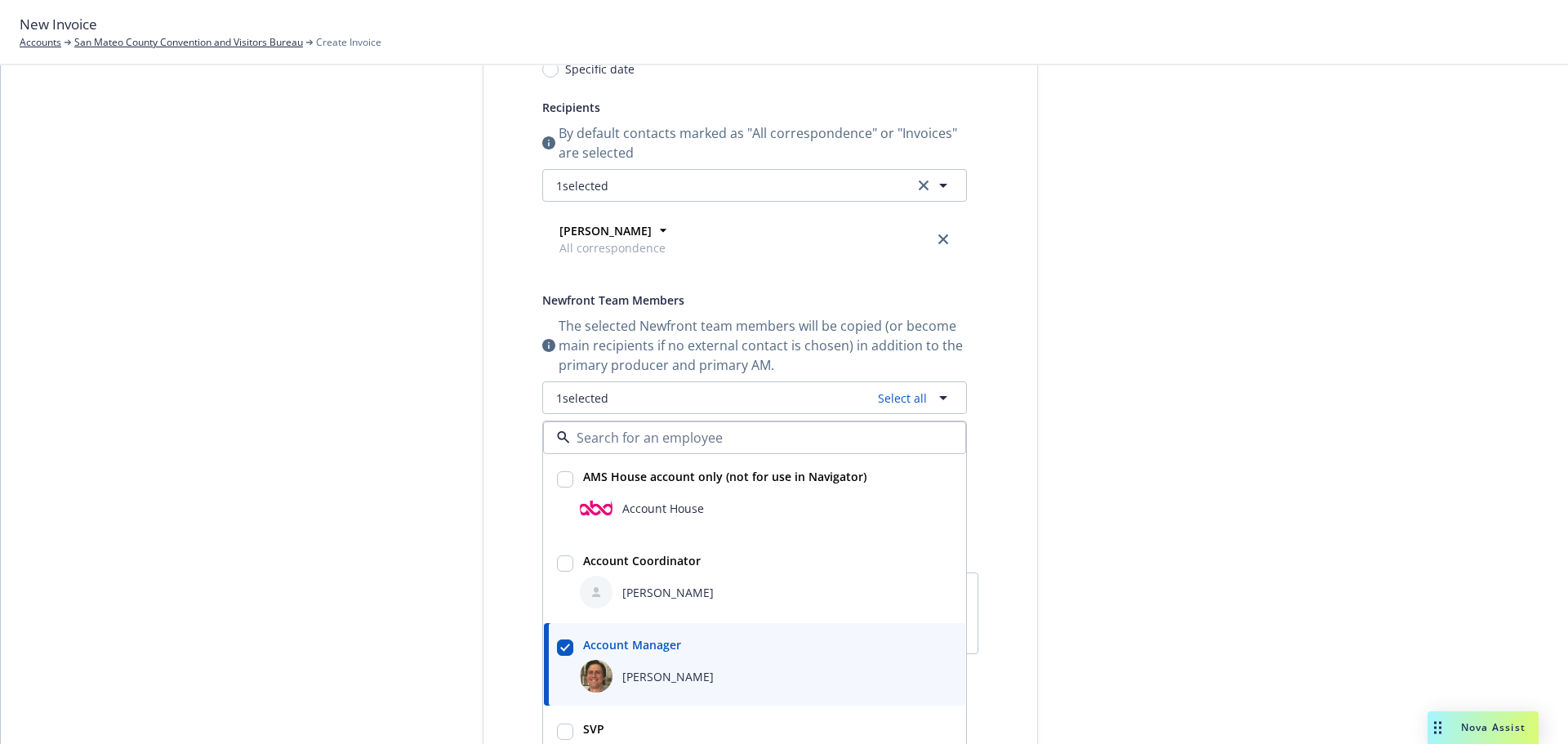
click at [560, 570] on input "checkbox" at bounding box center [565, 563] width 17 height 17
checkbox input "true"
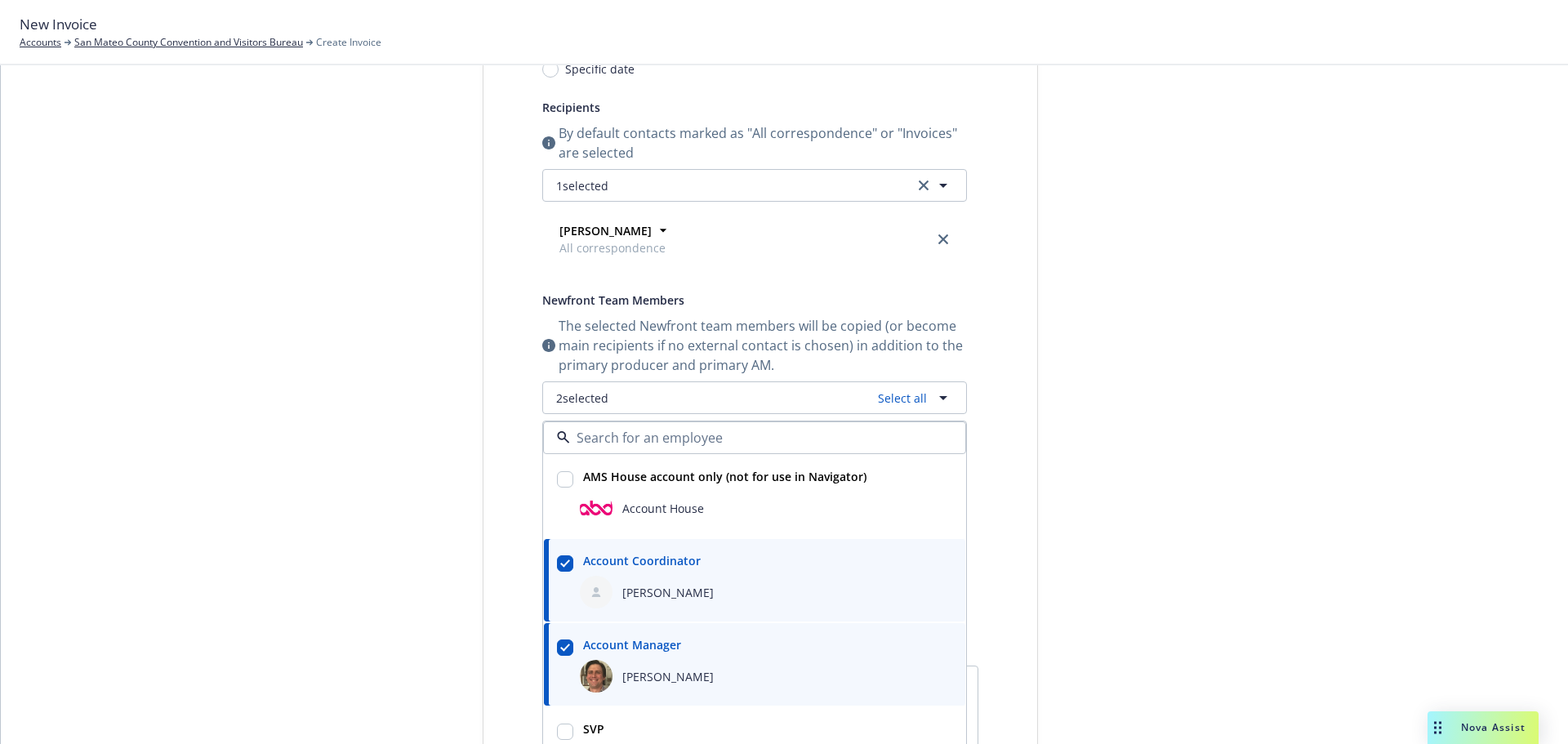
click at [1288, 508] on div at bounding box center [1186, 437] width 228 height 1105
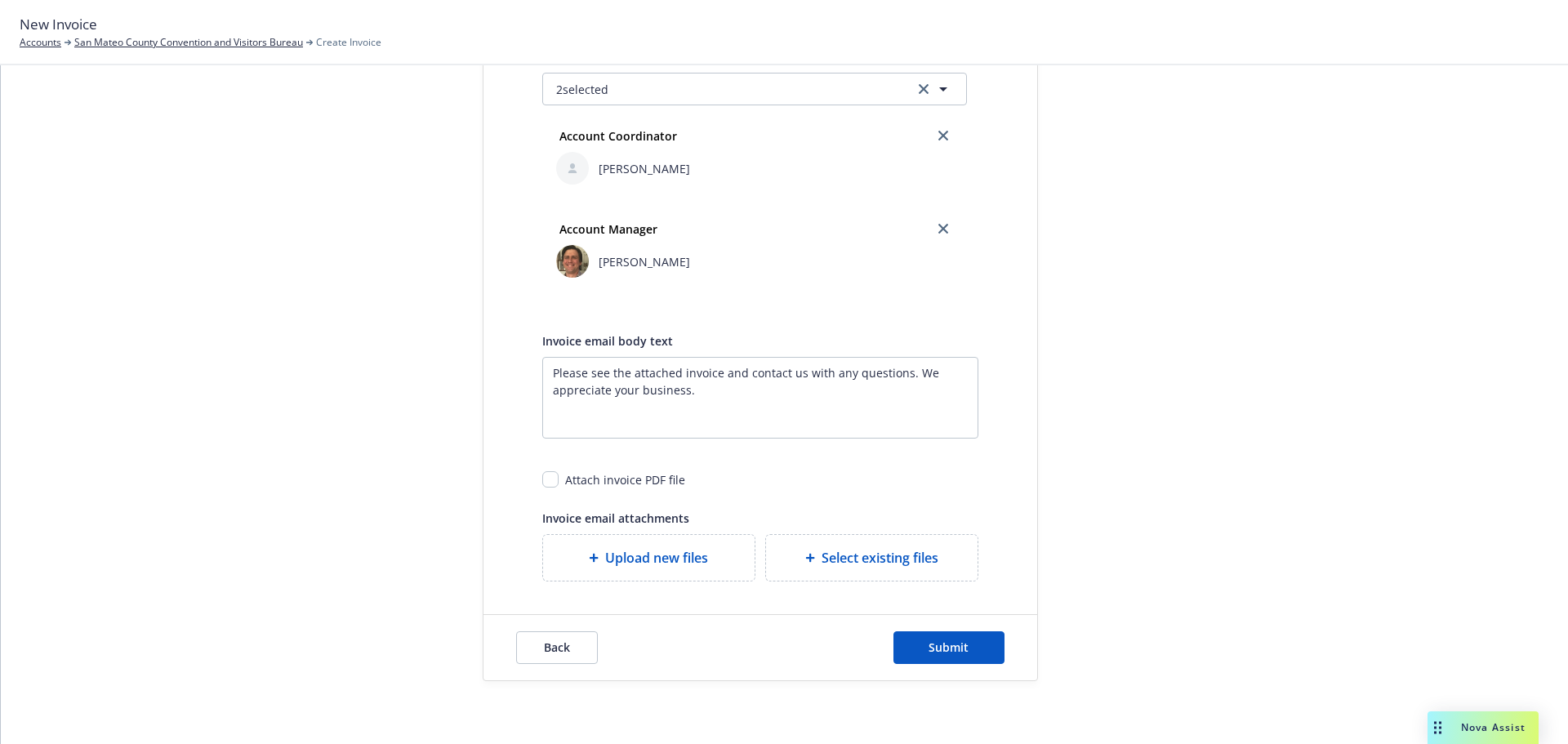
scroll to position [557, 0]
click at [549, 479] on input "checkbox" at bounding box center [550, 477] width 17 height 17
checkbox input "true"
click at [928, 652] on button "Submit" at bounding box center [949, 645] width 111 height 32
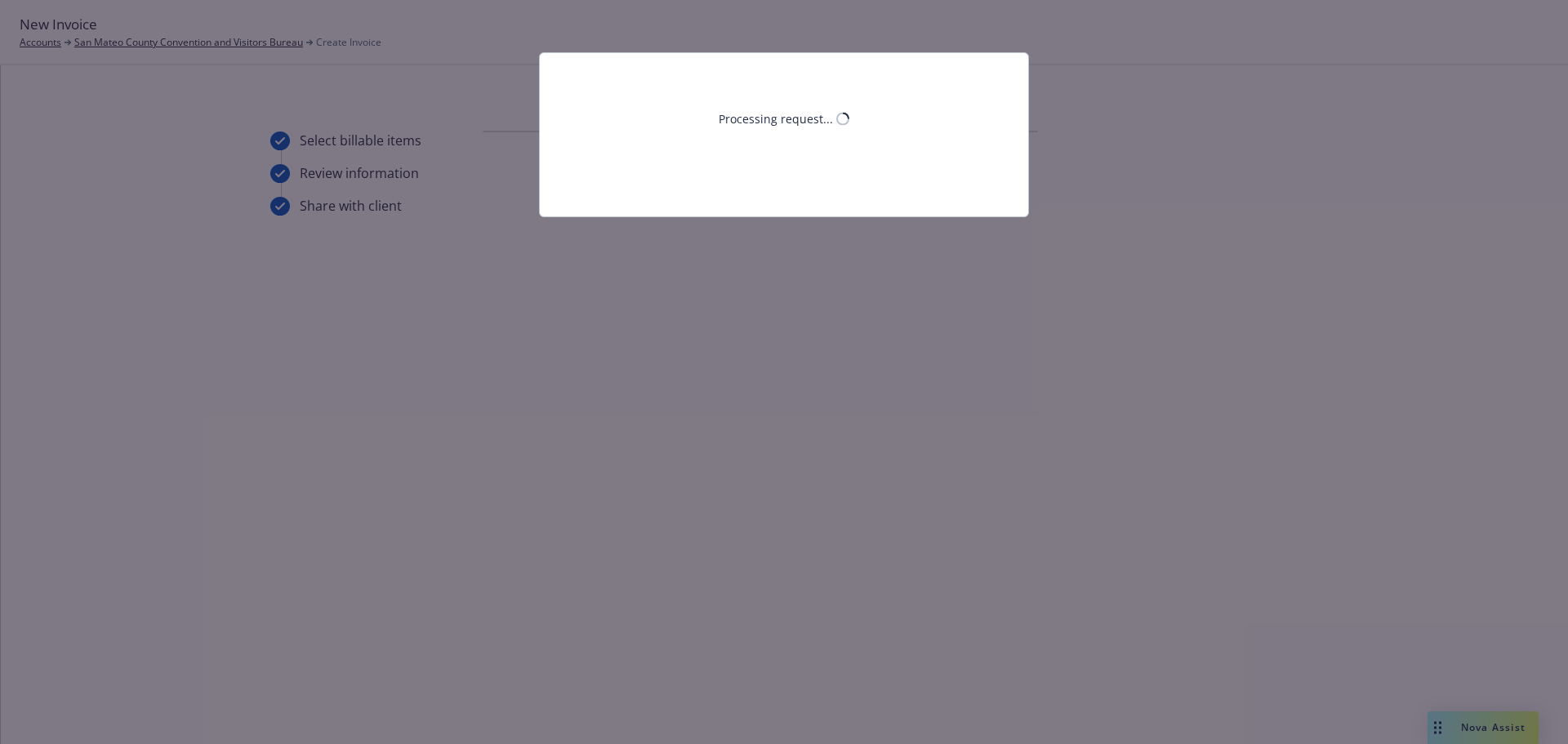
scroll to position [0, 0]
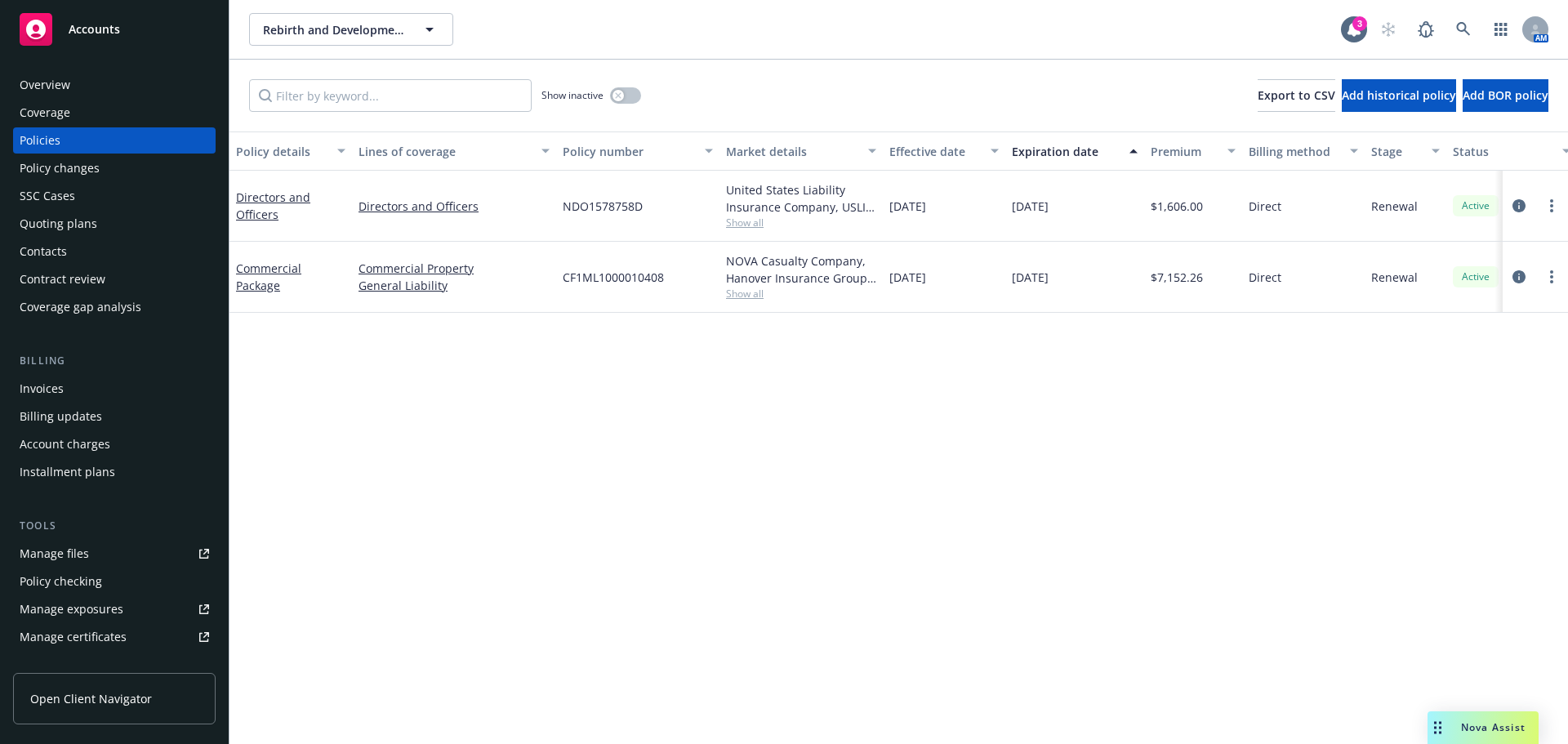
click at [744, 219] on span "Show all" at bounding box center [801, 222] width 150 height 14
click at [263, 219] on link "Directors and Officers" at bounding box center [273, 205] width 74 height 32
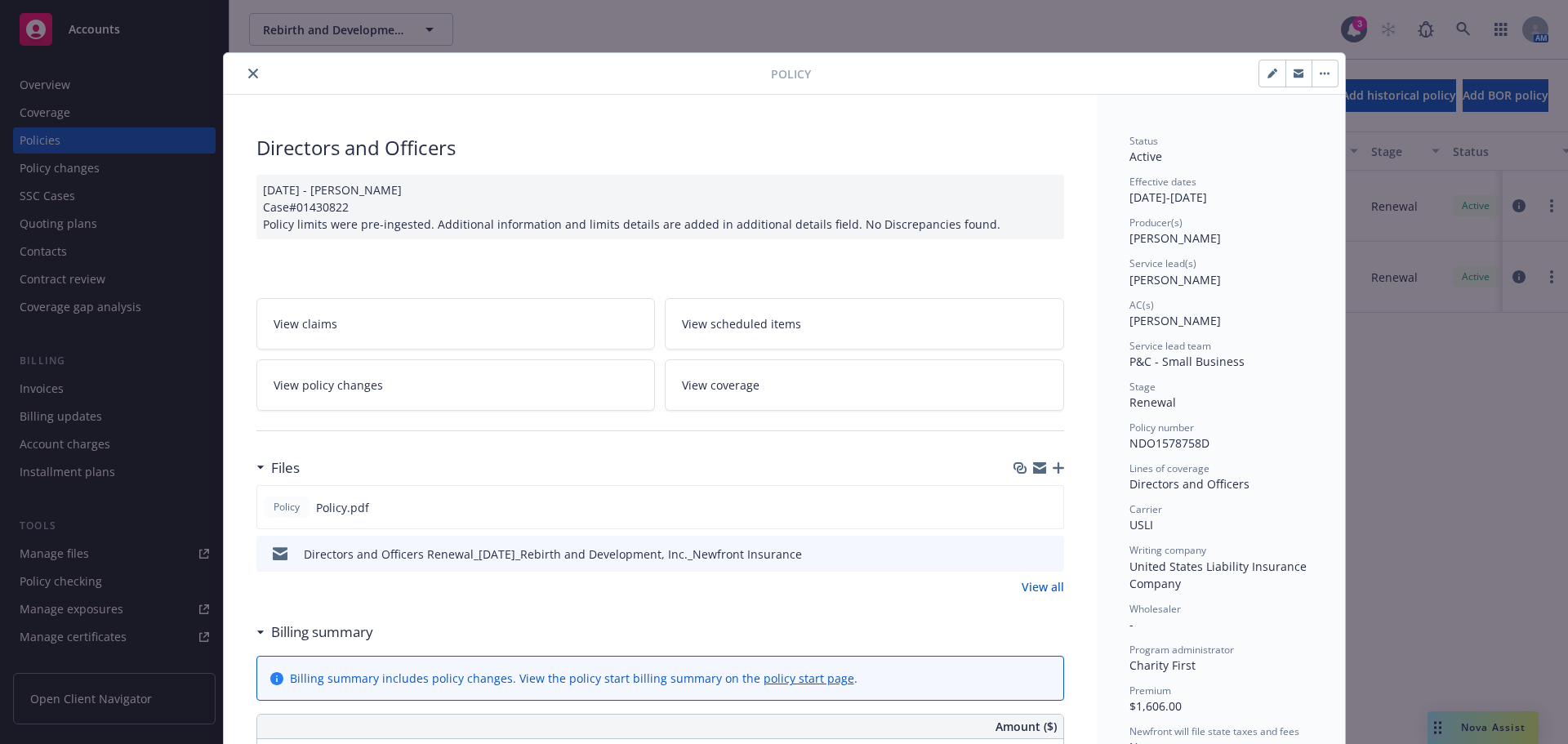
click at [249, 77] on icon "close" at bounding box center [254, 73] width 10 height 10
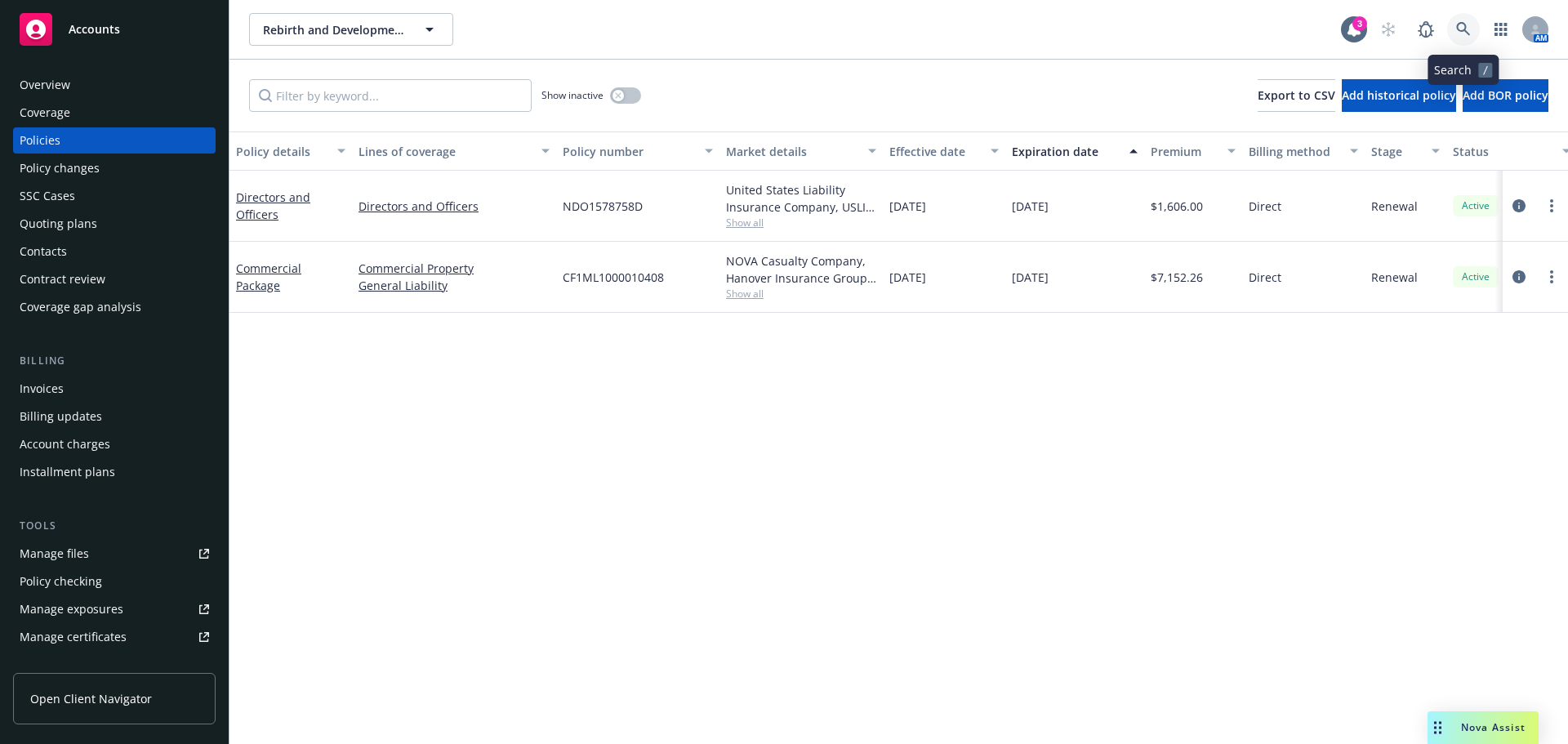
click at [1468, 32] on icon at bounding box center [1464, 29] width 15 height 15
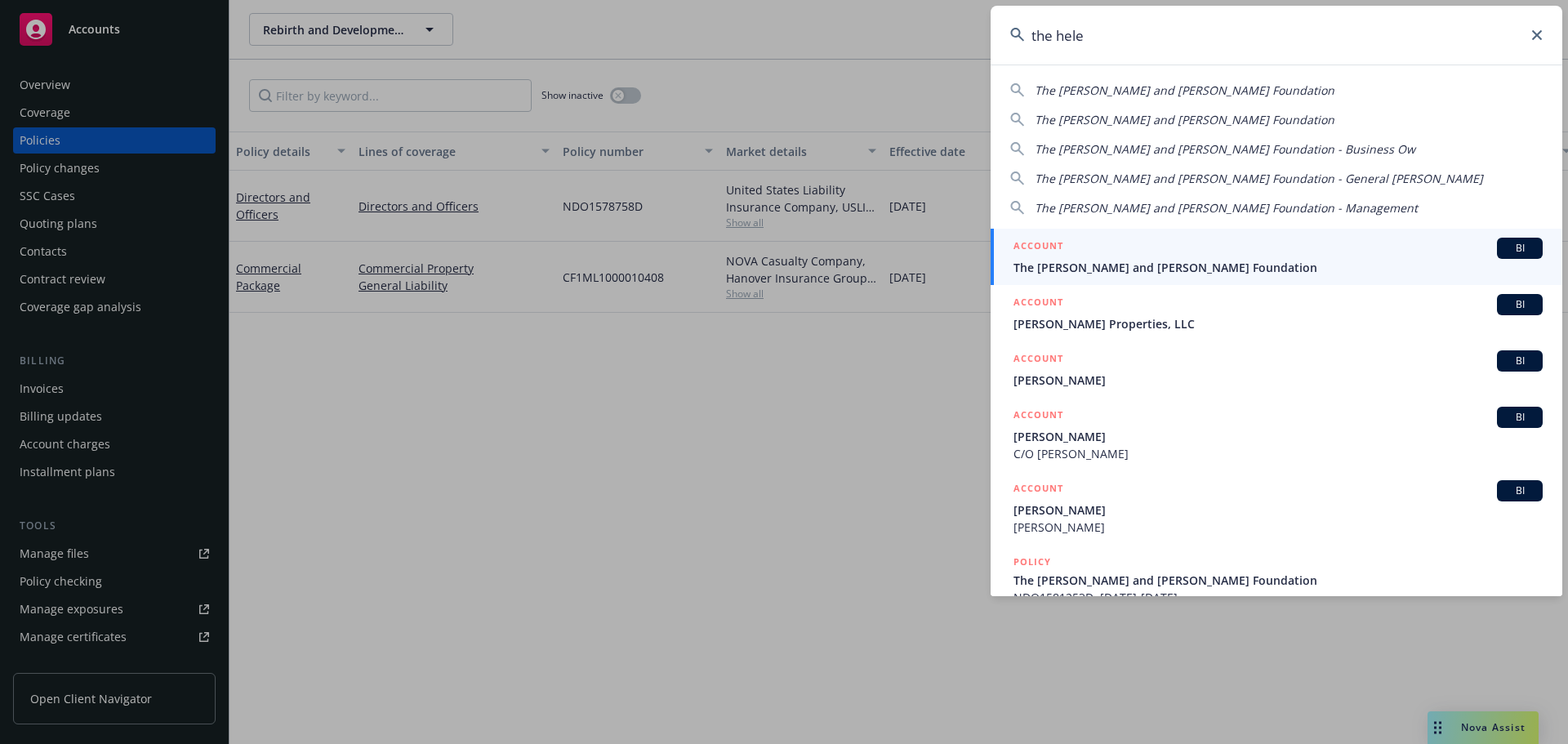
type input "the hele"
click at [1046, 257] on div "ACCOUNT BI" at bounding box center [1278, 249] width 529 height 21
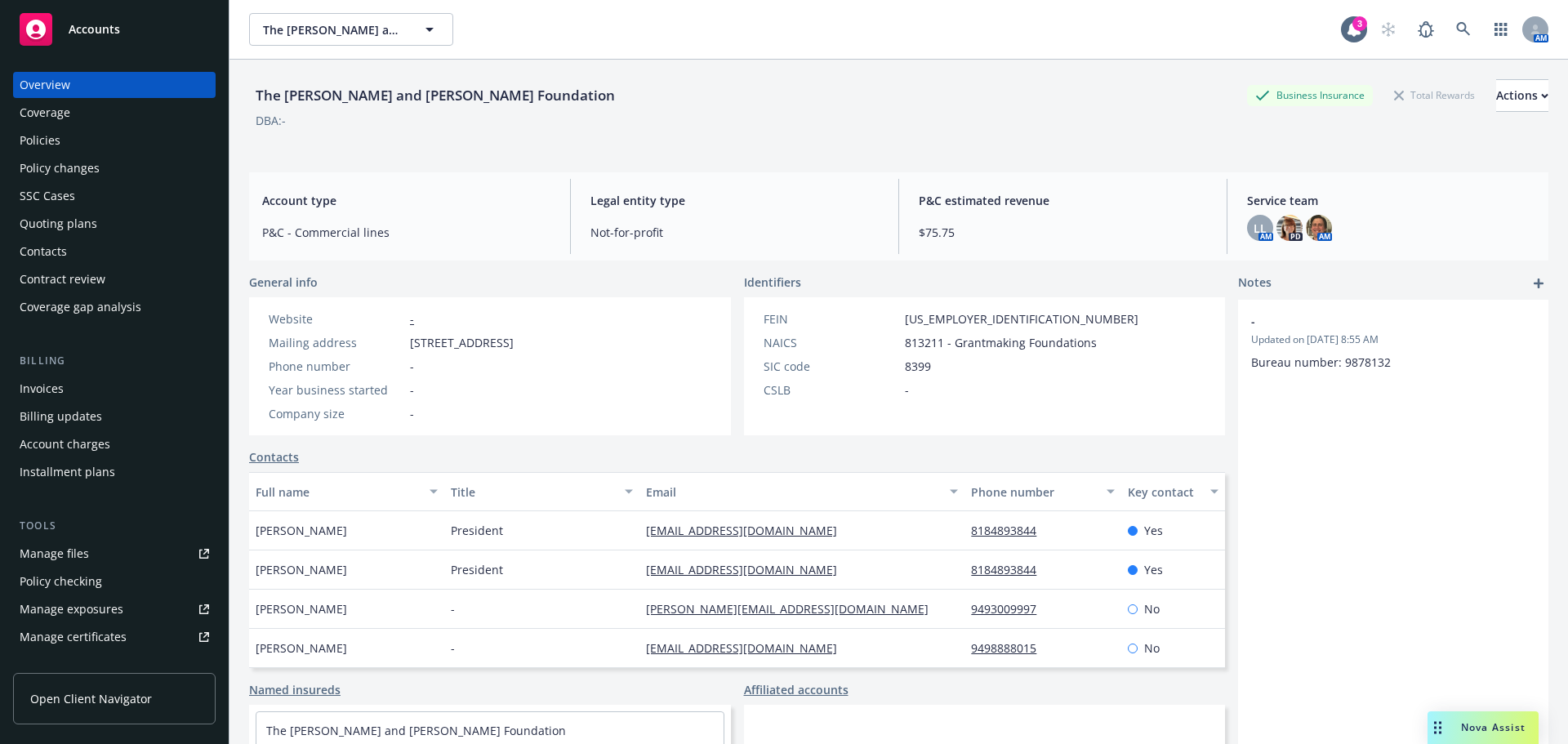
click at [39, 258] on div "Contacts" at bounding box center [43, 251] width 48 height 26
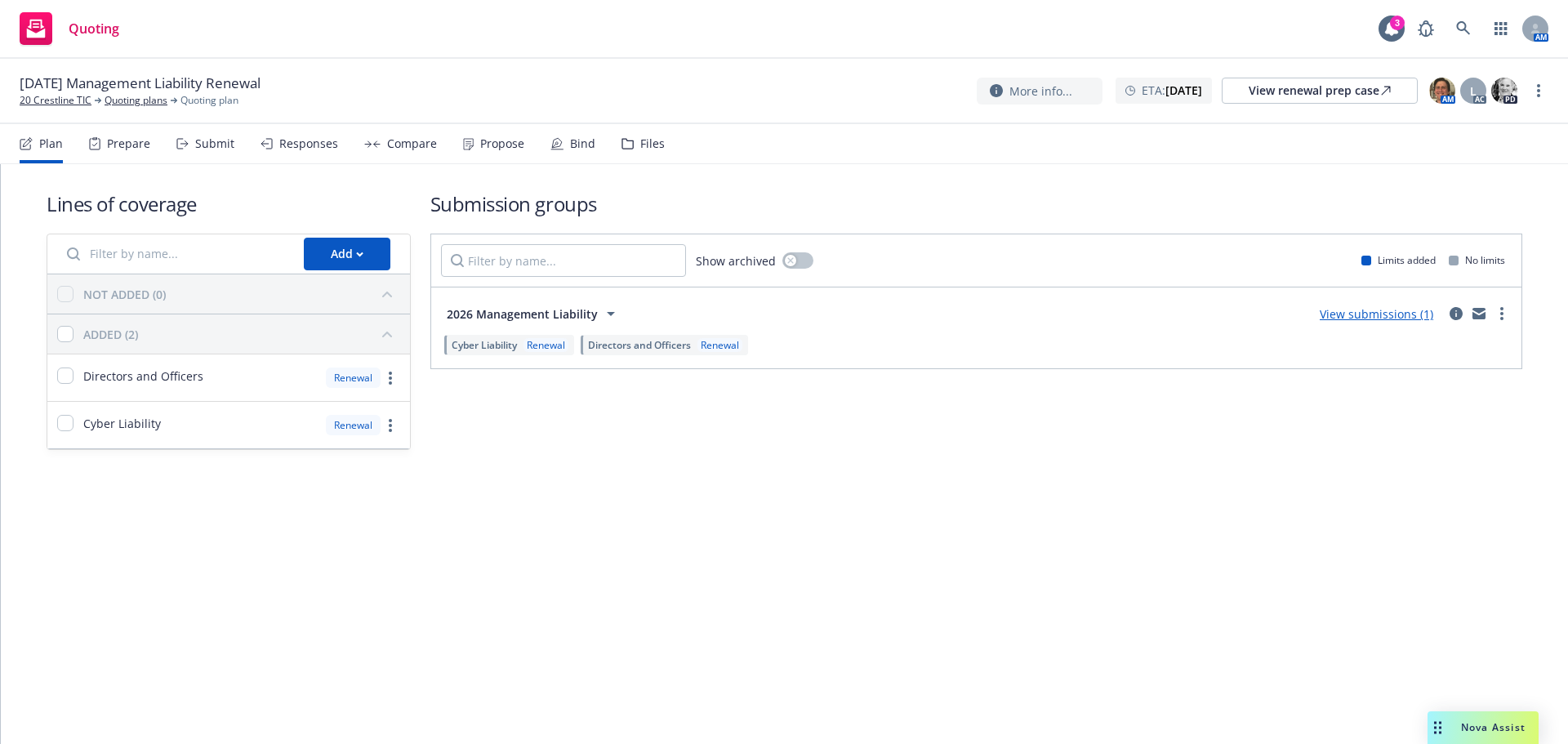
drag, startPoint x: 948, startPoint y: 44, endPoint x: 1080, endPoint y: 25, distance: 133.4
click at [948, 44] on div "Quoting 3 AM" at bounding box center [784, 29] width 1568 height 59
click at [1469, 20] on link at bounding box center [1463, 28] width 32 height 32
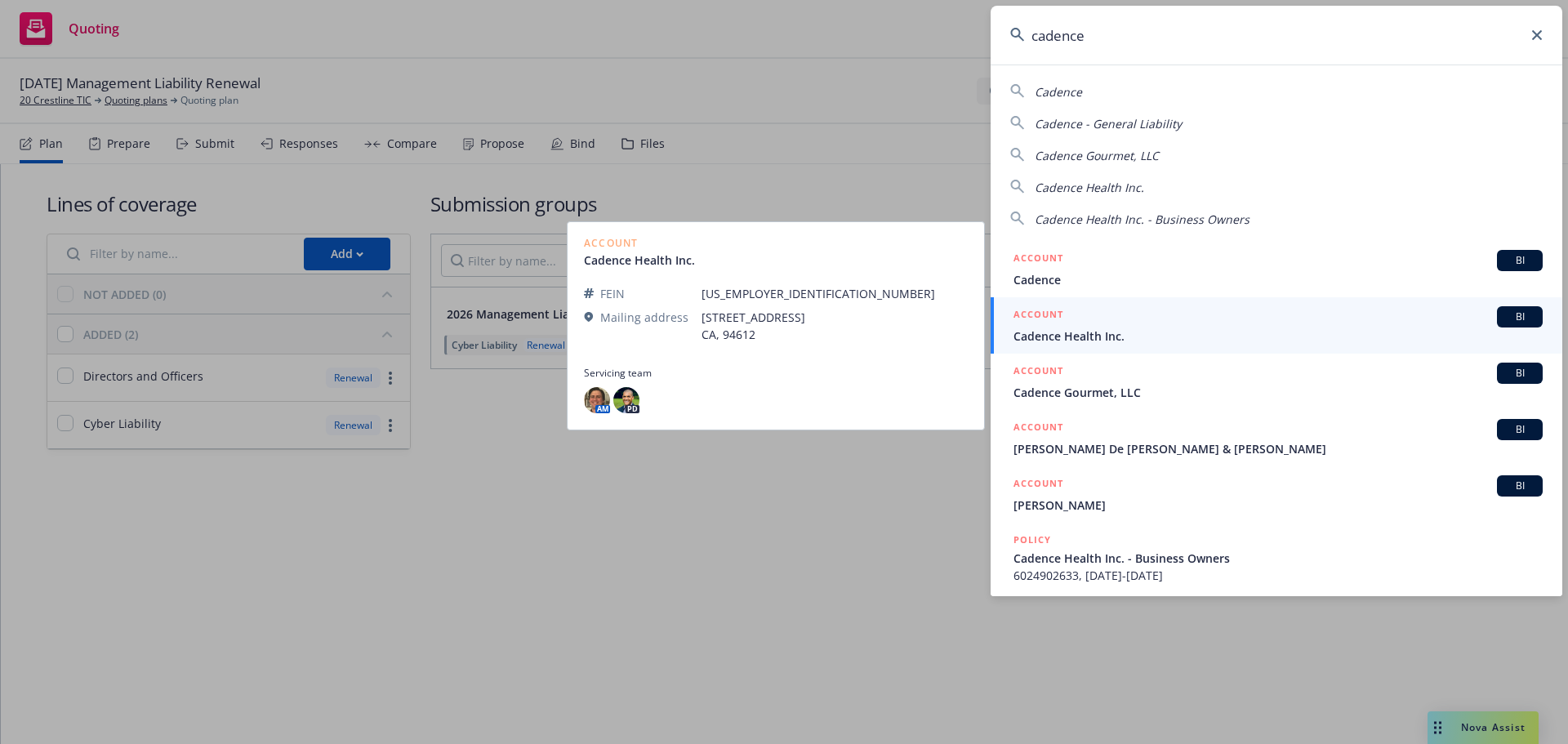
type input "cadence"
click at [1050, 346] on link "ACCOUNT BI Cadence Health Inc." at bounding box center [1277, 326] width 572 height 57
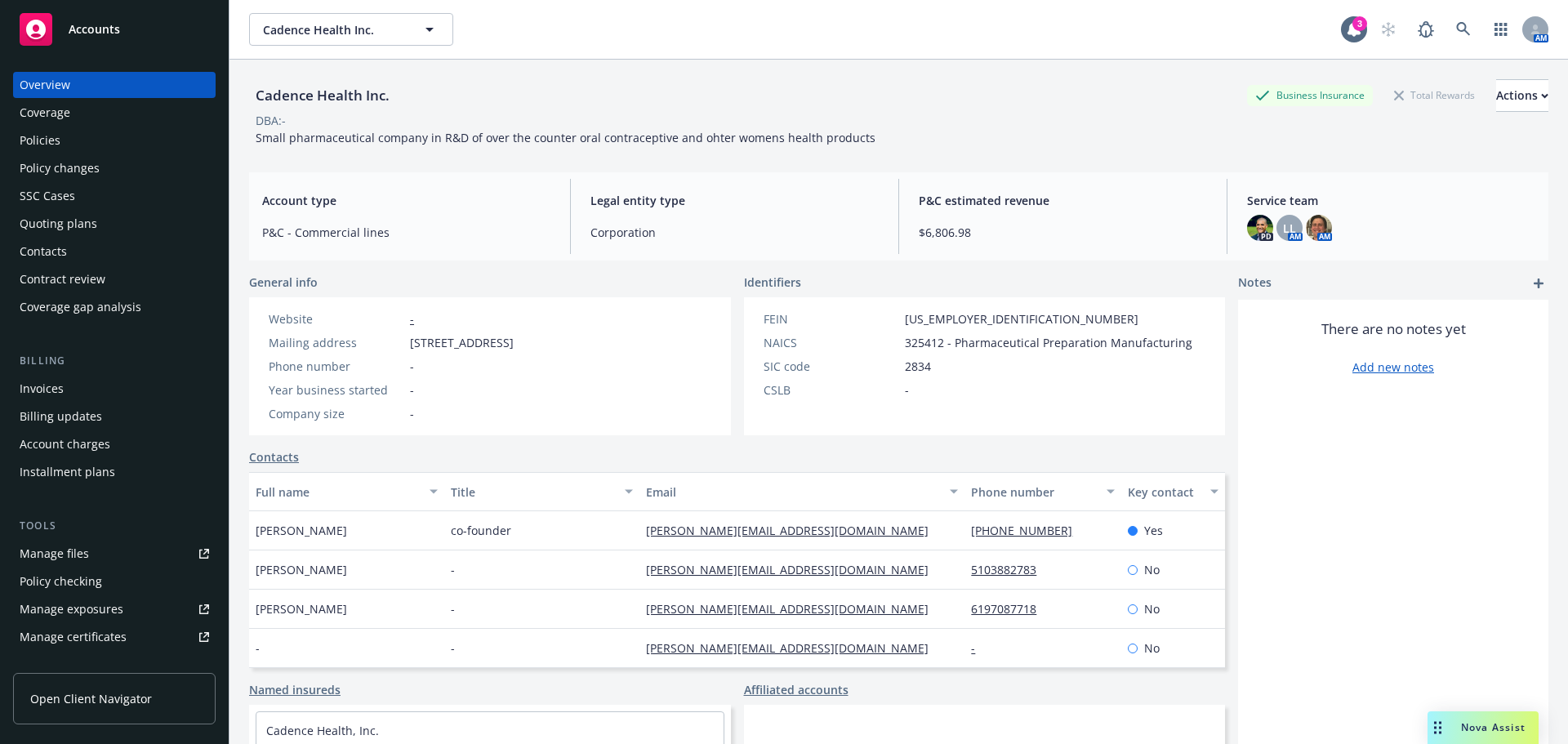
click at [44, 144] on div "Policies" at bounding box center [40, 140] width 41 height 26
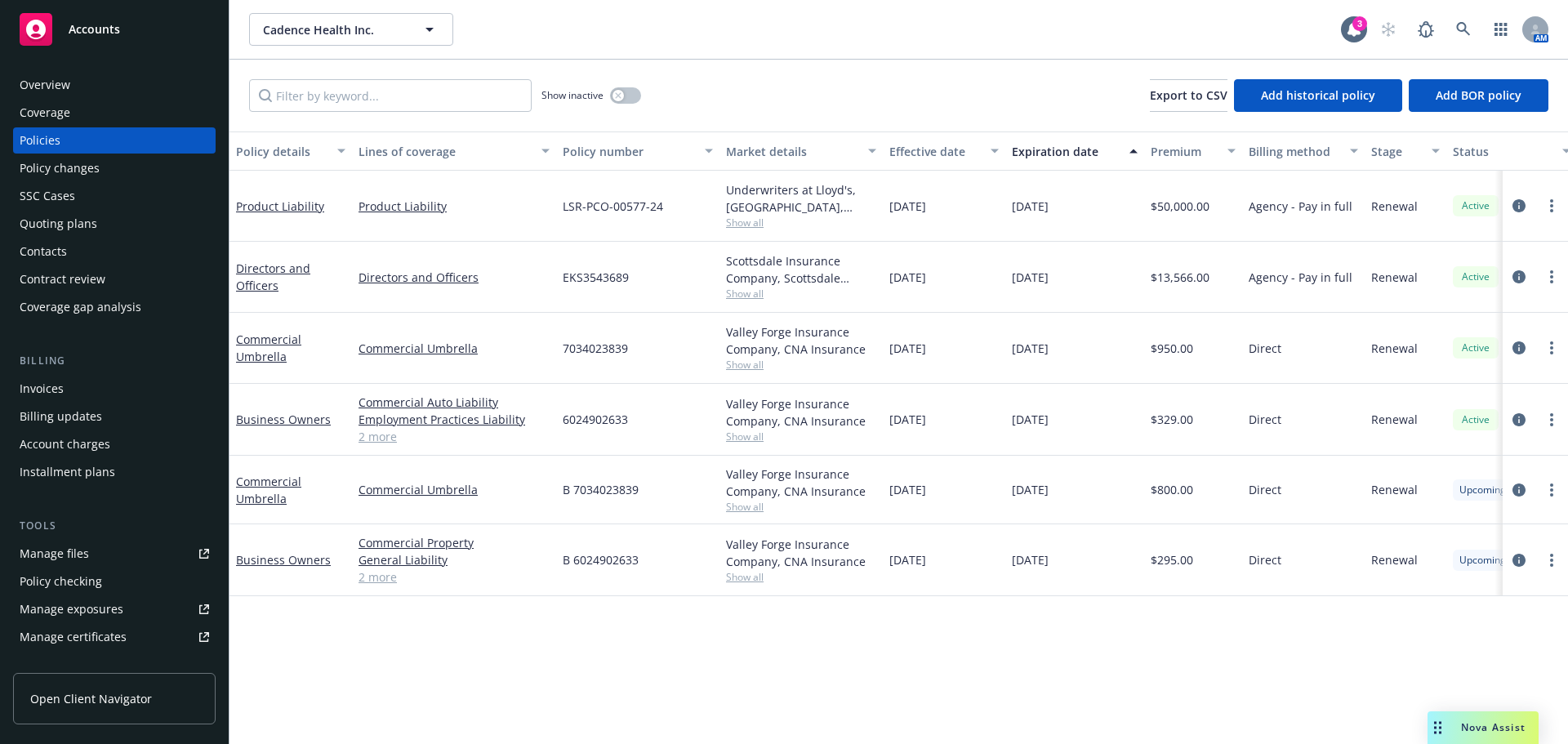
click at [50, 256] on div "Contacts" at bounding box center [43, 251] width 48 height 26
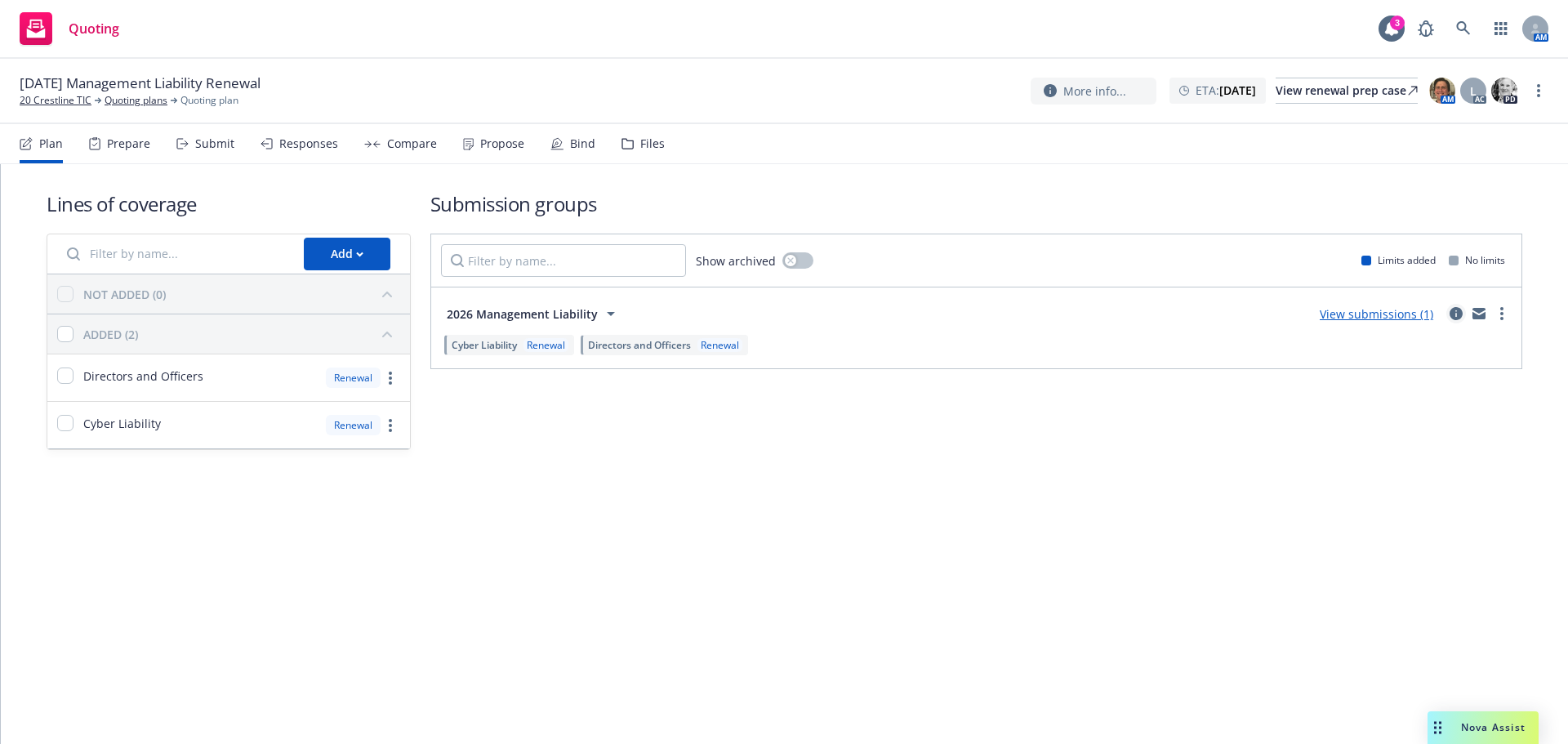
click at [782, 311] on icon "circleInformation" at bounding box center [1456, 313] width 13 height 13
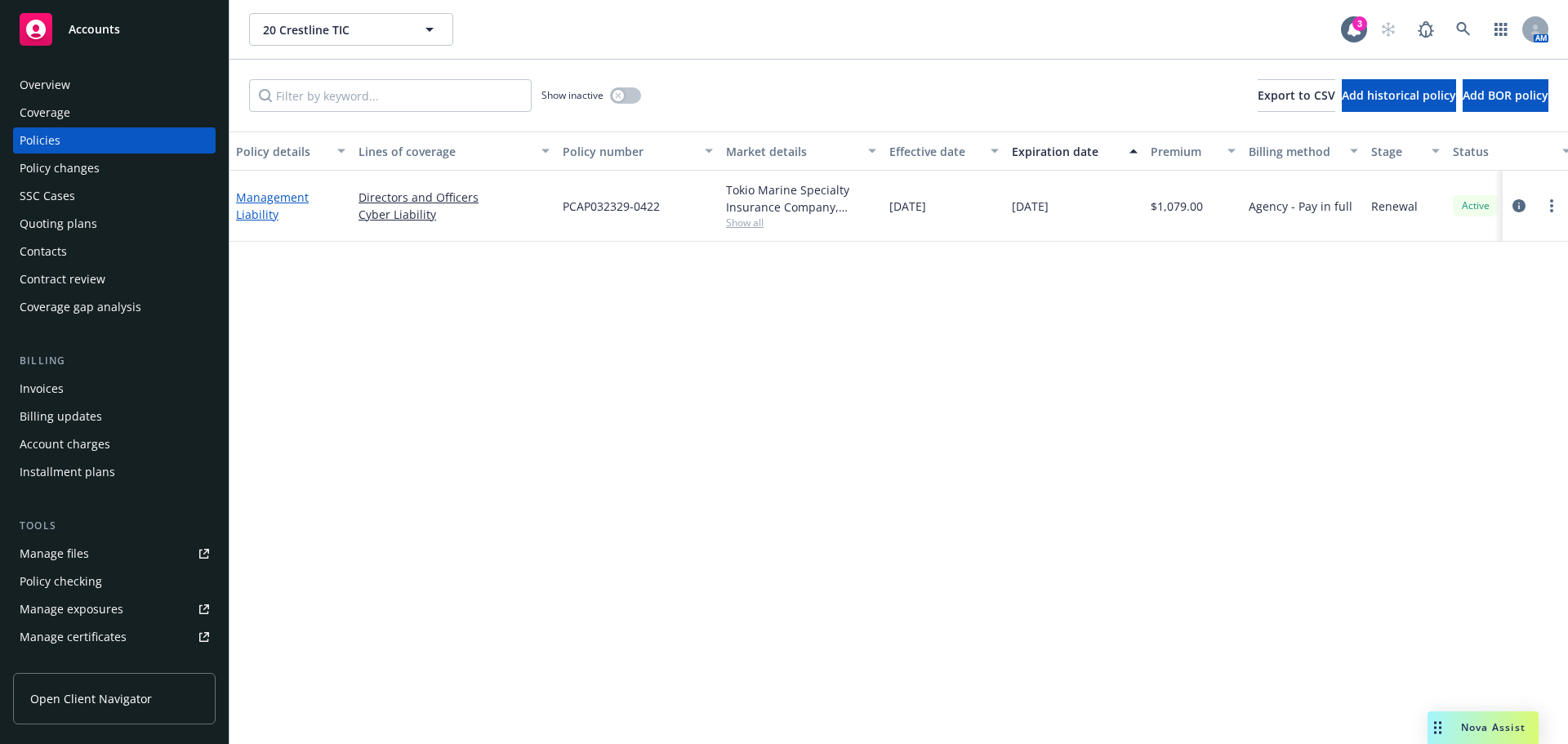
click at [264, 214] on link "Management Liability" at bounding box center [272, 205] width 73 height 32
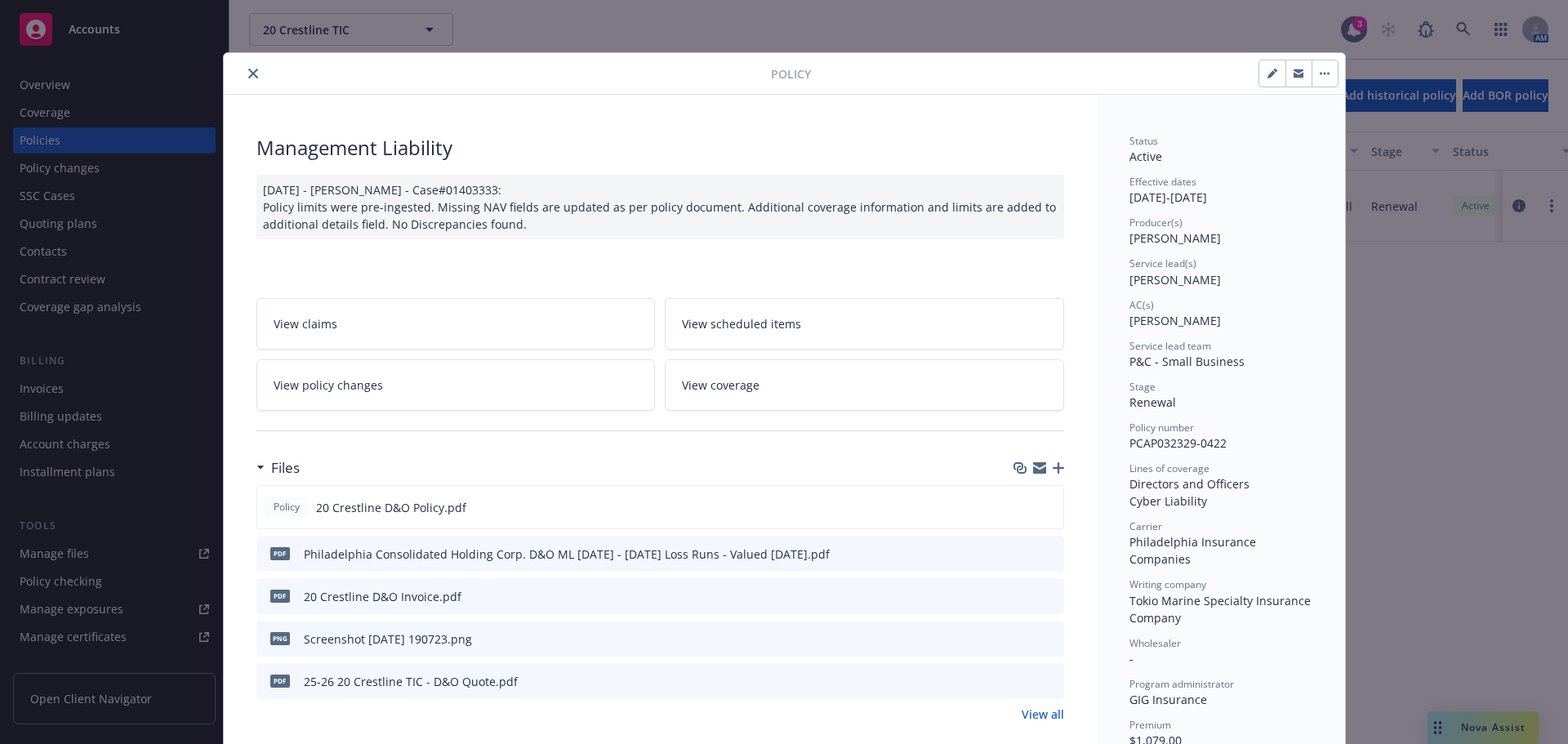
click at [1028, 715] on link "View all" at bounding box center [1043, 714] width 43 height 18
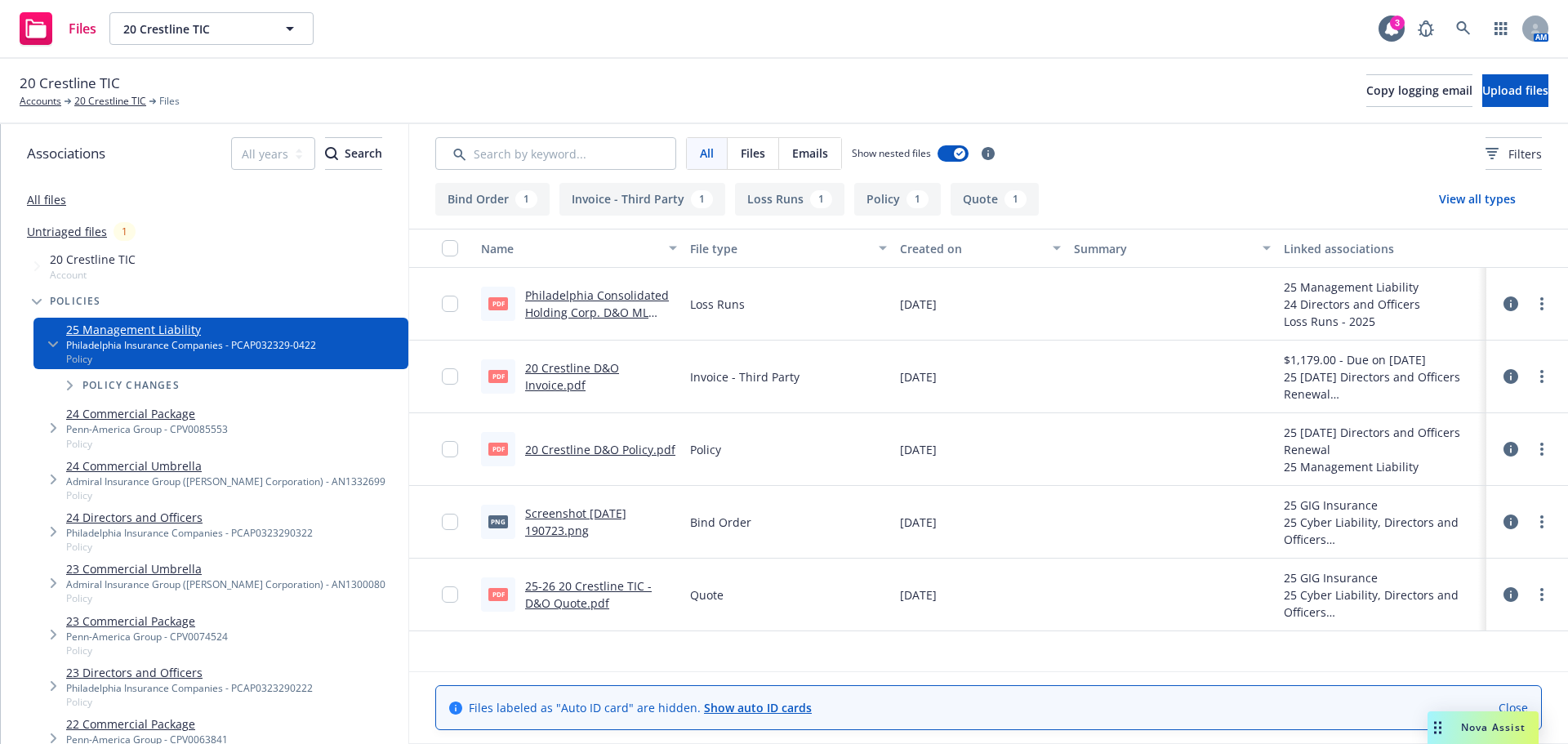
click at [564, 584] on link "25-26 20 Crestline TIC - D&O Quote.pdf" at bounding box center [588, 594] width 127 height 32
click at [102, 95] on link "20 Crestline TIC" at bounding box center [110, 100] width 72 height 15
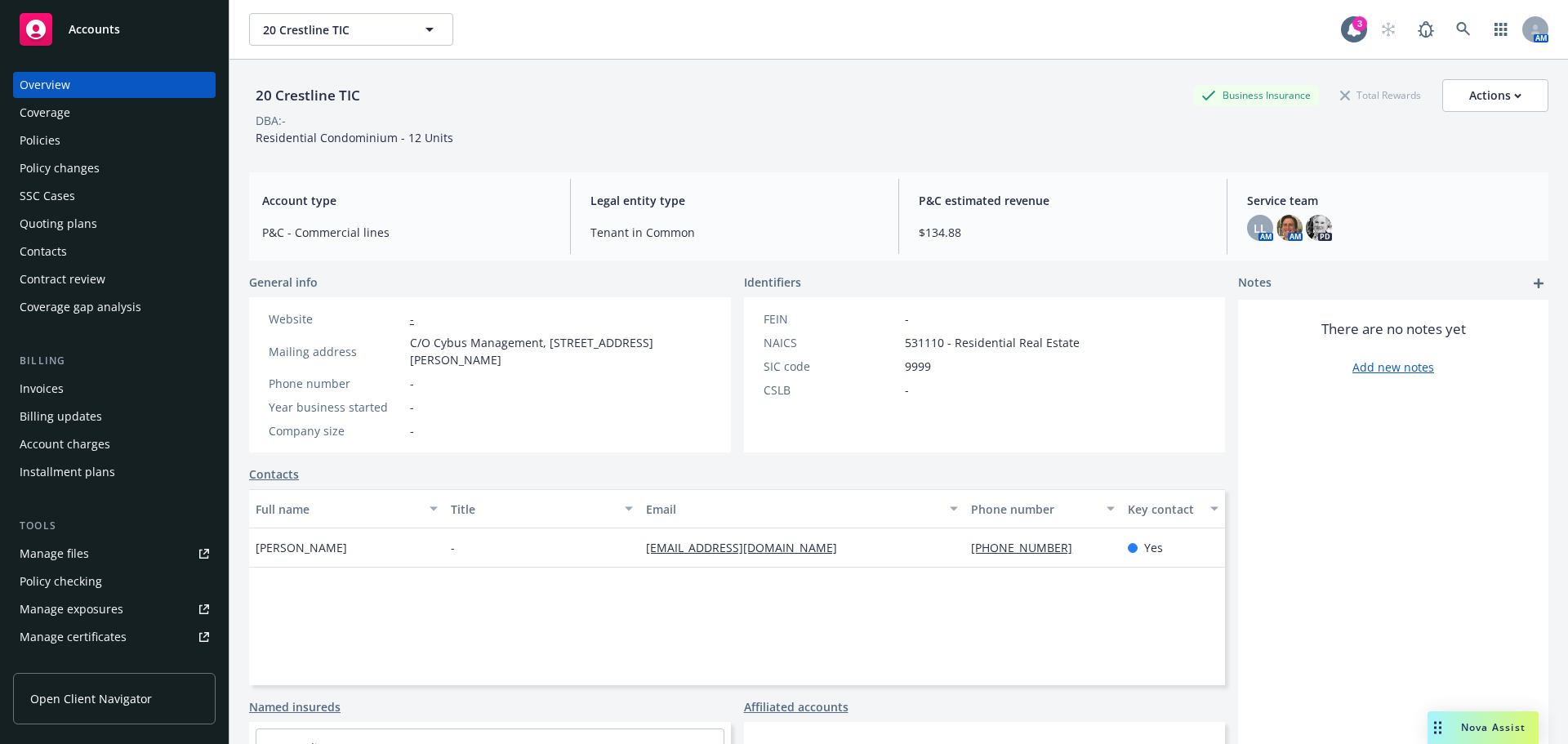
click at [53, 136] on div "Policies" at bounding box center [40, 140] width 41 height 26
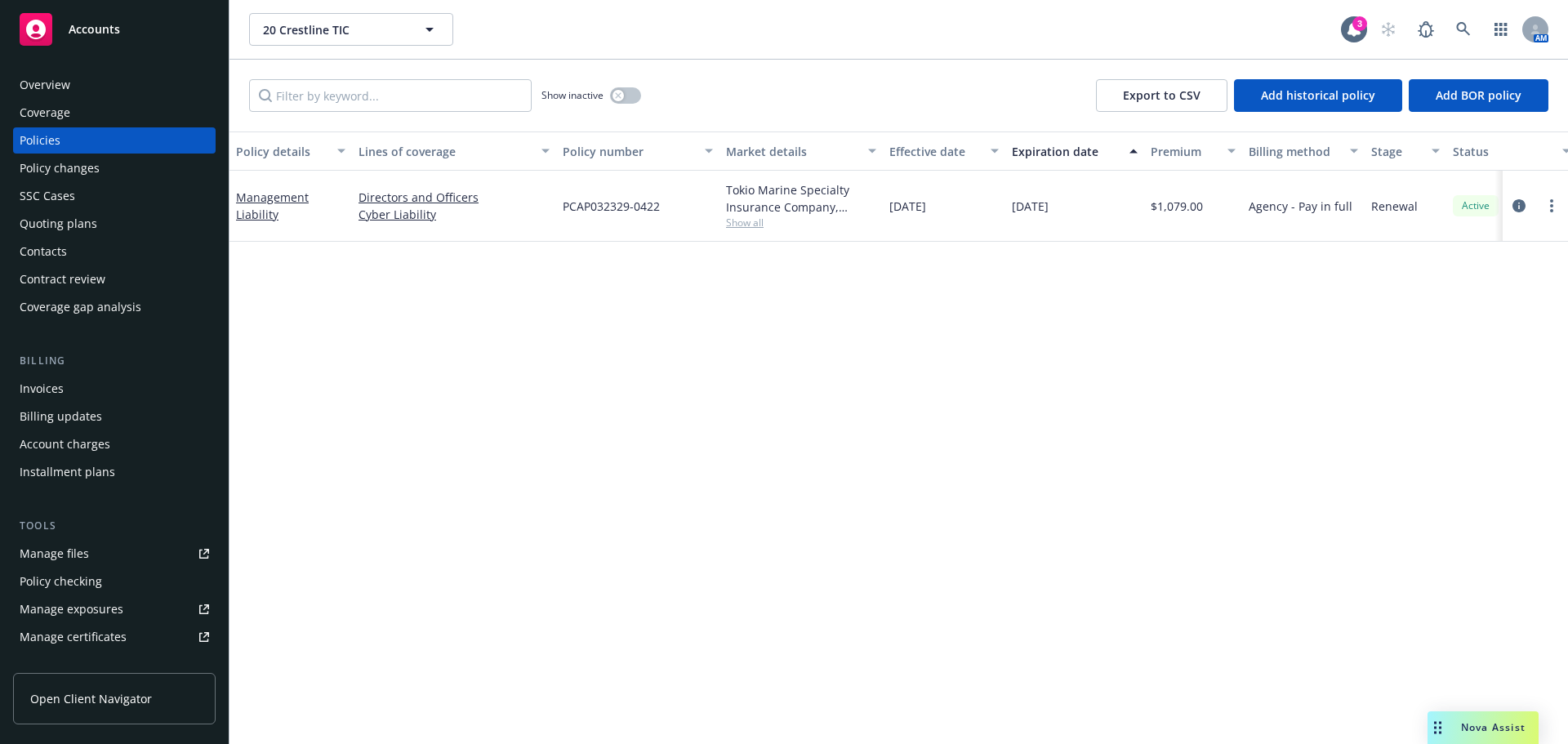
click at [60, 214] on div "Quoting plans" at bounding box center [59, 223] width 78 height 26
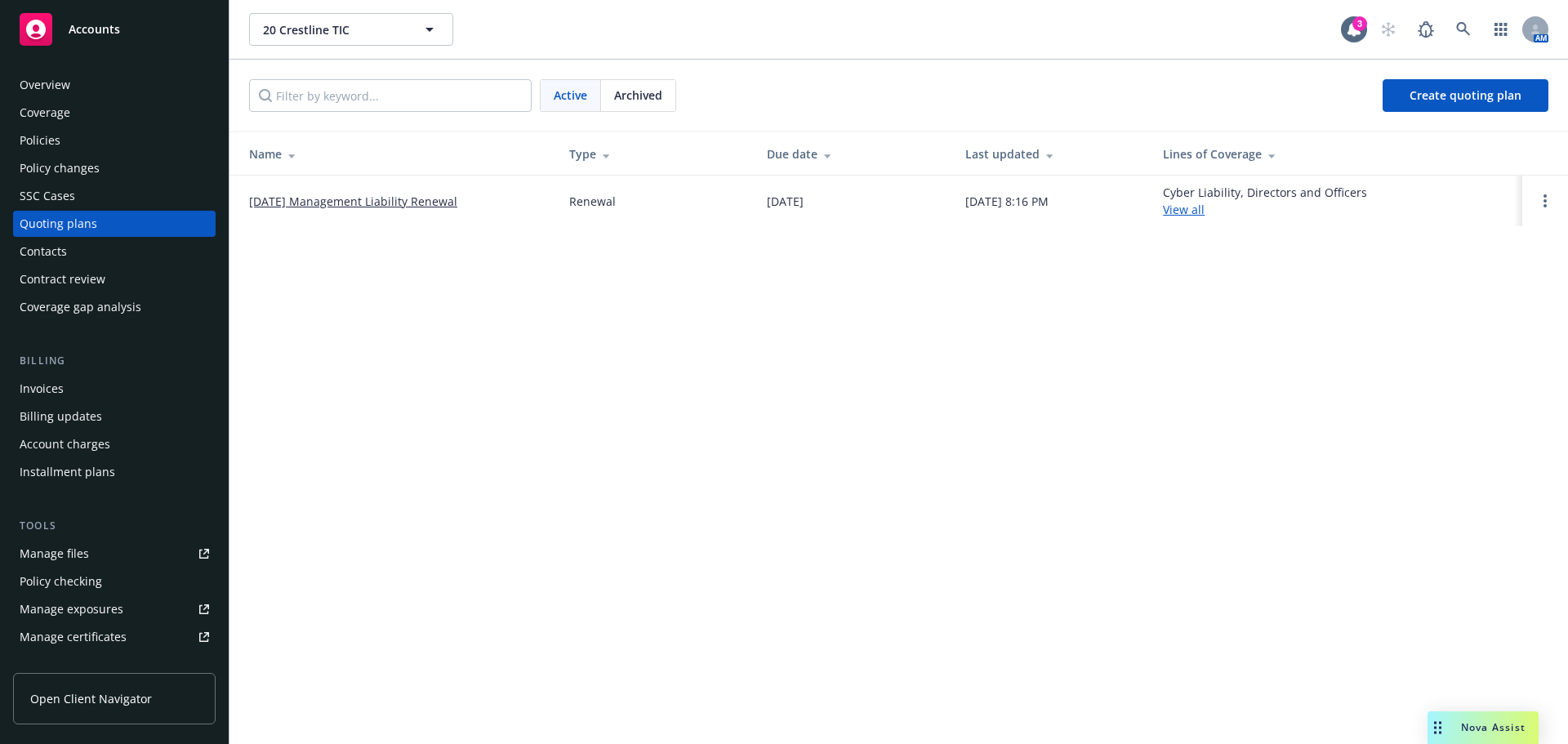
click at [658, 99] on span "Archived" at bounding box center [638, 96] width 48 height 18
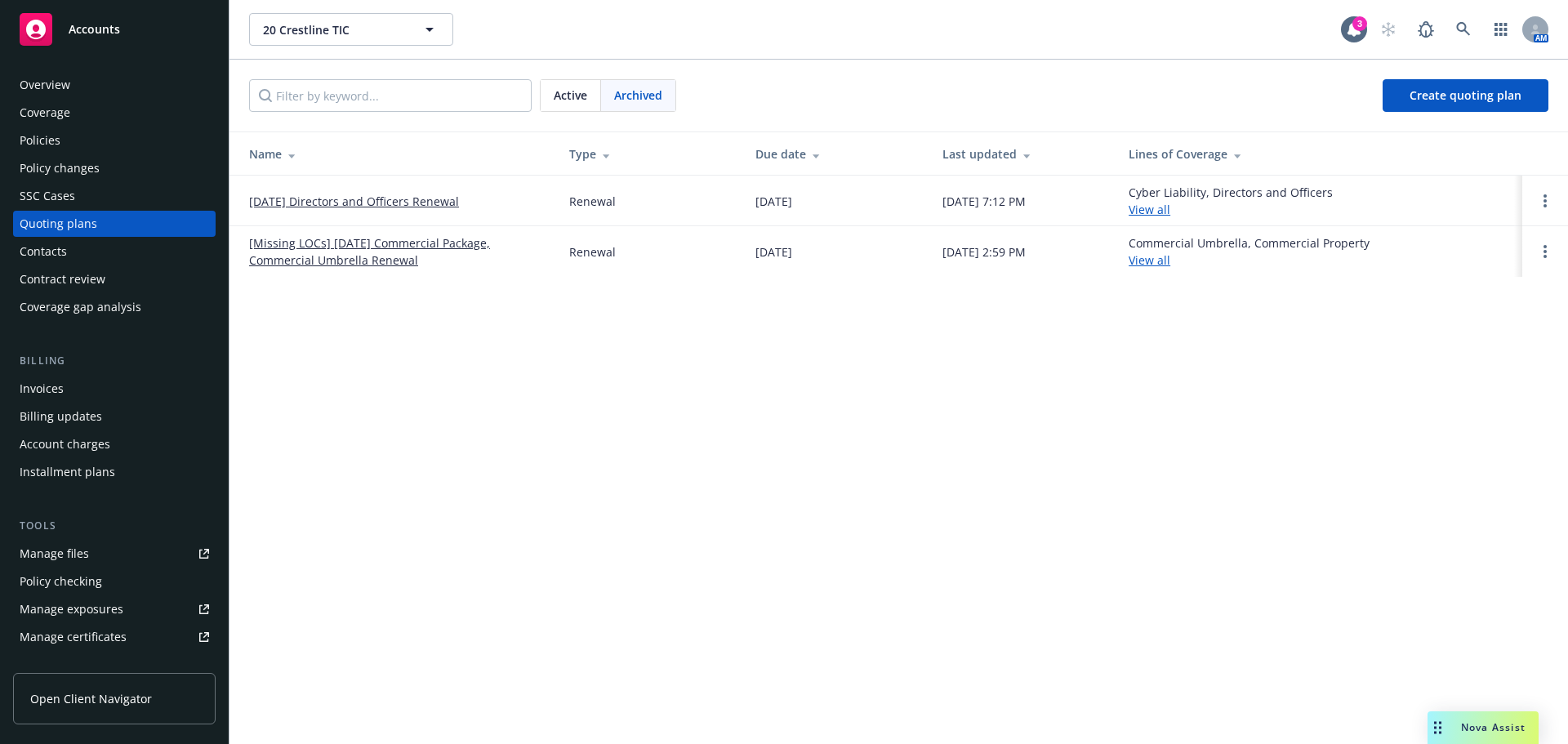
click at [394, 205] on link "[DATE] Directors and Officers Renewal" at bounding box center [353, 202] width 210 height 18
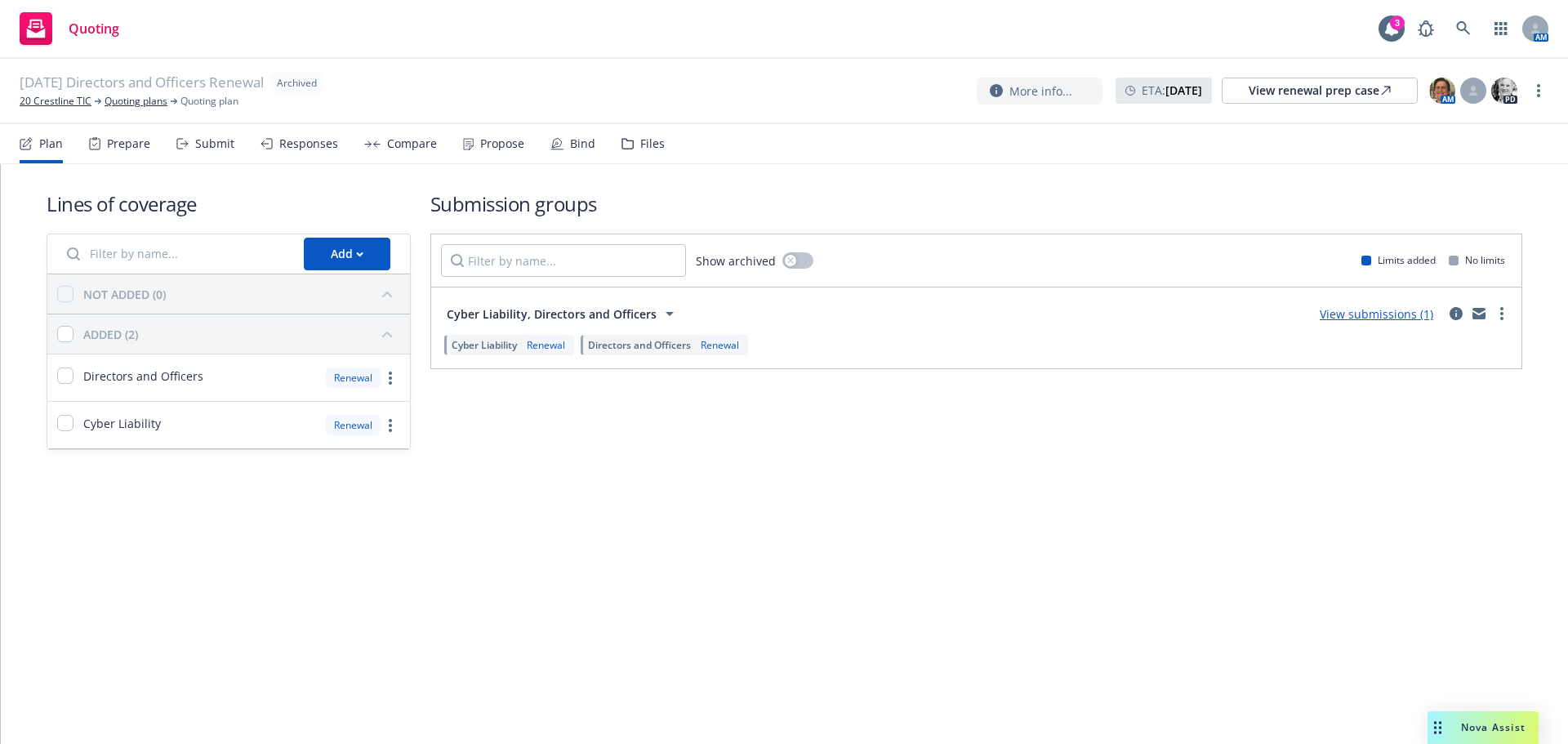
click at [494, 142] on div "Propose" at bounding box center [502, 143] width 44 height 13
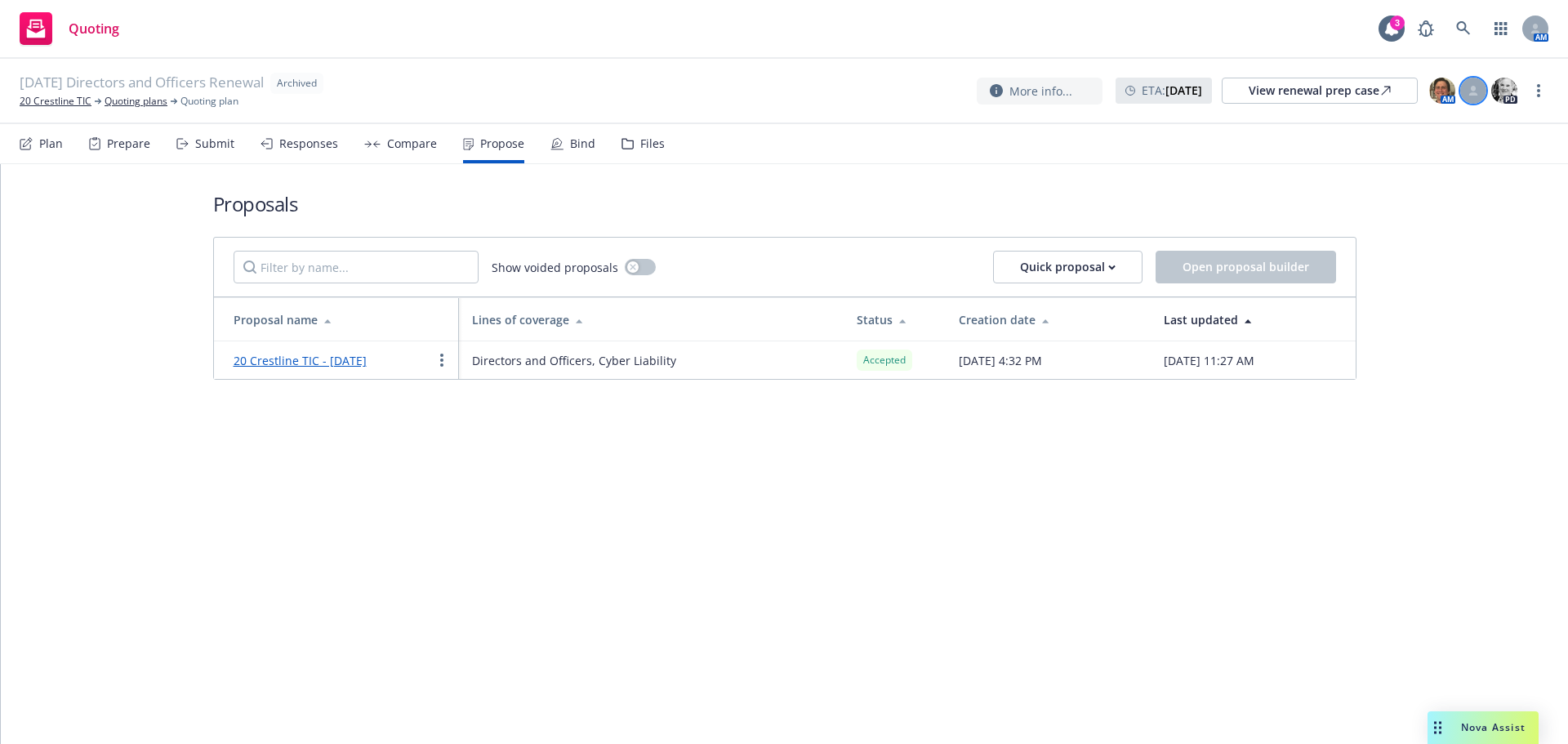
click at [1468, 99] on div at bounding box center [1473, 91] width 26 height 26
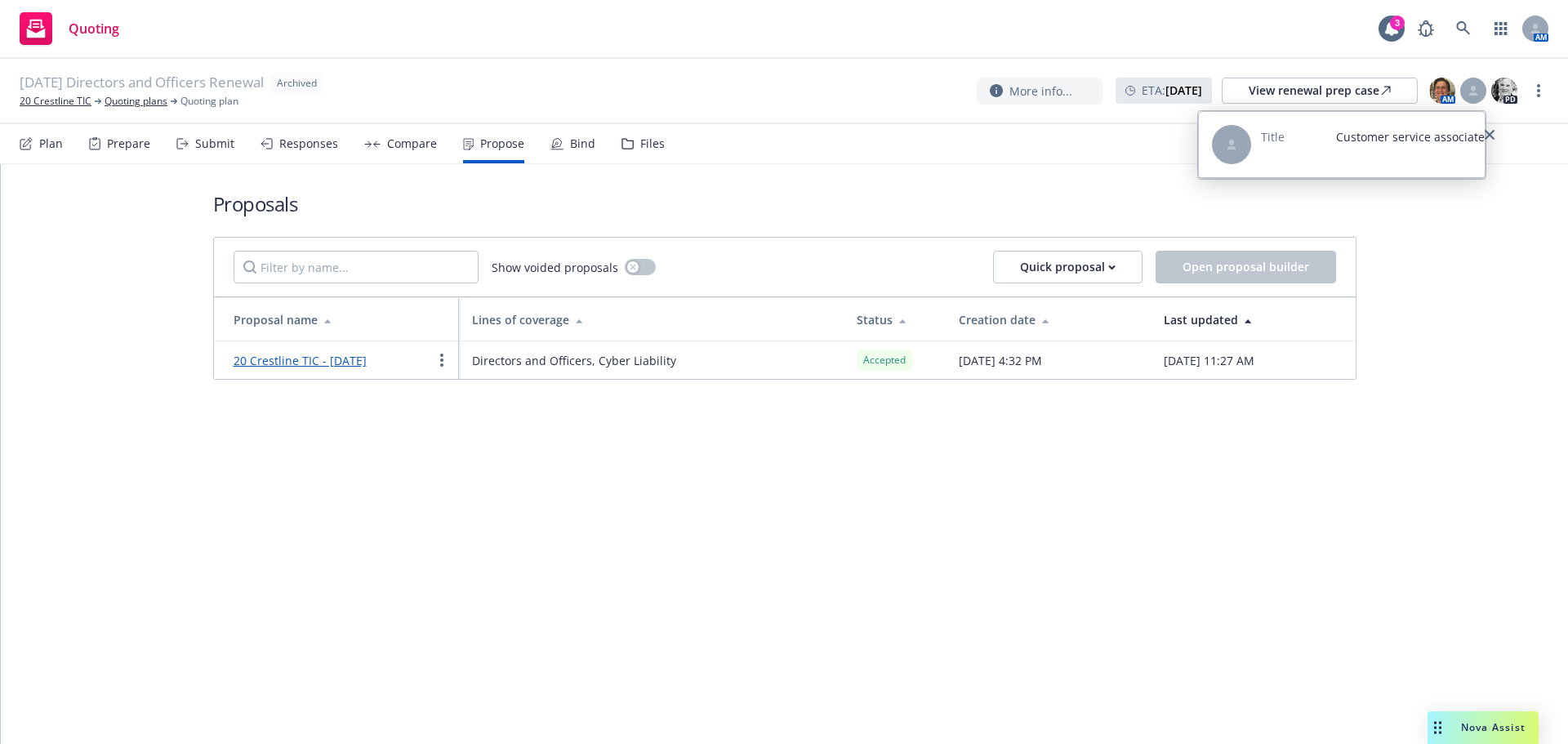
click at [1397, 152] on div "Title Customer service associate" at bounding box center [1373, 144] width 223 height 39
click at [1485, 136] on icon "close" at bounding box center [1490, 135] width 10 height 10
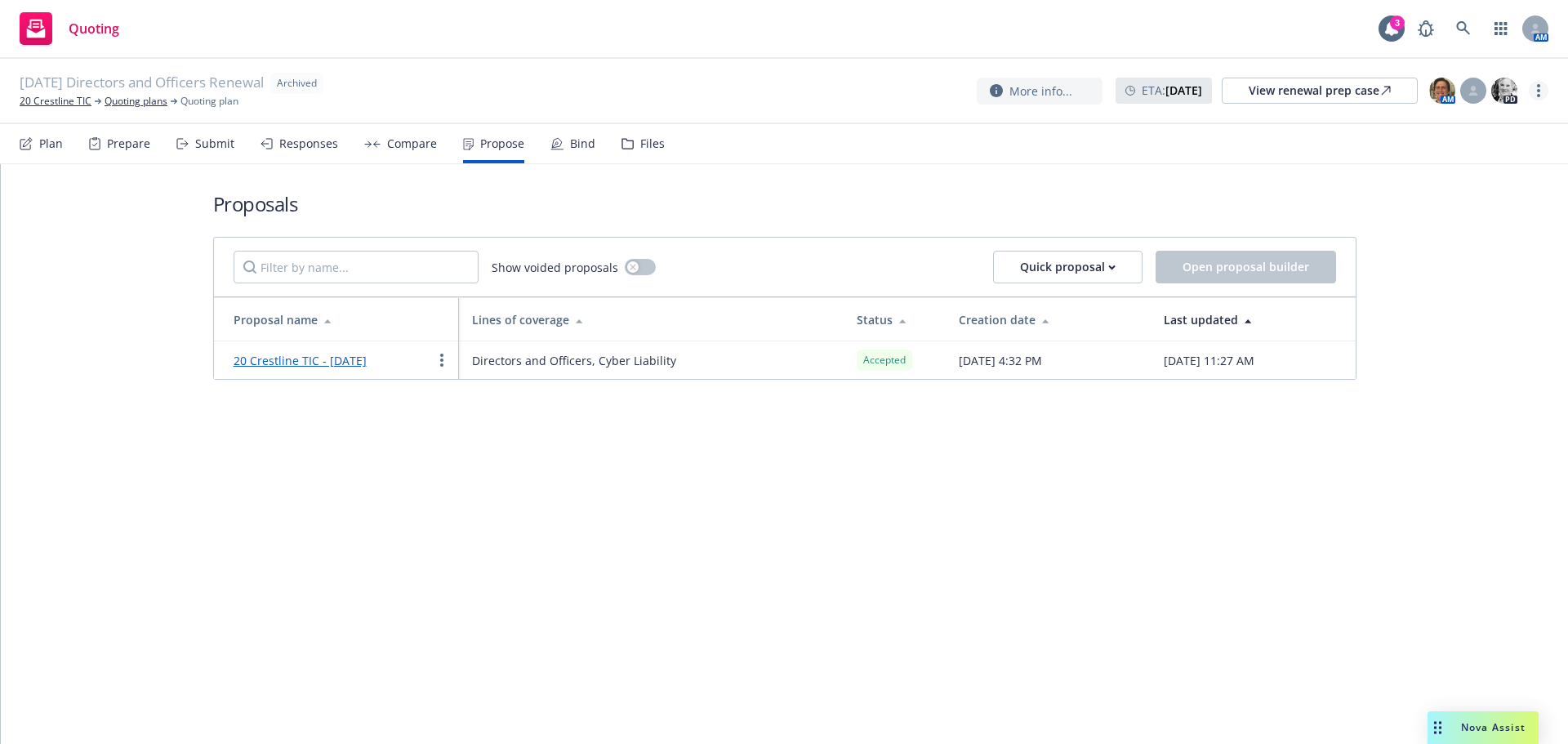
click at [1539, 95] on circle "more" at bounding box center [1539, 95] width 3 height 3
click at [1443, 185] on link "Unarchive quoting plan" at bounding box center [1458, 188] width 181 height 32
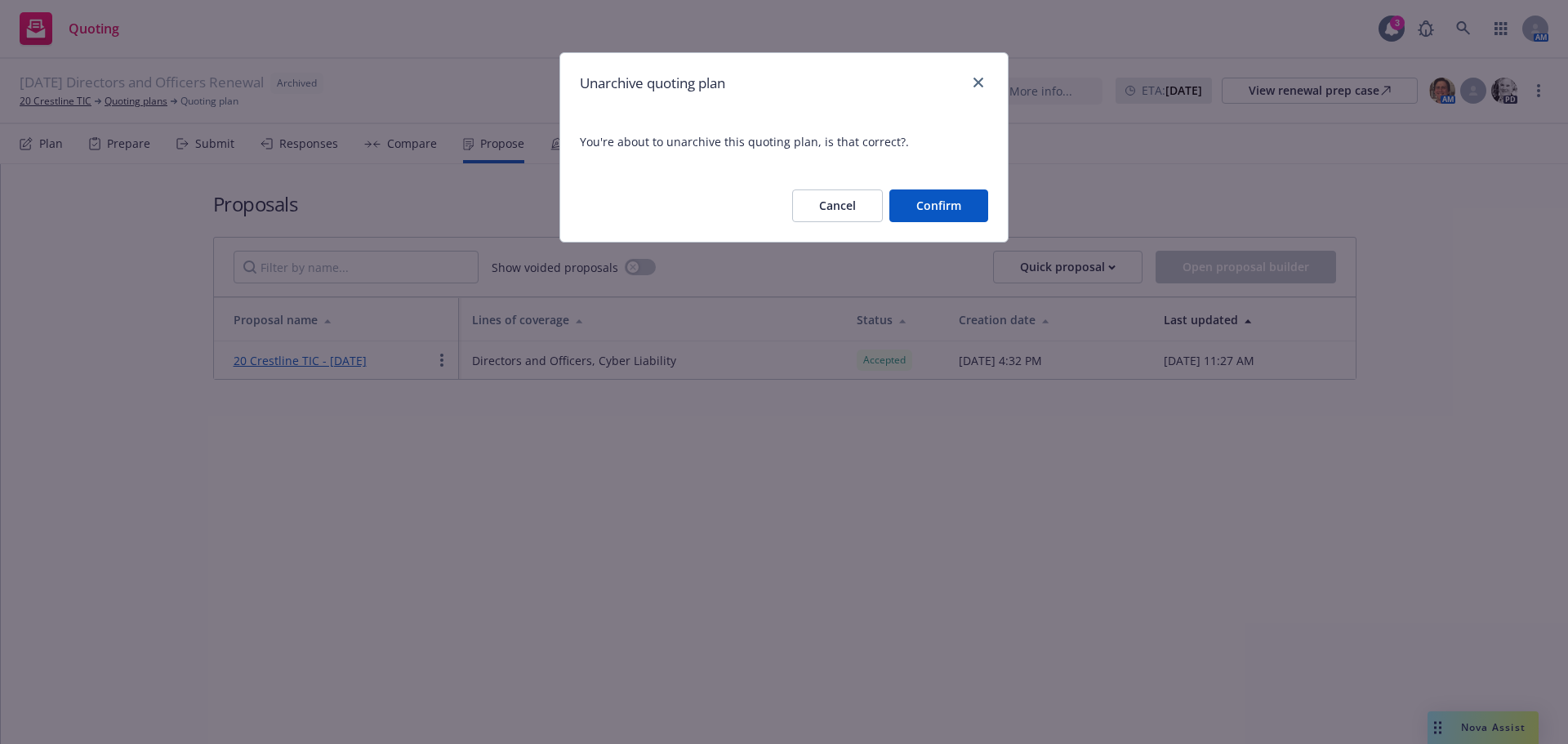
click at [961, 201] on button "Confirm" at bounding box center [939, 205] width 99 height 32
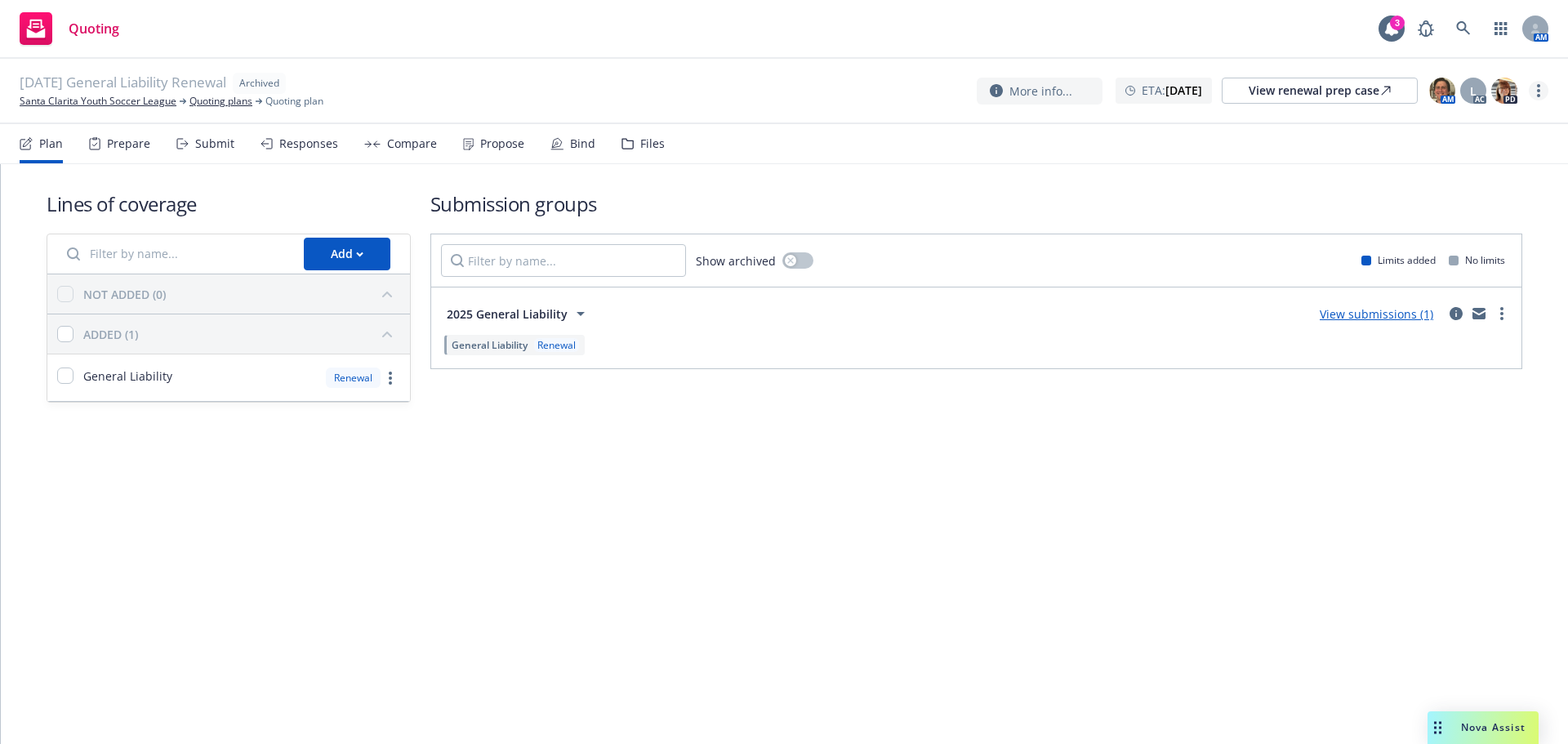
click at [1541, 88] on link "more" at bounding box center [1539, 91] width 20 height 20
click at [1042, 214] on h1 "Submission groups" at bounding box center [976, 204] width 1092 height 27
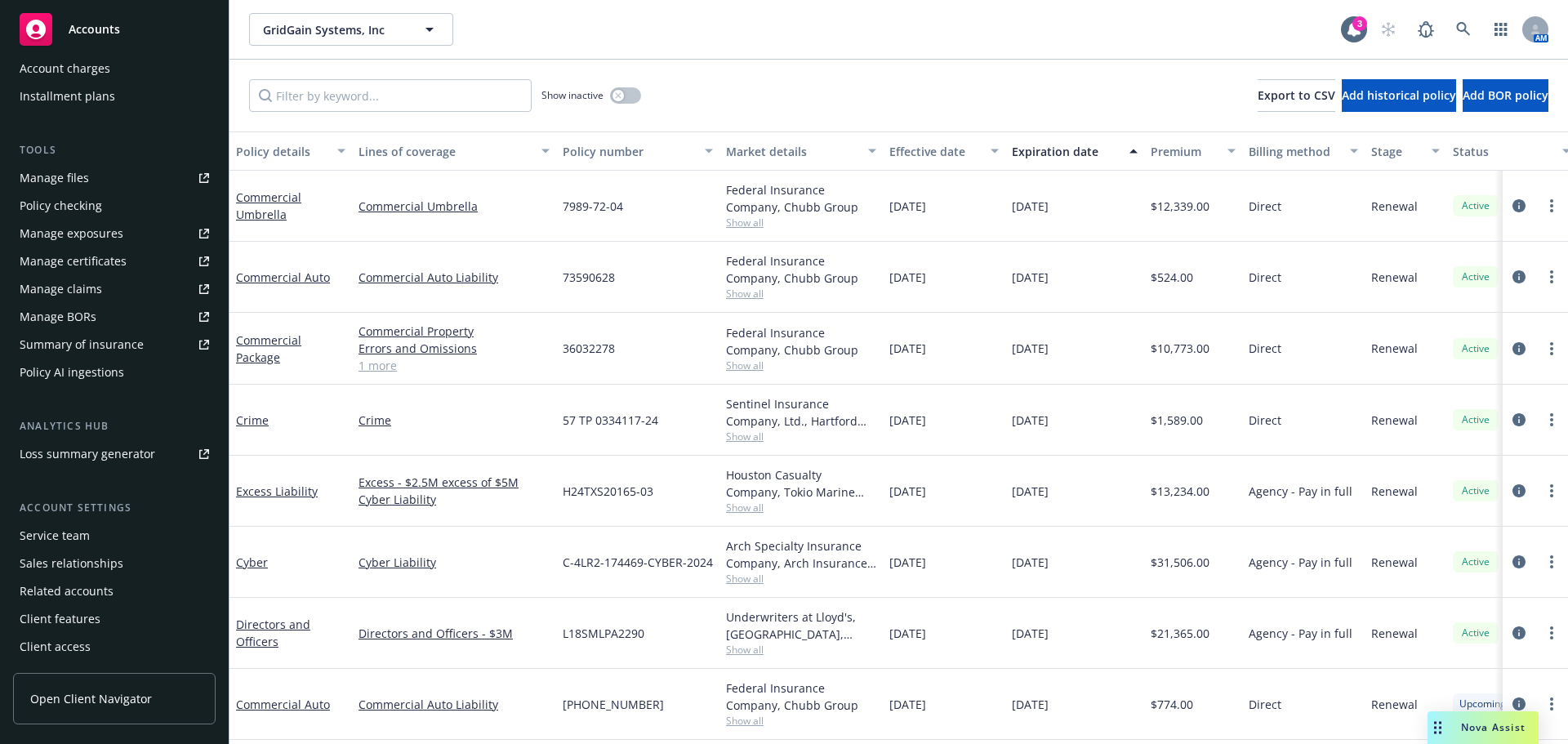
click at [755, 436] on span "Show all" at bounding box center [801, 436] width 150 height 14
click at [420, 424] on link "Crime" at bounding box center [455, 420] width 191 height 18
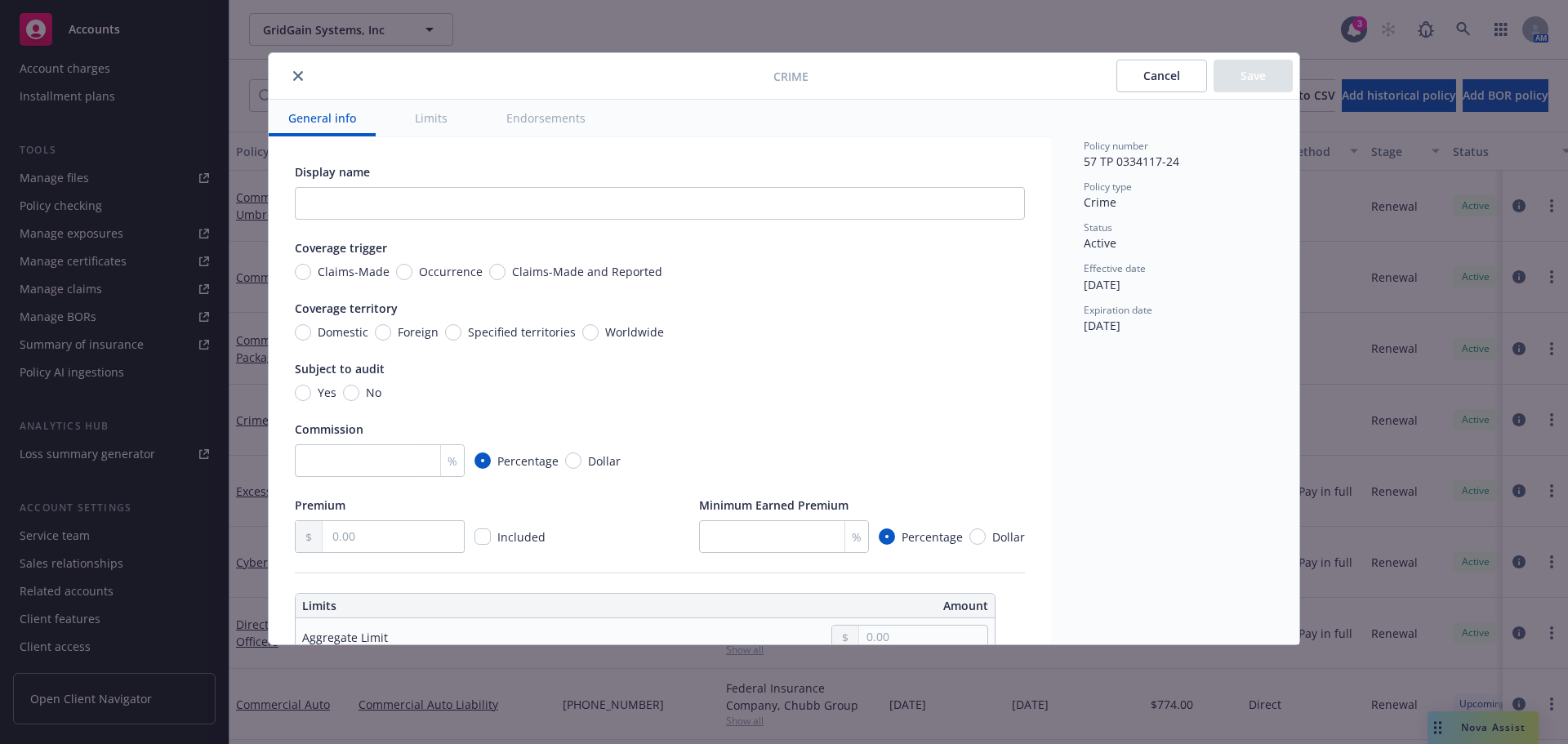
click at [299, 86] on div "Crime Cancel Save" at bounding box center [784, 76] width 1031 height 47
click at [302, 70] on button "close" at bounding box center [299, 76] width 20 height 20
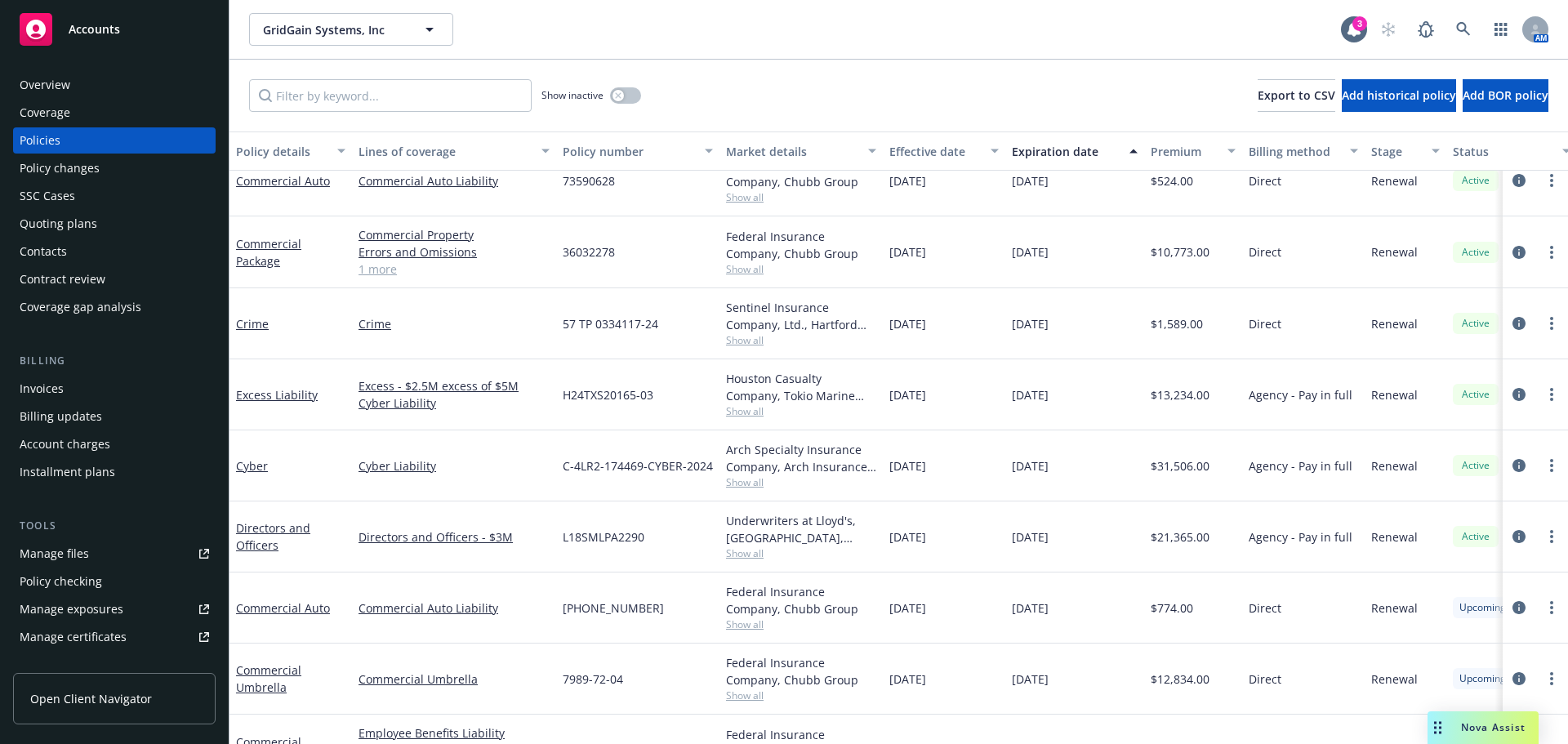
scroll to position [145, 0]
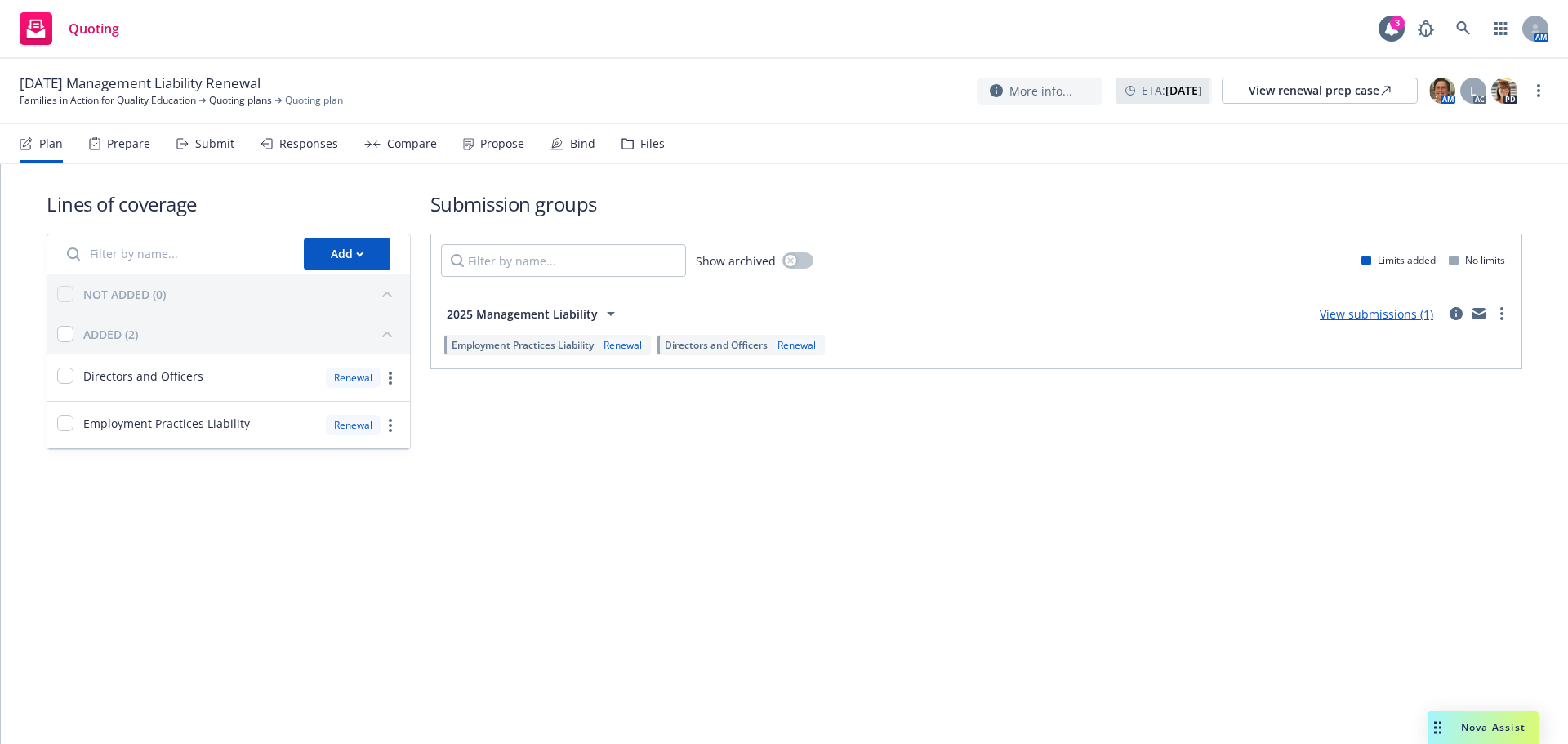
click at [570, 148] on div "Bind" at bounding box center [583, 143] width 25 height 13
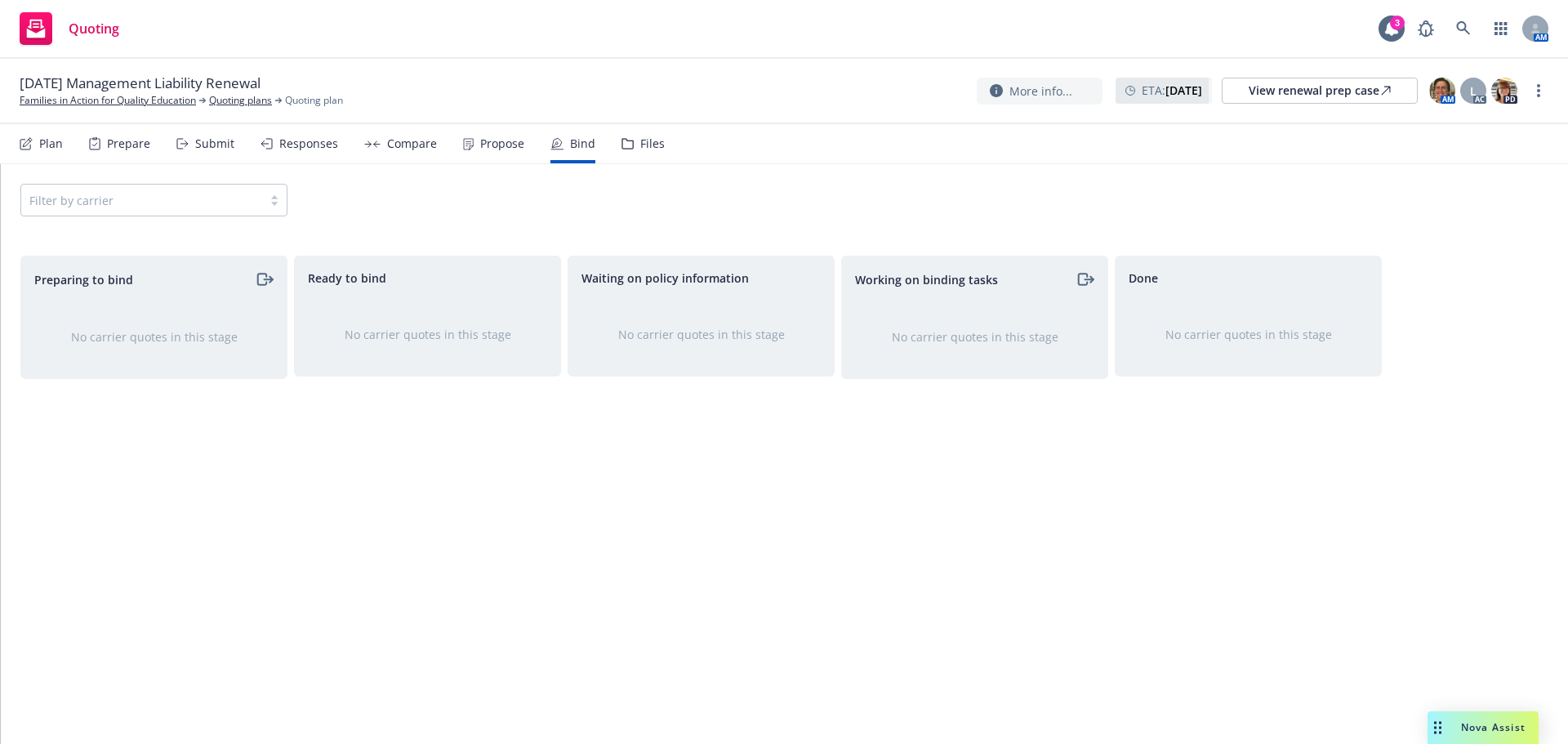
click at [493, 140] on div "Propose" at bounding box center [502, 143] width 44 height 13
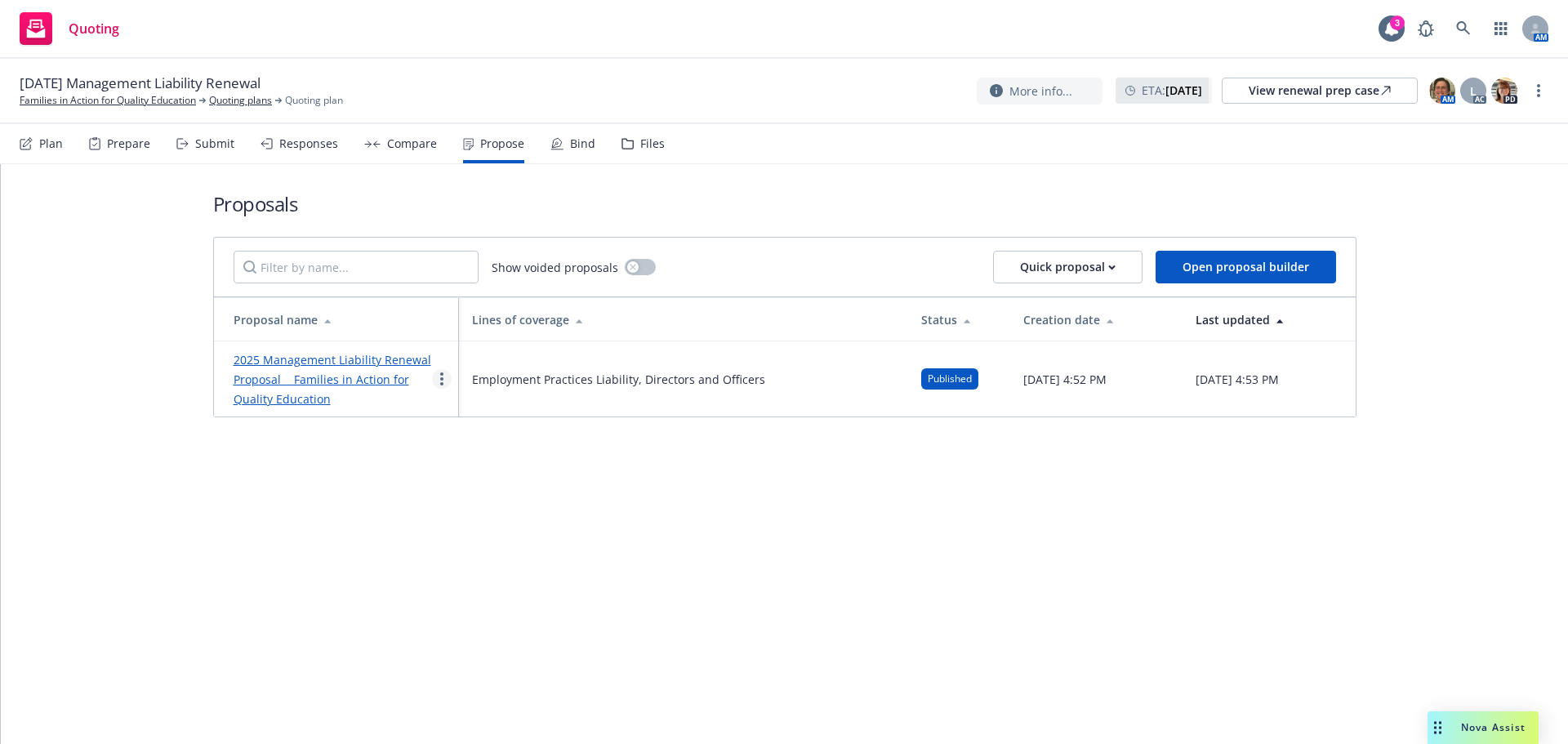
click at [441, 382] on icon "more" at bounding box center [441, 378] width 3 height 13
click at [489, 481] on span "Log client response" at bounding box center [505, 484] width 145 height 16
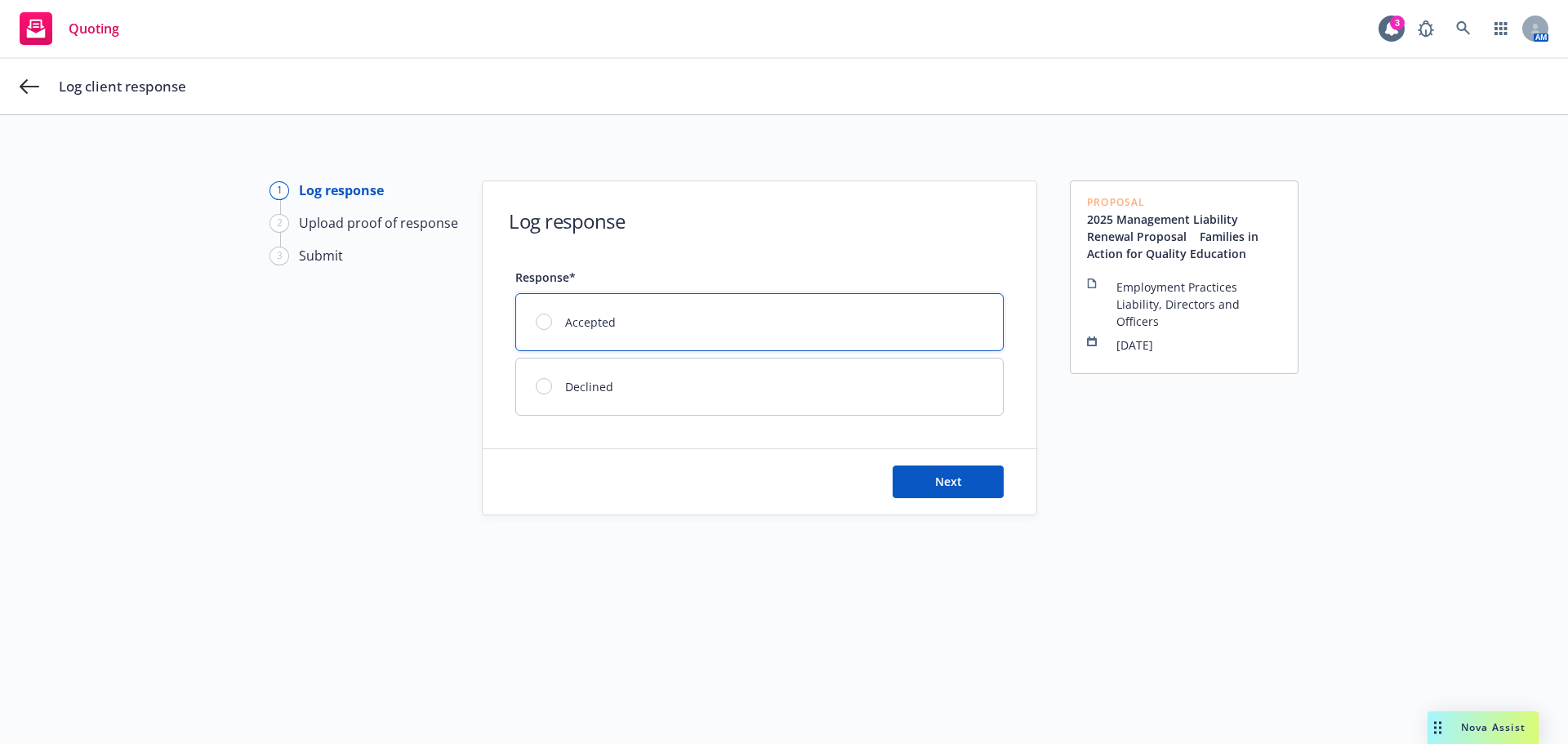
click at [536, 324] on div at bounding box center [543, 321] width 17 height 17
click at [927, 483] on button "Next" at bounding box center [948, 481] width 111 height 32
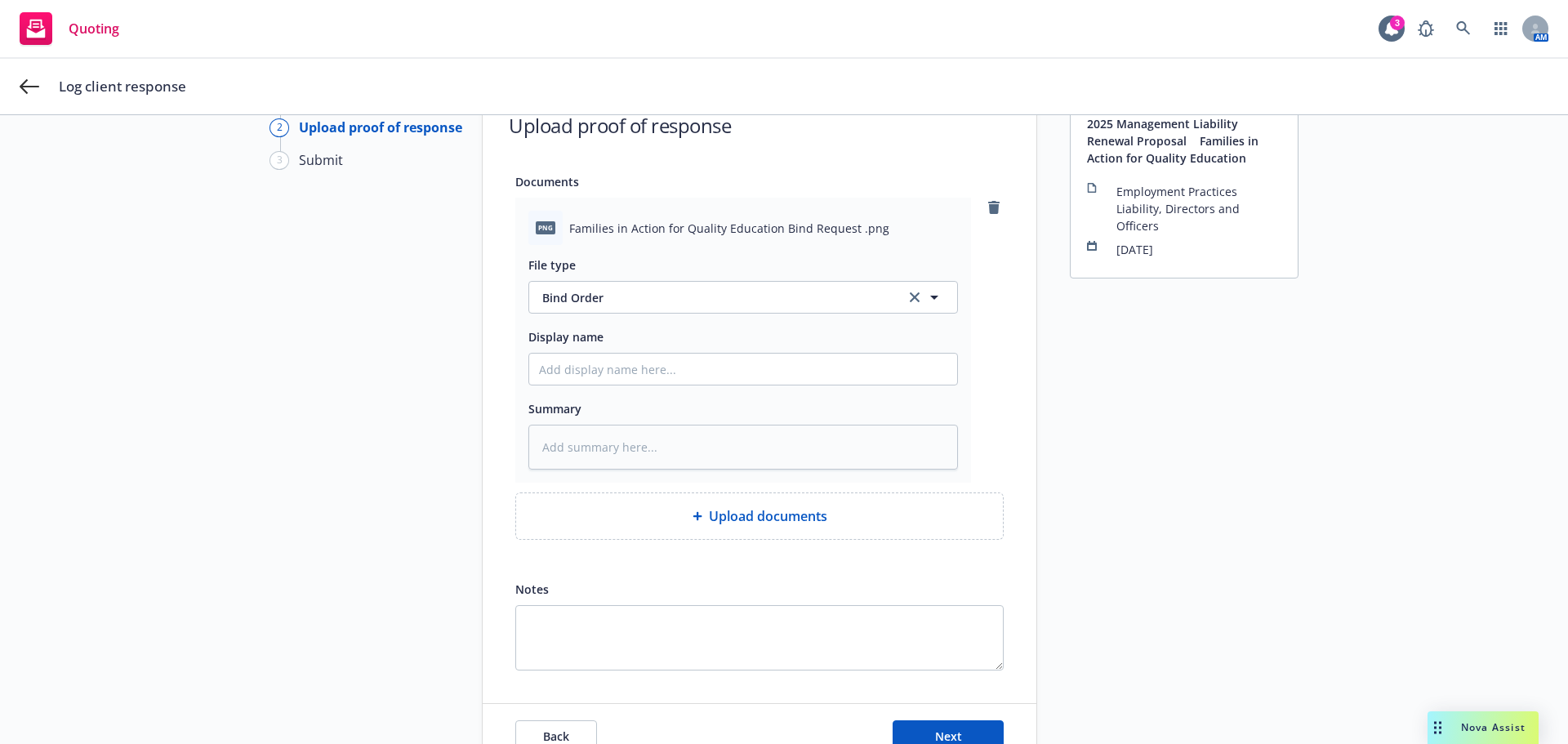
scroll to position [187, 0]
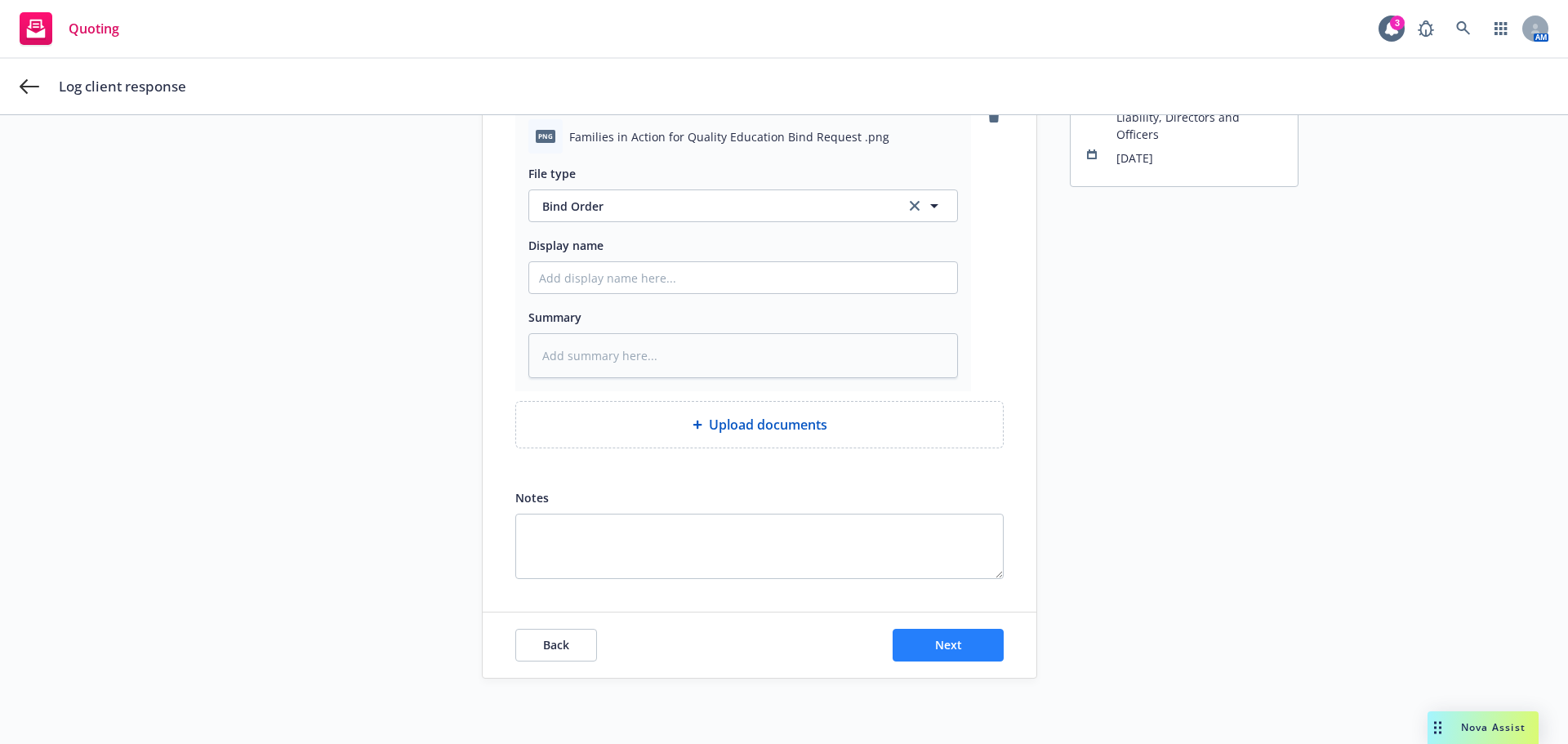
click at [917, 663] on div "Back Next" at bounding box center [760, 645] width 554 height 65
click at [915, 645] on button "Next" at bounding box center [948, 645] width 111 height 32
type textarea "x"
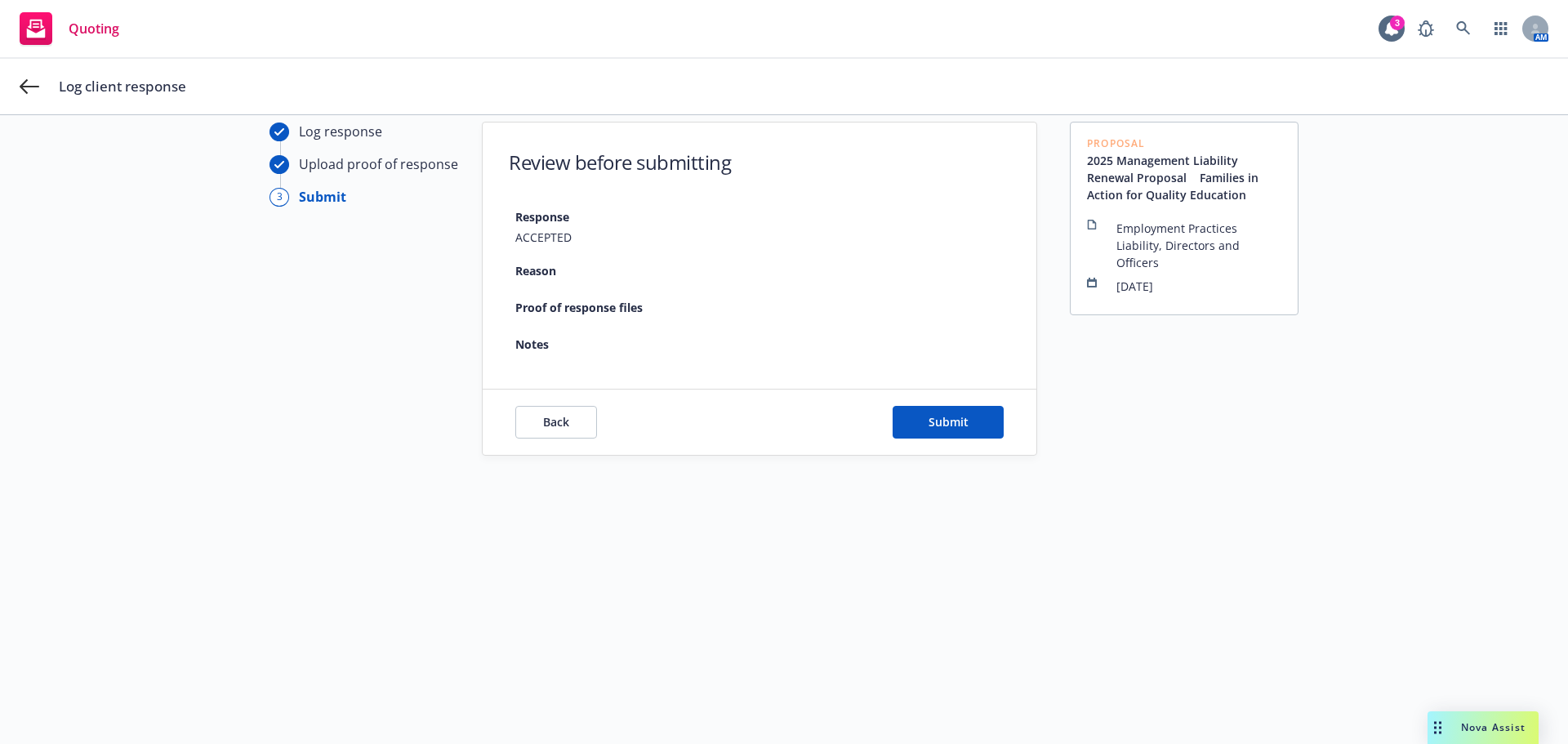
scroll to position [59, 0]
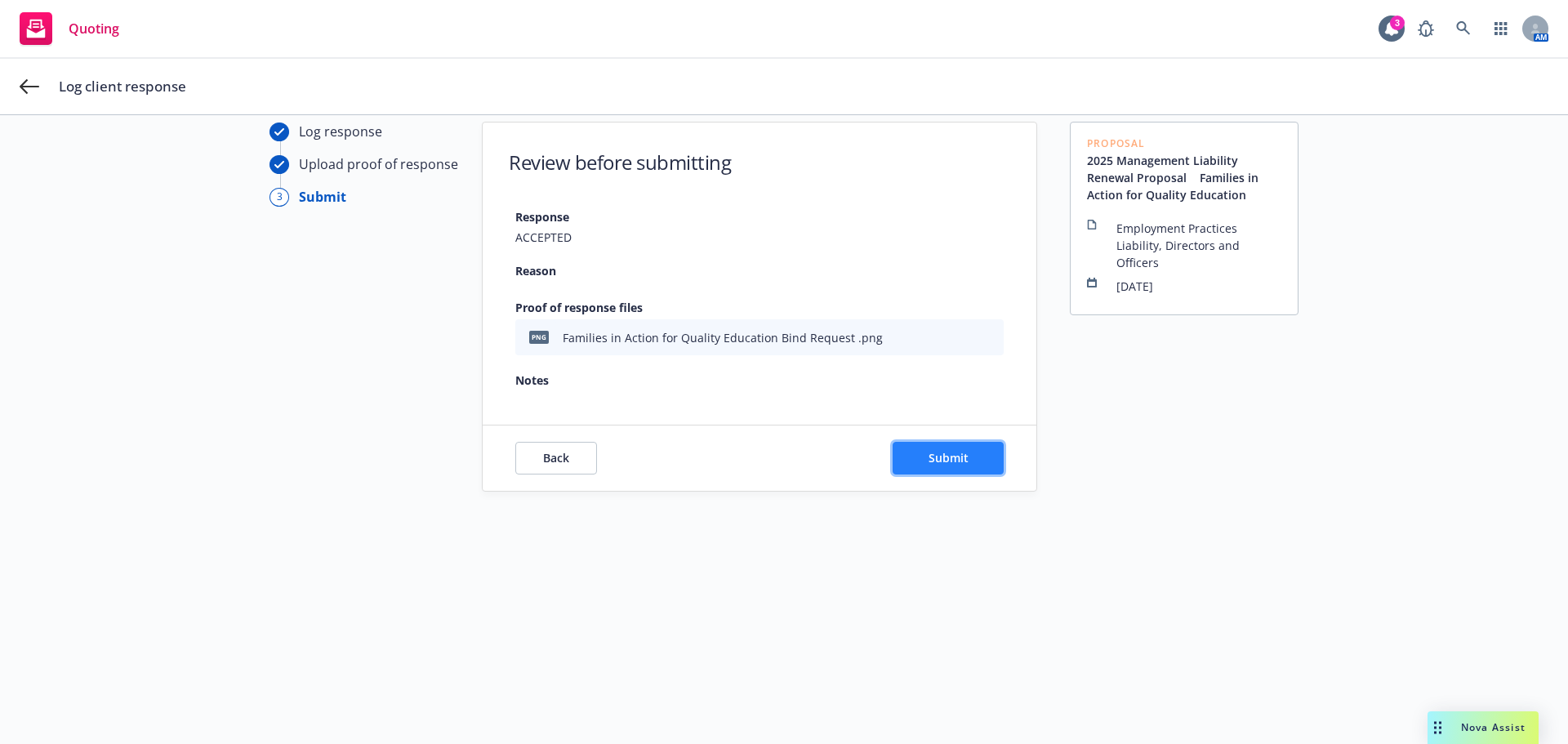
click at [914, 453] on button "Submit" at bounding box center [948, 457] width 111 height 32
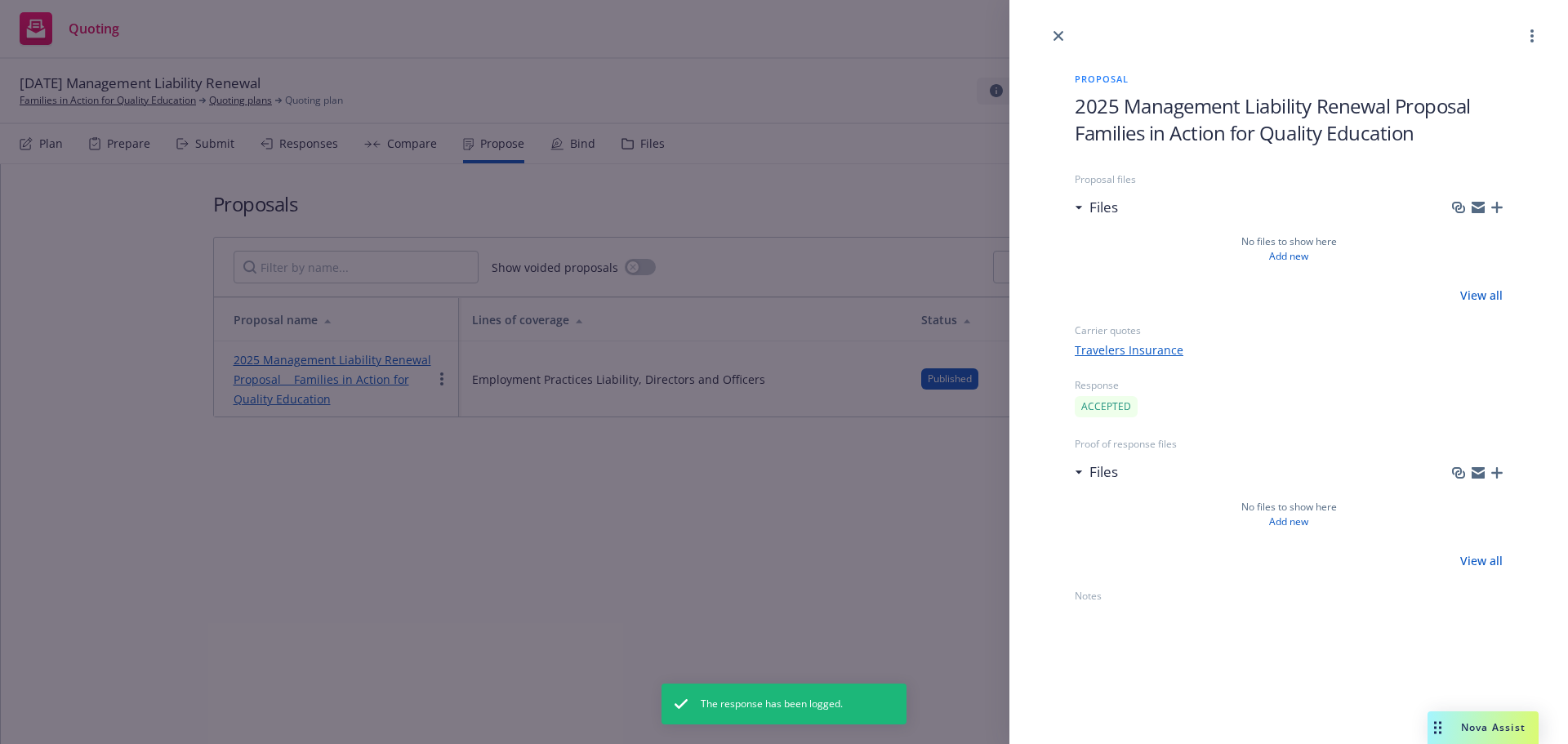
click at [803, 126] on div "Proposal 2025 Management Liability Renewal Proposal Families in Action for Qual…" at bounding box center [784, 372] width 1568 height 744
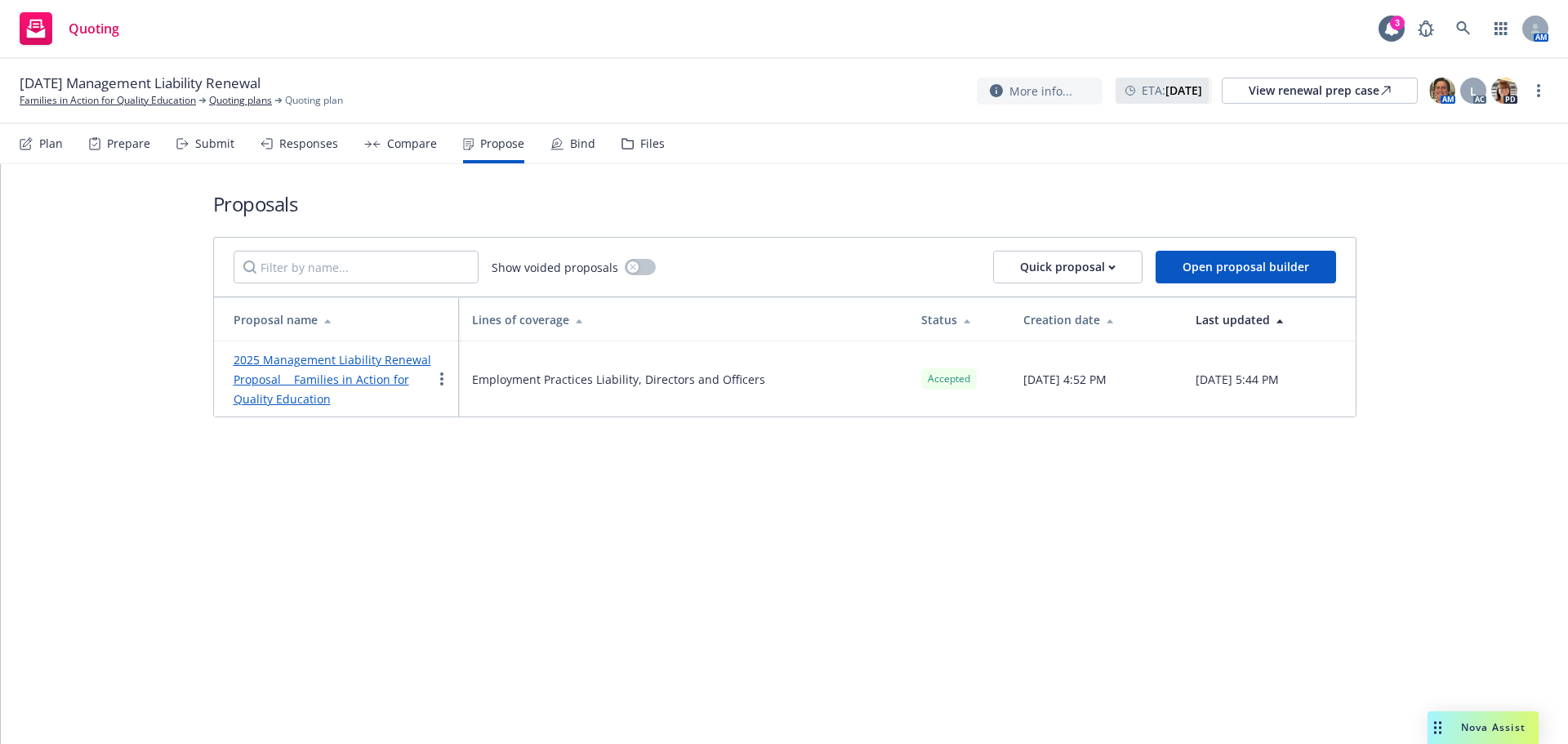
click at [327, 382] on link "2025 Management Liability Renewal Proposal Families in Action for Quality Educa…" at bounding box center [332, 379] width 198 height 55
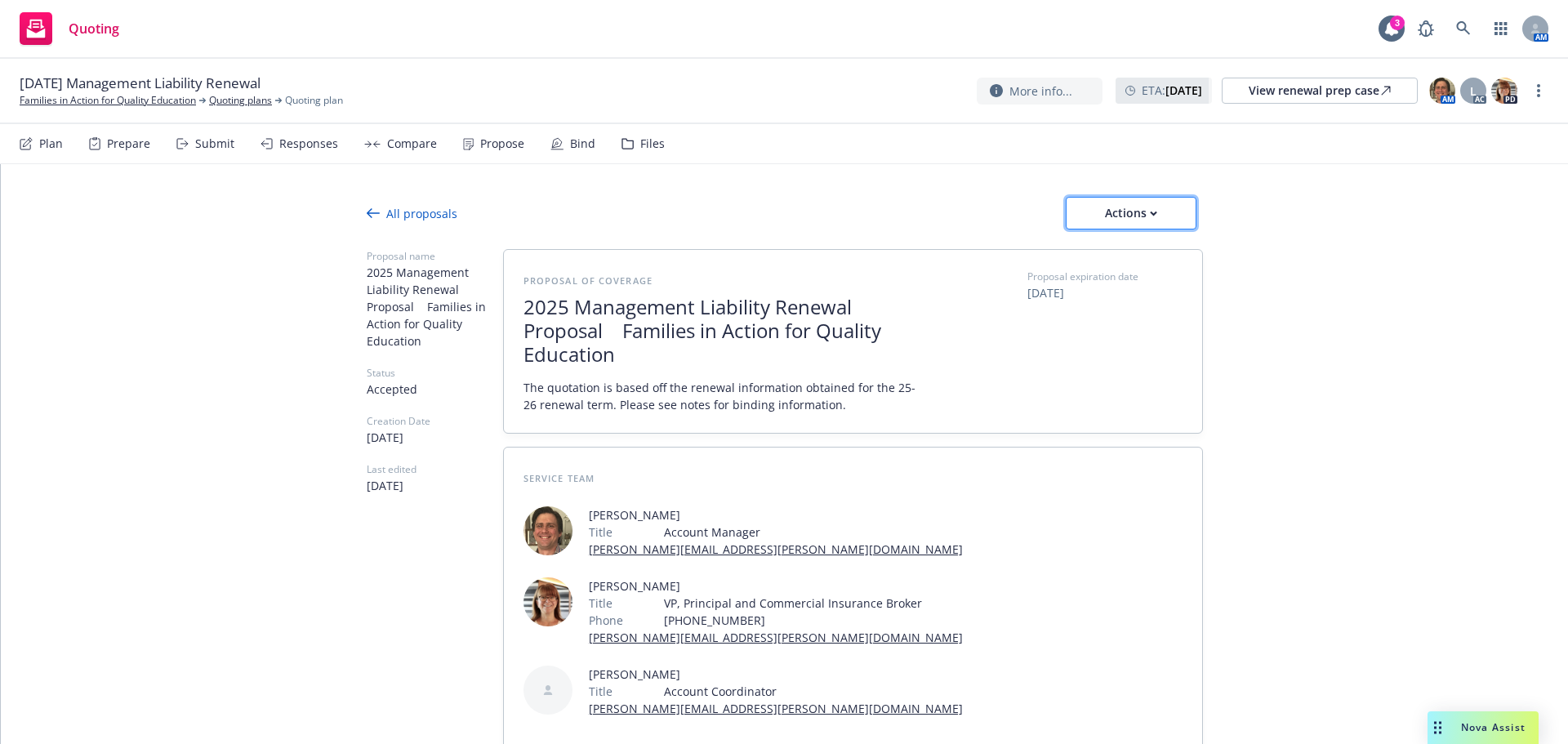
click at [1142, 210] on div "Actions" at bounding box center [1131, 214] width 77 height 31
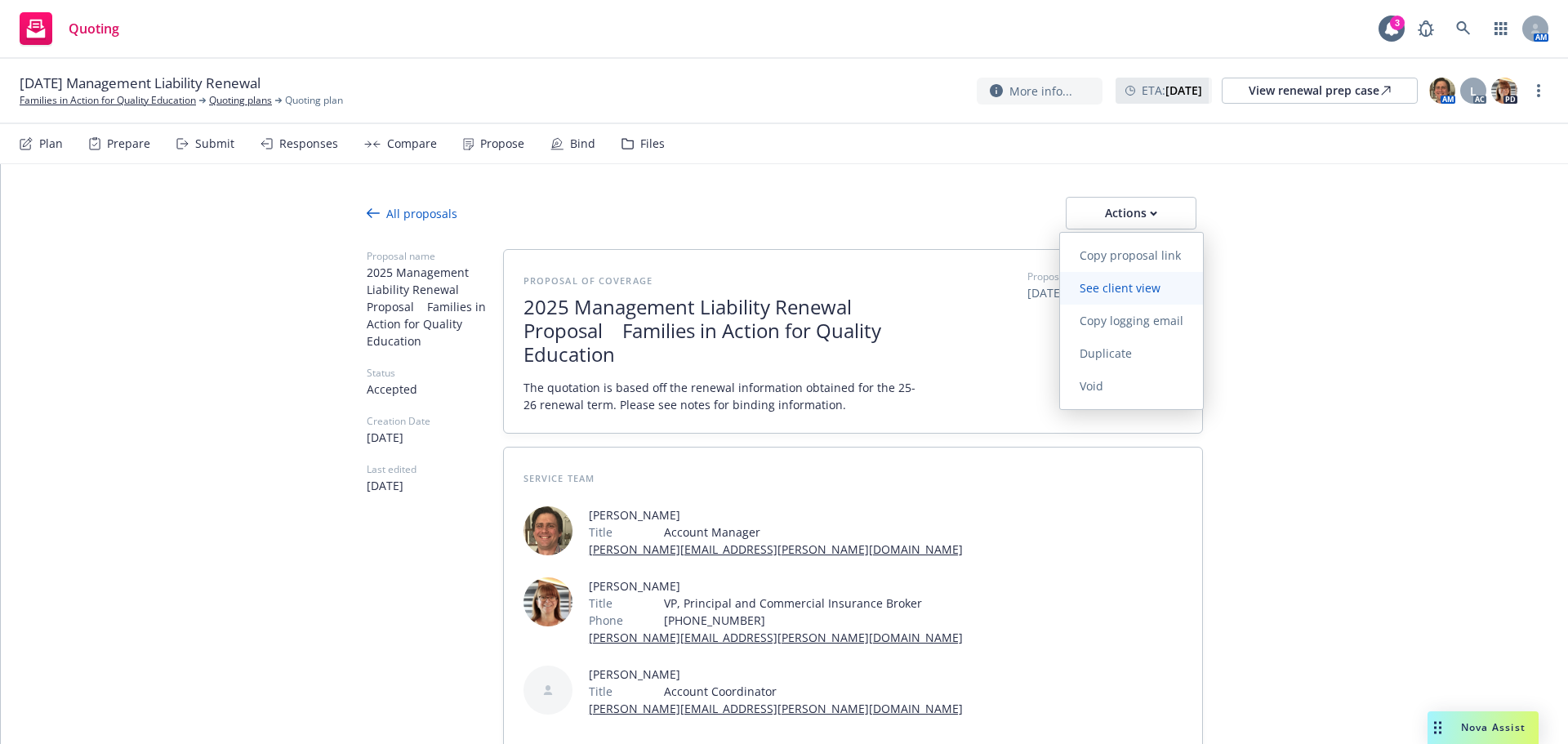
click at [1121, 289] on span "See client view" at bounding box center [1120, 288] width 120 height 16
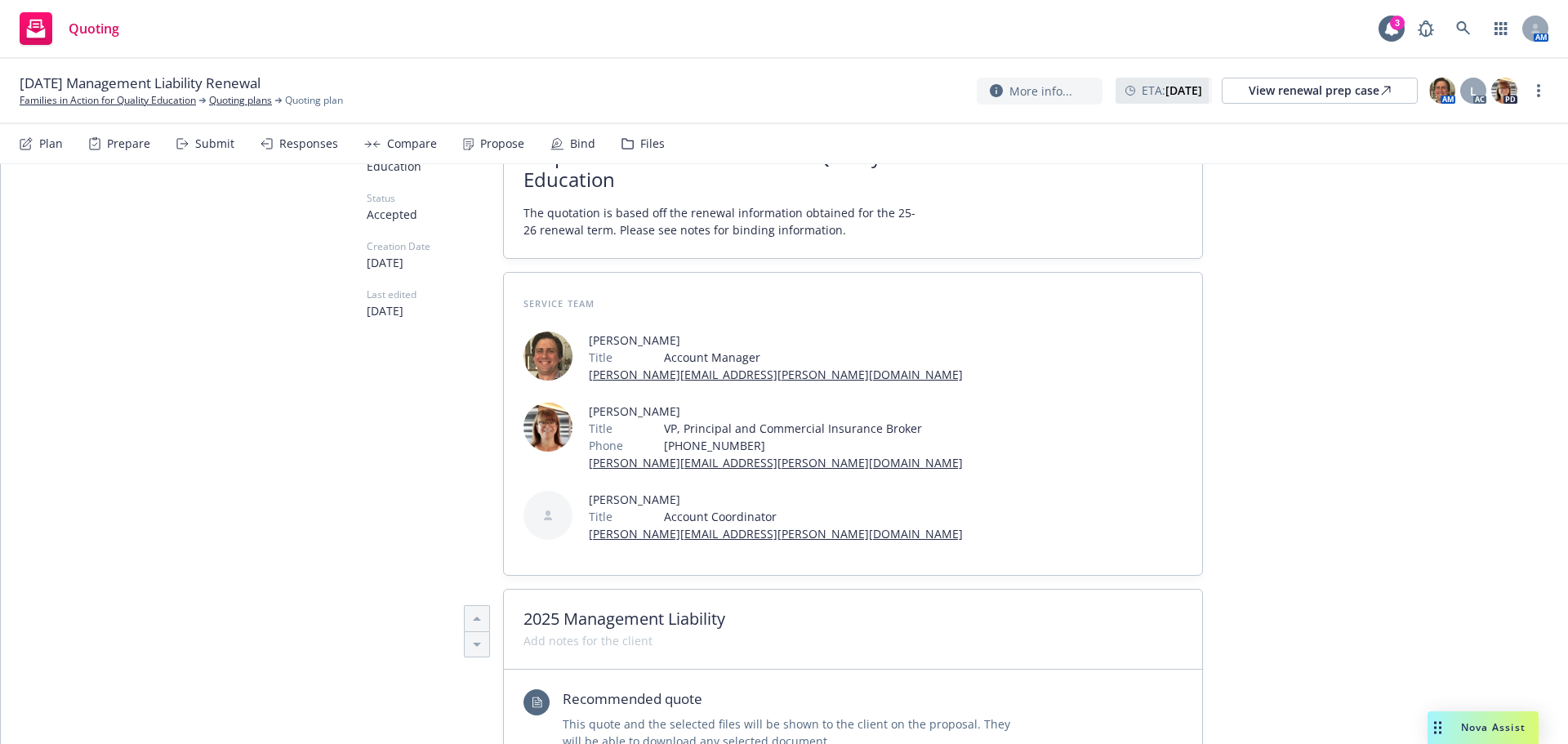
scroll to position [489, 0]
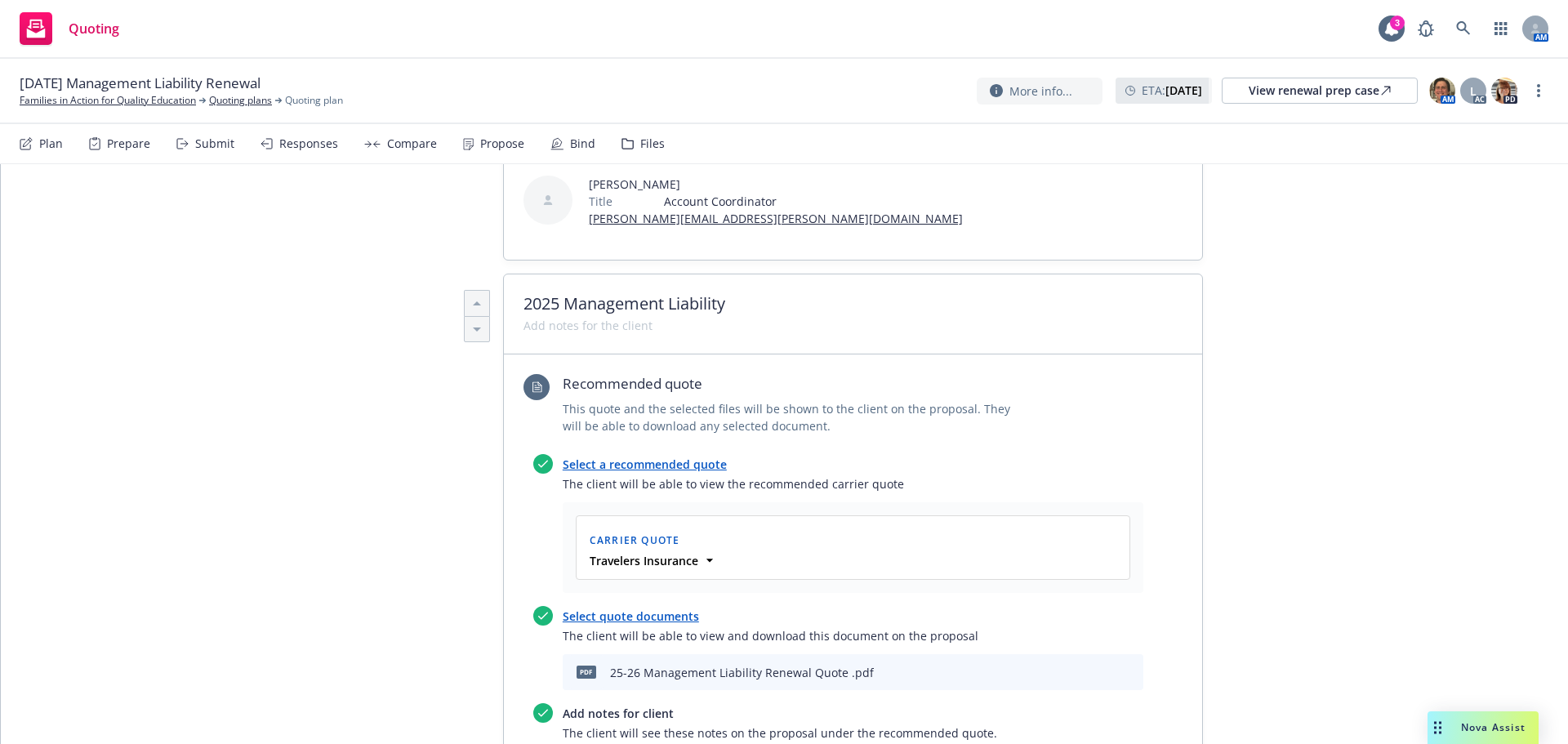
click at [1072, 665] on icon "download file" at bounding box center [1074, 670] width 13 height 13
click at [498, 143] on div "Propose" at bounding box center [502, 143] width 44 height 13
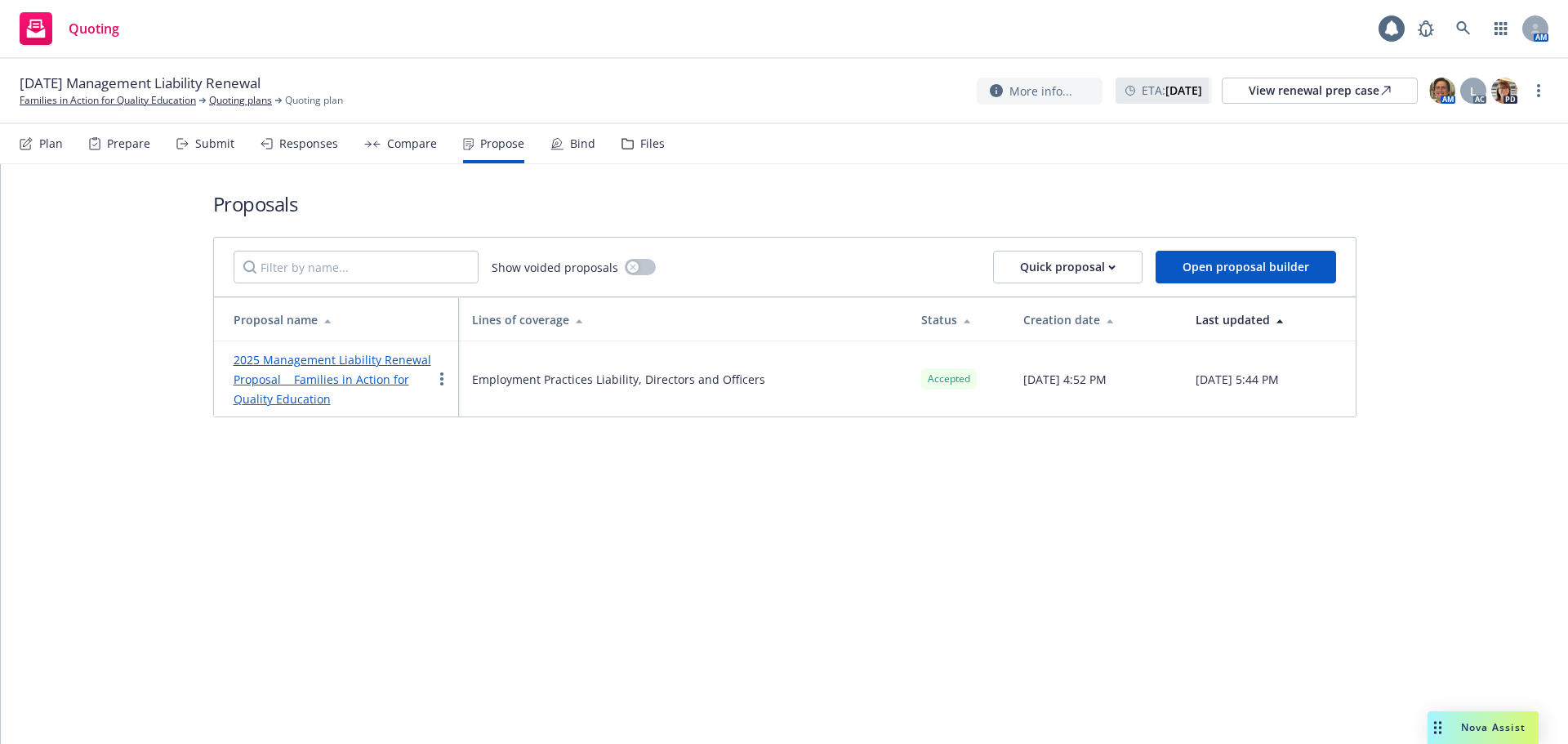
click at [580, 145] on div "Bind" at bounding box center [583, 143] width 25 height 13
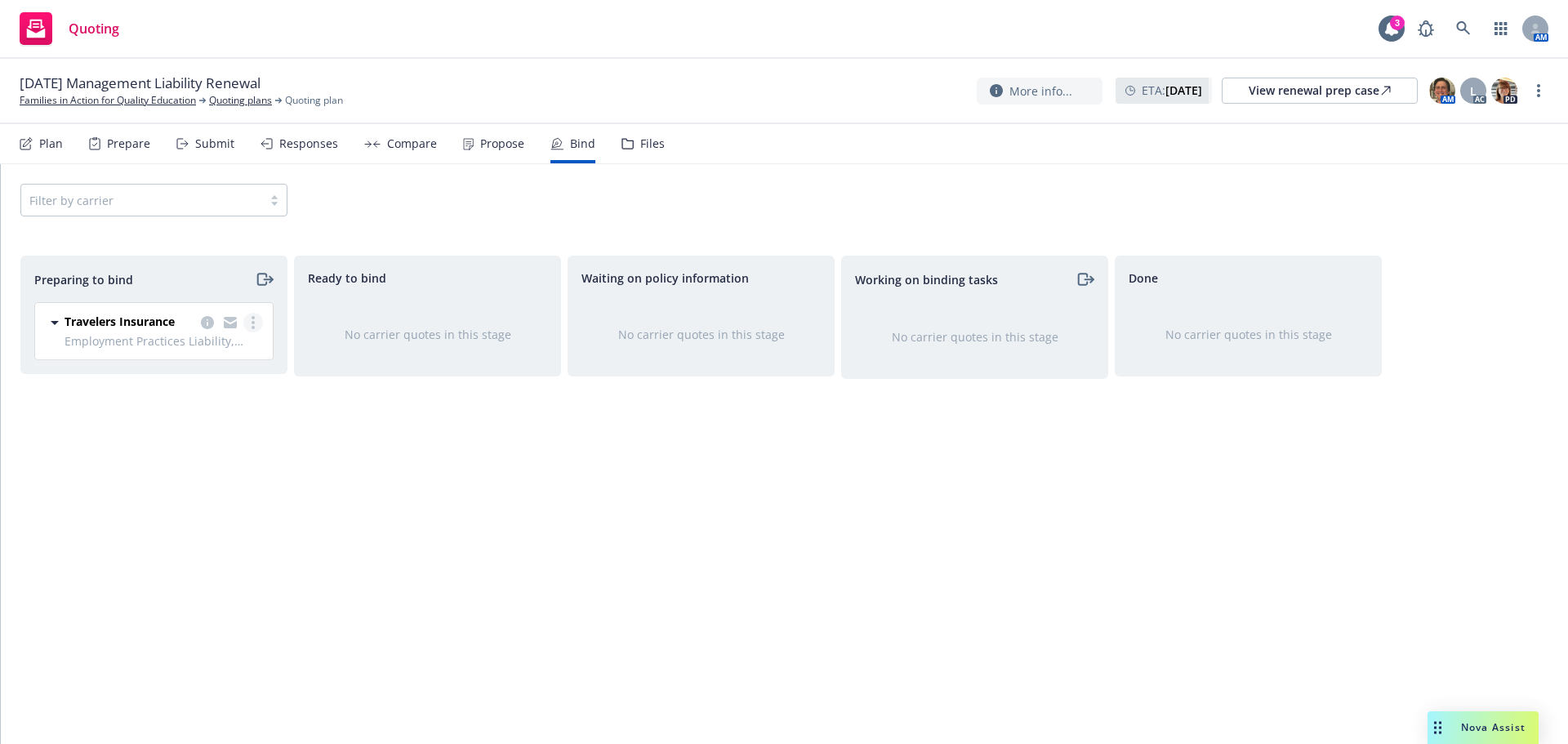
click at [254, 325] on icon "more" at bounding box center [253, 322] width 3 height 13
click at [203, 359] on span "Complete preparation" at bounding box center [182, 356] width 160 height 16
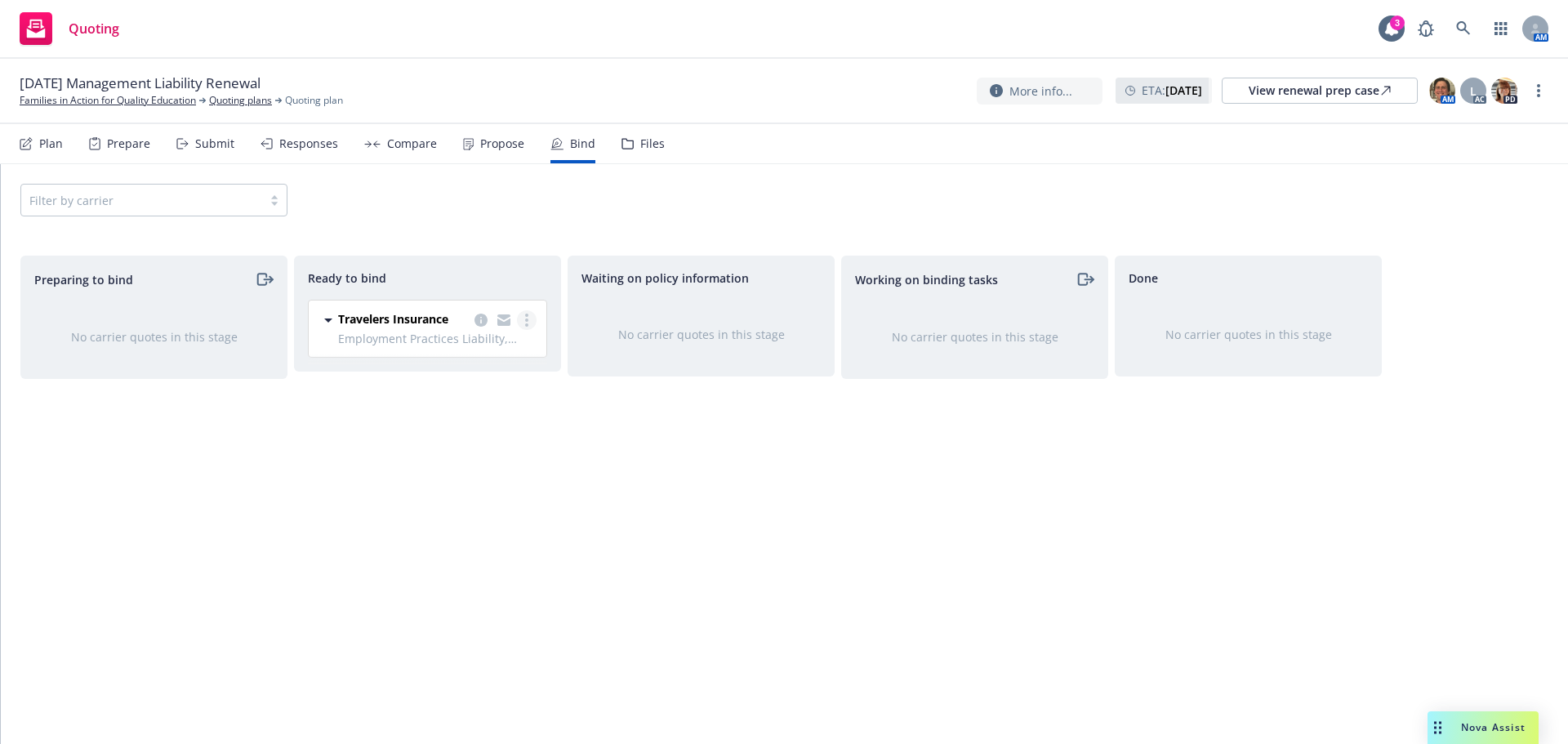
click at [521, 314] on link "more" at bounding box center [527, 320] width 20 height 20
click at [507, 349] on span "Log bind order" at bounding box center [448, 353] width 120 height 16
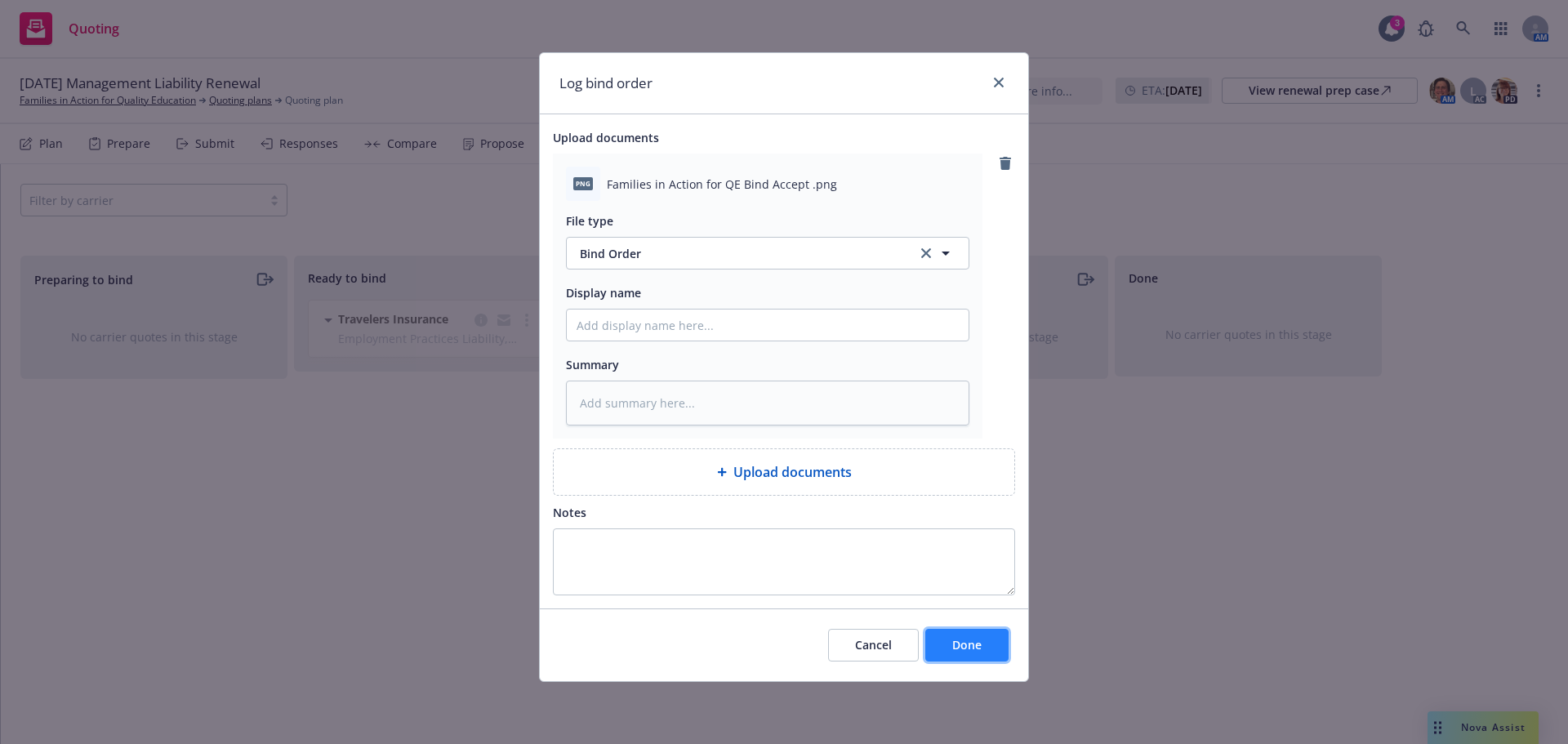
click at [951, 649] on button "Done" at bounding box center [967, 645] width 83 height 32
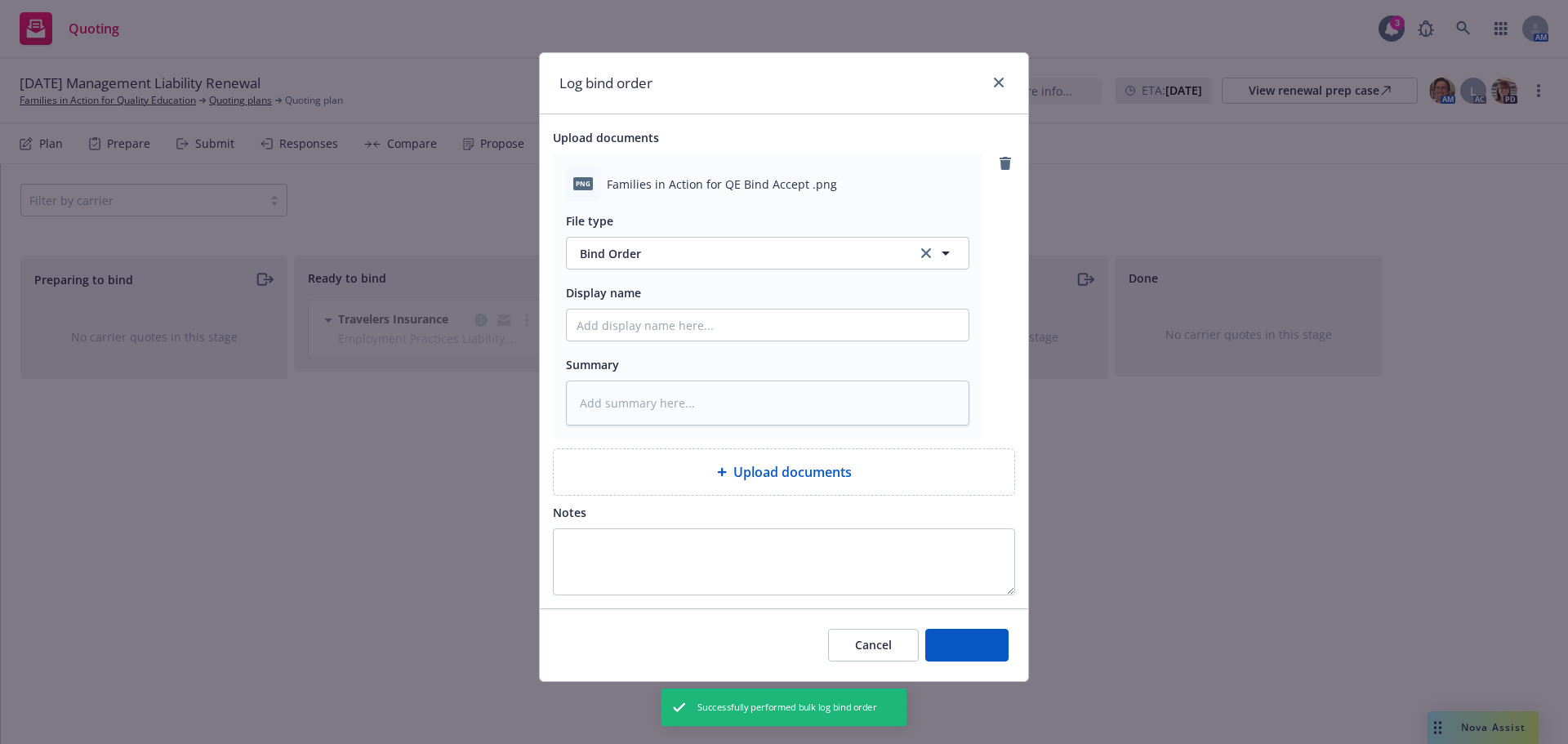
type textarea "x"
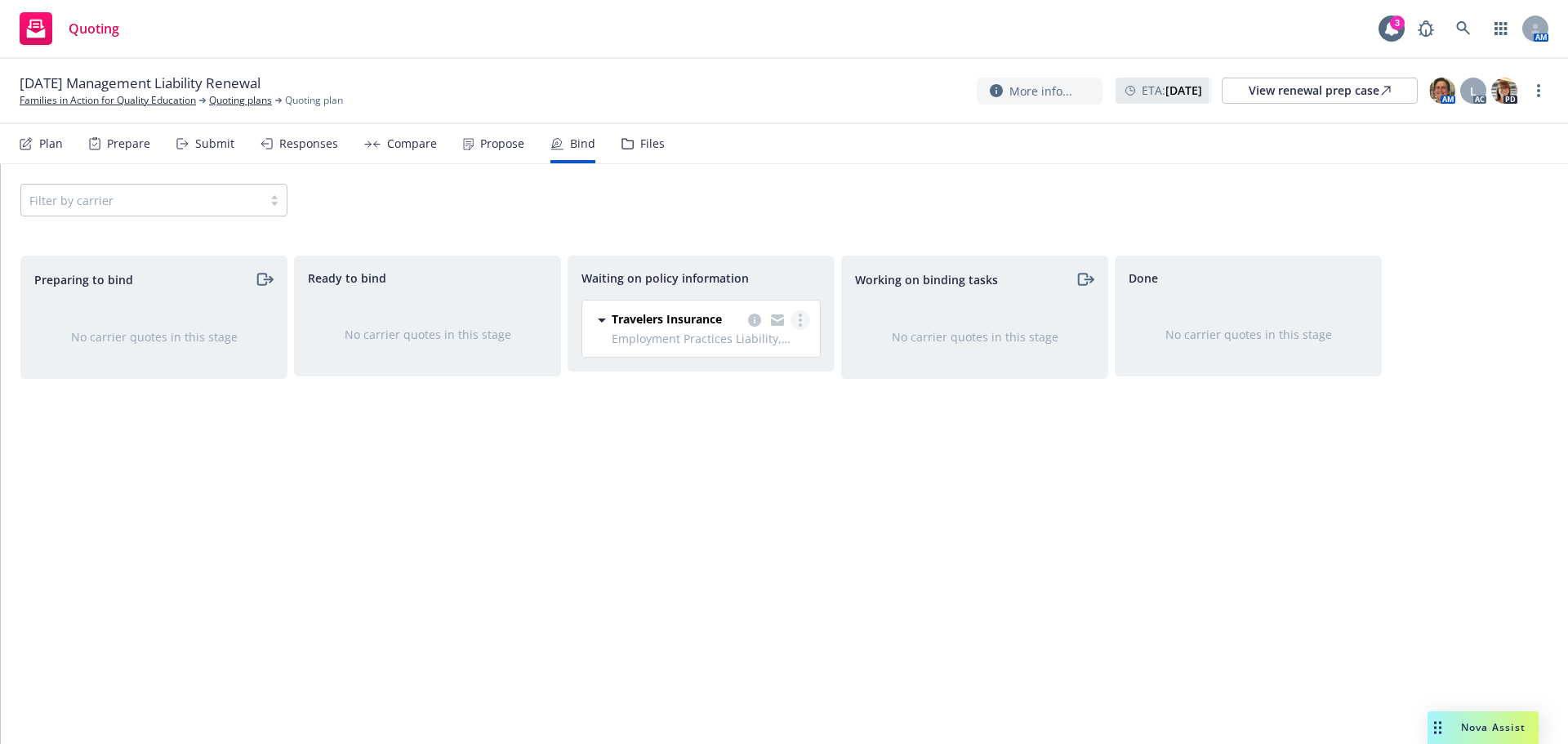
click at [803, 327] on link "more" at bounding box center [800, 320] width 20 height 20
click at [775, 493] on link "Copy logging email" at bounding box center [736, 484] width 148 height 32
